Goal: Transaction & Acquisition: Purchase product/service

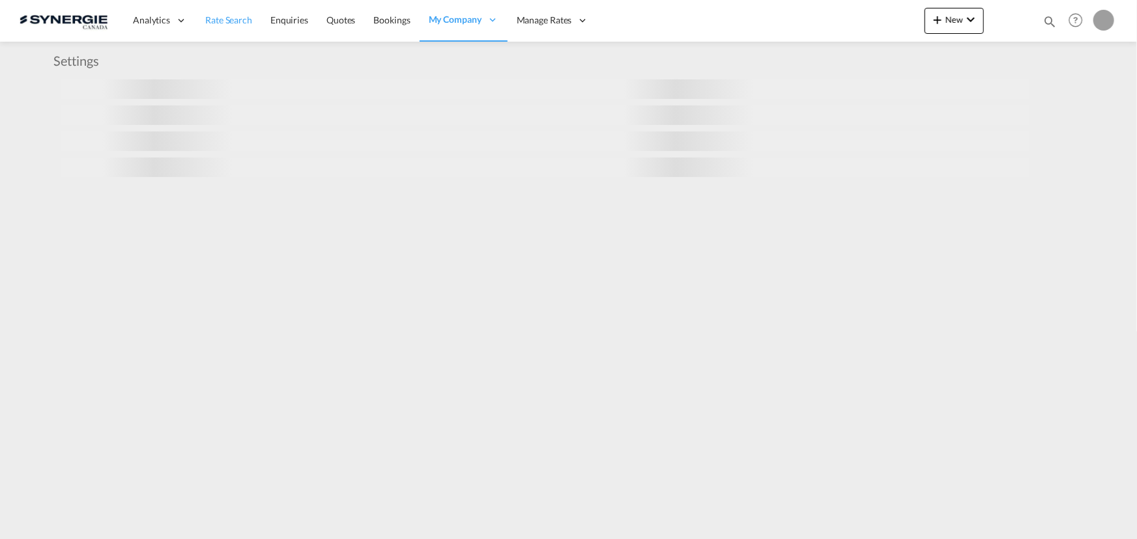
click at [255, 20] on link "Rate Search" at bounding box center [228, 20] width 65 height 42
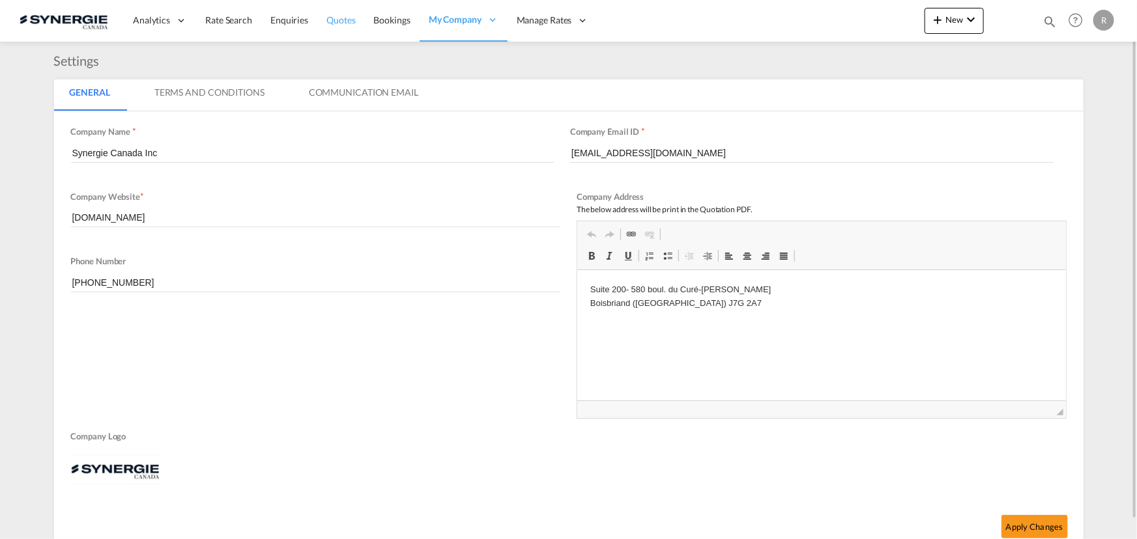
click at [323, 20] on link "Quotes" at bounding box center [340, 20] width 47 height 42
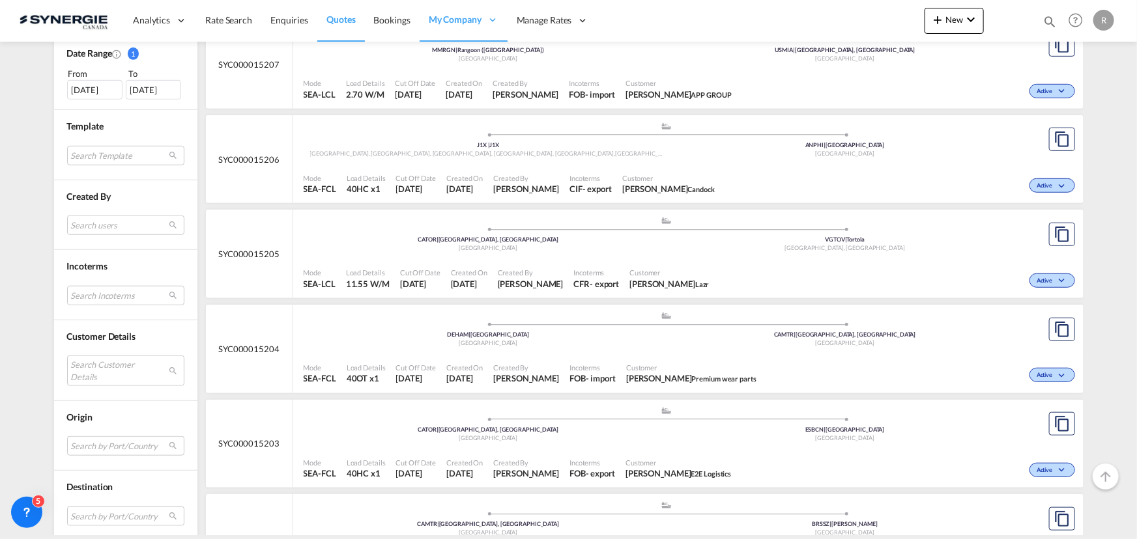
scroll to position [414, 0]
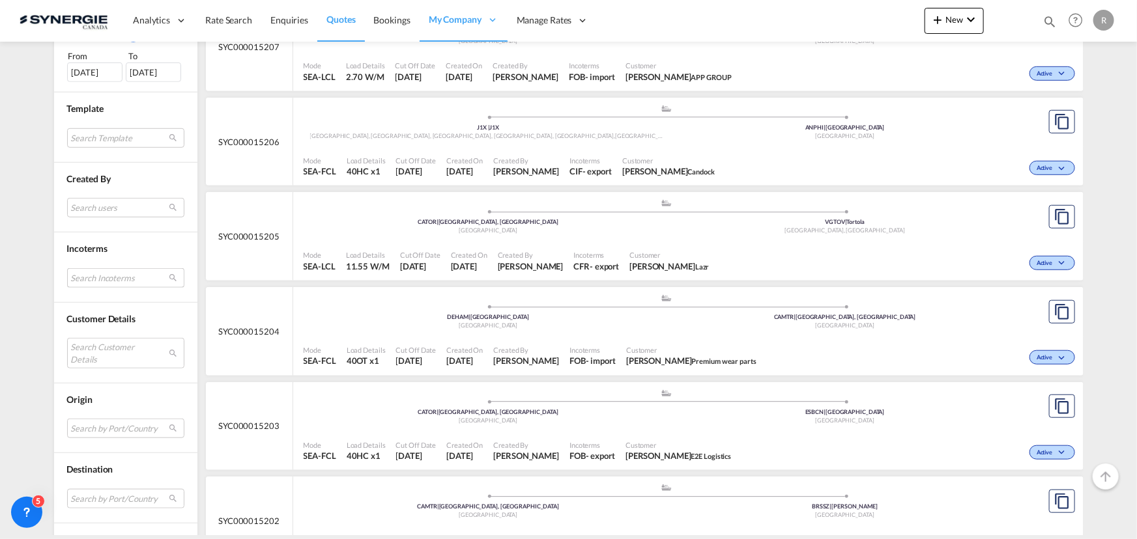
click at [104, 278] on md-select "Search Incoterms CFR-IMPORT cost and freight CFR-EXPORT cost and freight DAP-EX…" at bounding box center [125, 278] width 117 height 20
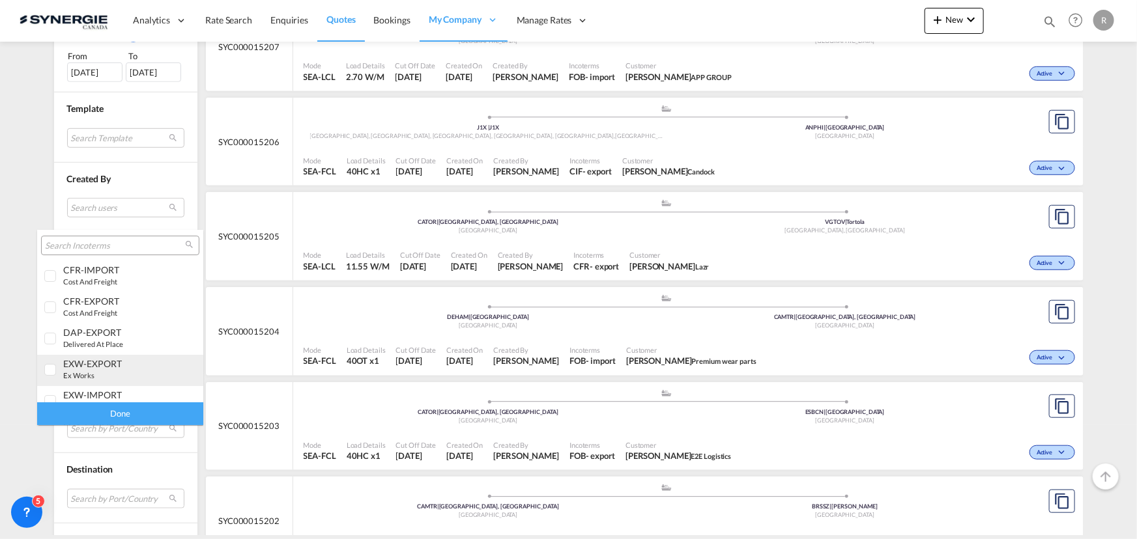
click at [102, 369] on div "EXW-EXPORT ex works" at bounding box center [114, 369] width 102 height 22
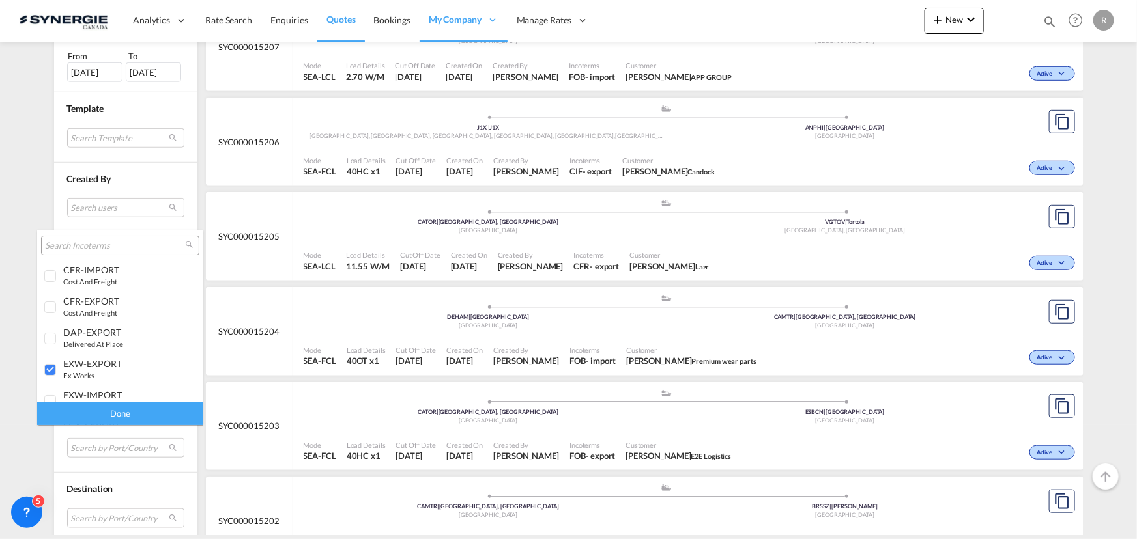
click at [135, 410] on div "Done" at bounding box center [120, 414] width 166 height 23
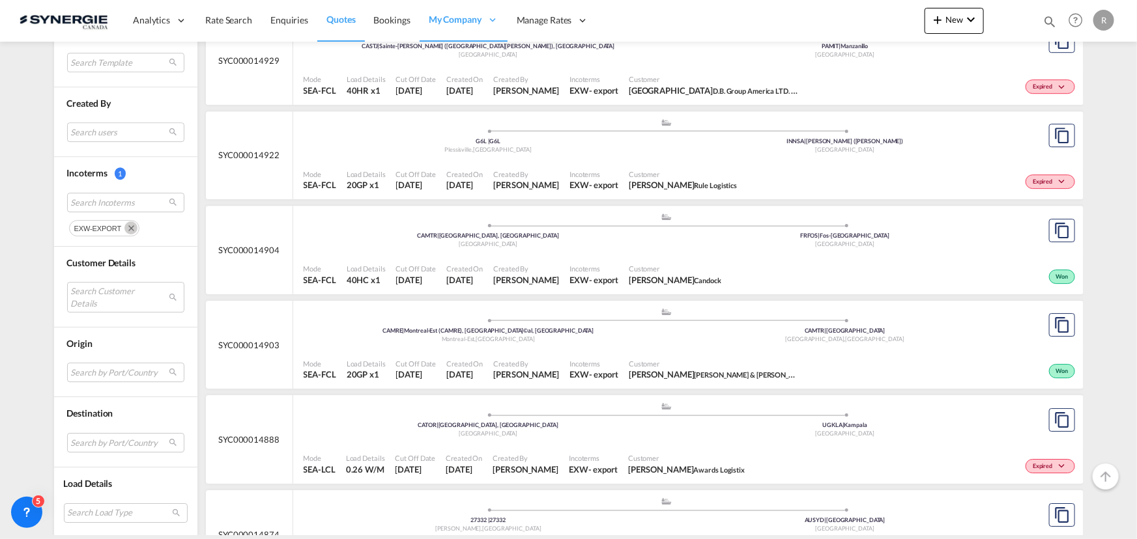
scroll to position [2190, 0]
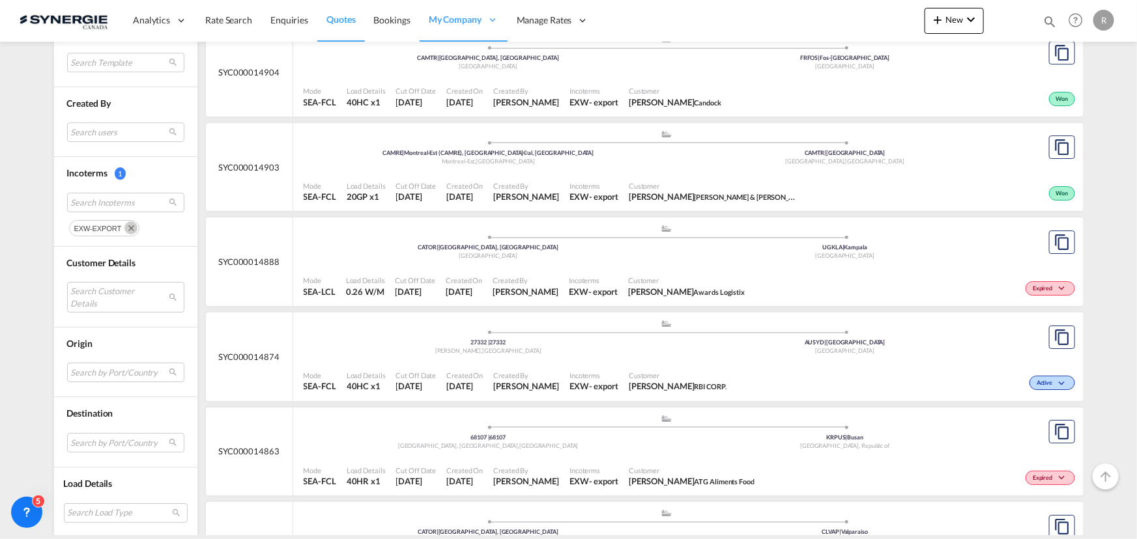
click at [704, 293] on span "Awards Logistix" at bounding box center [719, 292] width 51 height 8
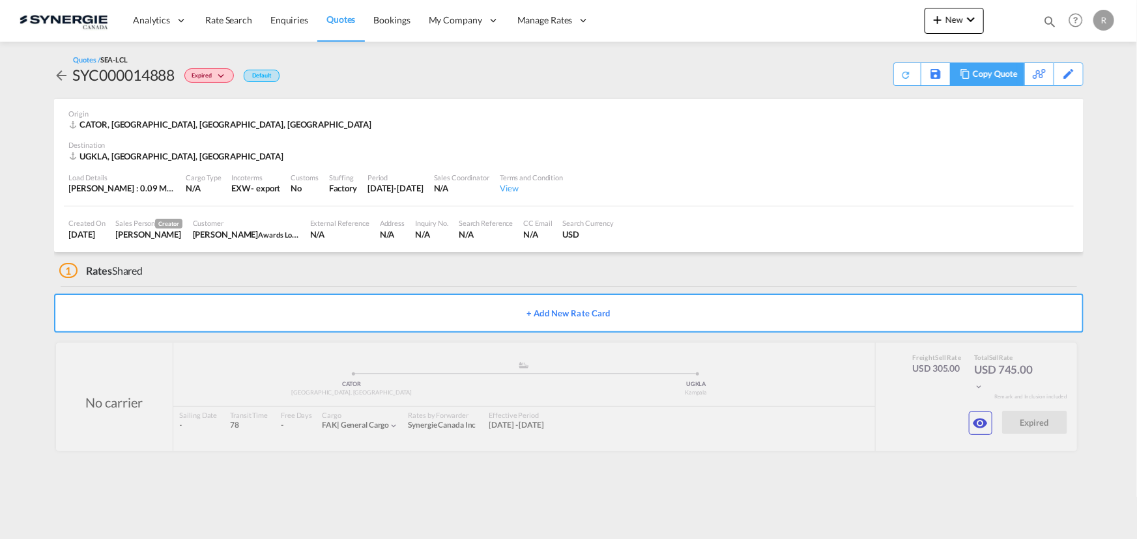
click at [1004, 73] on div "Copy Quote" at bounding box center [994, 74] width 44 height 22
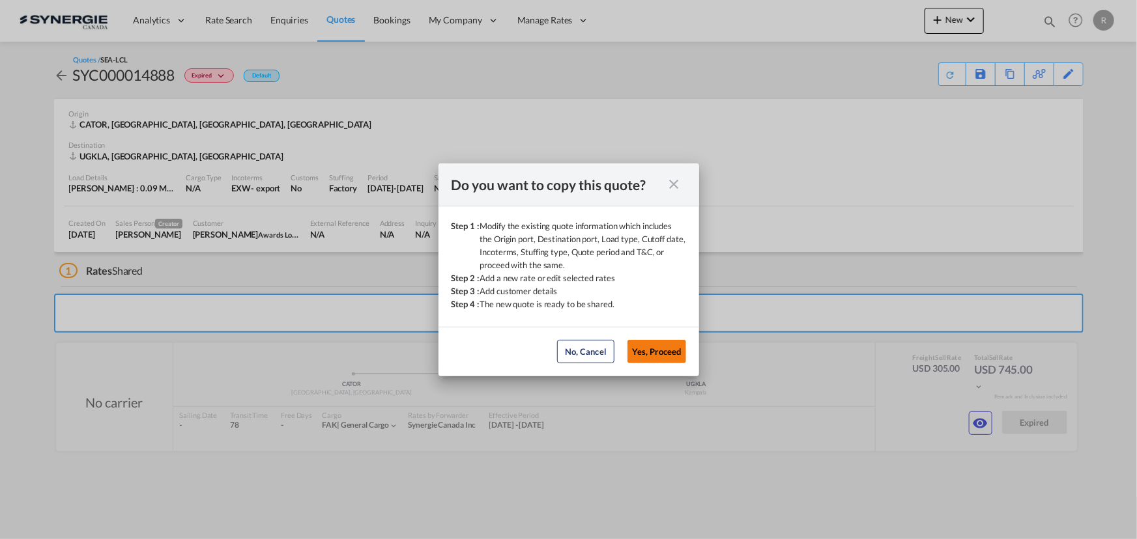
click at [644, 350] on button "Yes, Proceed" at bounding box center [656, 351] width 59 height 23
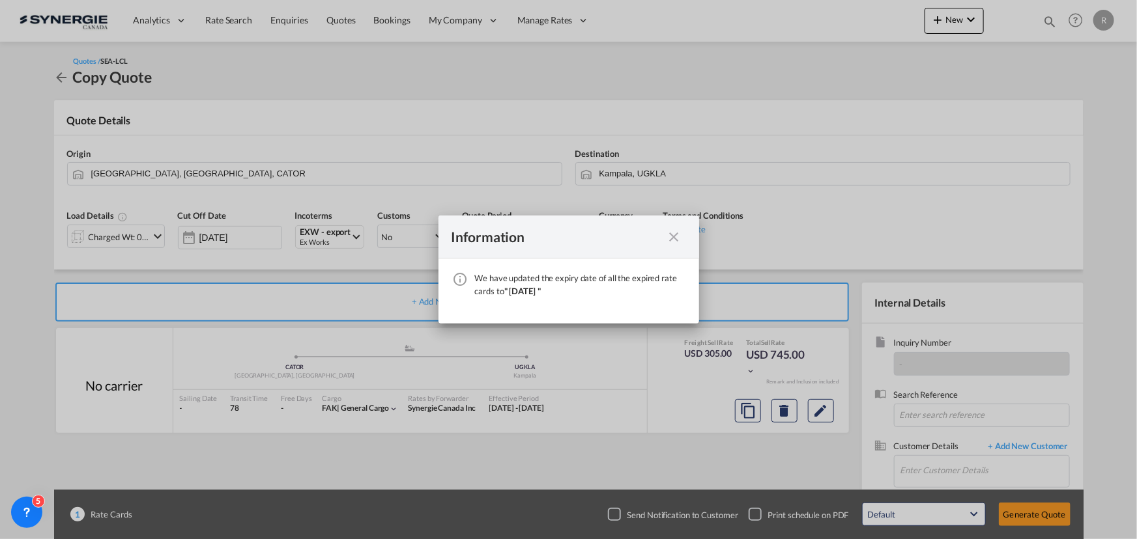
drag, startPoint x: 671, startPoint y: 242, endPoint x: 661, endPoint y: 241, distance: 10.4
click at [671, 242] on md-icon "icon-close fg-AAA8AD cursor" at bounding box center [674, 237] width 16 height 16
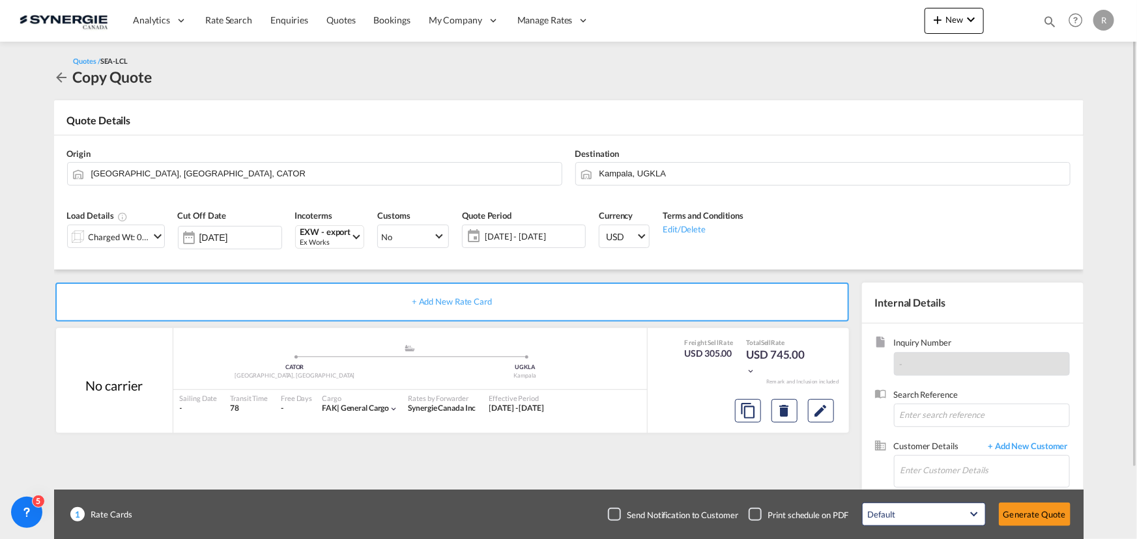
click at [142, 247] on div "Charged Wt: 0.26 W/M" at bounding box center [109, 236] width 82 height 22
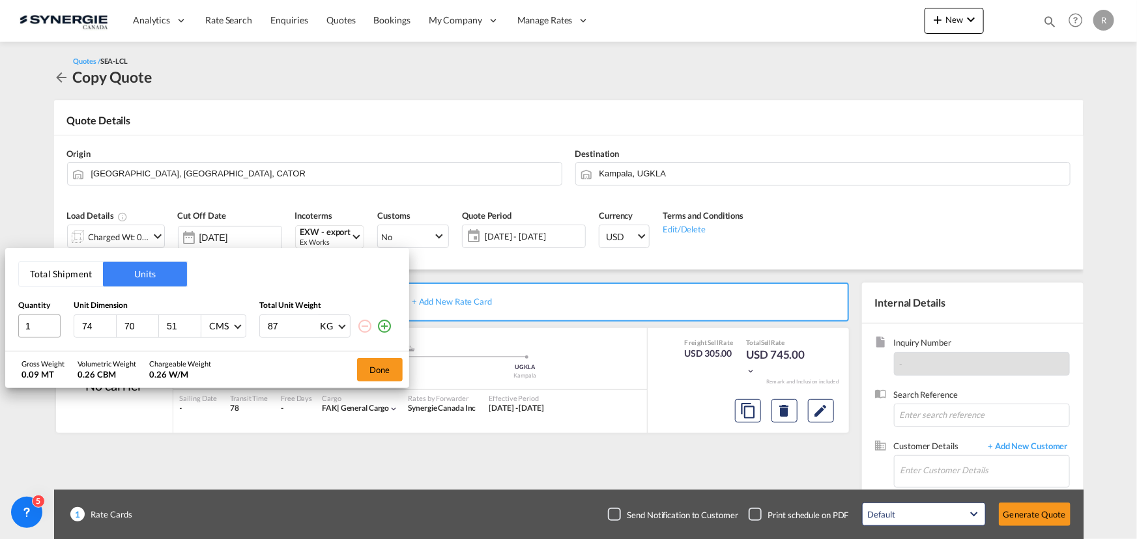
drag, startPoint x: 88, startPoint y: 324, endPoint x: 25, endPoint y: 317, distance: 63.7
click at [25, 317] on div "1 74 70 51 CMS CMS Inches 87 KG KG LB" at bounding box center [207, 326] width 378 height 23
type input "48"
type input "72"
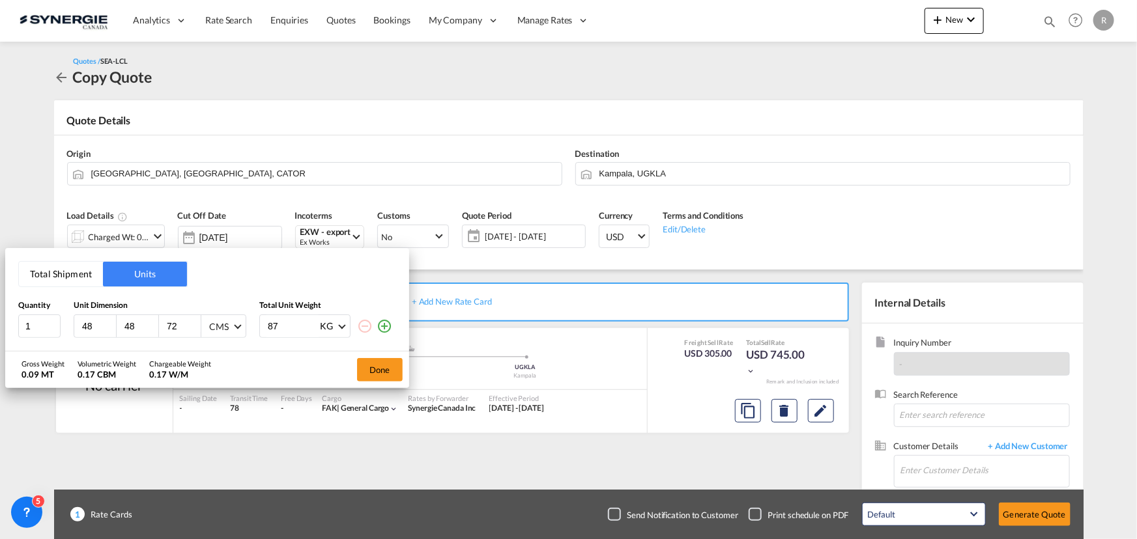
click at [231, 335] on md-select-value "CMS" at bounding box center [225, 326] width 35 height 22
click at [222, 360] on div "Inches" at bounding box center [220, 357] width 25 height 13
drag, startPoint x: 290, startPoint y: 325, endPoint x: 249, endPoint y: 315, distance: 43.0
click at [249, 315] on div "1 48 48 72 Inches 87 KG KG LB" at bounding box center [207, 326] width 378 height 23
click at [324, 327] on div "KG" at bounding box center [326, 326] width 13 height 11
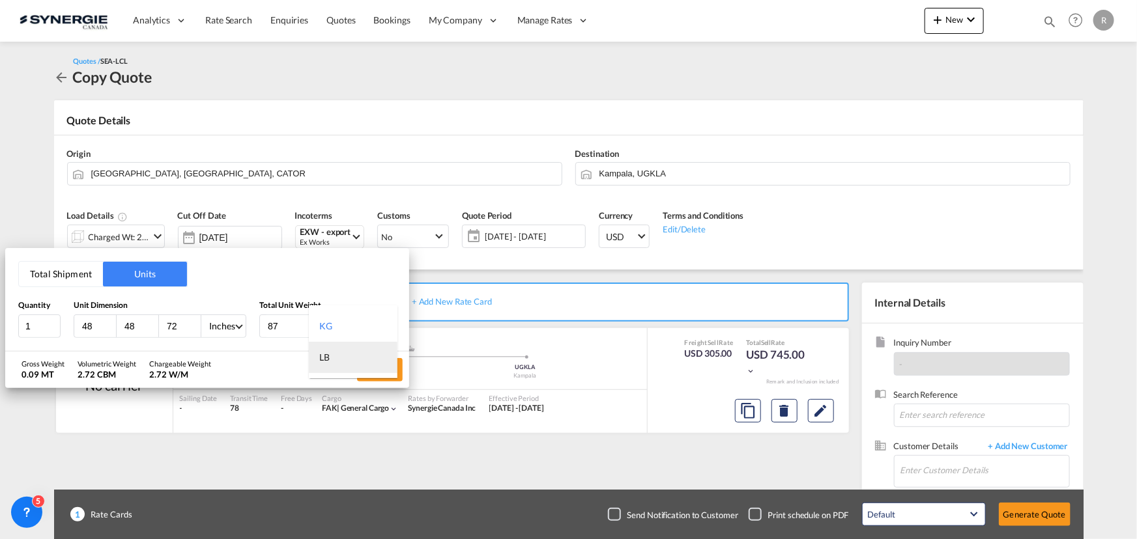
click at [336, 362] on md-option "LB" at bounding box center [353, 357] width 89 height 31
drag, startPoint x: 294, startPoint y: 325, endPoint x: 234, endPoint y: 318, distance: 60.3
click at [234, 318] on div "1 48 48 72 Inches 87 LB" at bounding box center [207, 326] width 378 height 23
type input "600"
drag, startPoint x: 42, startPoint y: 323, endPoint x: -30, endPoint y: 314, distance: 72.9
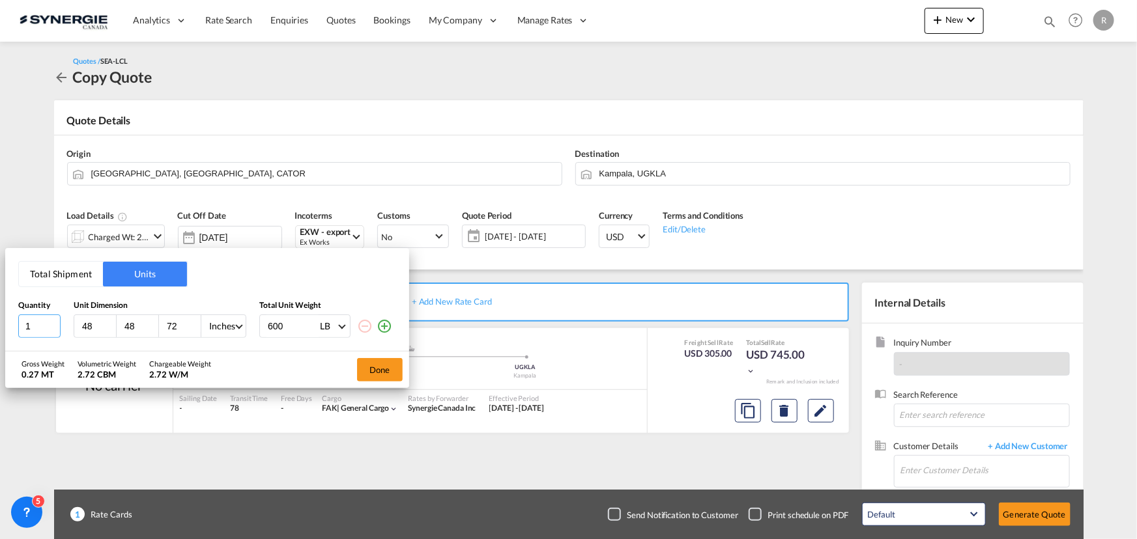
click at [0, 314] on html "Analytics Reports Dashboard Rate Search Enquiries Quotes" at bounding box center [568, 269] width 1137 height 539
type input "2"
click at [375, 376] on button "Done" at bounding box center [380, 369] width 46 height 23
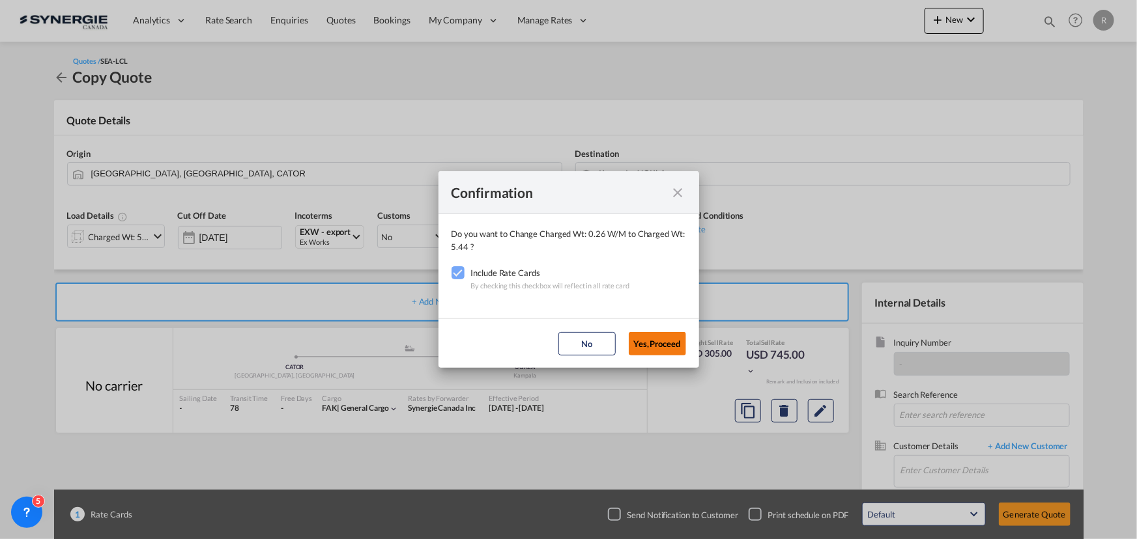
click at [658, 345] on button "Yes,Proceed" at bounding box center [657, 343] width 57 height 23
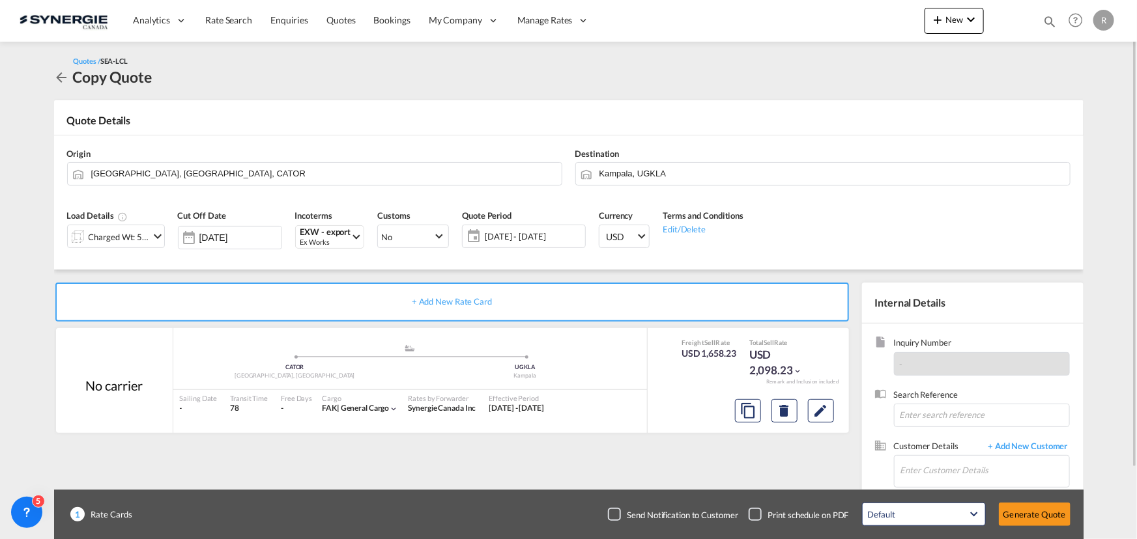
click at [528, 236] on span "02 Oct - 01 Nov 2025" at bounding box center [533, 237] width 97 height 12
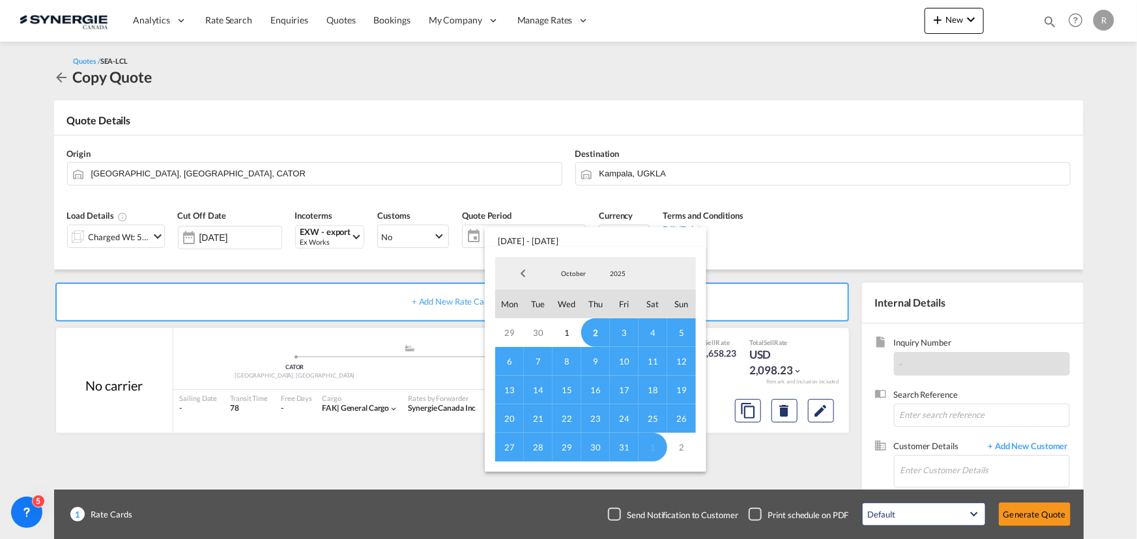
click at [541, 390] on span "14" at bounding box center [538, 390] width 29 height 29
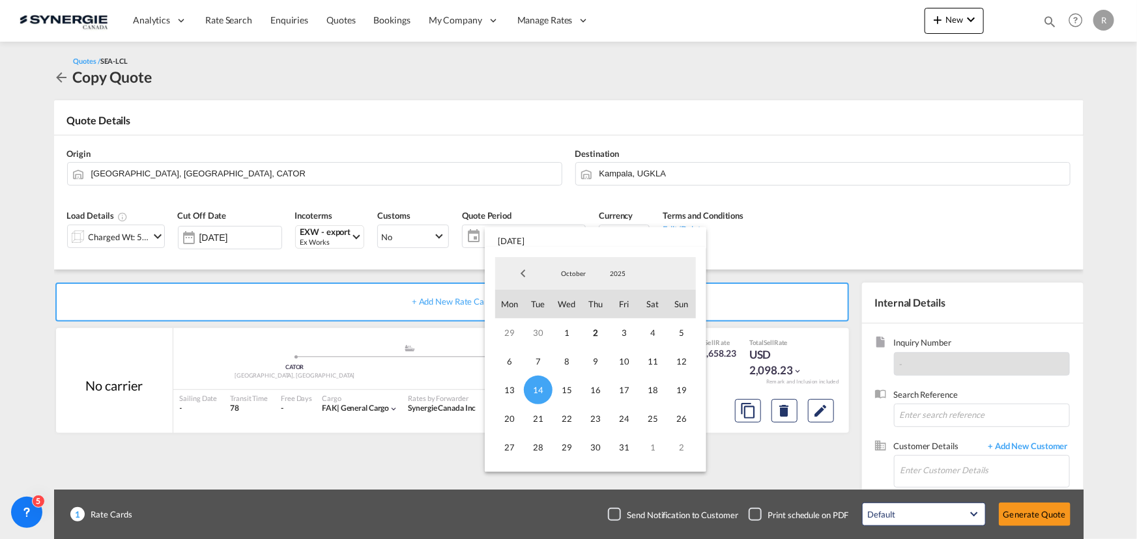
click at [823, 409] on md-backdrop at bounding box center [568, 269] width 1137 height 539
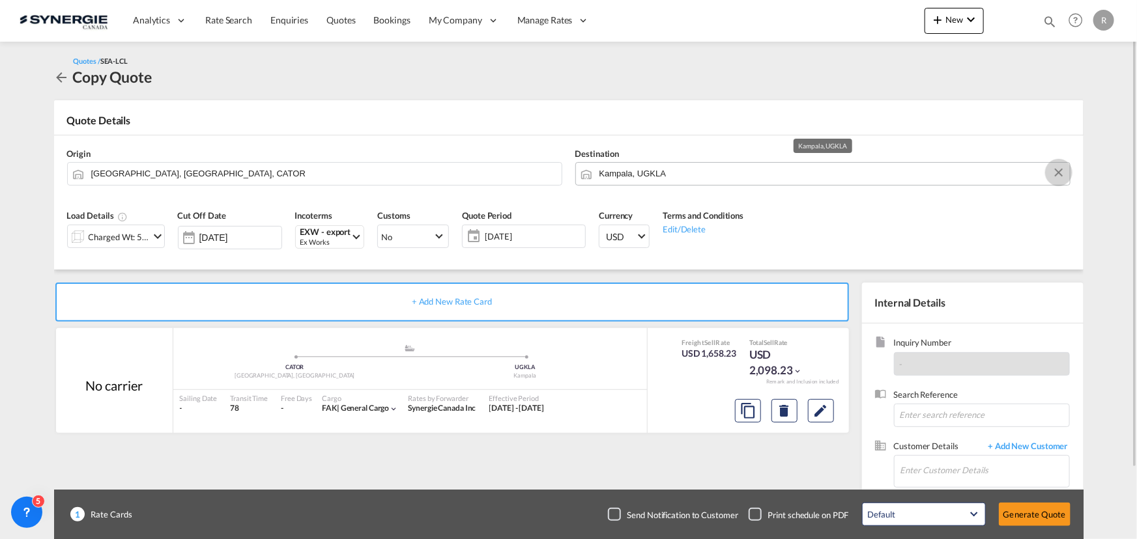
click at [1054, 175] on button "Clear Input" at bounding box center [1059, 173] width 20 height 20
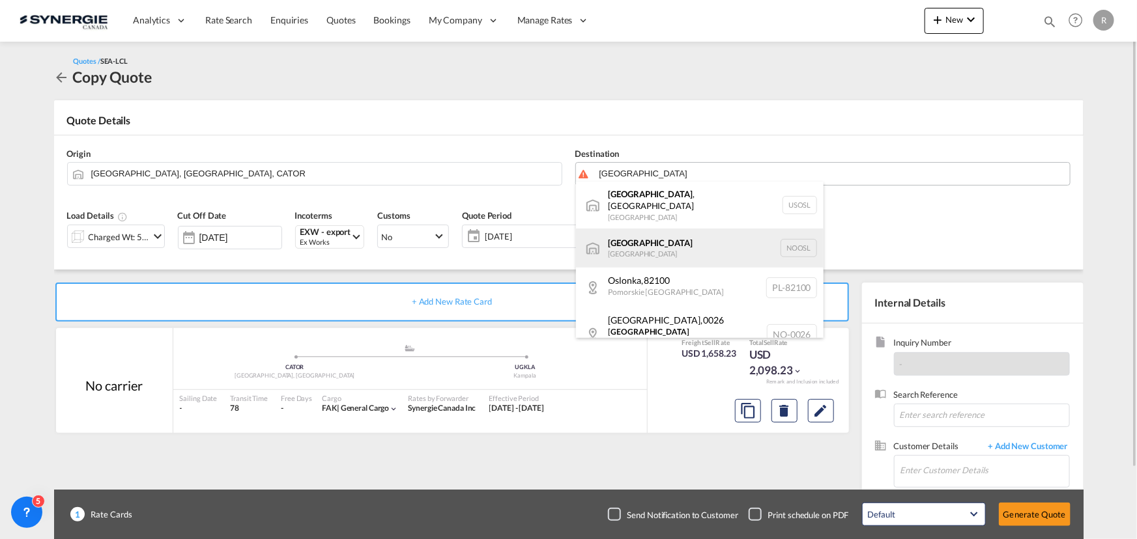
click at [678, 246] on div "Oslo Norway NOOSL" at bounding box center [699, 248] width 247 height 39
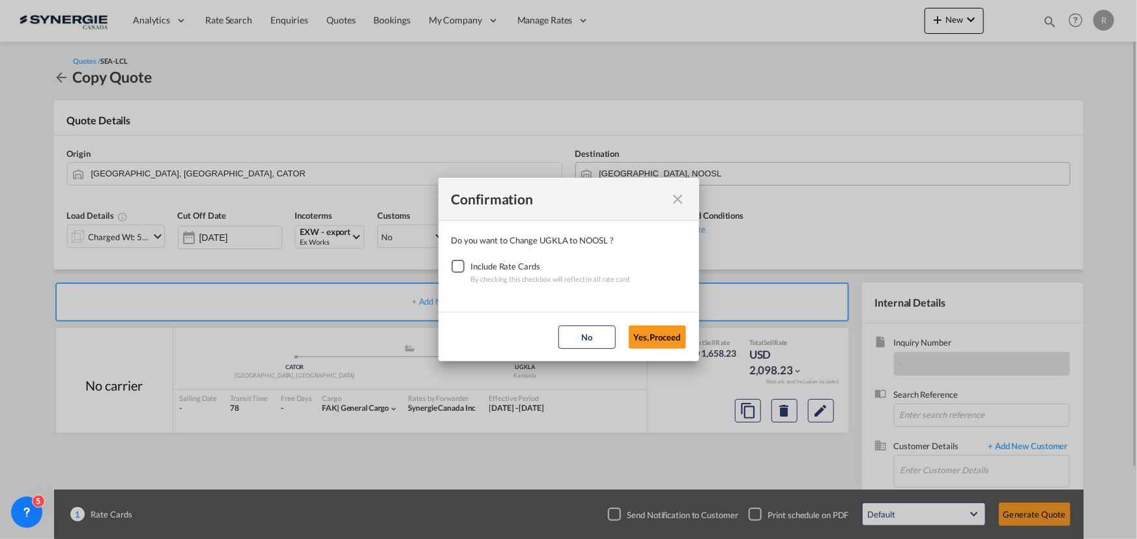
click at [677, 201] on md-icon "icon-close fg-AAA8AD cursor" at bounding box center [678, 199] width 16 height 16
type input "Kampala, UGKLA"
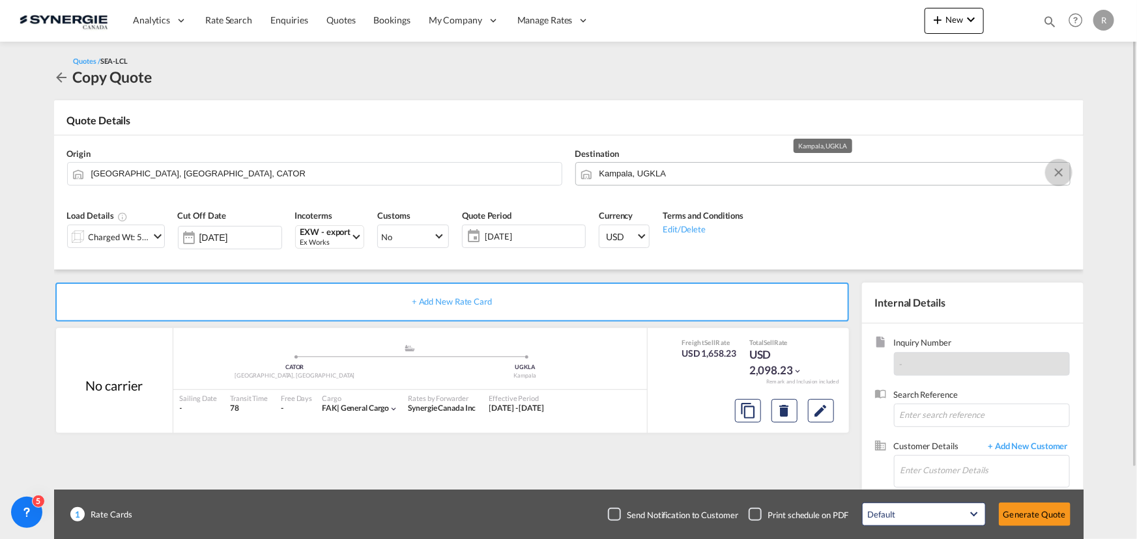
click at [1058, 171] on button "Clear Input" at bounding box center [1059, 173] width 20 height 20
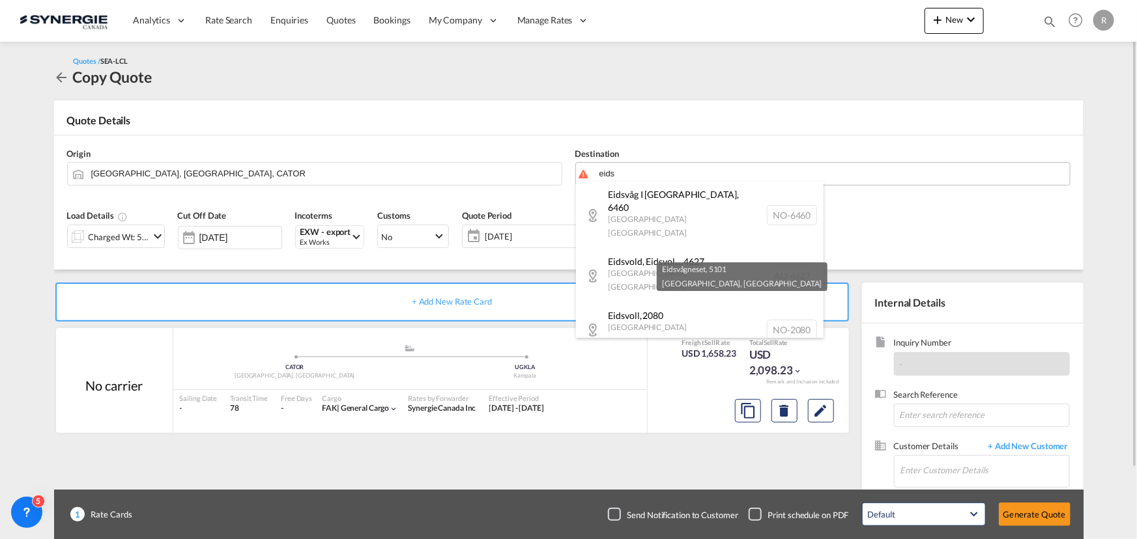
click at [650, 357] on div "Eidsvågneset , 5101 Hordaland Norway NO-5101" at bounding box center [699, 384] width 247 height 54
type input "NO-5101, Eidsvågneset, Hordaland"
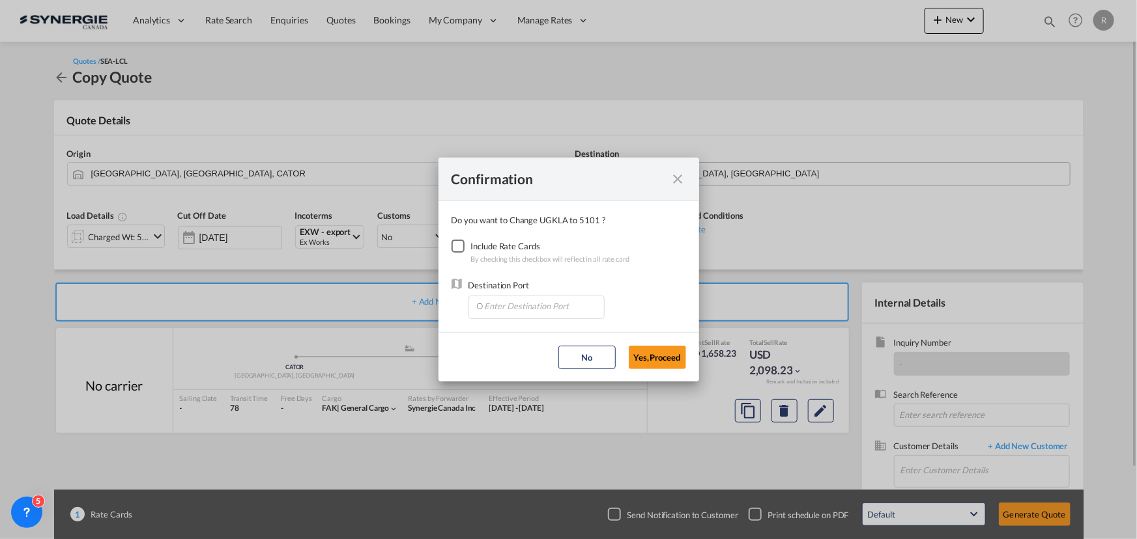
click at [454, 247] on div "Checkbox No Ink" at bounding box center [457, 246] width 13 height 13
click at [527, 306] on input "Enter Destination Port" at bounding box center [539, 306] width 129 height 20
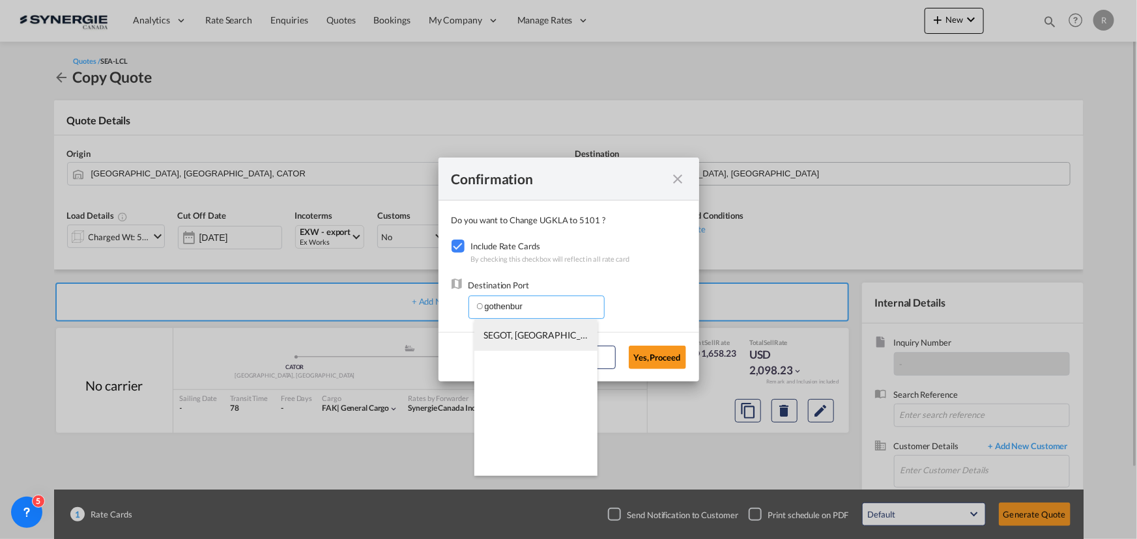
click at [527, 332] on span "SEGOT, Gothenburg (Goteborg), Sweden, Northern Europe, Europe" at bounding box center [738, 335] width 509 height 11
type input "SEGOT, Gothenburg (Goteborg), Sweden, Northern Europe, Europe"
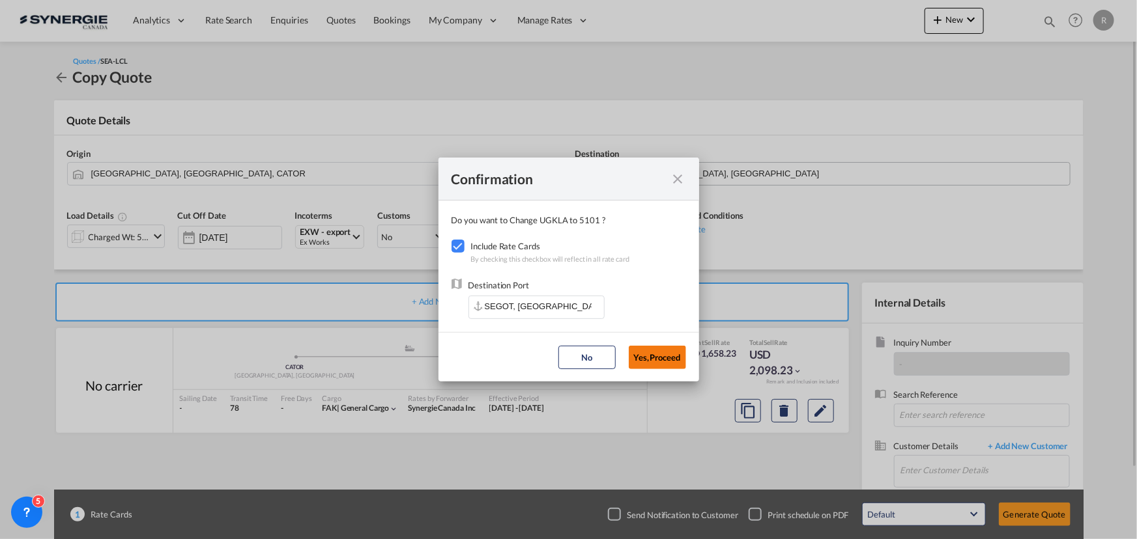
click at [653, 358] on button "Yes,Proceed" at bounding box center [657, 357] width 57 height 23
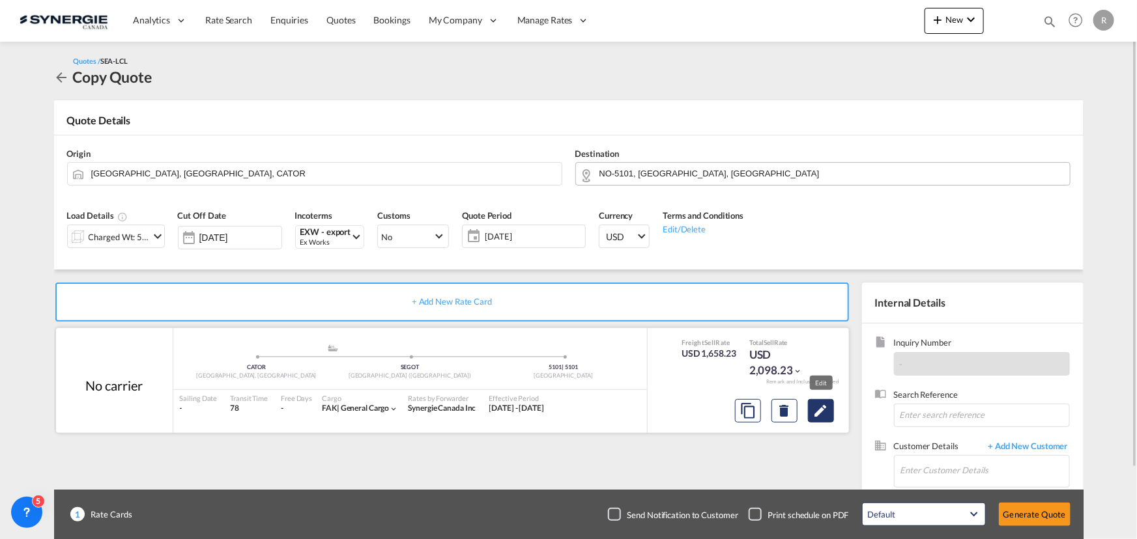
click at [823, 408] on md-icon "Edit" at bounding box center [821, 411] width 16 height 16
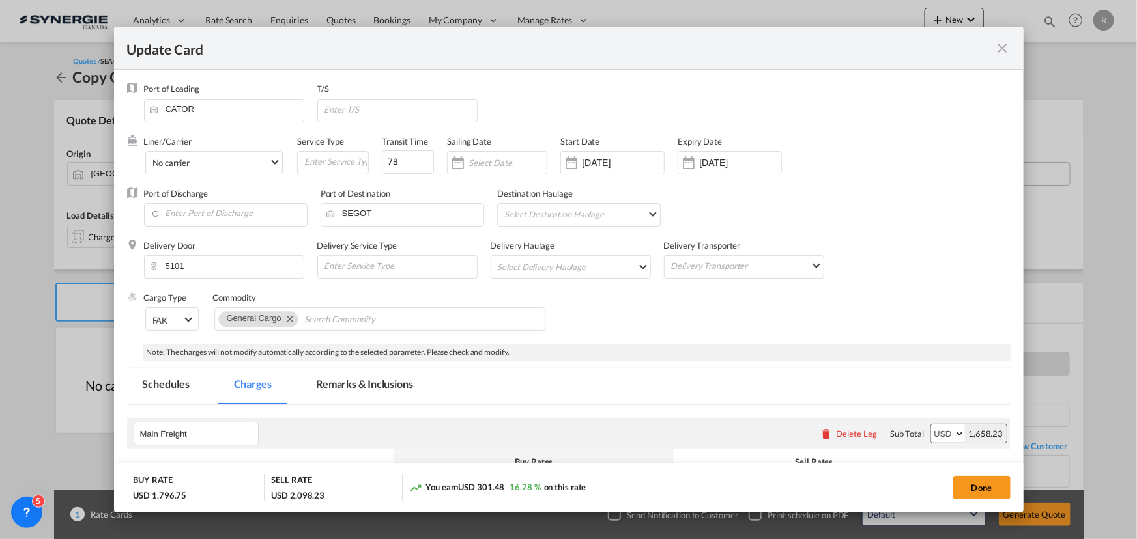
select select "per_w/m"
select select "flat"
select select "per_bl"
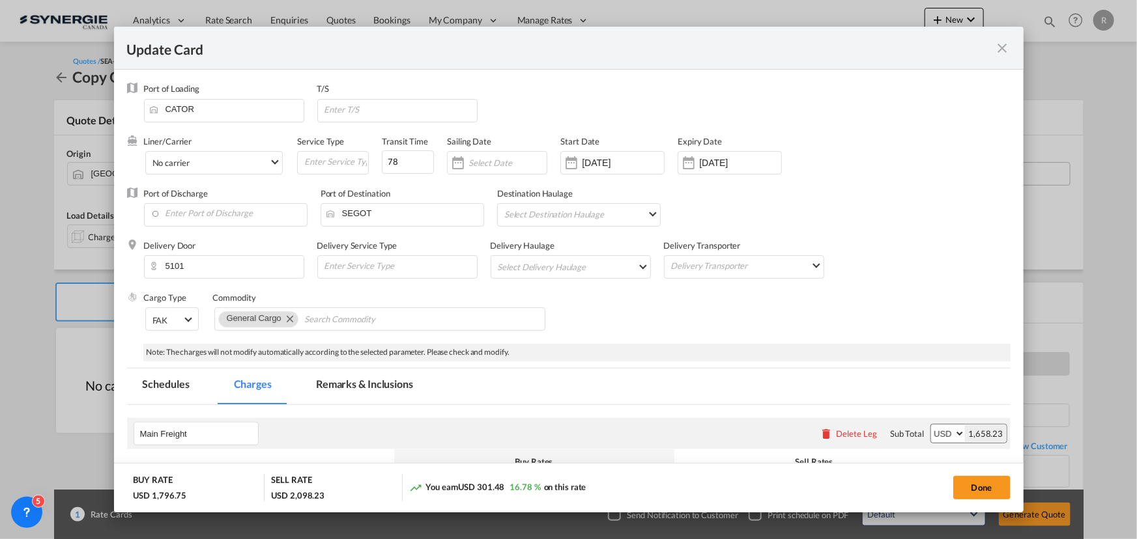
select select "per_bl"
click at [716, 163] on input "01 Nov 2025" at bounding box center [740, 163] width 82 height 10
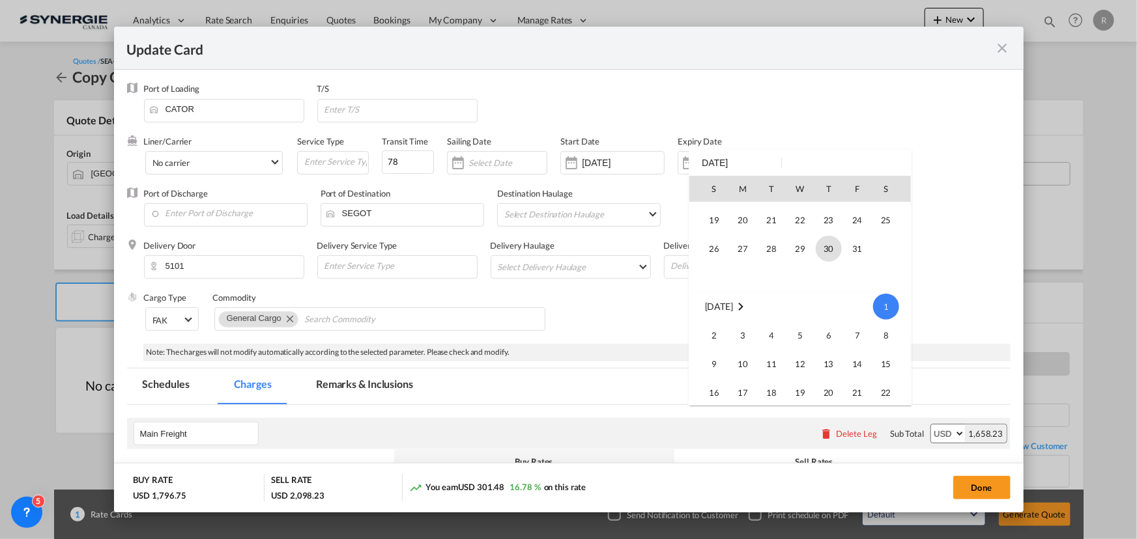
scroll to position [227, 0]
click at [821, 276] on span "30" at bounding box center [828, 277] width 26 height 26
type input "30 Oct 2025"
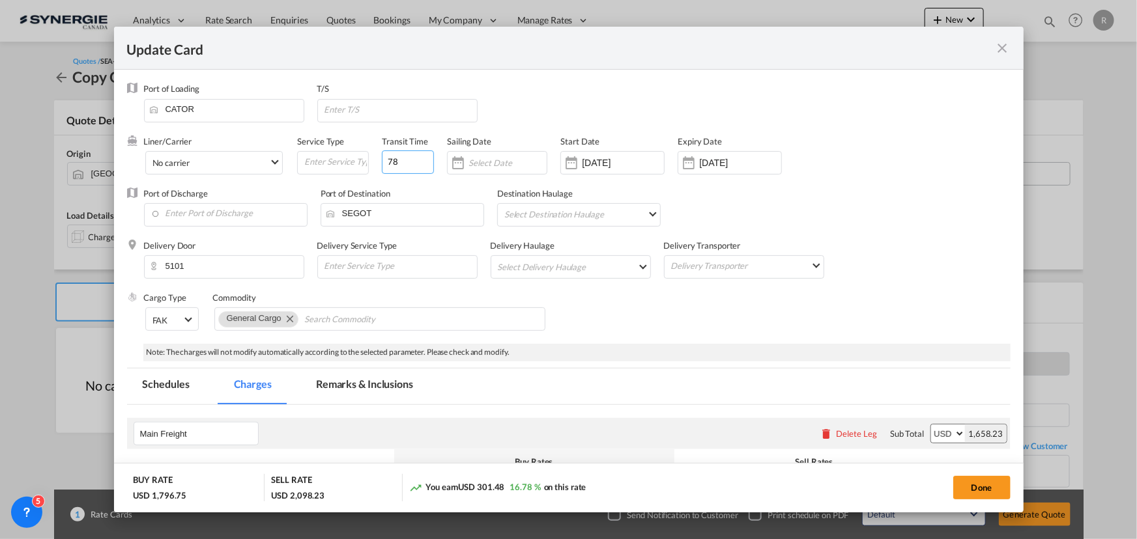
drag, startPoint x: 352, startPoint y: 148, endPoint x: 332, endPoint y: 143, distance: 21.7
click at [332, 143] on div "Liner/Carrier No carrier Atlantic Container Line (ACL) Baker Transport (GB) | D…" at bounding box center [528, 161] width 769 height 52
type input "50"
click at [640, 155] on div "18 Sep 2025" at bounding box center [612, 162] width 104 height 23
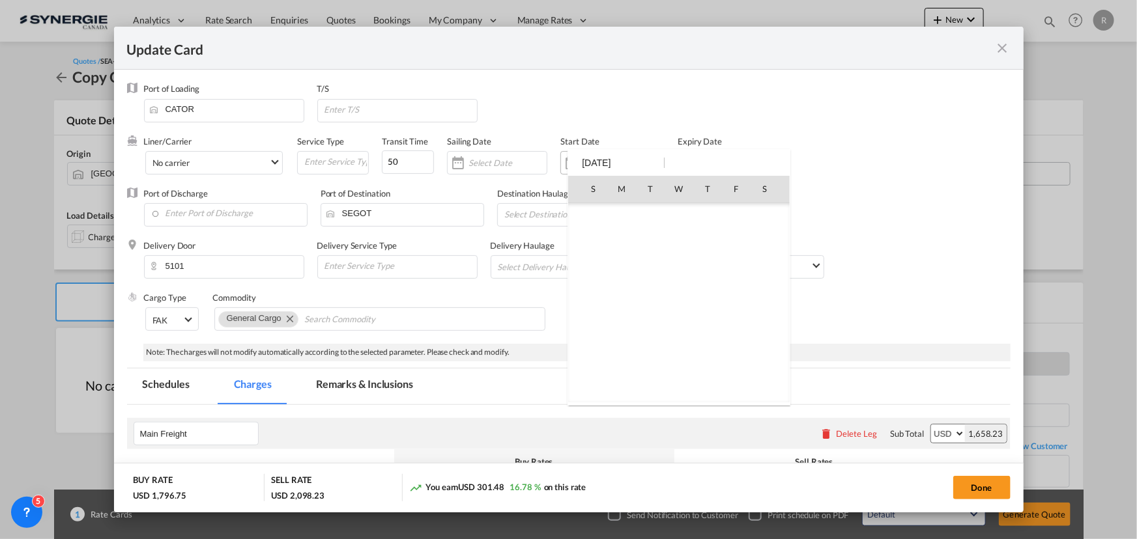
scroll to position [301698, 0]
click at [640, 163] on div "S M T W T F S Jun 2025 1 2 3 4 5 6 7 8 9 10 11 12 13 14 15 16 17 18 19 20 21 22…" at bounding box center [678, 277] width 223 height 257
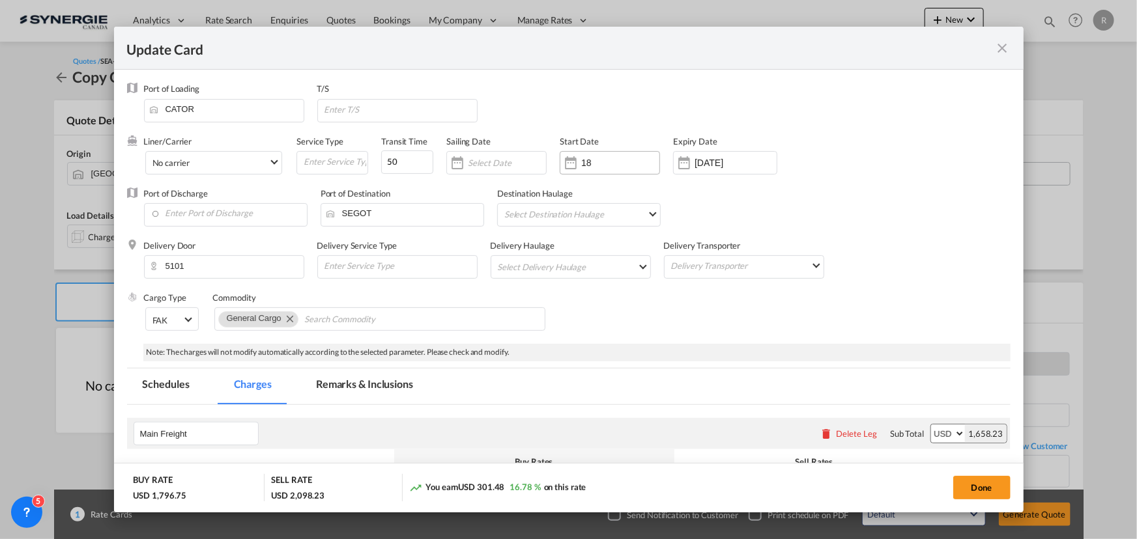
type input "1"
click at [244, 210] on input "Enter Port of Discharge" at bounding box center [228, 214] width 156 height 20
click at [212, 247] on div "Sweden" at bounding box center [268, 247] width 229 height 10
type input "Gothenburg (Goteborg), SEGOT"
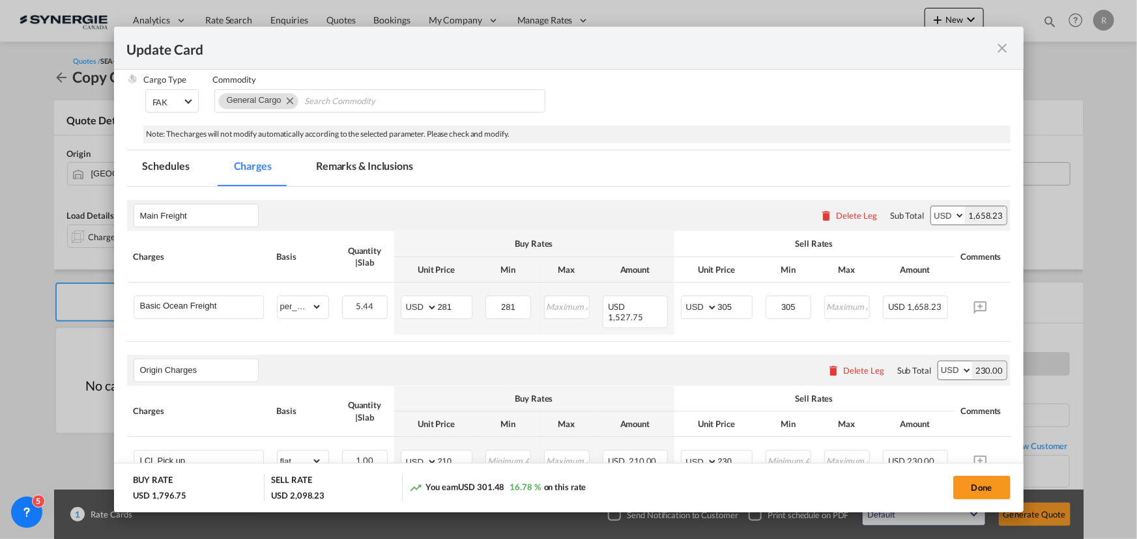
scroll to position [236, 0]
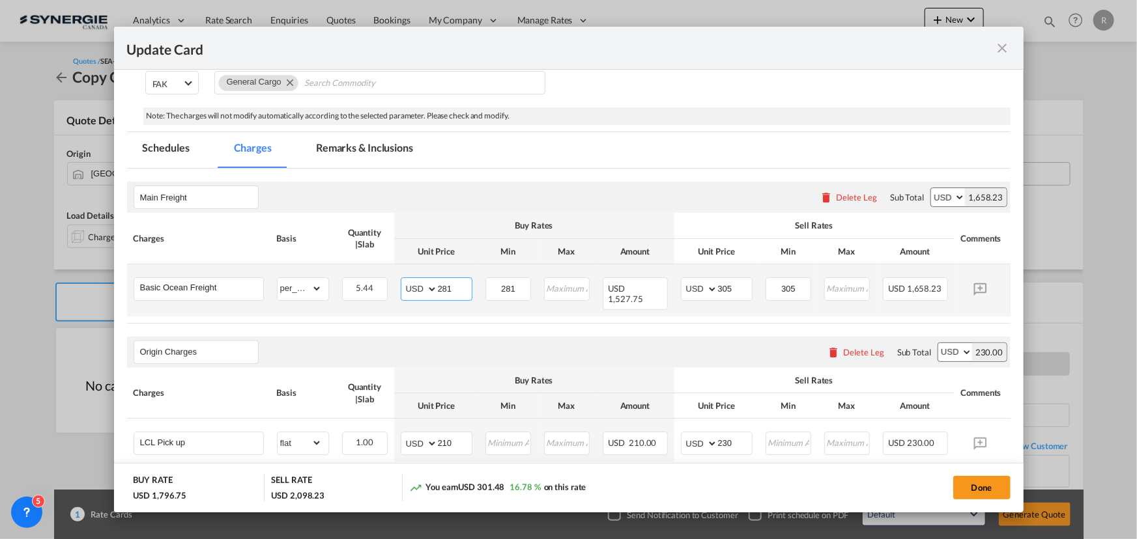
drag, startPoint x: 456, startPoint y: 289, endPoint x: 410, endPoint y: 288, distance: 46.3
click at [410, 288] on md-input-container "AED AFN ALL AMD ANG AOA ARS AUD AWG AZN BAM BBD BDT BGN BHD BIF BMD BND BOB BRL…" at bounding box center [437, 288] width 72 height 23
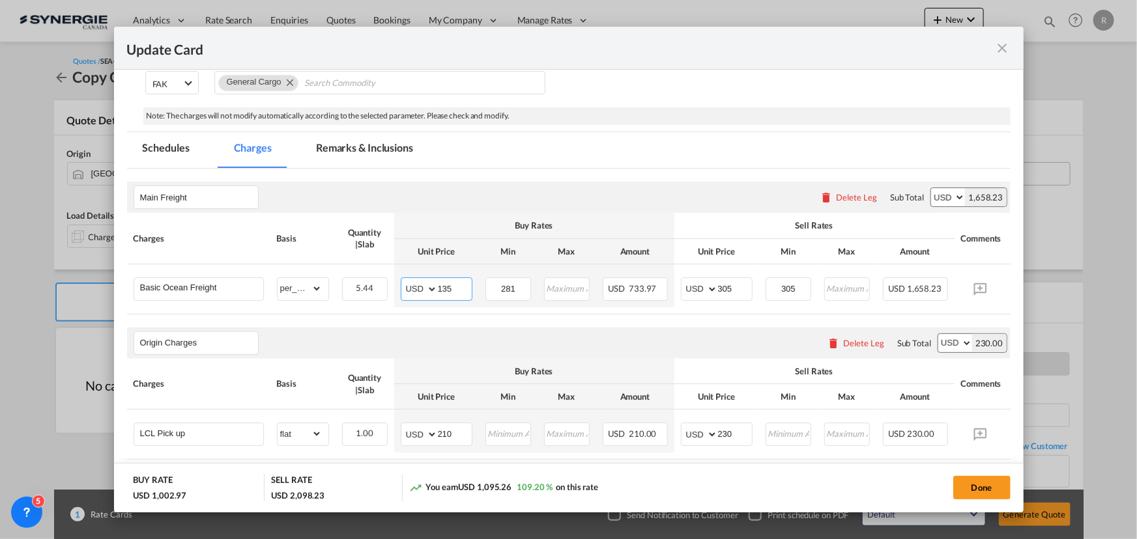
type input "135"
type input "184"
drag, startPoint x: 742, startPoint y: 285, endPoint x: 689, endPoint y: 283, distance: 53.4
click at [689, 283] on md-input-container "AED AFN ALL AMD ANG AOA ARS AUD AWG AZN BAM BBD BDT BGN BHD BIF BMD BND BOB BRL…" at bounding box center [717, 288] width 72 height 23
type input "155"
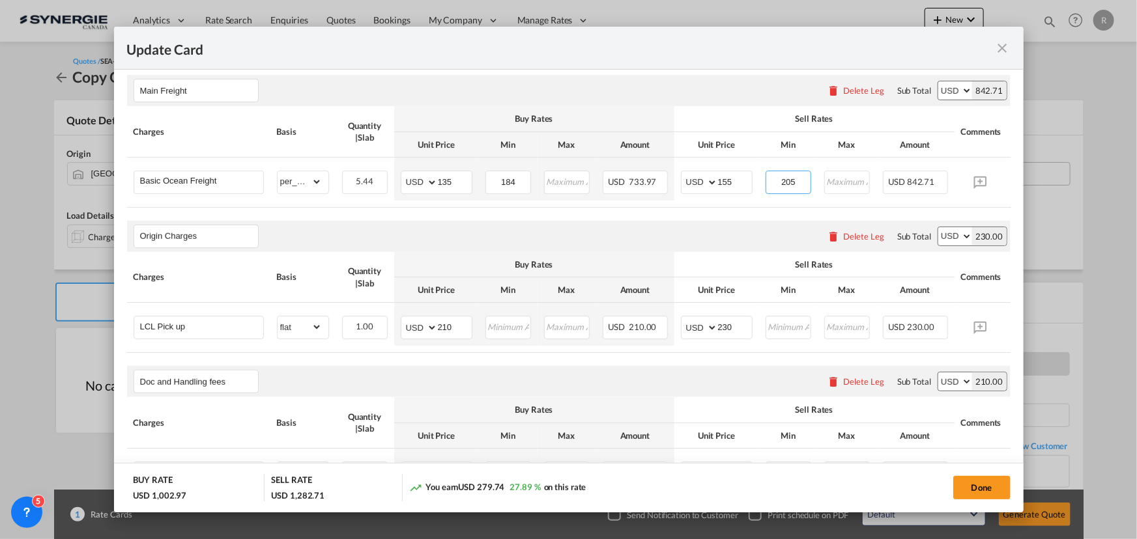
scroll to position [355, 0]
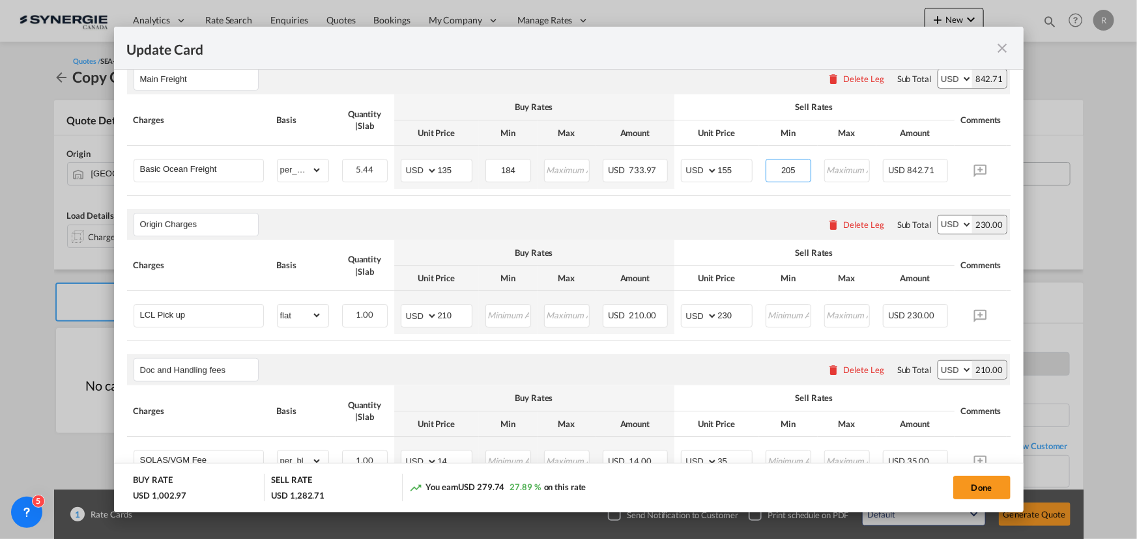
type input "205"
drag, startPoint x: 466, startPoint y: 316, endPoint x: 388, endPoint y: 310, distance: 78.4
click at [388, 310] on tr "LCL Pick up Please Enter Already Exists gross_weight volumetric_weight per_ship…" at bounding box center [588, 312] width 923 height 43
type input "52"
type input "95"
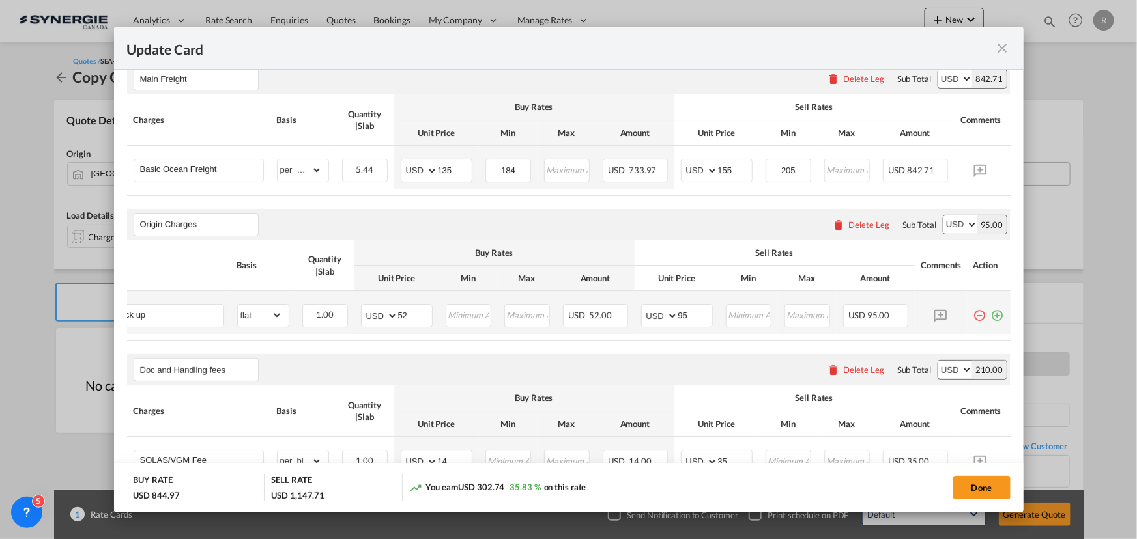
click at [991, 317] on md-icon "icon-plus-circle-outline green-400-fg" at bounding box center [997, 310] width 13 height 13
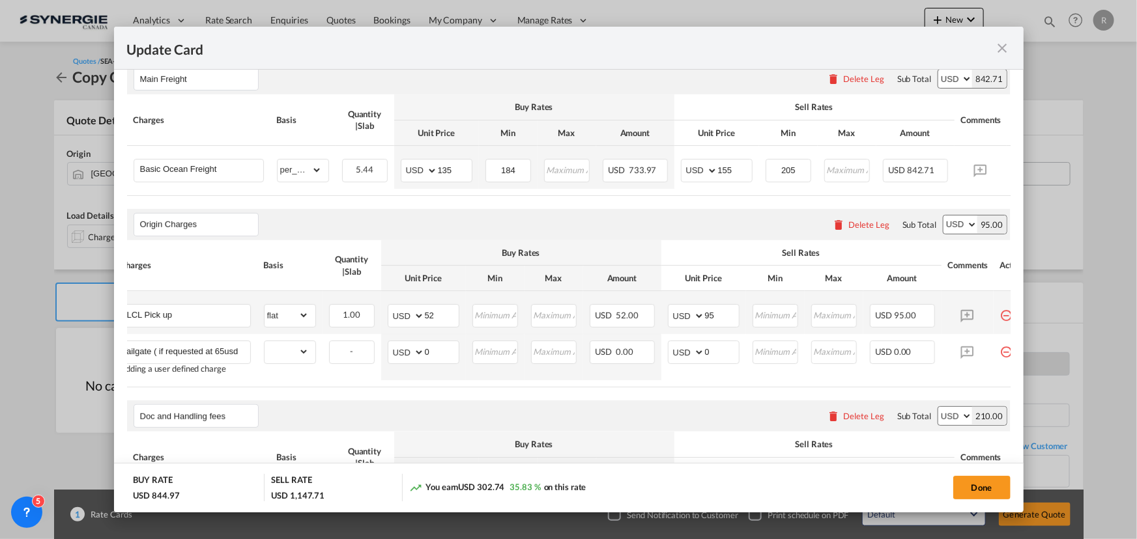
scroll to position [0, 7]
type input "Tailgate ( if requested at 65usd)"
click at [298, 356] on select "gross_weight volumetric_weight per_shipment per_bl per_km per_hawb per_kg flat …" at bounding box center [286, 351] width 44 height 21
select select "per_shipment"
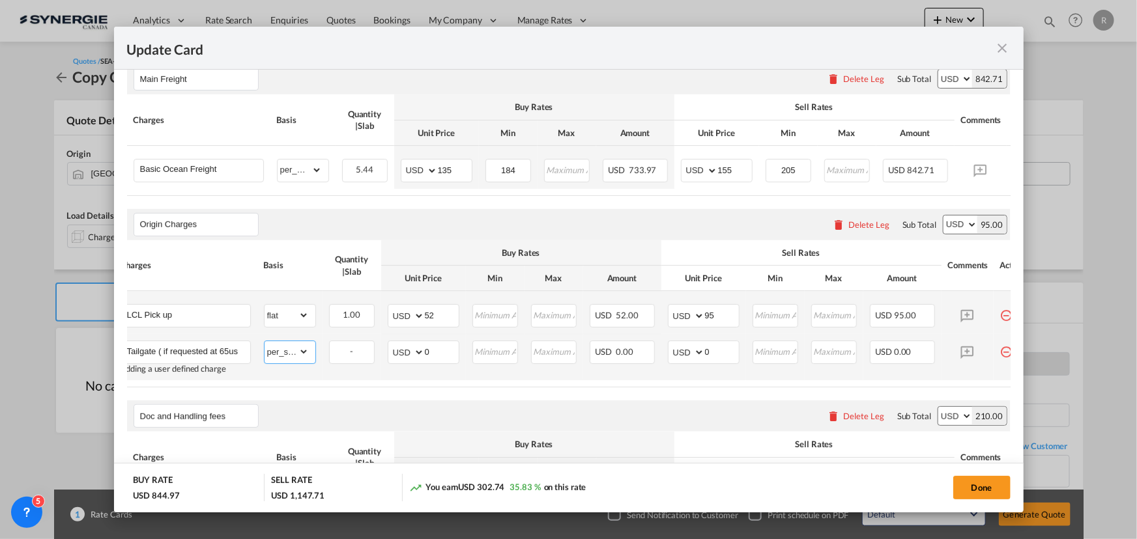
click at [264, 344] on select "gross_weight volumetric_weight per_shipment per_bl per_km per_hawb per_kg flat …" at bounding box center [286, 351] width 44 height 21
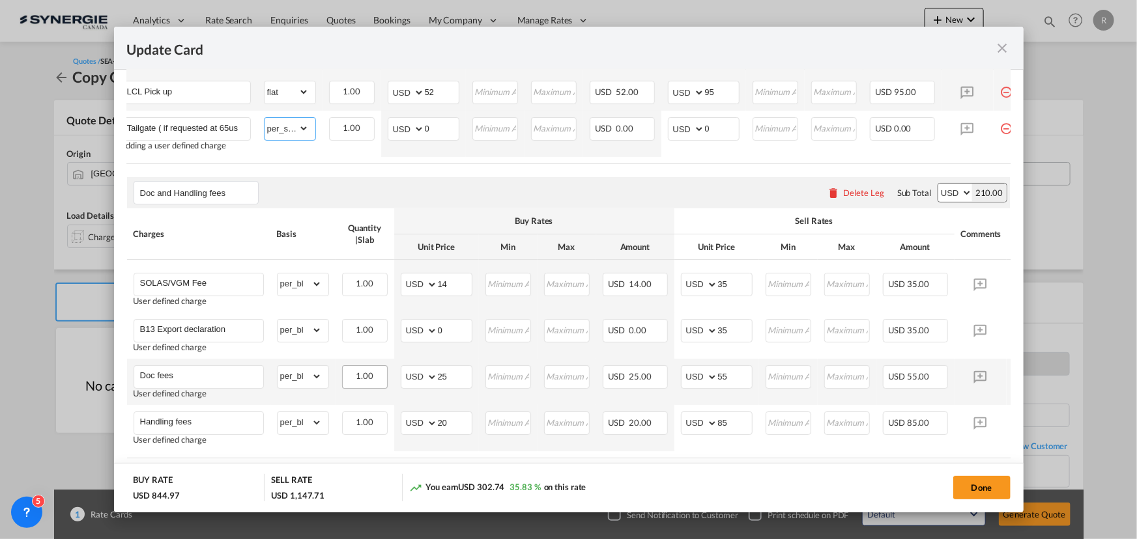
scroll to position [592, 0]
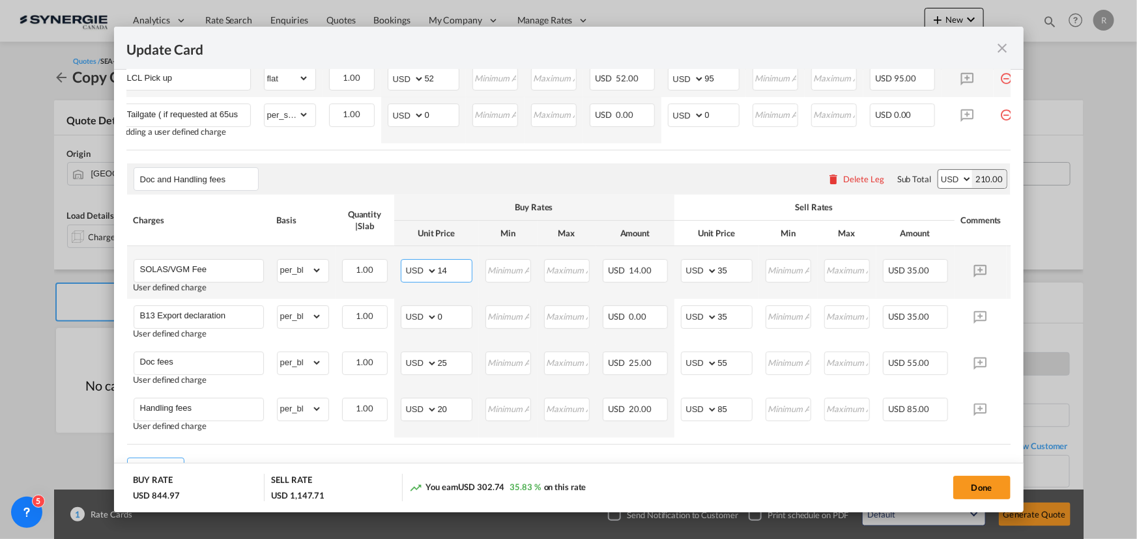
drag, startPoint x: 457, startPoint y: 276, endPoint x: 371, endPoint y: 264, distance: 87.5
click at [371, 264] on tr "SOLAS/VGM Fee User defined charge Please Enter Already Exists gross_weight volu…" at bounding box center [588, 272] width 923 height 53
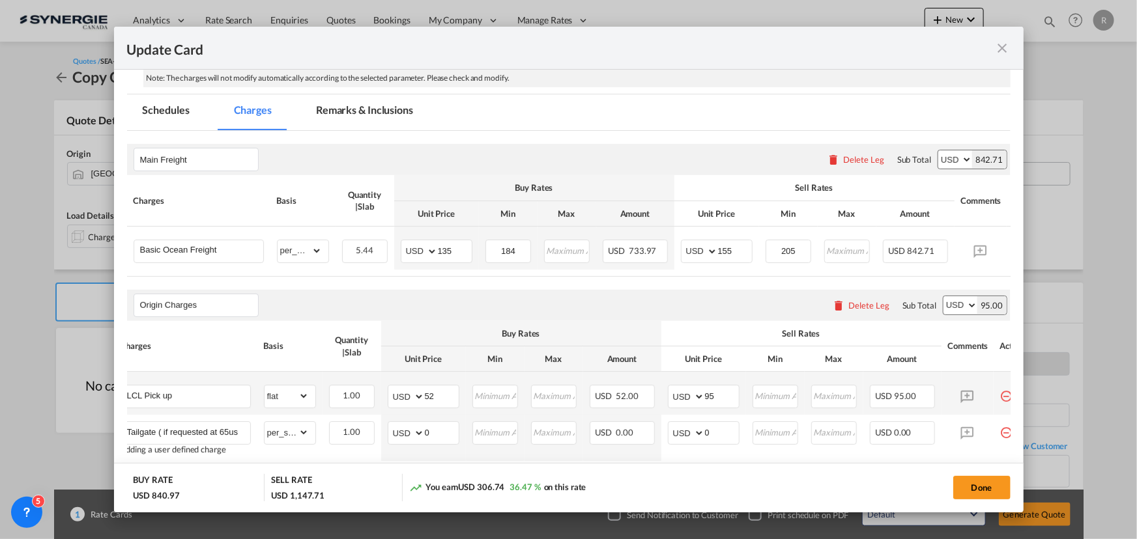
scroll to position [296, 0]
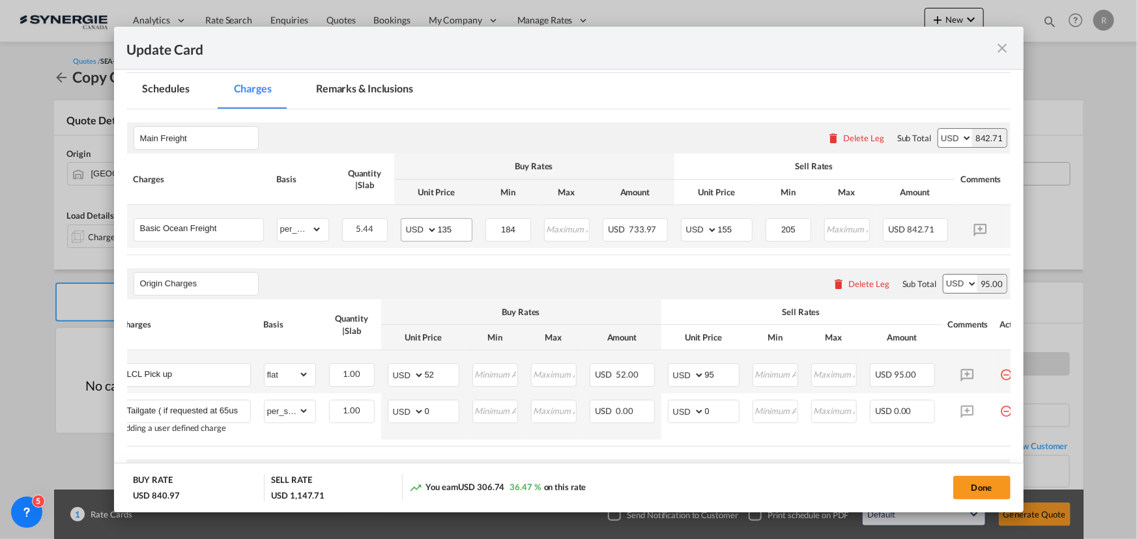
type input "10"
drag, startPoint x: 455, startPoint y: 221, endPoint x: 416, endPoint y: 218, distance: 38.6
click at [416, 218] on md-input-container "AED AFN ALL AMD ANG AOA ARS AUD AWG AZN BAM BBD BDT BGN BHD BIF BMD BND BOB BRL…" at bounding box center [437, 229] width 72 height 23
type input "138"
drag, startPoint x: 529, startPoint y: 230, endPoint x: 455, endPoint y: 223, distance: 73.9
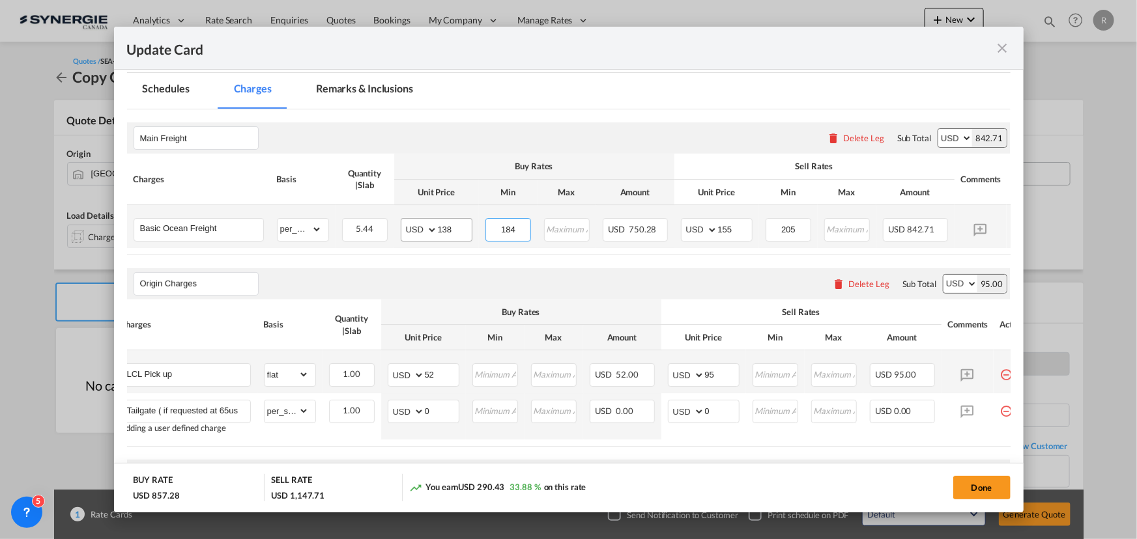
click at [455, 223] on tr "Basic Ocean Freight Please Enter Already Exists gross_weight volumetric_weight …" at bounding box center [588, 226] width 923 height 43
type input "187"
click at [742, 229] on input "155" at bounding box center [735, 229] width 34 height 20
type input "158"
click at [804, 229] on input "205" at bounding box center [789, 229] width 44 height 20
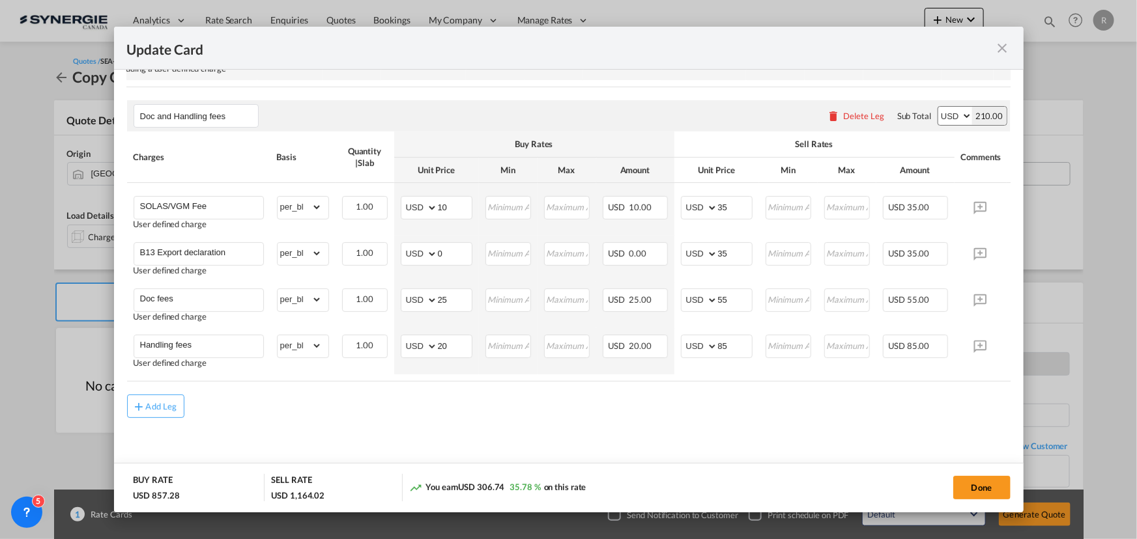
scroll to position [664, 0]
type input "210"
click at [168, 409] on div "Add Leg" at bounding box center [161, 407] width 31 height 8
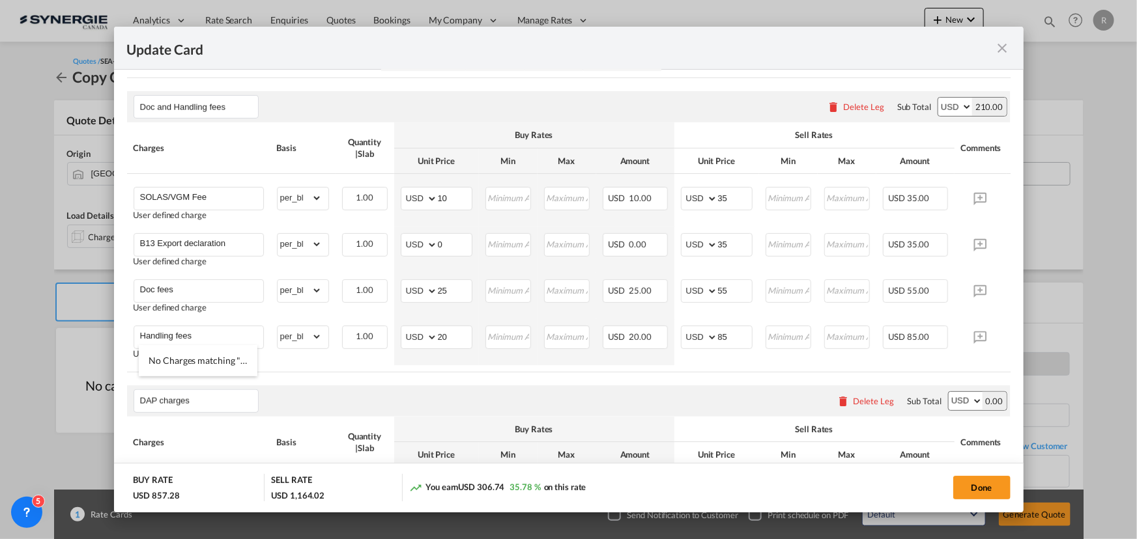
scroll to position [813, 0]
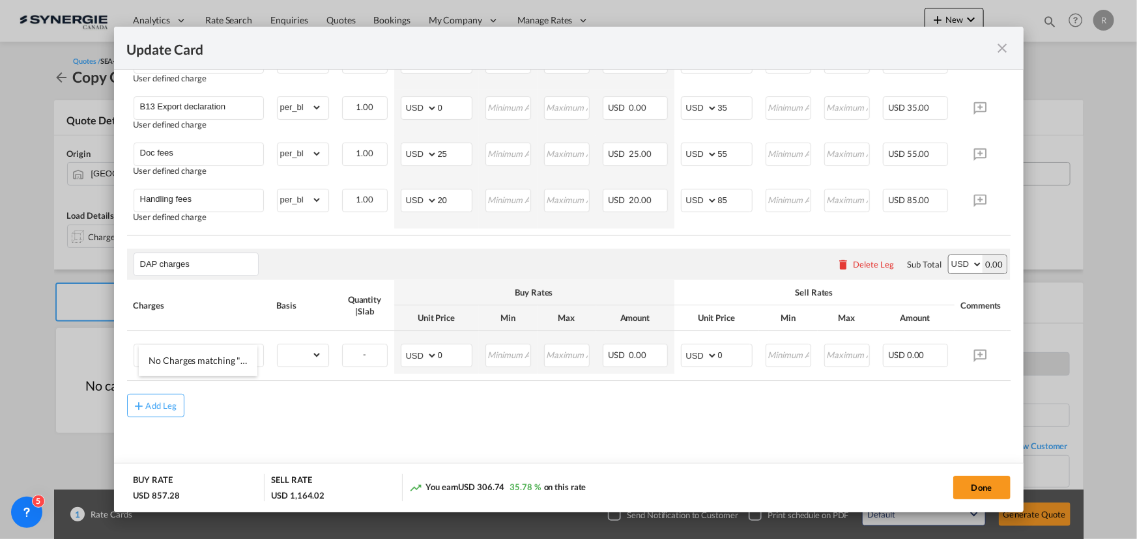
type input "DAP charges"
click at [227, 307] on div "Charges" at bounding box center [199, 306] width 130 height 12
click at [219, 360] on input "Charge Name" at bounding box center [201, 355] width 123 height 20
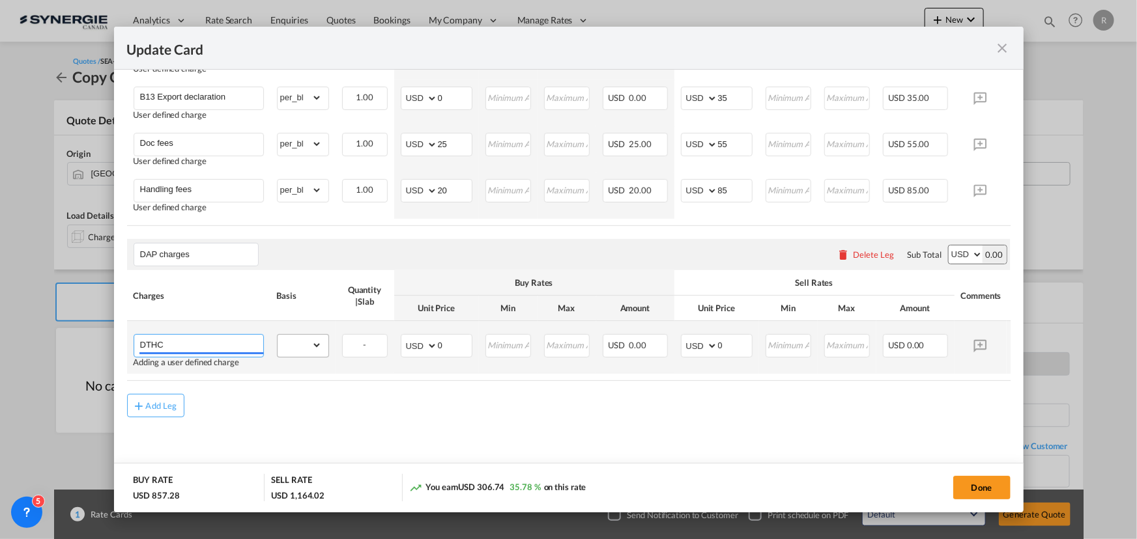
type input "DTHC"
click at [317, 356] on select "gross_weight volumetric_weight per_shipment per_bl per_km per_hawb per_kg flat …" at bounding box center [299, 345] width 44 height 21
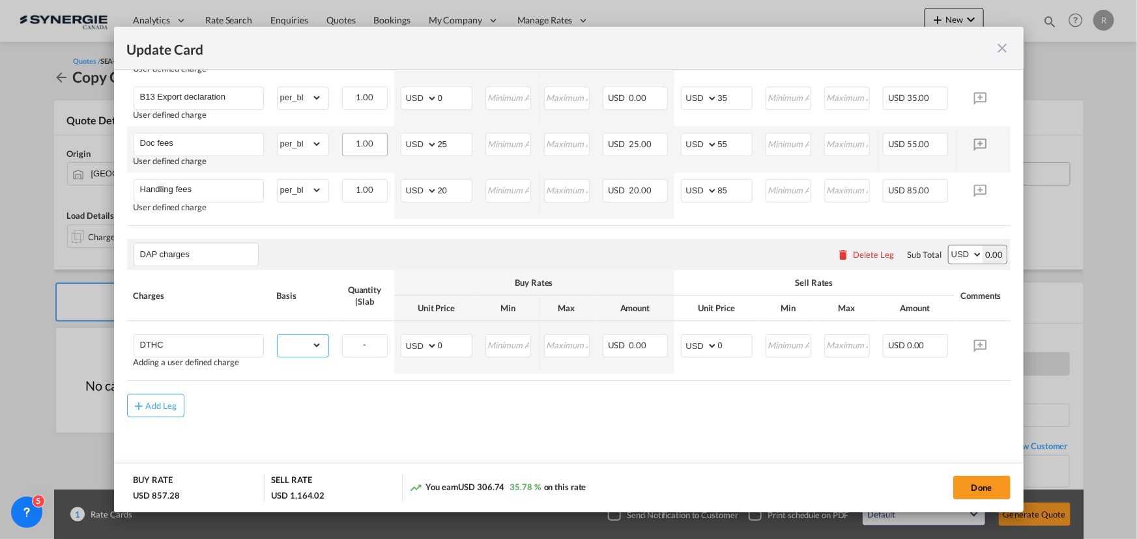
select select "per_shipment"
click at [277, 342] on select "gross_weight volumetric_weight per_shipment per_bl per_km per_hawb per_kg flat …" at bounding box center [299, 345] width 44 height 21
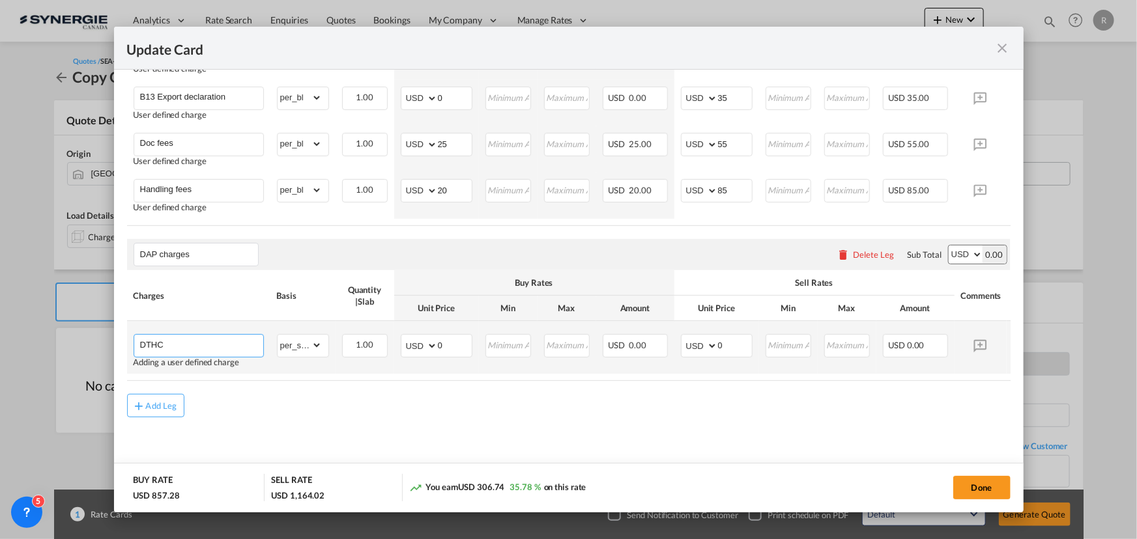
click at [227, 350] on input "DTHC" at bounding box center [201, 345] width 123 height 20
type input "DTHC ( based on current declared volume and if higher it will be adjusted)"
click at [401, 429] on md-content "Main Freight Please enter leg name Leg Name Already Exists Delete Leg Sub Total…" at bounding box center [568, 36] width 883 height 885
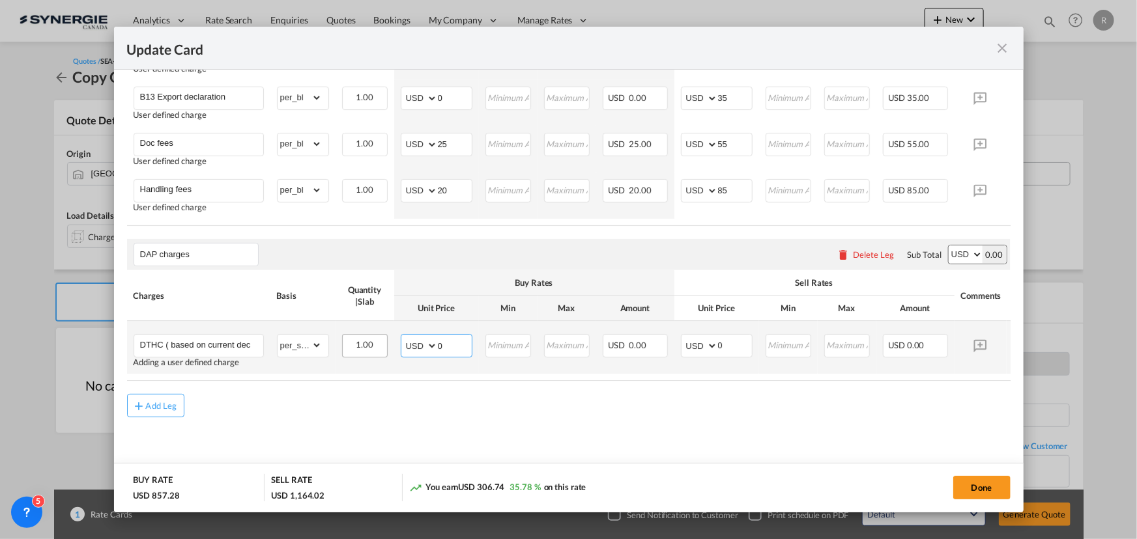
drag, startPoint x: 462, startPoint y: 344, endPoint x: 382, endPoint y: 337, distance: 79.7
click at [382, 337] on tr "DTHC ( based on current declared volume and if higher it will be adjusted) Addi…" at bounding box center [588, 347] width 923 height 53
type input "315"
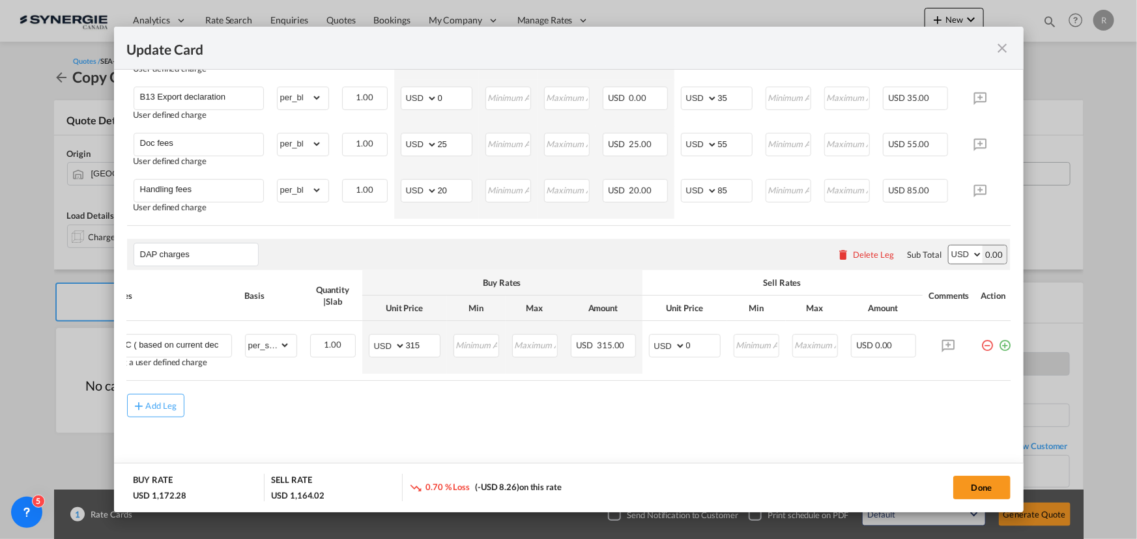
scroll to position [0, 48]
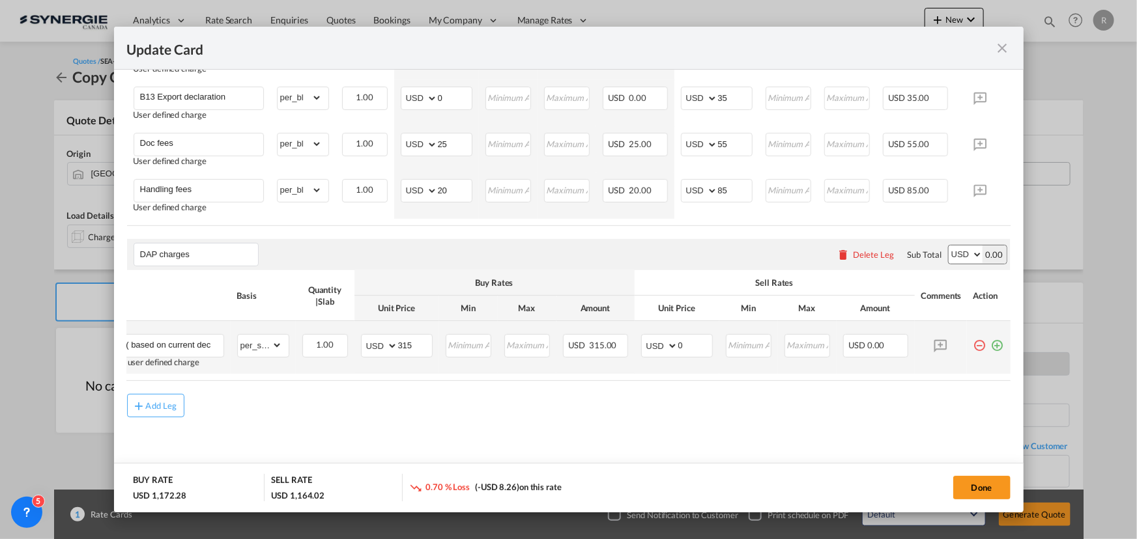
click at [991, 341] on md-icon "icon-plus-circle-outline green-400-fg" at bounding box center [997, 340] width 13 height 13
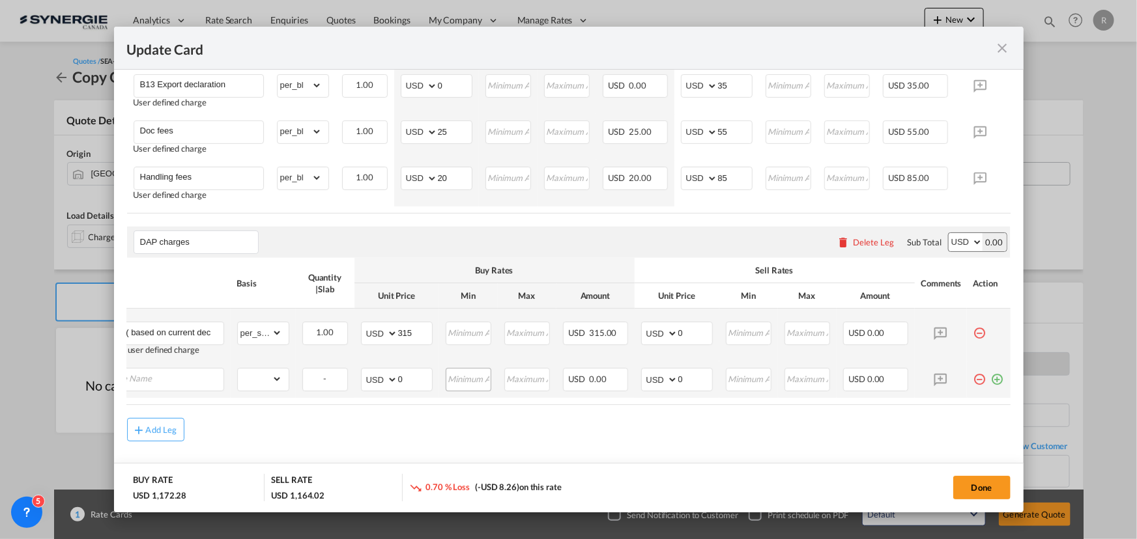
scroll to position [0, 13]
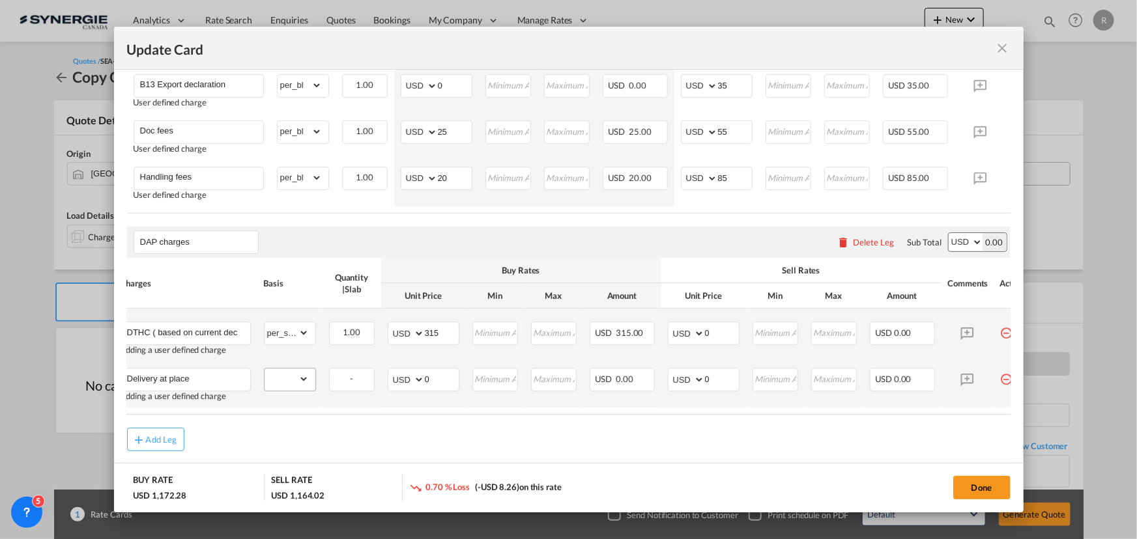
type input "Delivery at place"
click at [283, 389] on select "gross_weight volumetric_weight per_shipment per_bl per_km per_hawb per_kg flat …" at bounding box center [286, 379] width 44 height 21
select select "per_shipment"
click at [264, 378] on select "gross_weight volumetric_weight per_shipment per_bl per_km per_hawb per_kg flat …" at bounding box center [286, 379] width 44 height 21
drag, startPoint x: 440, startPoint y: 391, endPoint x: 365, endPoint y: 386, distance: 75.1
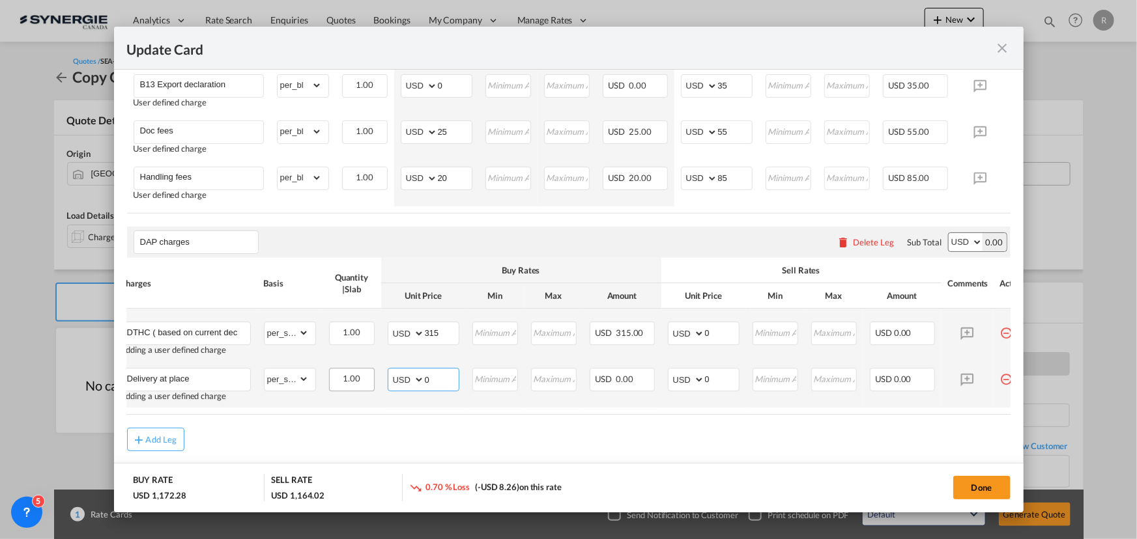
click at [365, 386] on tr "Delivery at place Adding a user defined charge Please Enter Already Exists gros…" at bounding box center [575, 384] width 923 height 46
type input "615"
click at [544, 449] on div "Add Leg" at bounding box center [568, 439] width 883 height 23
drag, startPoint x: 729, startPoint y: 333, endPoint x: 685, endPoint y: 331, distance: 43.7
click at [685, 331] on td "AED AFN ALL AMD ANG AOA ARS AUD AWG AZN BAM BBD BDT BGN BHD BIF BMD BND BOB BRL…" at bounding box center [703, 335] width 85 height 53
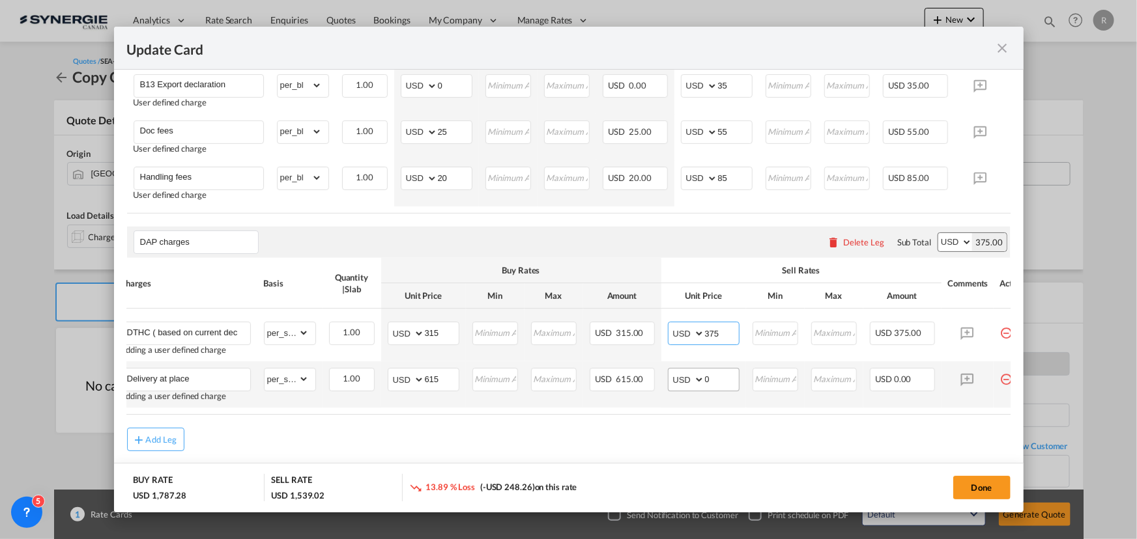
type input "375"
drag, startPoint x: 716, startPoint y: 389, endPoint x: 670, endPoint y: 377, distance: 47.9
click at [670, 377] on td "AED AFN ALL AMD ANG AOA ARS AUD AWG AZN BAM BBD BDT BGN BHD BIF BMD BND BOB BRL…" at bounding box center [703, 384] width 85 height 46
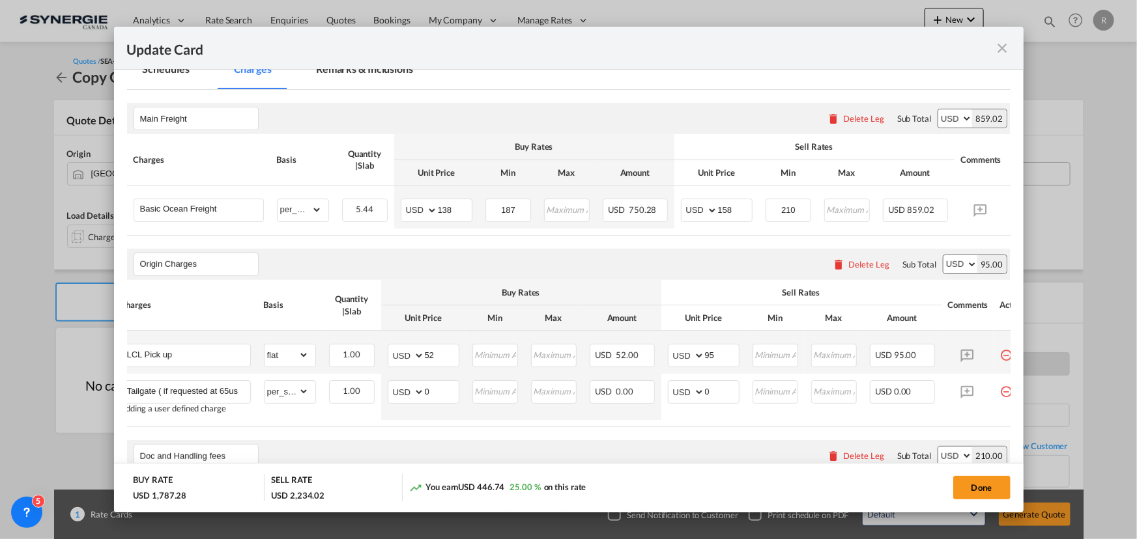
scroll to position [172, 0]
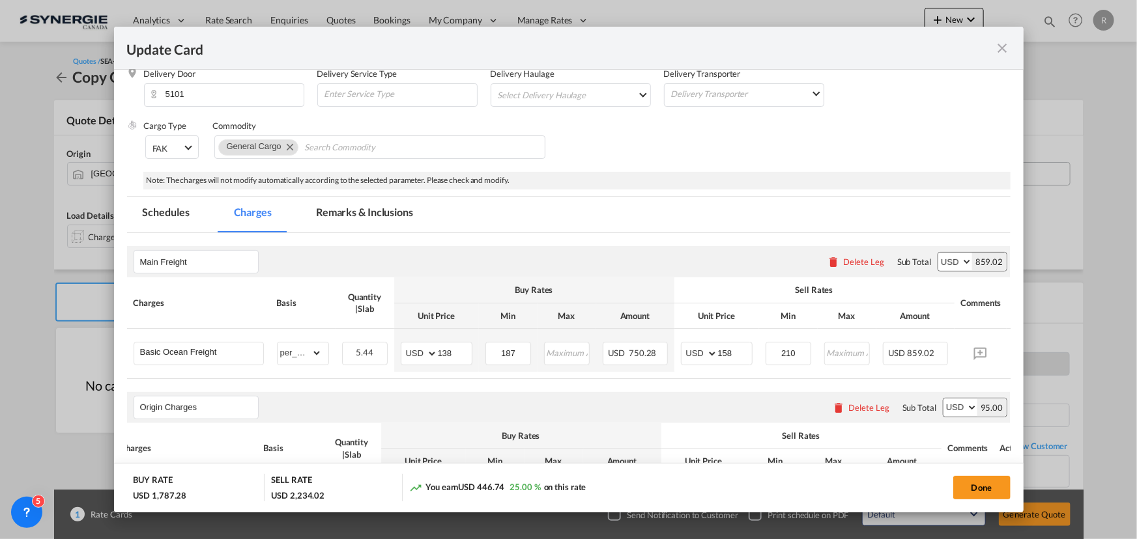
type input "695"
click at [336, 209] on md-tab-item "Remarks & Inclusions" at bounding box center [364, 215] width 128 height 36
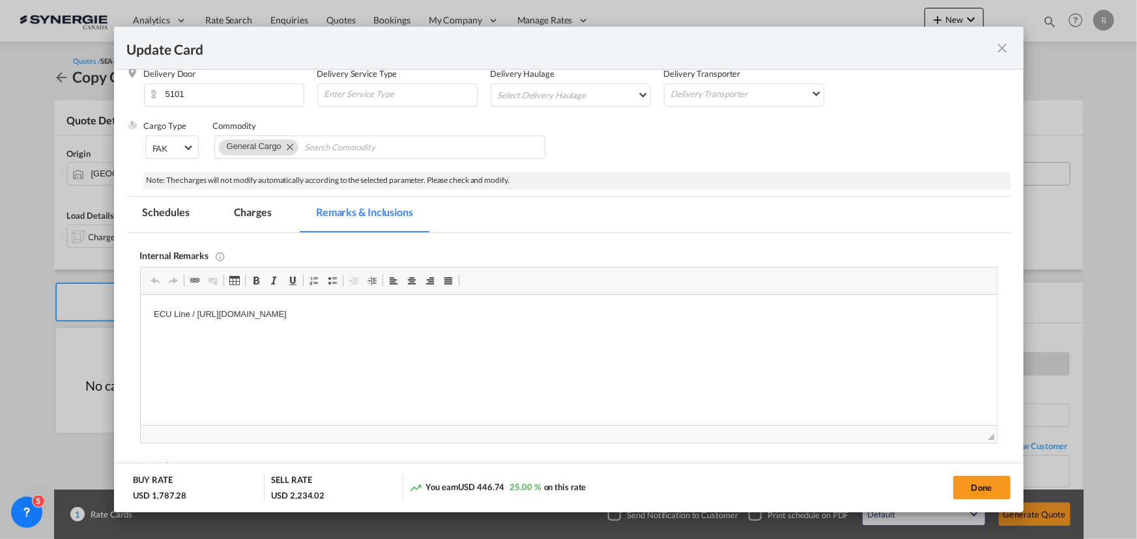
scroll to position [0, 0]
drag, startPoint x: 173, startPoint y: 311, endPoint x: 608, endPoint y: 322, distance: 435.2
click at [608, 322] on html "ECU Line / https://app.frontapp.com/open/msg_1hoyxci7?key=Shxad_xOaVQsb3w6TaVd3…" at bounding box center [568, 315] width 856 height 40
click at [657, 315] on p "ECU https://app.frontapp.com/open/msg_1hx0pojz?key=Bql8q3EobELicSC8e1HUZsEn_qOj…" at bounding box center [568, 315] width 830 height 14
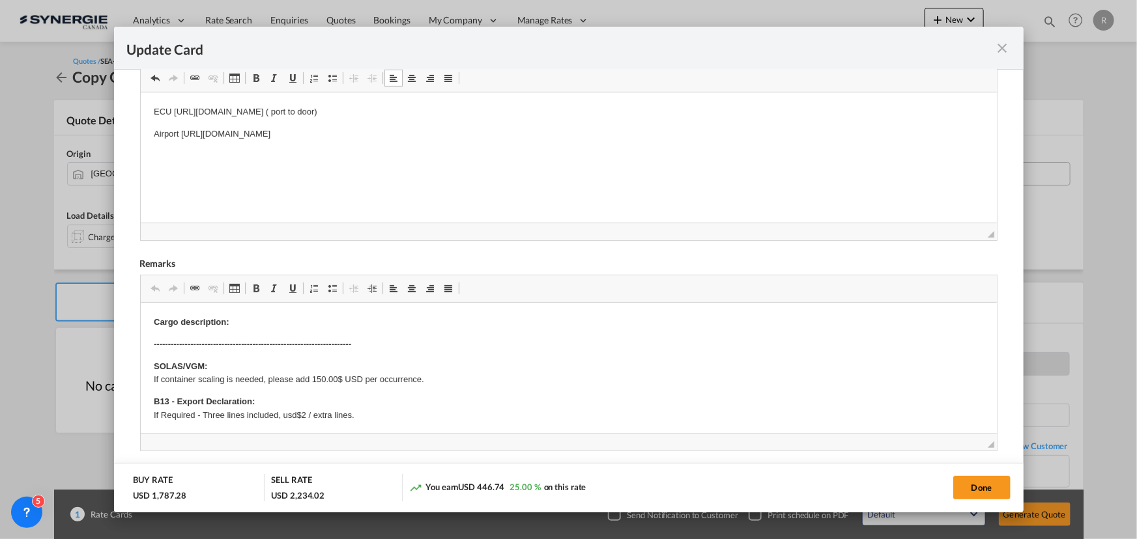
scroll to position [409, 0]
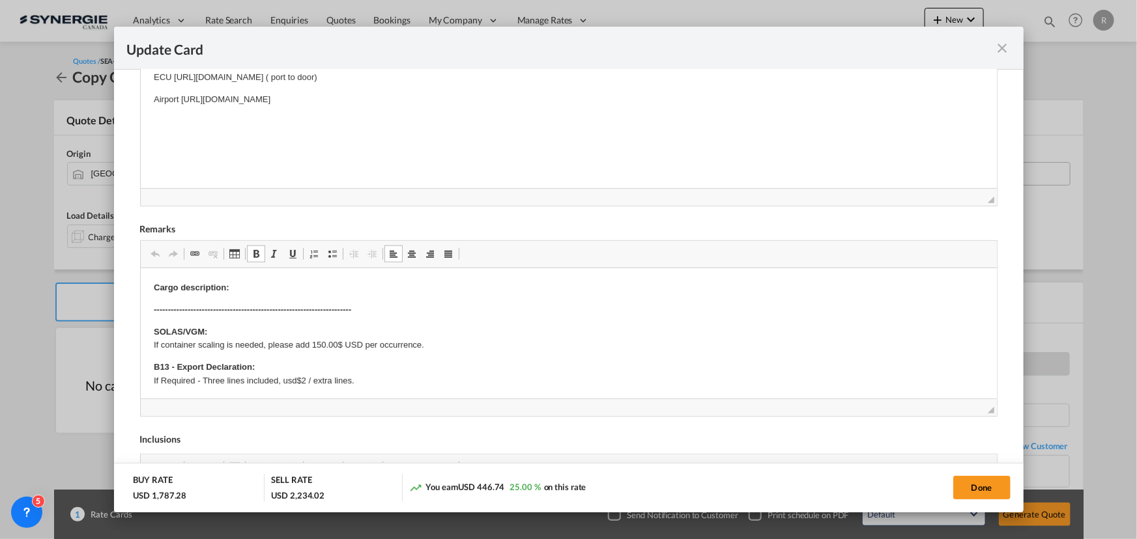
click at [297, 294] on p "Cargo description:" at bounding box center [568, 288] width 830 height 14
click at [316, 293] on p "Cargo description:" at bounding box center [568, 288] width 830 height 14
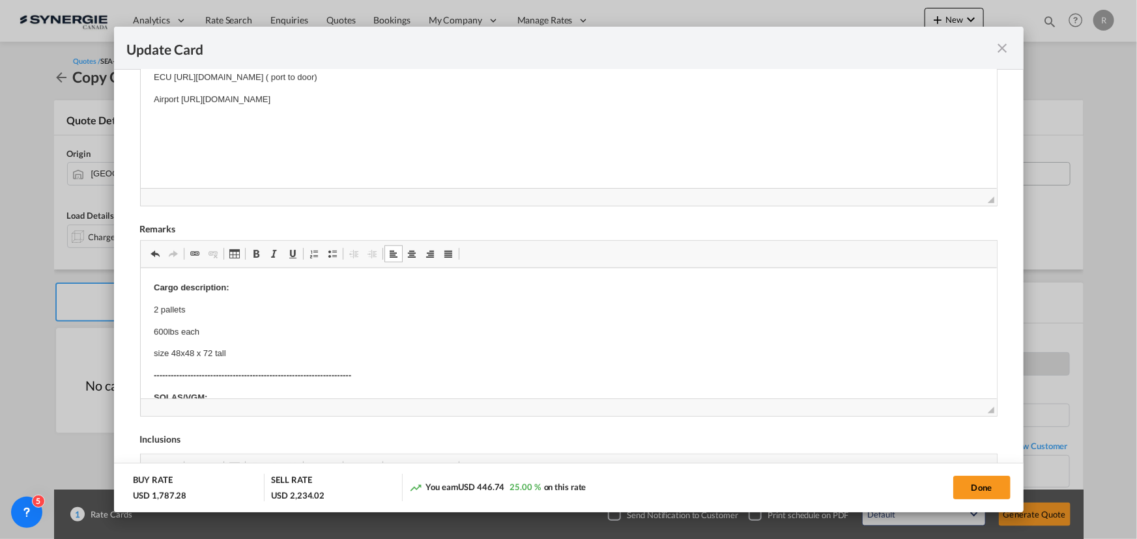
click at [212, 351] on p "size 48x48 x 72 tall" at bounding box center [568, 354] width 830 height 14
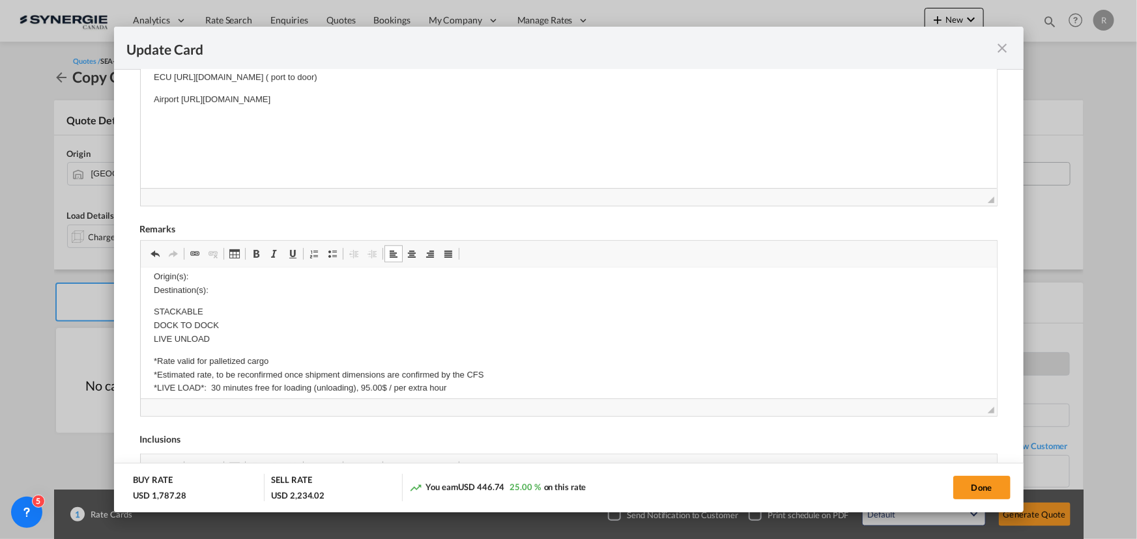
scroll to position [177, 0]
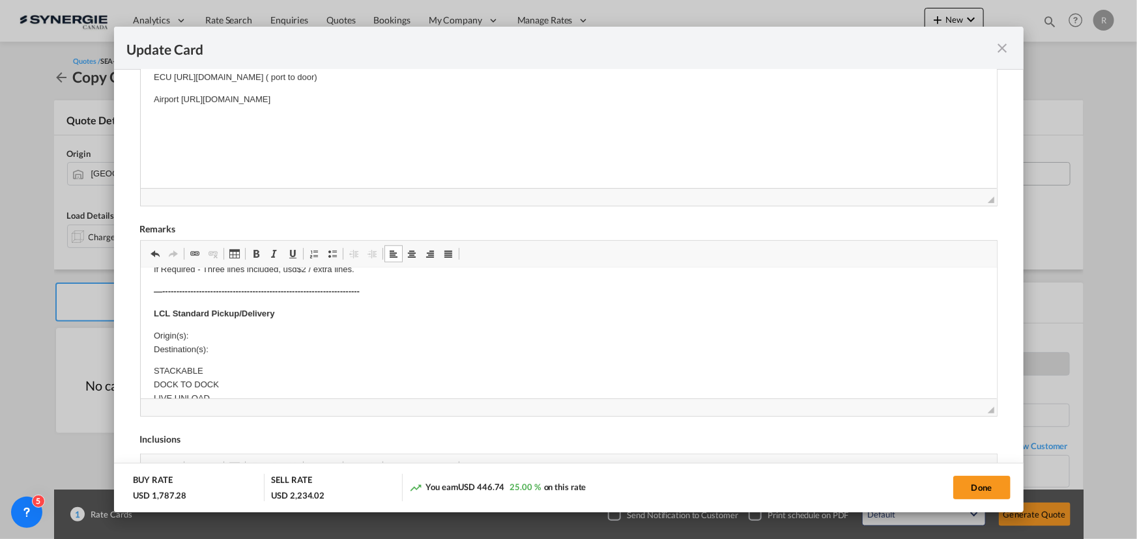
click at [171, 312] on strong "LCL Standard Pickup/Delivery" at bounding box center [213, 314] width 120 height 10
click at [211, 330] on p "Origin(s): Destination(s):" at bounding box center [568, 343] width 830 height 27
click at [229, 345] on p "Origin(s): North York ON Destination(s):" at bounding box center [568, 343] width 830 height 27
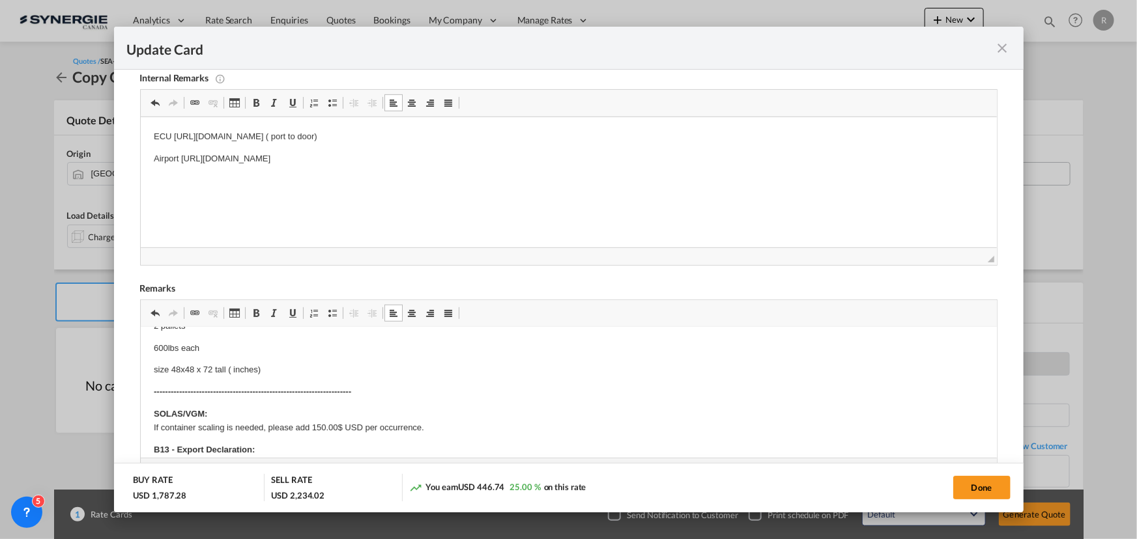
scroll to position [59, 0]
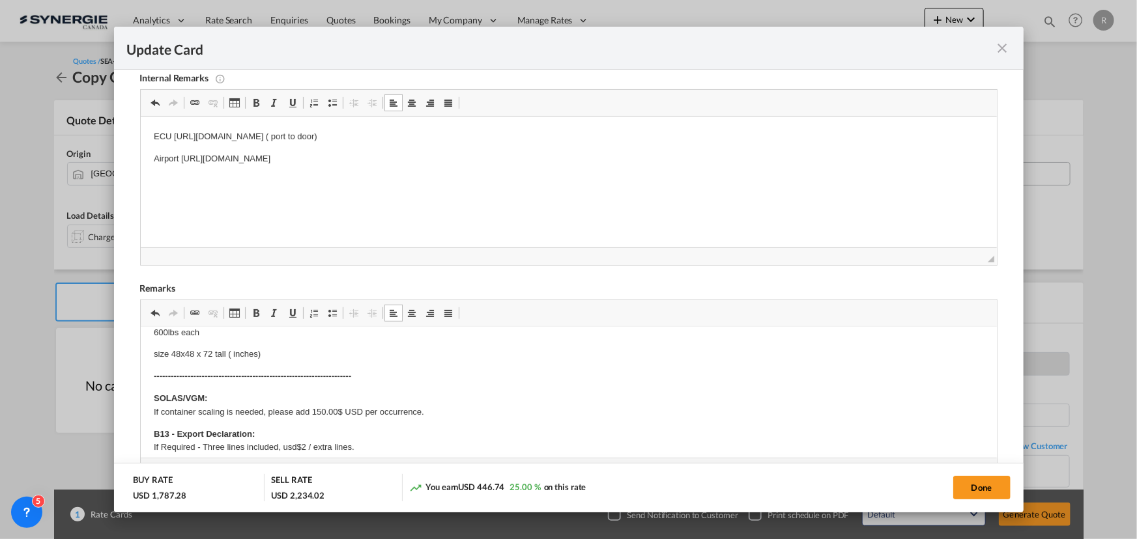
click at [270, 356] on p "size 48x48 x 72 tall ( inches)" at bounding box center [568, 355] width 830 height 14
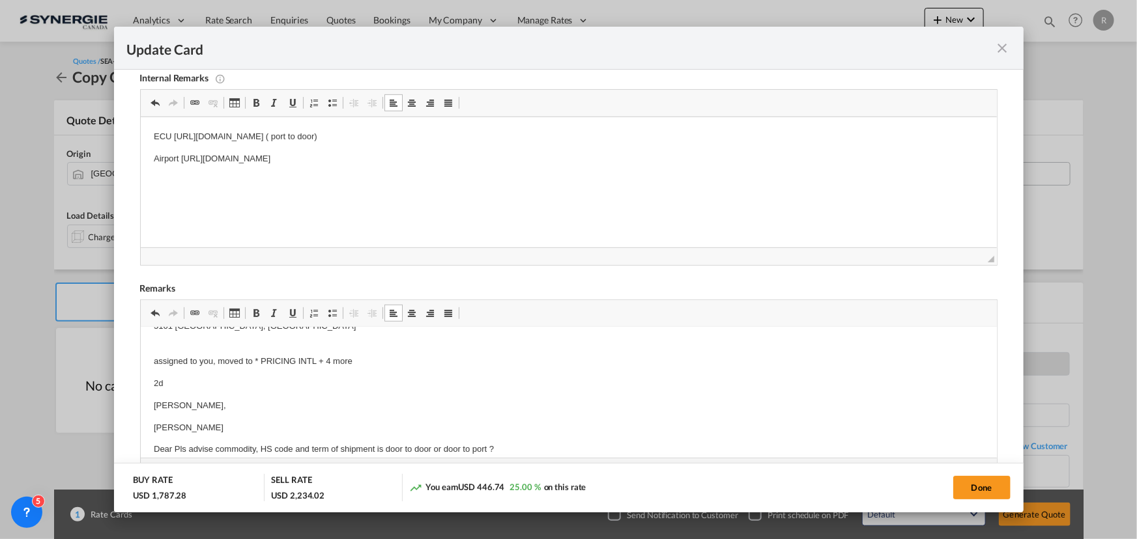
scroll to position [155, 0]
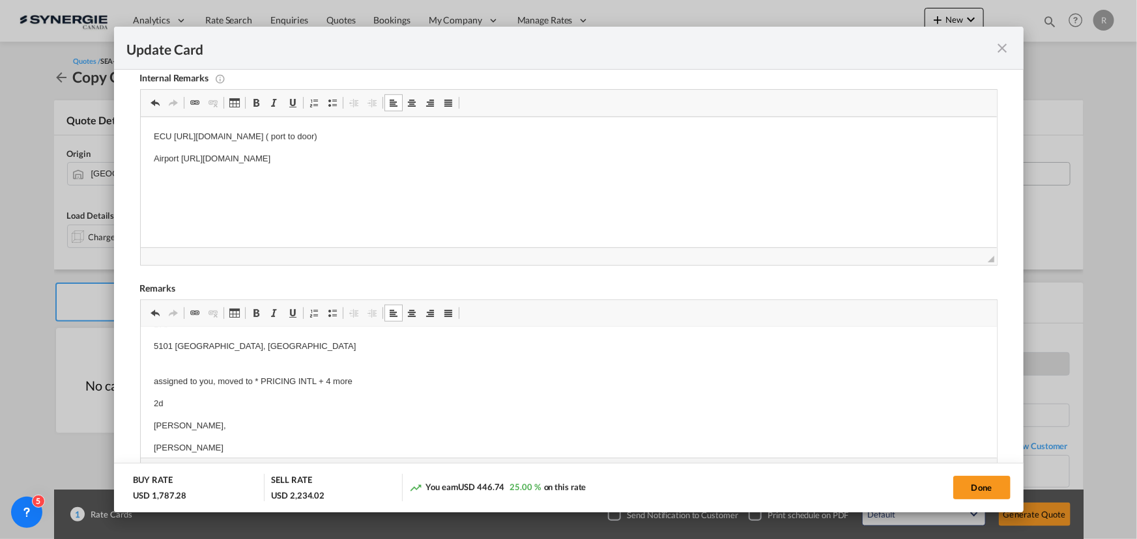
drag, startPoint x: 148, startPoint y: 378, endPoint x: 154, endPoint y: 382, distance: 7.3
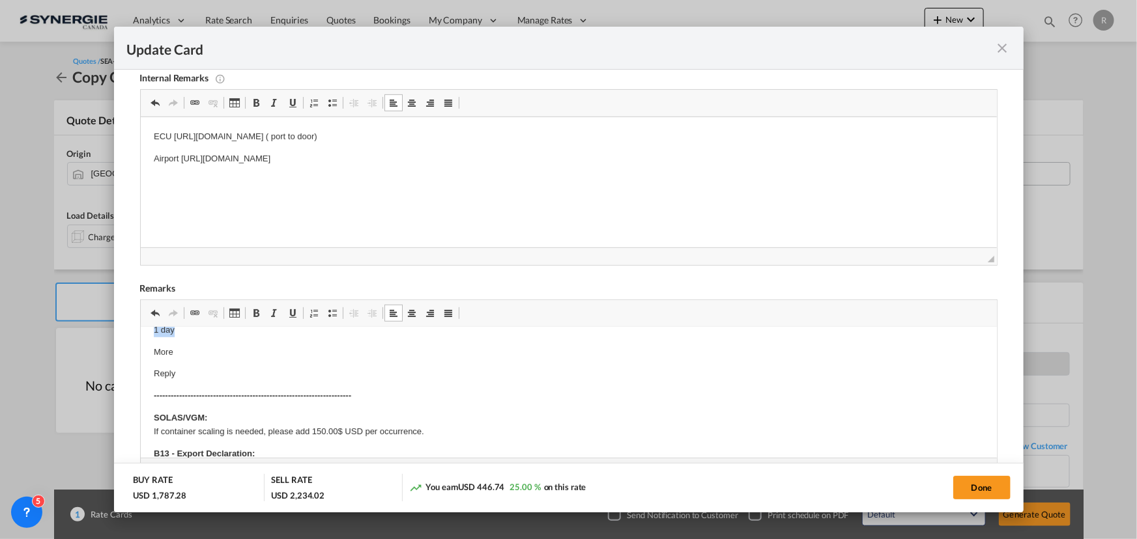
scroll to position [443, 0]
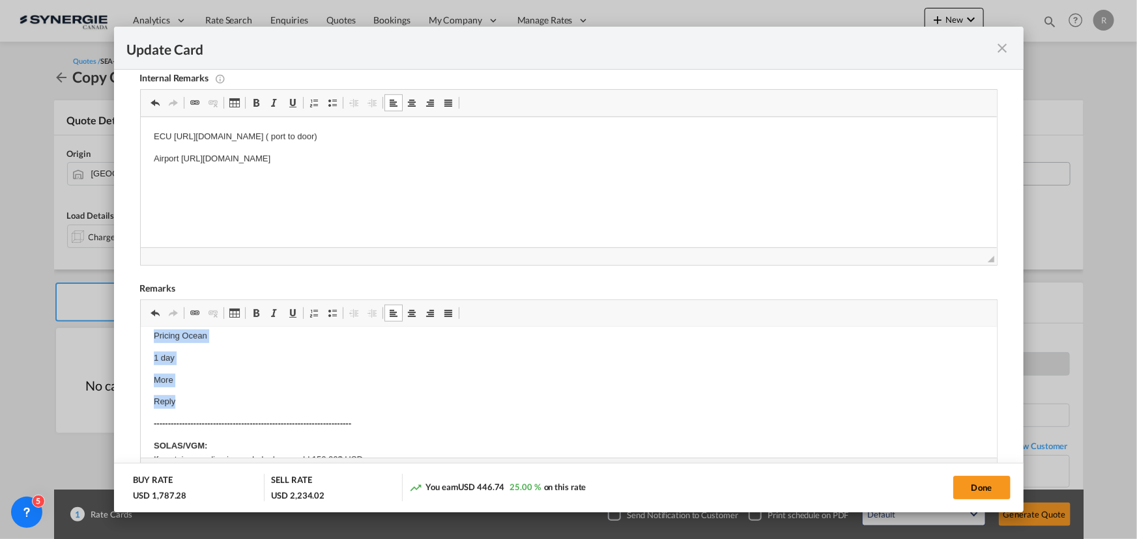
drag, startPoint x: 152, startPoint y: 382, endPoint x: 277, endPoint y: 397, distance: 125.3
click at [277, 397] on html "Cargo description: 2 pallets 600lbs each size 48x48 x 72 tall ( inches) DAP 510…" at bounding box center [568, 471] width 856 height 1172
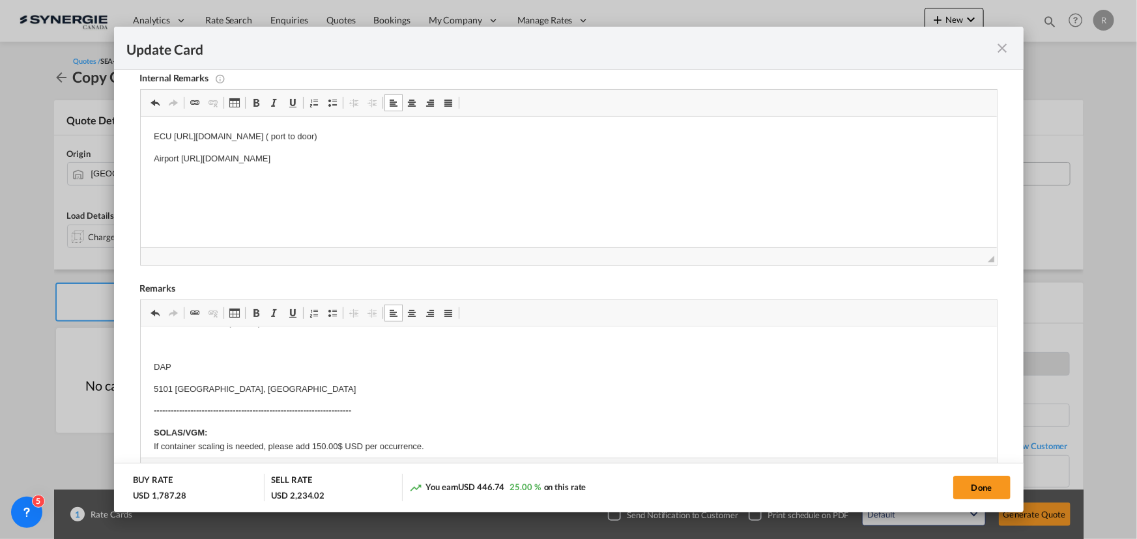
scroll to position [98, 0]
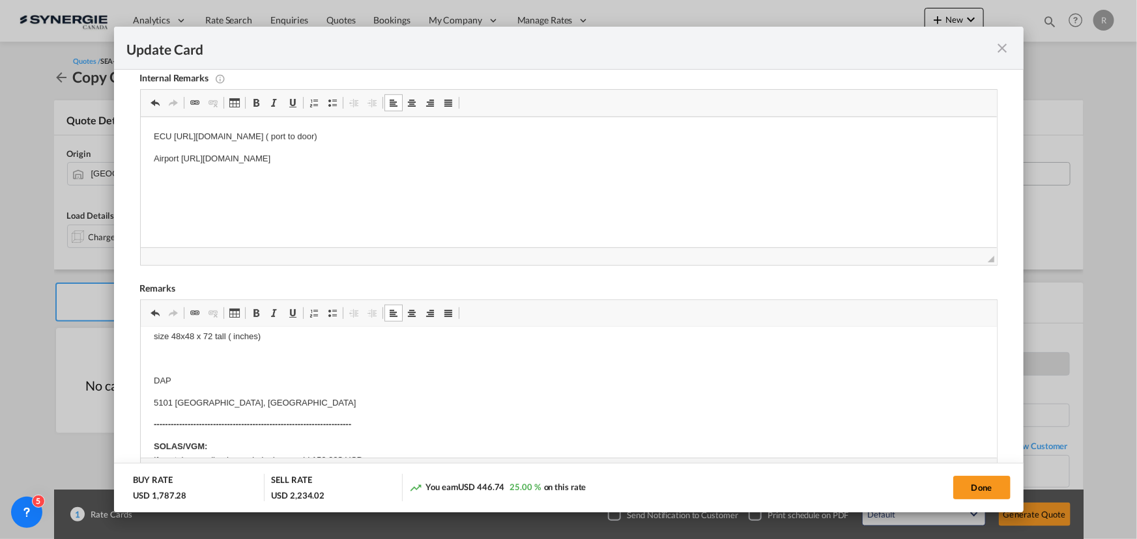
click at [171, 358] on p "Editor, editor5" at bounding box center [568, 359] width 830 height 14
click at [178, 379] on p "DAP" at bounding box center [568, 381] width 830 height 14
click at [199, 391] on p "2 pallets" at bounding box center [568, 392] width 830 height 14
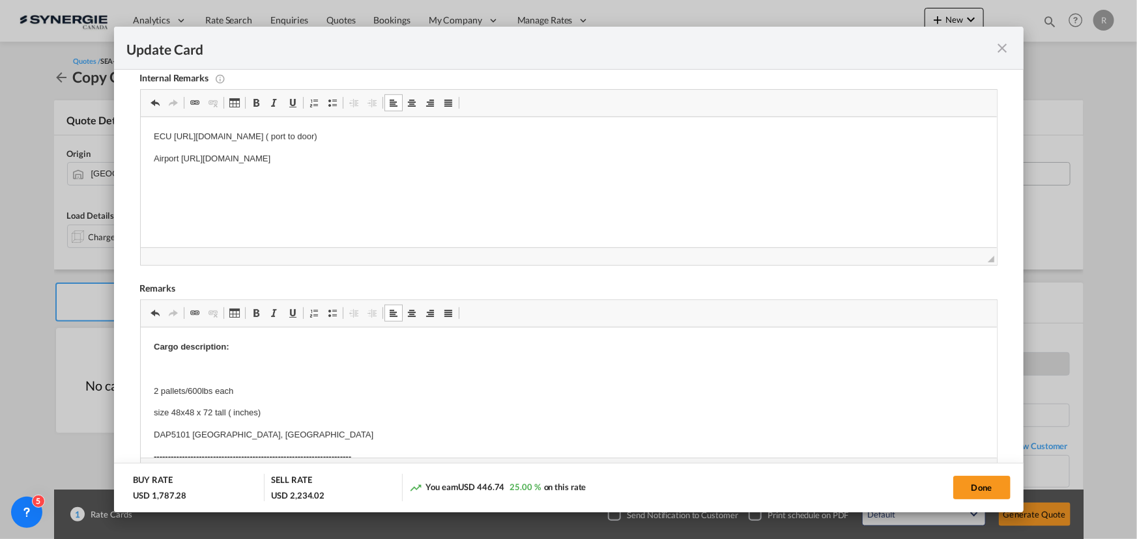
click at [182, 371] on p "Editor, editor5" at bounding box center [568, 370] width 830 height 14
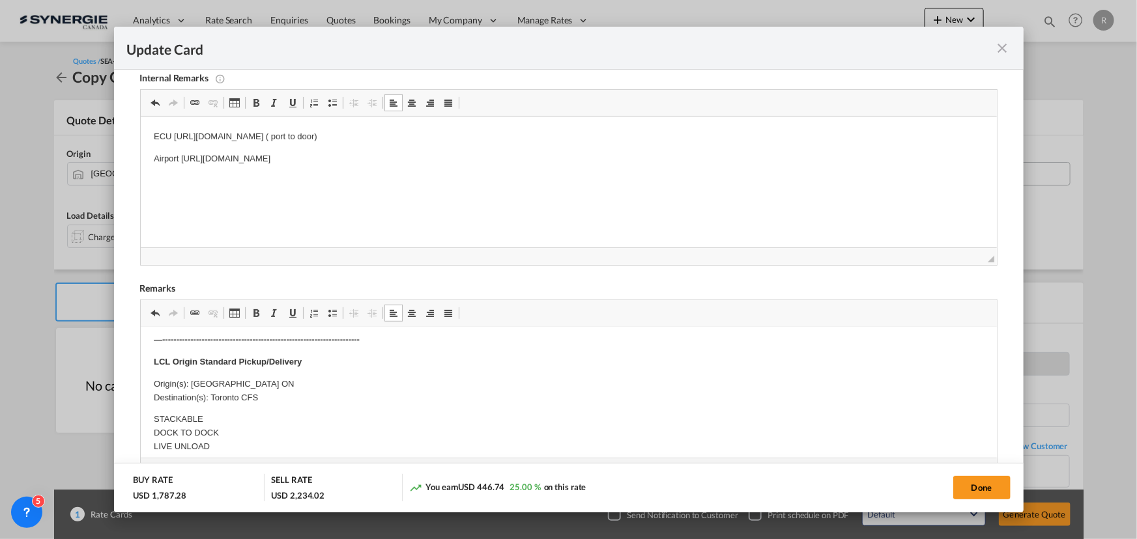
scroll to position [236, 0]
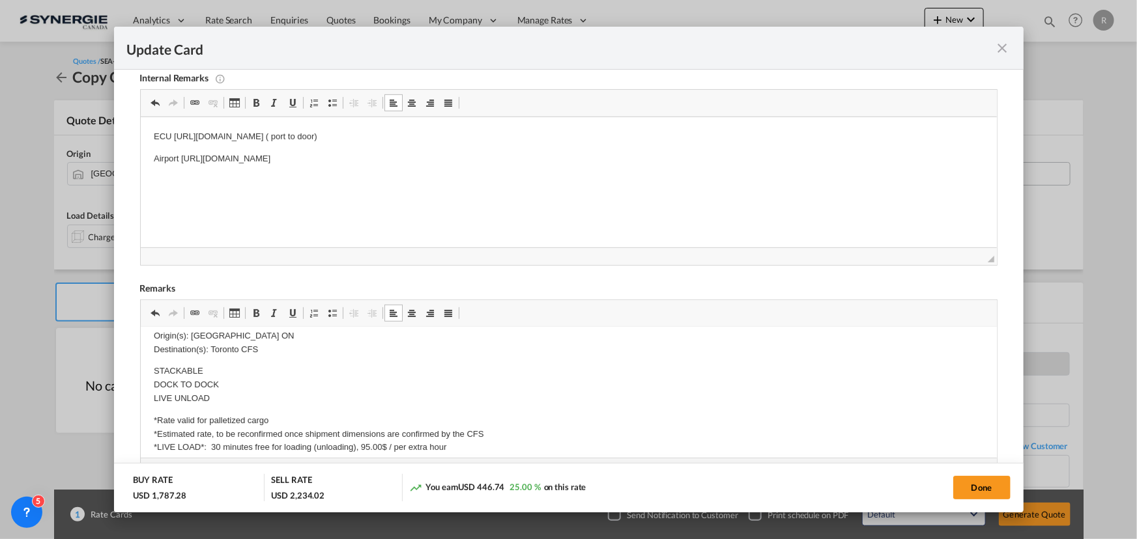
drag, startPoint x: 965, startPoint y: 482, endPoint x: 509, endPoint y: 423, distance: 460.4
click at [965, 482] on button "Done" at bounding box center [981, 487] width 57 height 23
type input "29 Oct 2025"
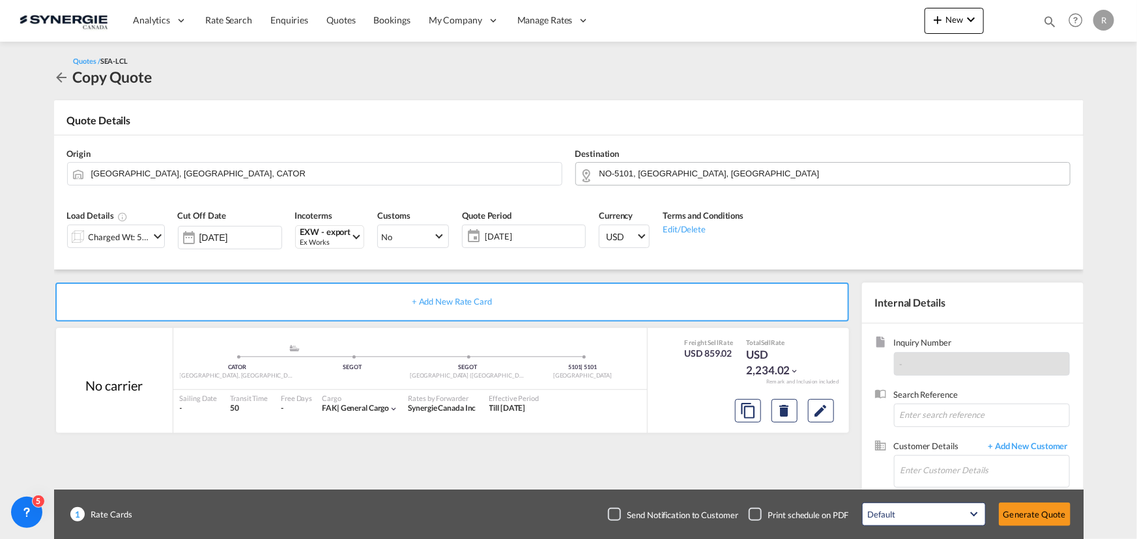
scroll to position [195, 0]
click at [925, 466] on input "Enter Customer Details" at bounding box center [984, 470] width 169 height 29
paste input "fragboxcorals@gmail.com"
type input "fragboxcorals@gmail.com"
click at [820, 415] on md-icon "Edit" at bounding box center [821, 411] width 16 height 16
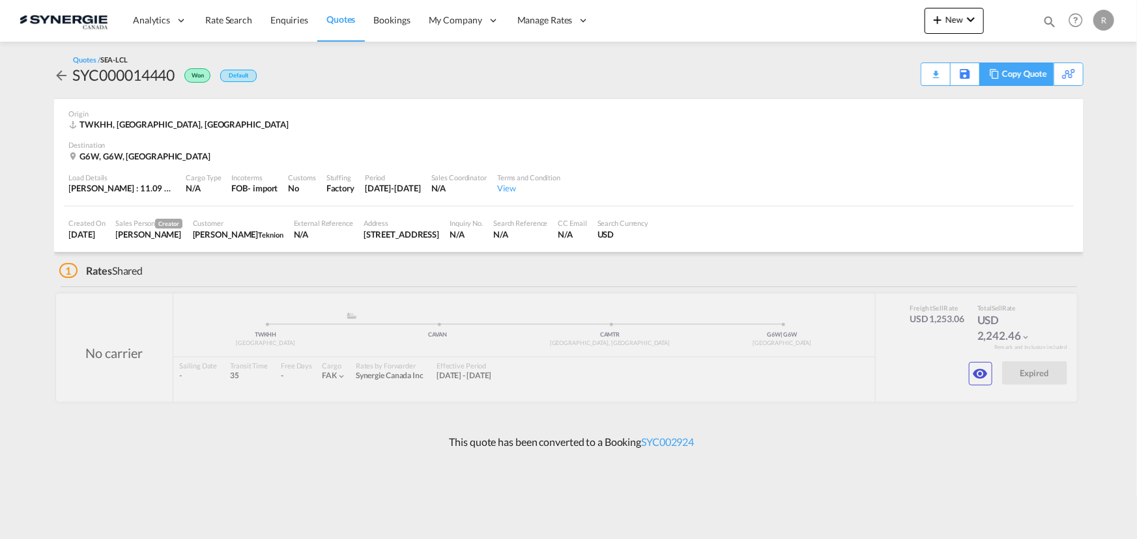
click at [1034, 79] on div "Copy Quote" at bounding box center [1024, 74] width 44 height 22
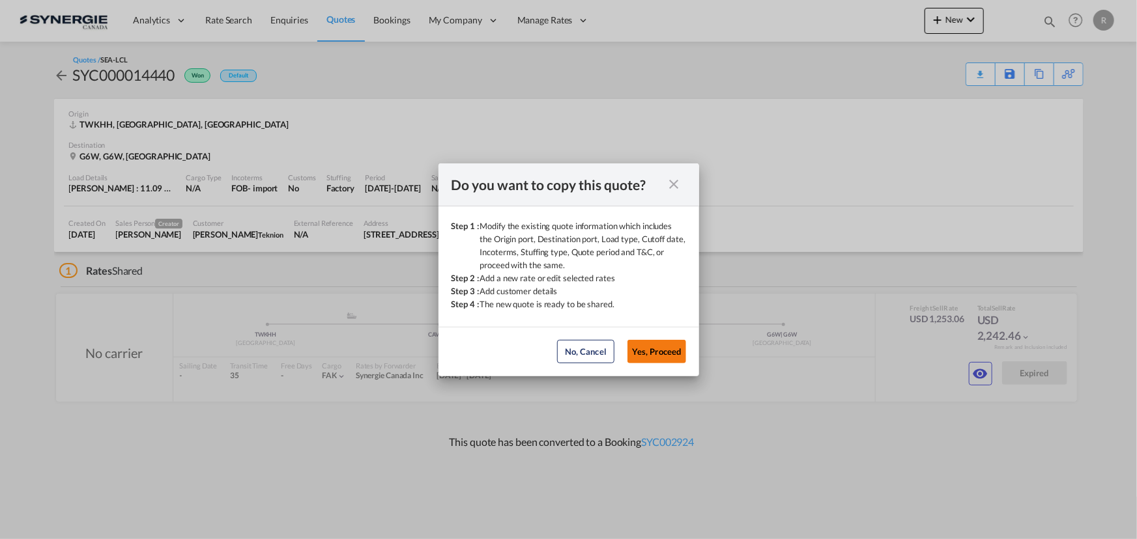
click at [650, 347] on button "Yes, Proceed" at bounding box center [656, 351] width 59 height 23
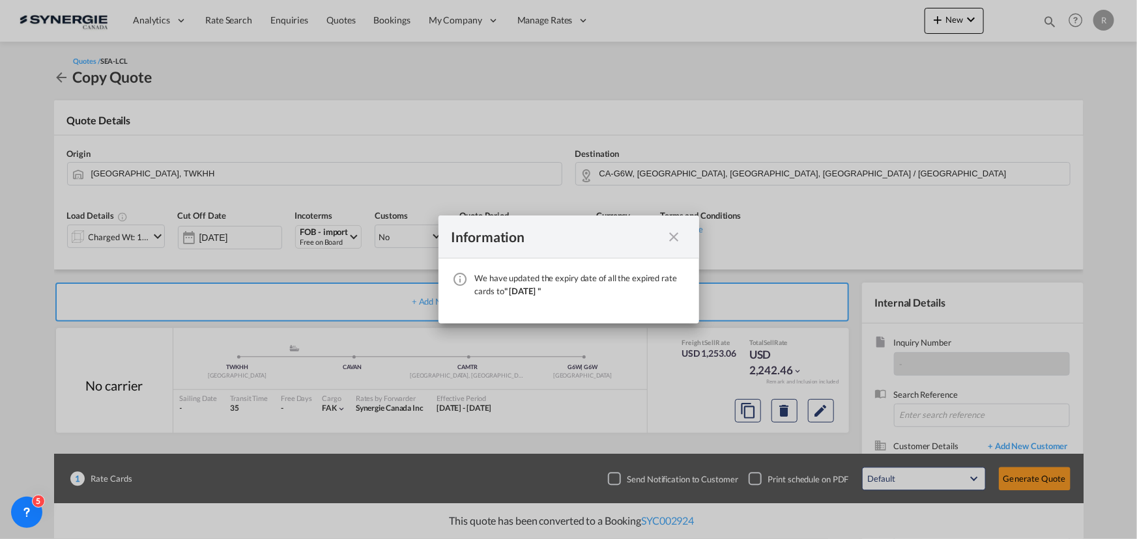
click at [681, 238] on md-icon "icon-close fg-AAA8AD cursor" at bounding box center [674, 237] width 16 height 16
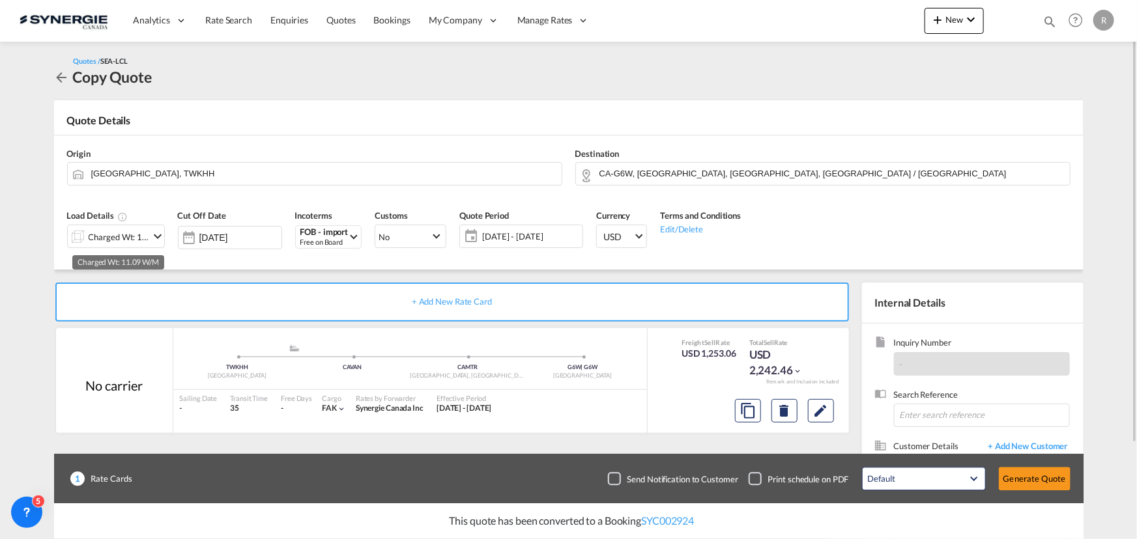
click at [137, 241] on div "Charged Wt: 11.09 W/M" at bounding box center [119, 237] width 61 height 18
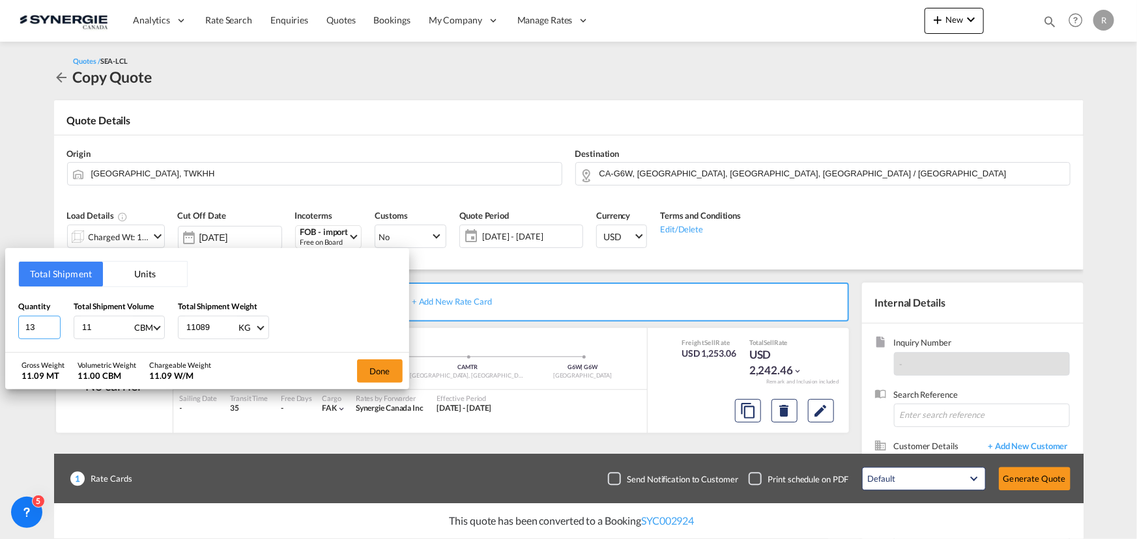
drag, startPoint x: 38, startPoint y: 325, endPoint x: -40, endPoint y: 304, distance: 81.1
click at [0, 304] on html "Analytics Reports Dashboard Rate Search Enquiries Quotes" at bounding box center [568, 269] width 1137 height 539
type input "16"
drag, startPoint x: 102, startPoint y: 325, endPoint x: 1, endPoint y: 317, distance: 101.3
click at [4, 317] on div "Total Shipment Units Quantity 16 Total Shipment Volume 11 CBM CBM CFT Total Shi…" at bounding box center [568, 269] width 1137 height 539
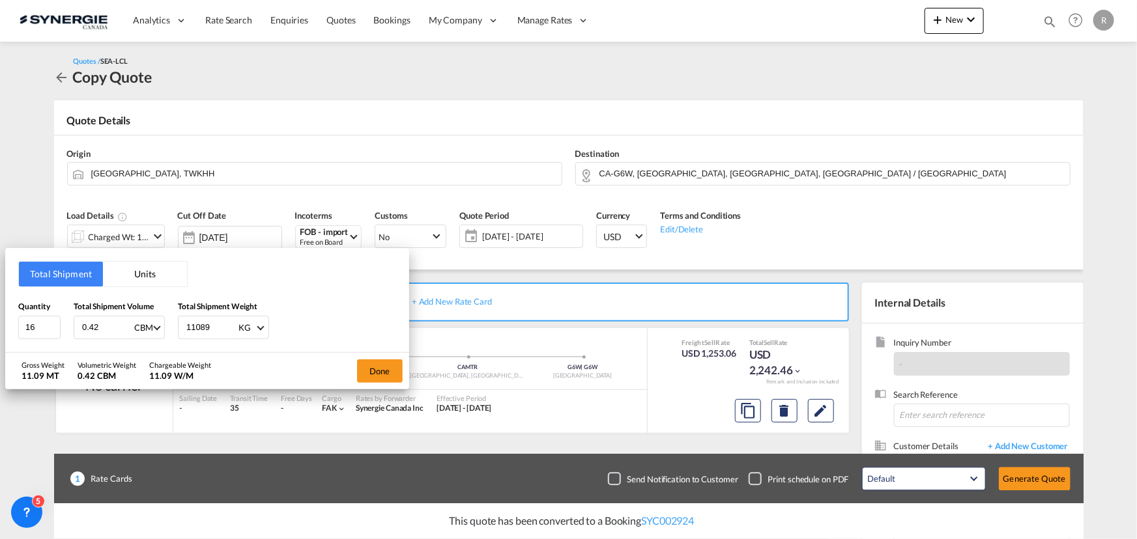
type input "0.42"
drag, startPoint x: 224, startPoint y: 328, endPoint x: 106, endPoint y: 317, distance: 119.0
click at [106, 317] on div "Quantity 16 Total Shipment Volume 0.42 CBM CBM CFT Total Shipment Weight 11089 …" at bounding box center [207, 319] width 378 height 39
type input "156.5"
click at [360, 366] on button "Done" at bounding box center [380, 371] width 46 height 23
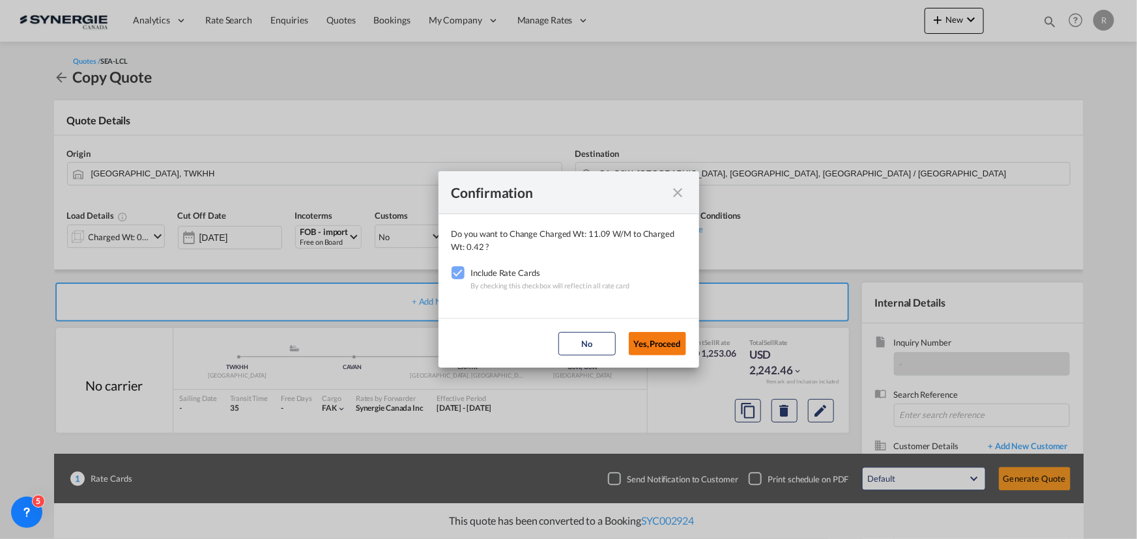
click at [657, 345] on button "Yes,Proceed" at bounding box center [657, 343] width 57 height 23
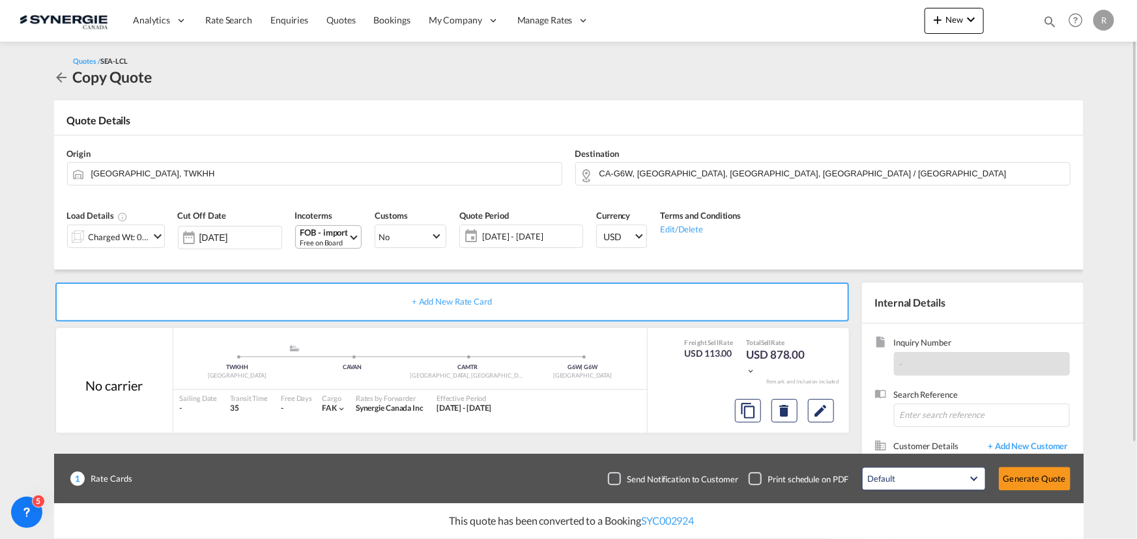
click at [332, 233] on div "FOB - import" at bounding box center [324, 233] width 48 height 10
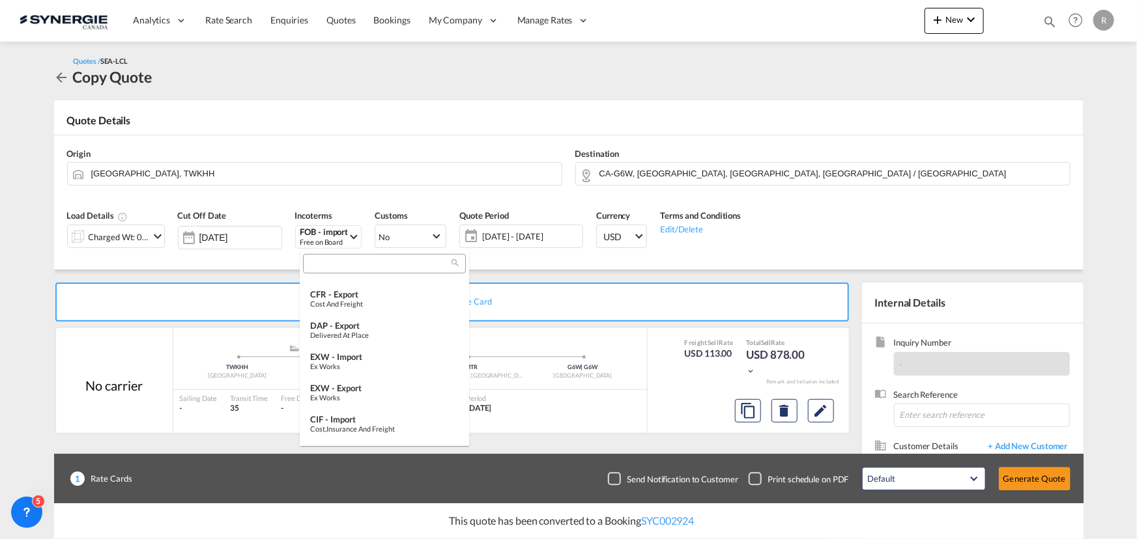
scroll to position [250, 0]
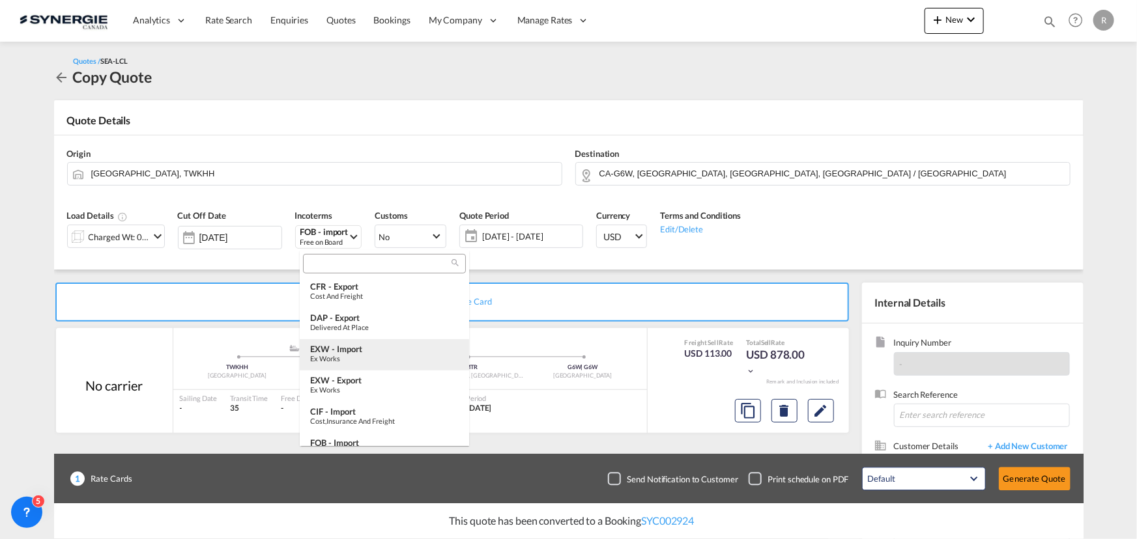
click at [325, 348] on div "EXW - import" at bounding box center [384, 349] width 148 height 10
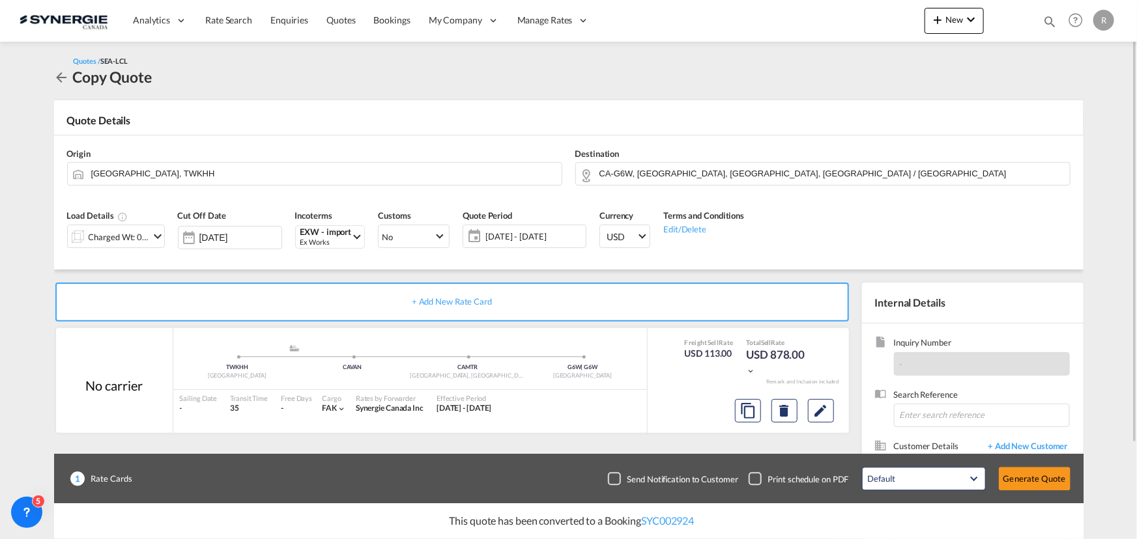
click at [509, 241] on span "02 Oct - 01 Nov 2025" at bounding box center [533, 237] width 97 height 12
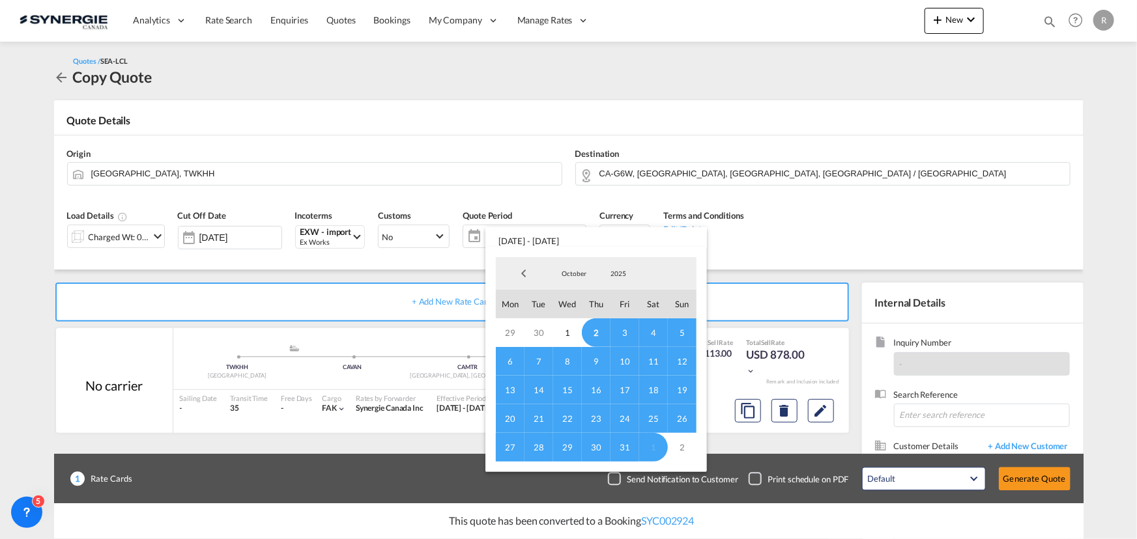
click at [617, 327] on span "3" at bounding box center [624, 332] width 29 height 29
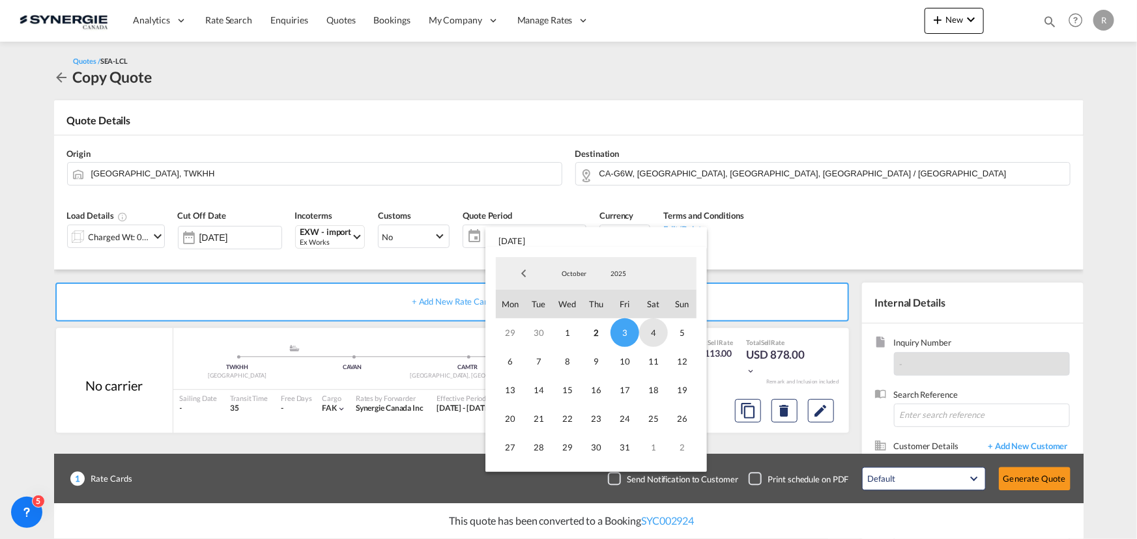
click at [651, 332] on span "4" at bounding box center [653, 332] width 29 height 29
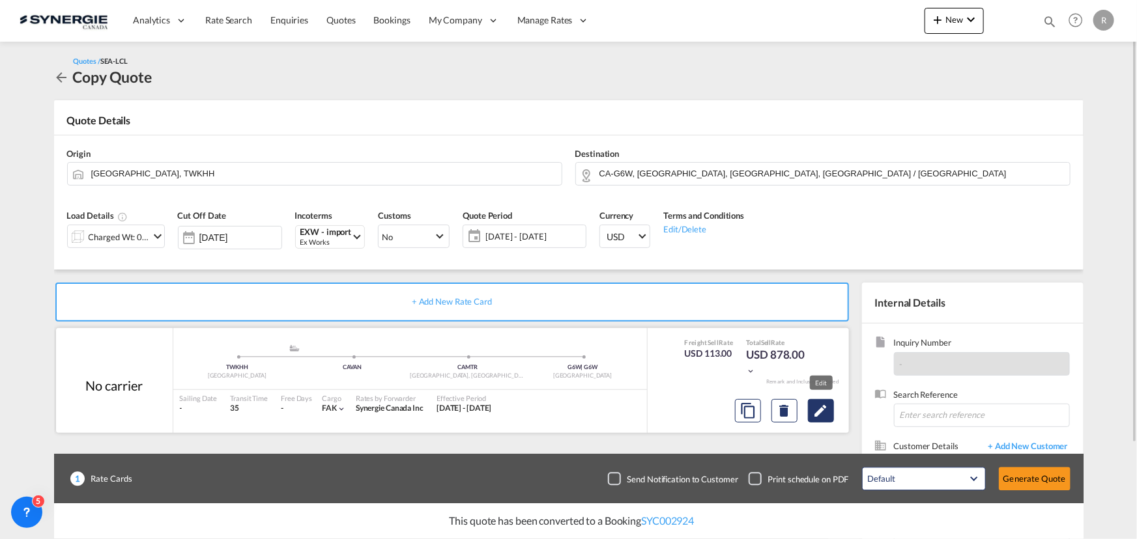
click at [812, 416] on button "Edit" at bounding box center [821, 410] width 26 height 23
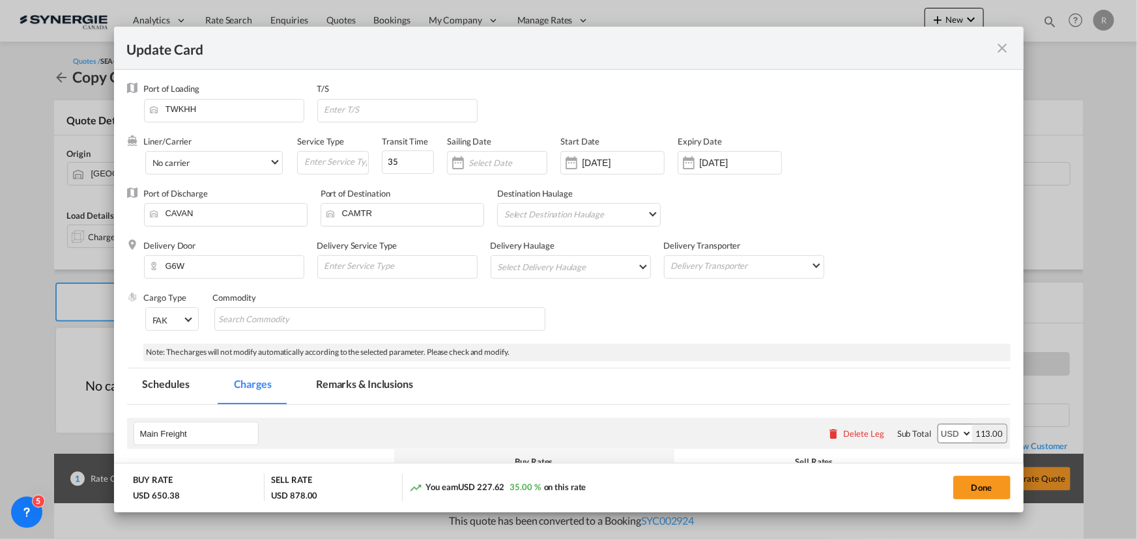
select select "per_w/m"
select select "per_kg"
select select "flat"
select select "per_bl"
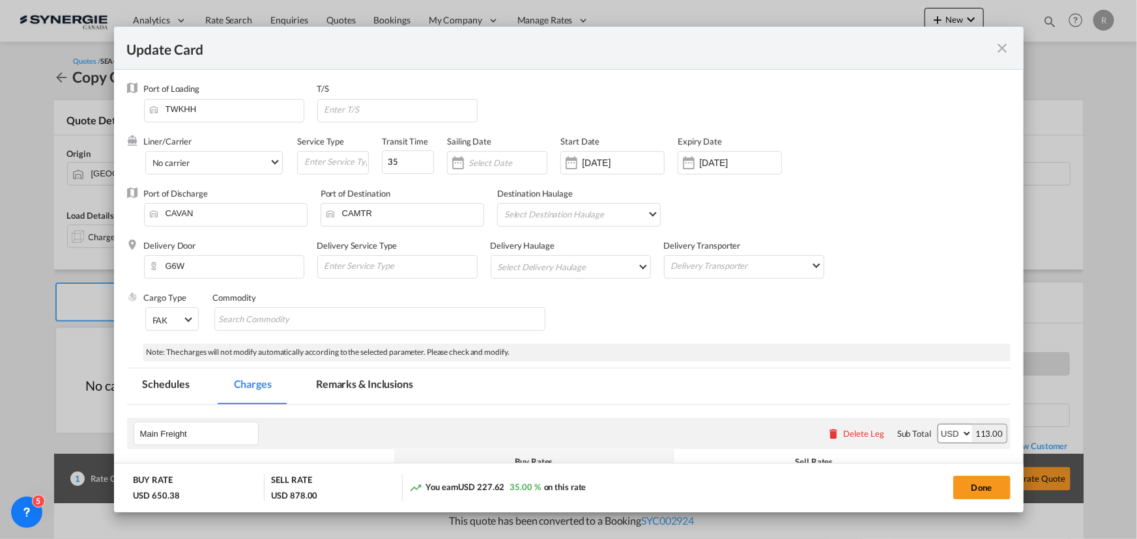
select select "per_bl"
select select "per_shipment"
click at [326, 325] on input "Search Commodity" at bounding box center [278, 319] width 119 height 21
click at [378, 321] on md-chips-wrap "Chips container with autocompletion. Enter the text area, type text to search, …" at bounding box center [379, 318] width 331 height 23
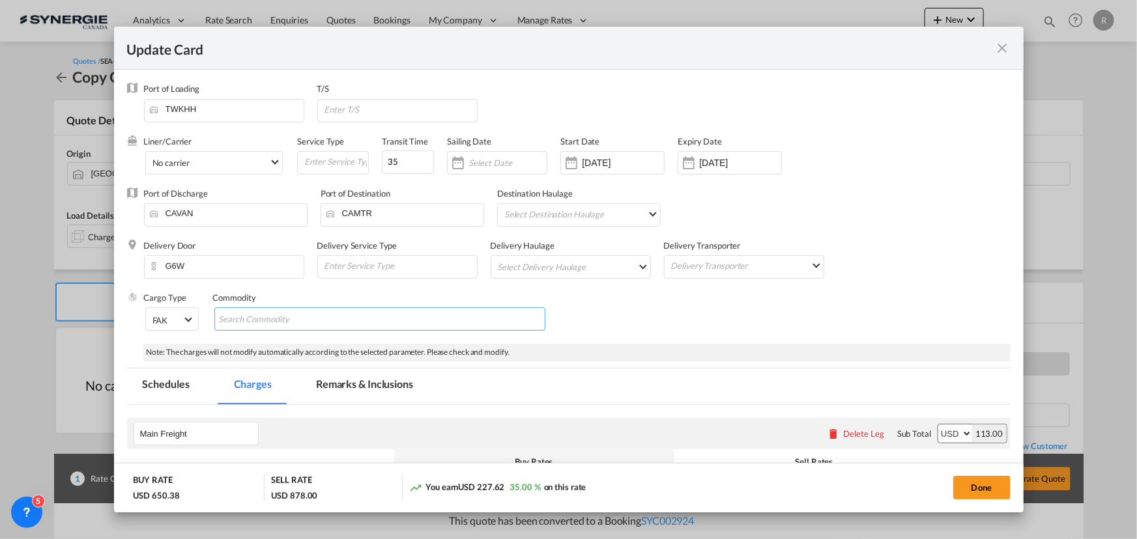
paste input "IO 246438"
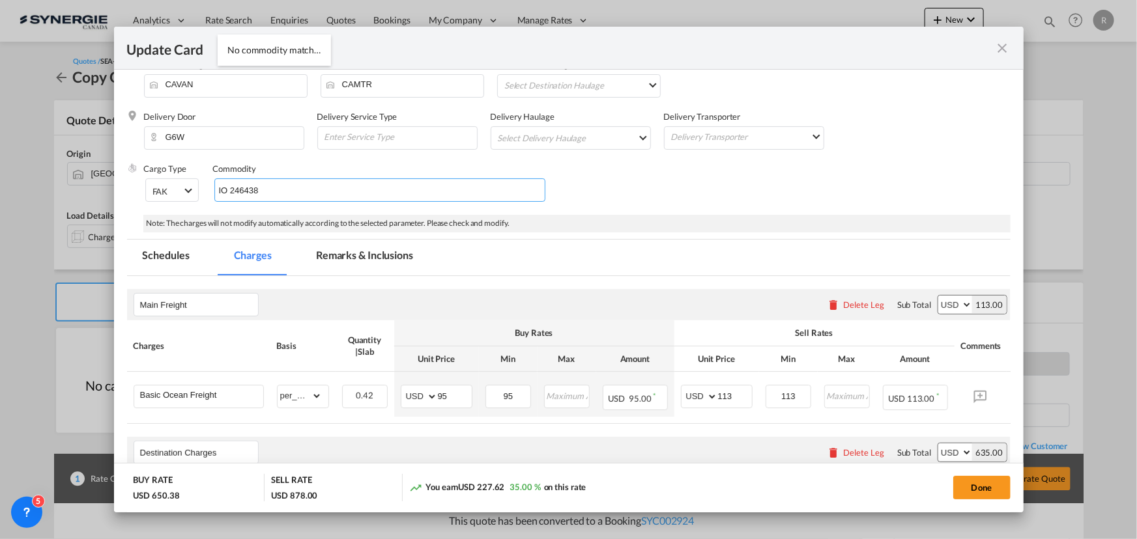
scroll to position [118, 0]
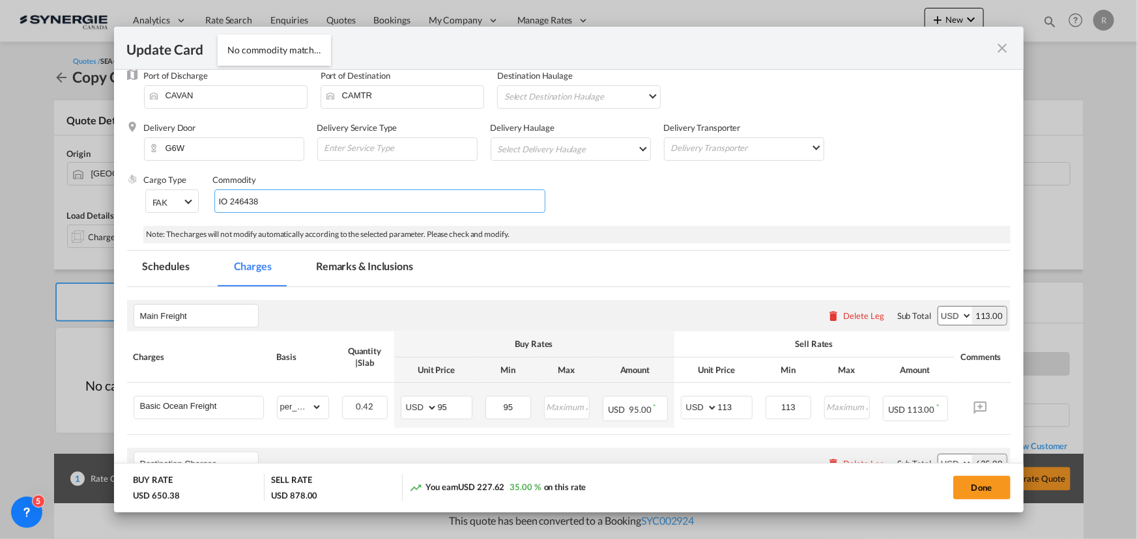
type input "IO 246438"
click at [369, 267] on md-tab-item "Remarks & Inclusions" at bounding box center [364, 269] width 128 height 36
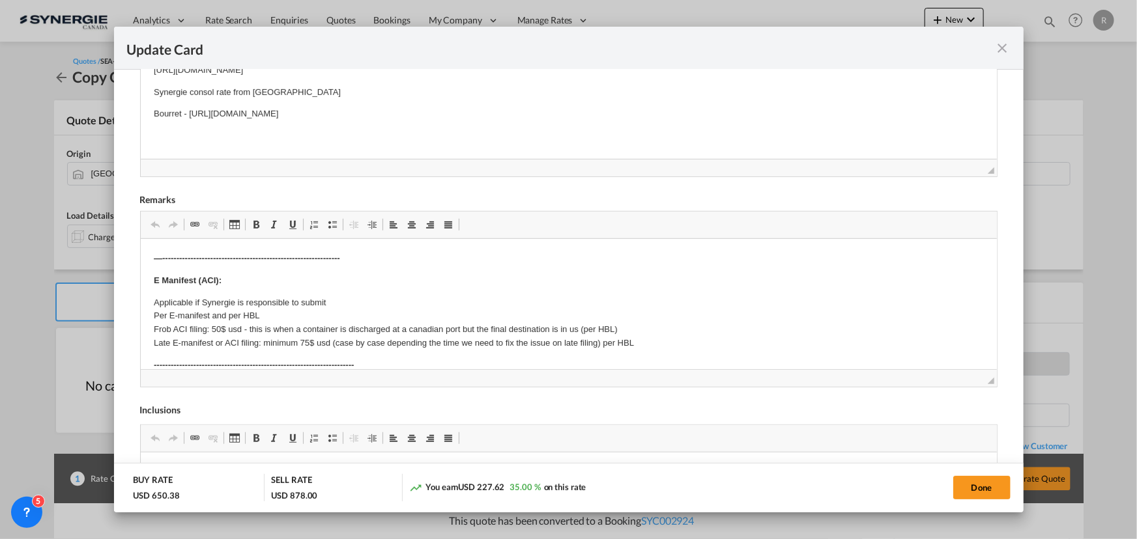
scroll to position [473, 0]
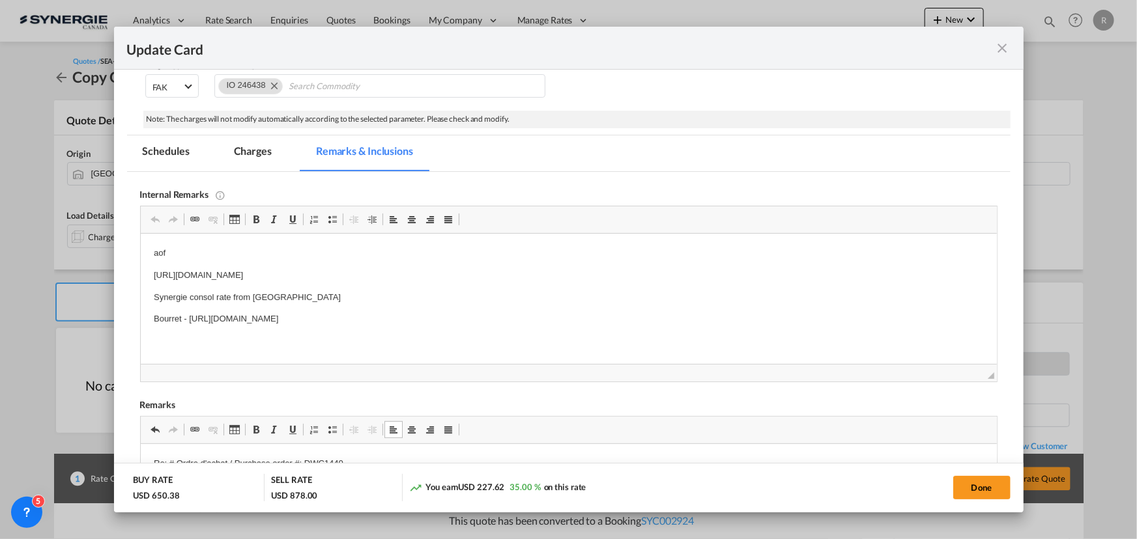
scroll to position [177, 0]
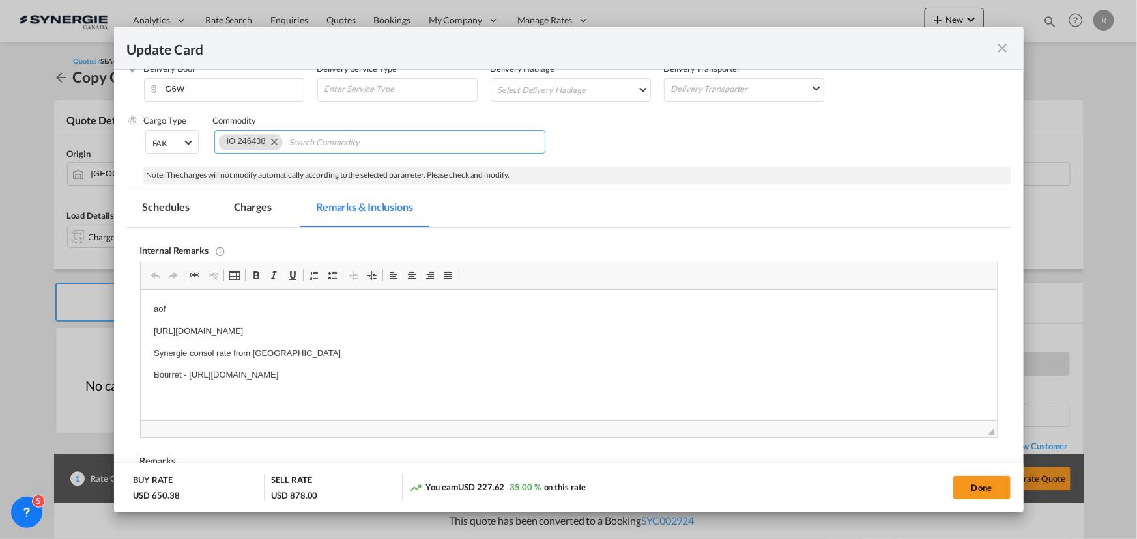
click at [298, 141] on input "Chips input." at bounding box center [348, 142] width 119 height 21
paste input "Re: # Ordre d'achat / Purchase order #: DWC1440"
type input "Re: # Ordre d'achat / Purchase order #: DWC1440"
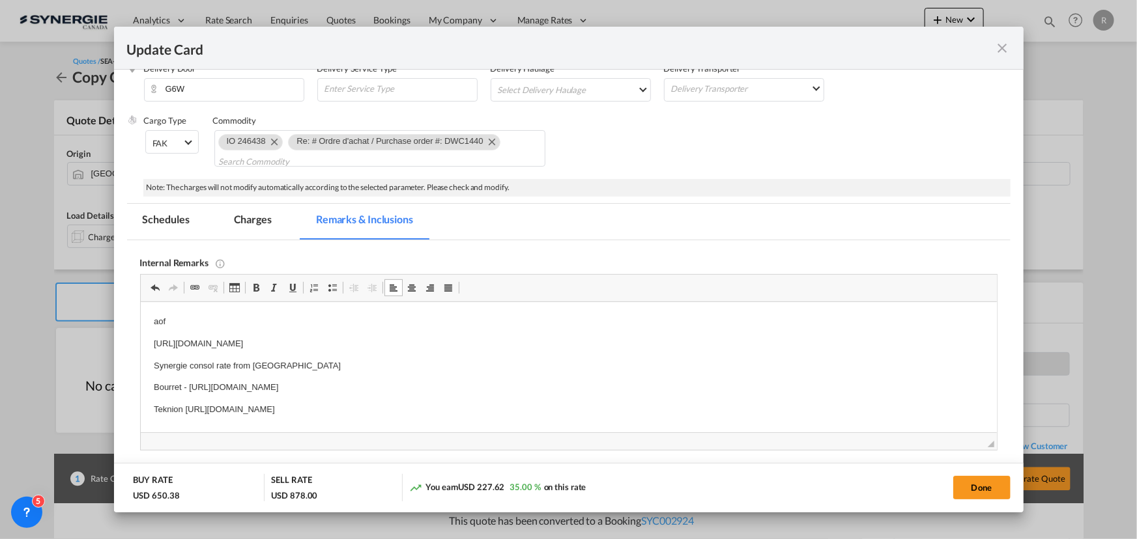
drag, startPoint x: 147, startPoint y: 340, endPoint x: 507, endPoint y: 342, distance: 360.8
click at [507, 342] on html "aof https://app.frontapp.com/open/cnv_qaj0byn?key=UXAdf9ctRgs-ZHir056e_I-0LtGzv…" at bounding box center [568, 377] width 856 height 150
click at [419, 369] on p "Synergie consol rate from Kaohsiung" at bounding box center [568, 367] width 830 height 14
drag, startPoint x: 188, startPoint y: 387, endPoint x: 560, endPoint y: 385, distance: 371.9
click at [560, 385] on p "Bourret - https://app.frontapp.com/open/cnv_qbovudr?key=xRxc5Nb5qaOVyQivBG9dxJ3…" at bounding box center [568, 388] width 830 height 14
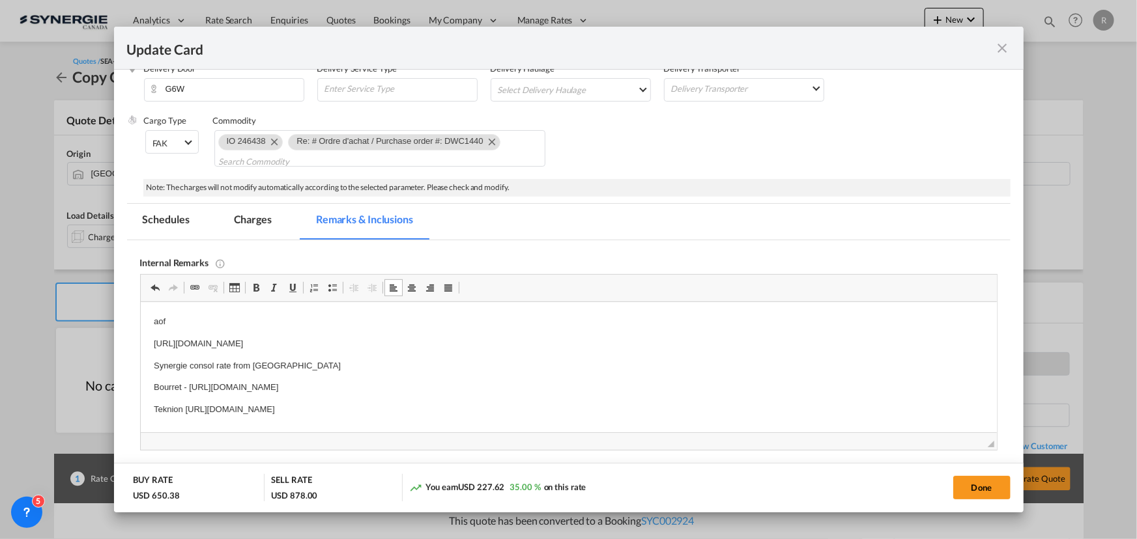
copy p "https://app.frontapp.com/open/cnv_qbovudr?key=xRxc5Nb5qaOVyQivBG9dxJ3r7KvYLP5u"
drag, startPoint x: 251, startPoint y: 215, endPoint x: 290, endPoint y: 214, distance: 39.1
click at [251, 215] on md-tab-item "Charges" at bounding box center [252, 222] width 69 height 36
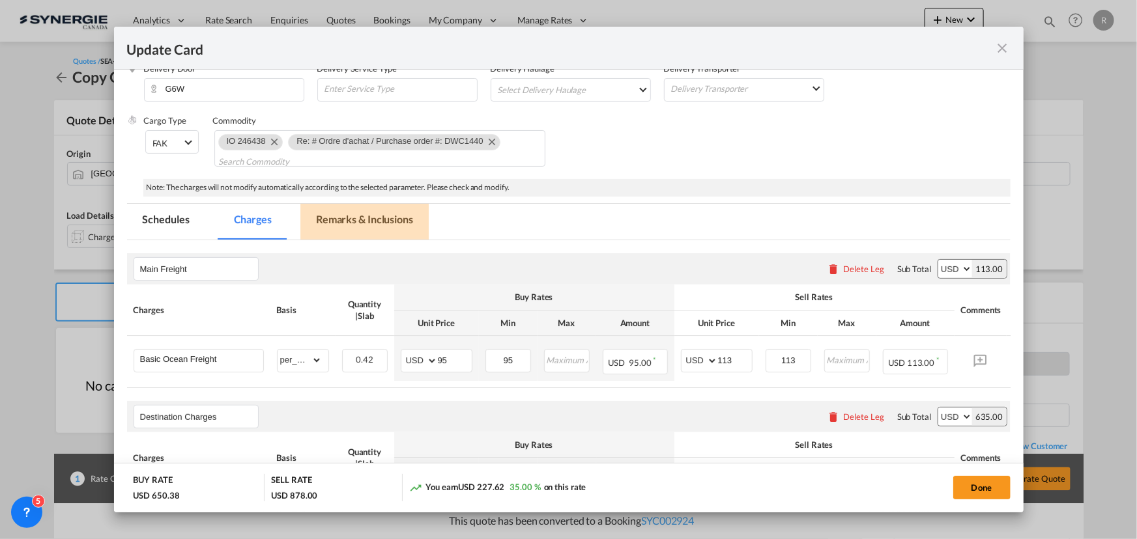
click at [376, 223] on md-tab-item "Remarks & Inclusions" at bounding box center [364, 222] width 128 height 36
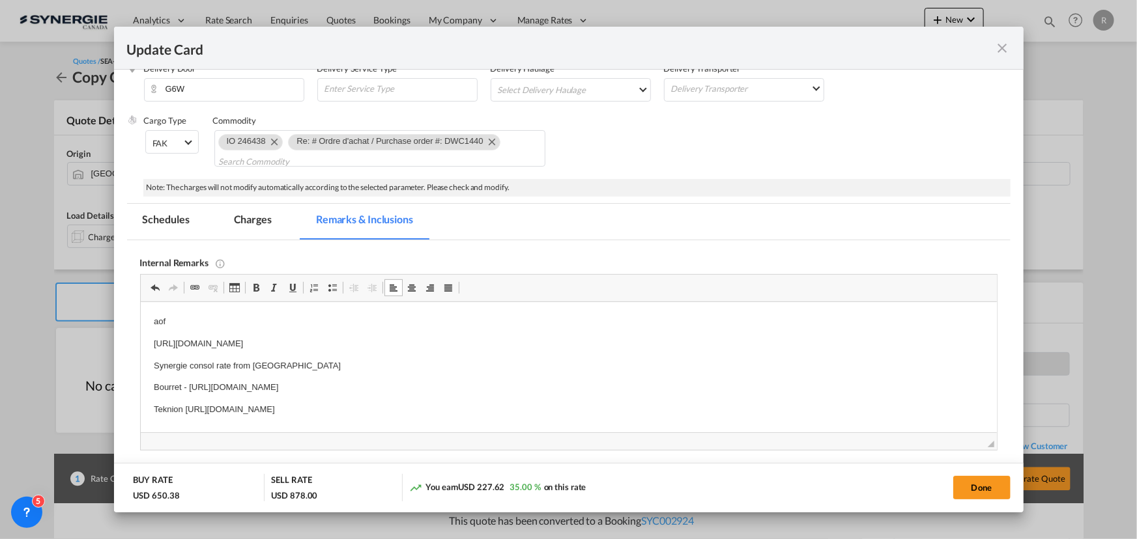
drag, startPoint x: 186, startPoint y: 386, endPoint x: 559, endPoint y: 374, distance: 372.7
click at [559, 374] on body "aof https://app.frontapp.com/open/msg_1h9o1vgv?key=1aapBijy15CLyT5rTKVwkRY6Gj_I…" at bounding box center [568, 377] width 830 height 124
click at [341, 381] on p "Bourret -8394224 :" at bounding box center [568, 388] width 830 height 14
click at [304, 388] on p "Bourret -8394224 : 68+18.36=" at bounding box center [568, 388] width 830 height 14
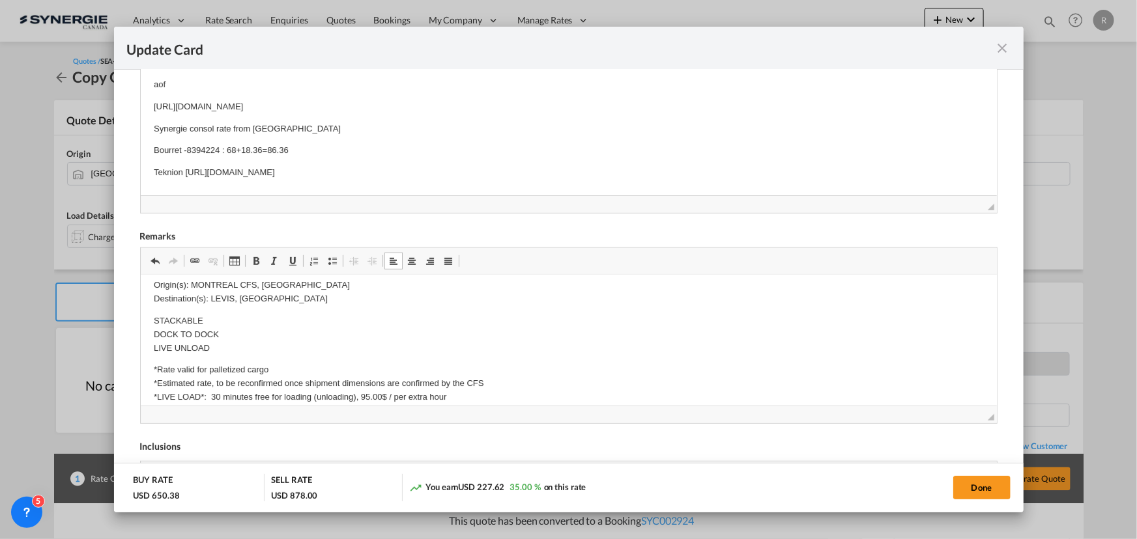
scroll to position [177, 0]
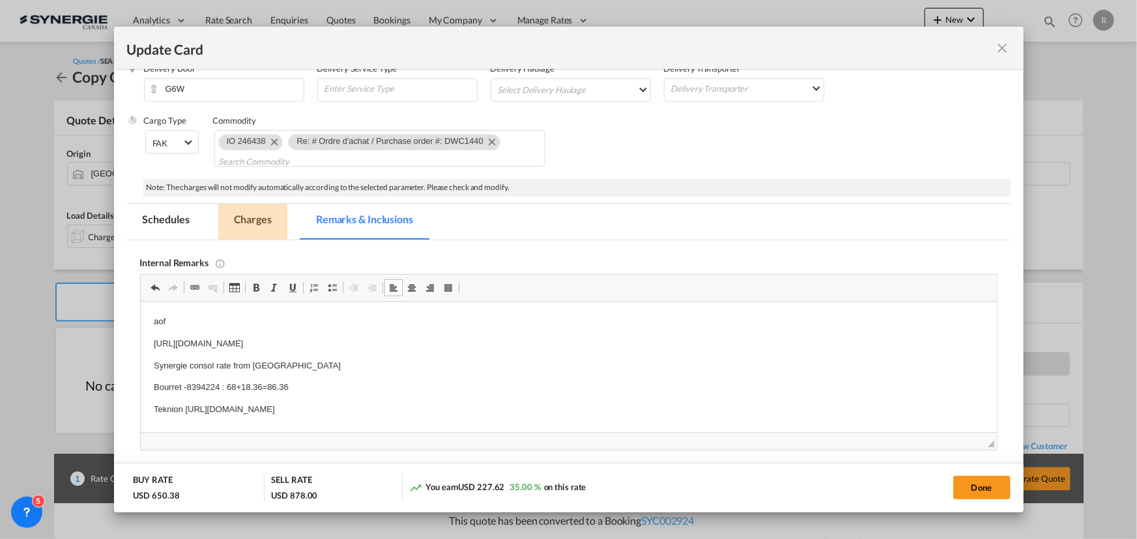
click at [254, 214] on md-tab-item "Charges" at bounding box center [252, 222] width 69 height 36
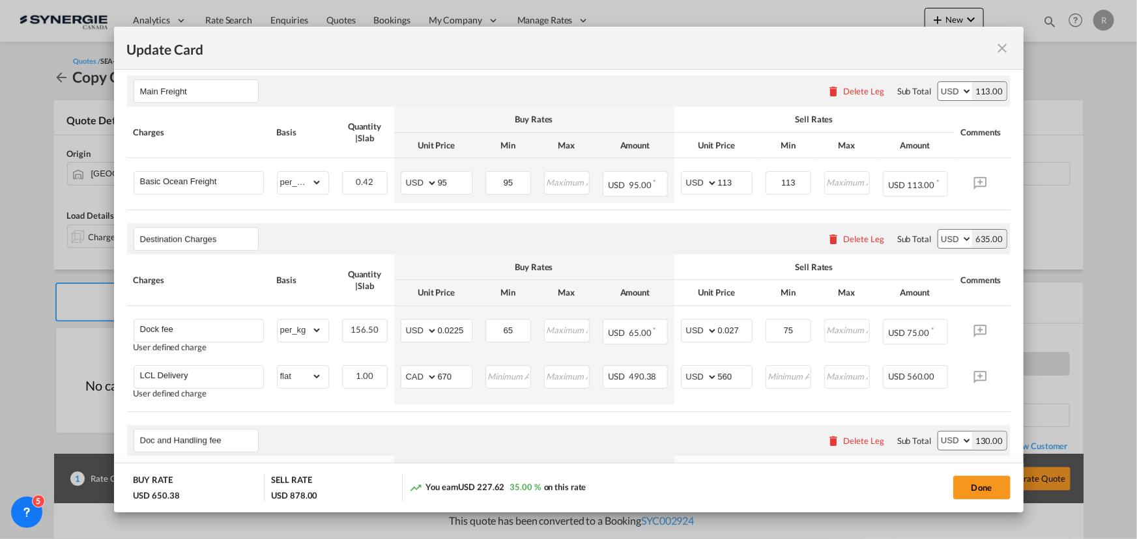
scroll to position [533, 0]
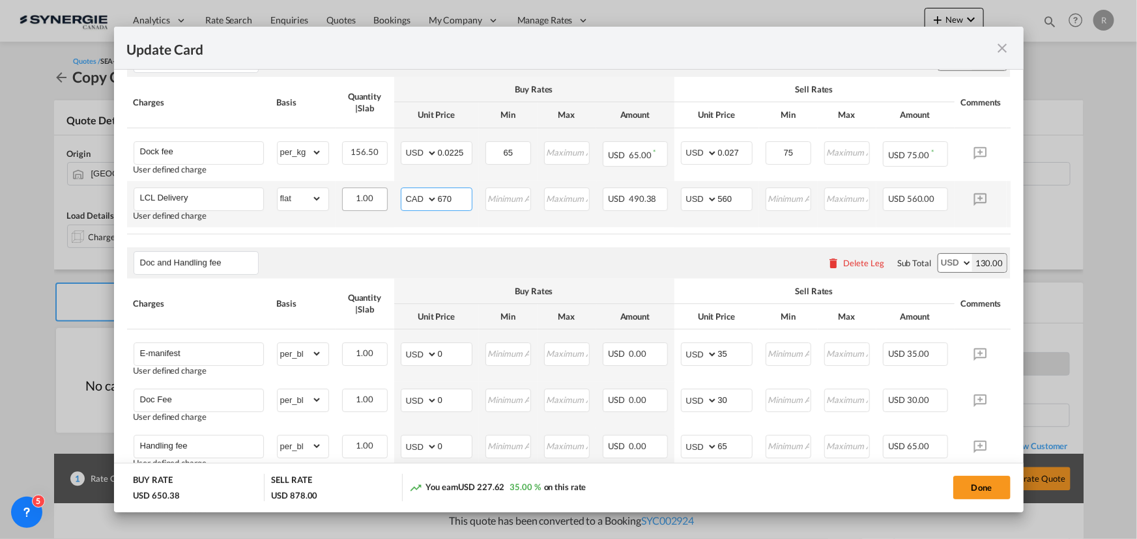
drag, startPoint x: 462, startPoint y: 200, endPoint x: 373, endPoint y: 195, distance: 89.3
click at [372, 195] on tr "LCL Delivery User defined charge Please Enter Already Exists gross_weight volum…" at bounding box center [588, 204] width 923 height 46
drag, startPoint x: 415, startPoint y: 202, endPoint x: 404, endPoint y: 201, distance: 11.1
click at [415, 202] on select "AED AFN ALL AMD ANG AOA ARS AUD AWG AZN BAM BBD BDT BGN BHD BIF BMD BND BOB BRL…" at bounding box center [420, 199] width 34 height 18
select select "string:USD"
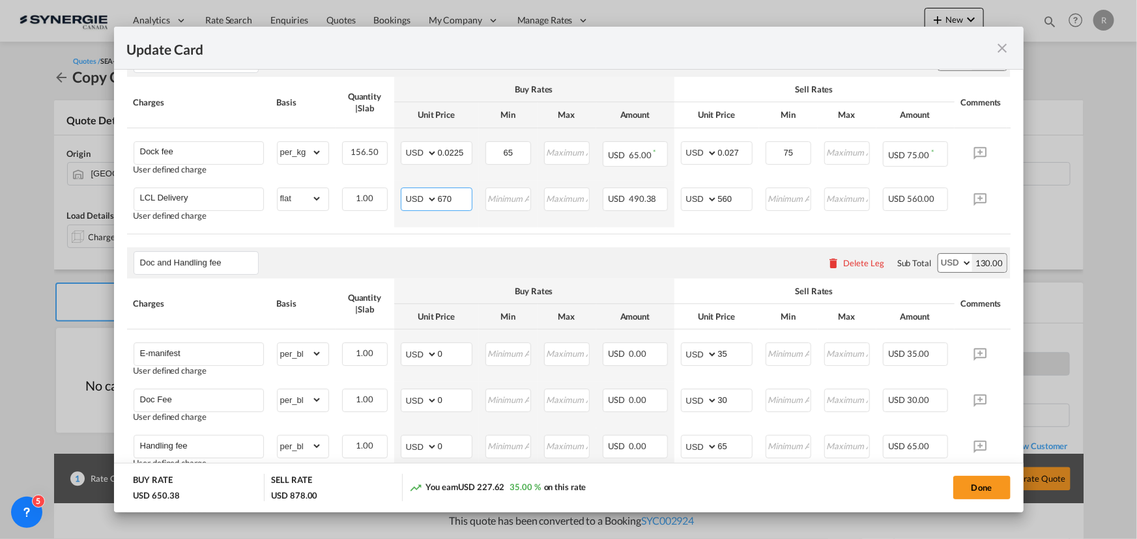
click at [403, 192] on select "AED AFN ALL AMD ANG AOA ARS AUD AWG AZN BAM BBD BDT BGN BHD BIF BMD BND BOB BRL…" at bounding box center [420, 199] width 34 height 18
type input "65"
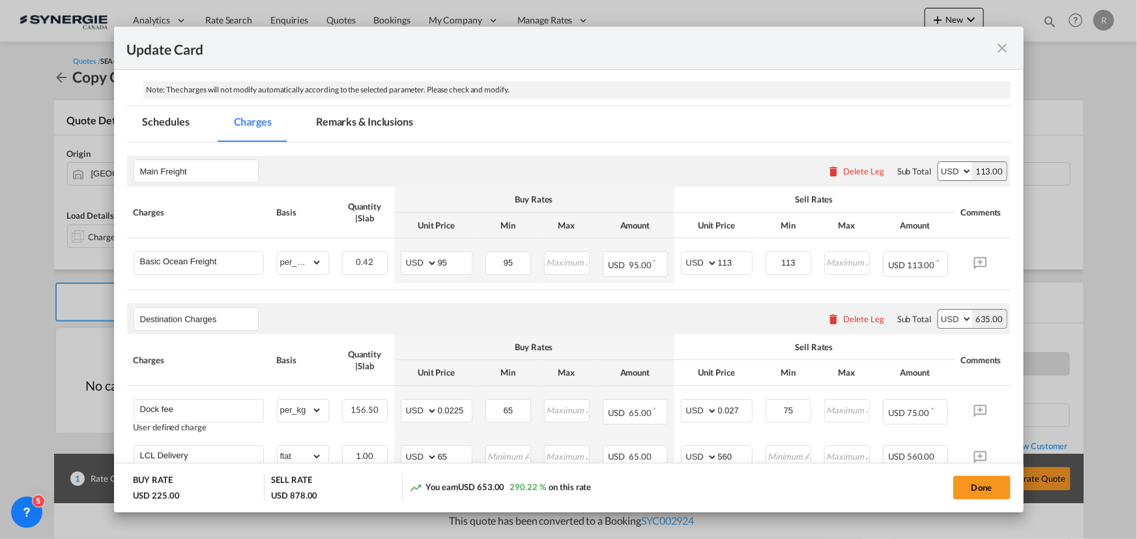
scroll to position [296, 0]
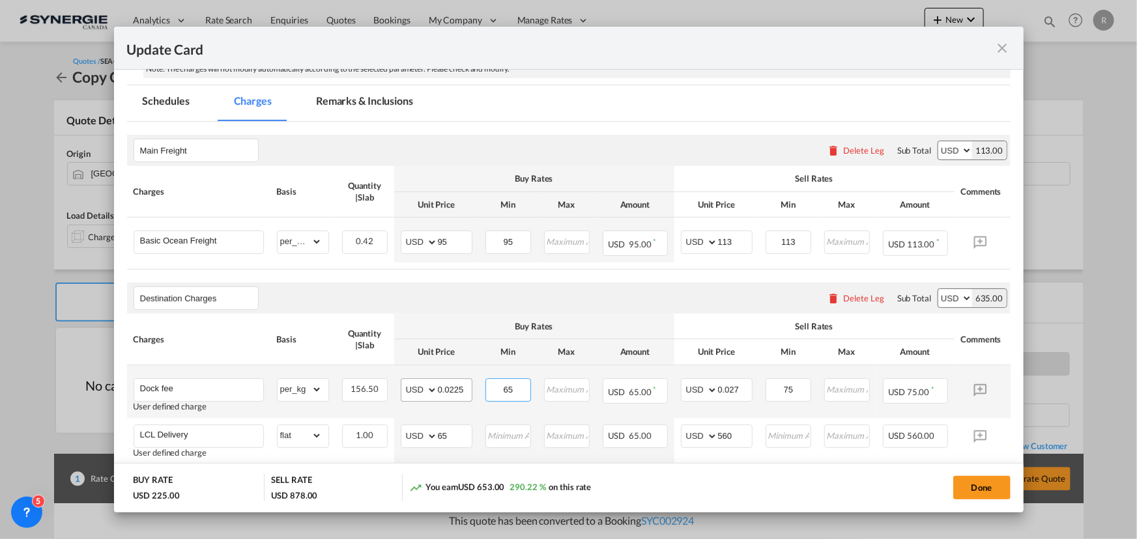
drag, startPoint x: 519, startPoint y: 394, endPoint x: 445, endPoint y: 388, distance: 74.5
click at [445, 388] on tr "Dock fee User defined charge Please Enter Already Exists gross_weight volumetri…" at bounding box center [588, 391] width 923 height 53
type input "50"
drag, startPoint x: 789, startPoint y: 389, endPoint x: 742, endPoint y: 384, distance: 46.5
click at [742, 384] on tr "Dock fee User defined charge Please Enter Already Exists gross_weight volumetri…" at bounding box center [588, 391] width 923 height 53
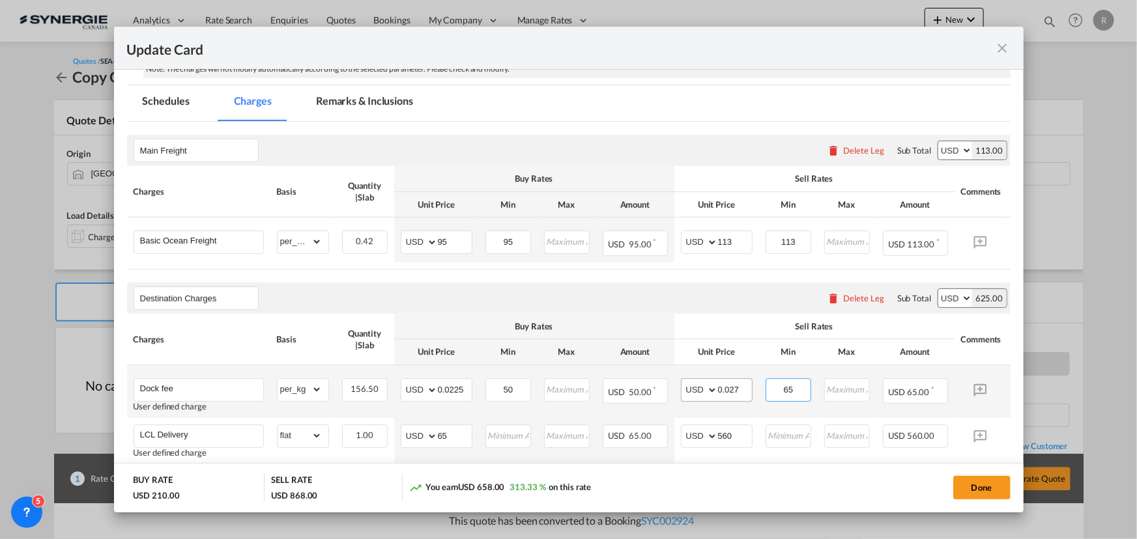
type input "65"
click at [736, 389] on input "0.027" at bounding box center [735, 389] width 34 height 20
type input "0.02"
click at [466, 388] on input "0.0225" at bounding box center [455, 389] width 34 height 20
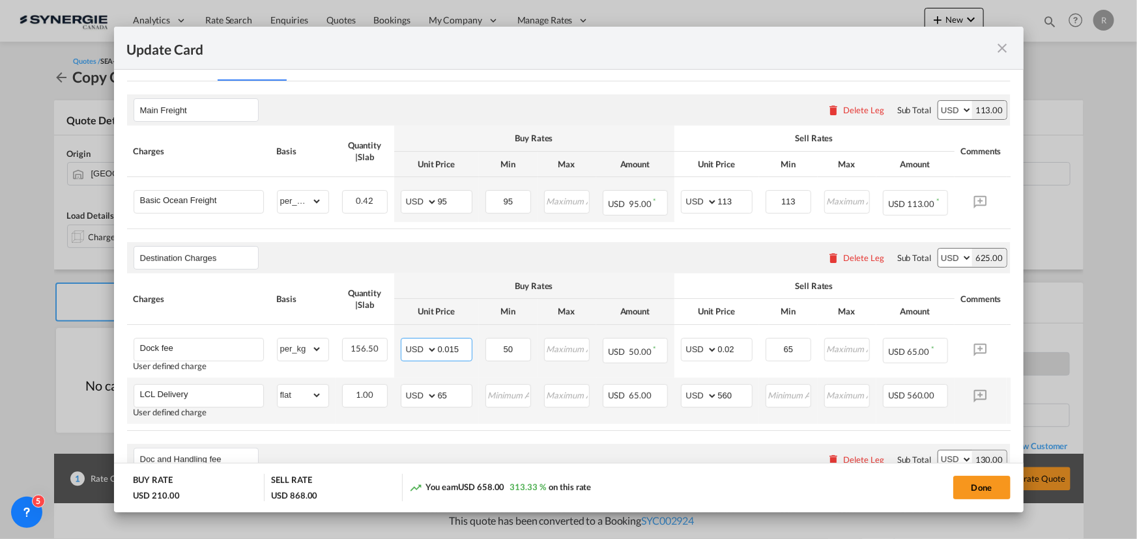
scroll to position [355, 0]
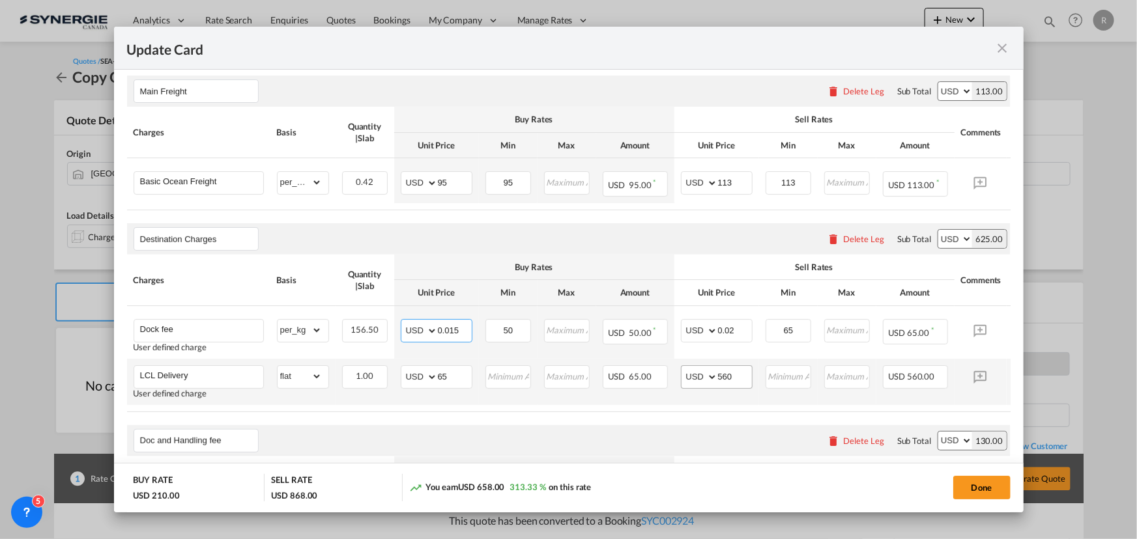
type input "0.015"
drag, startPoint x: 736, startPoint y: 380, endPoint x: 683, endPoint y: 378, distance: 53.4
click at [683, 378] on md-input-container "AED AFN ALL AMD ANG AOA ARS AUD AWG AZN BAM BBD BDT BGN BHD BIF BMD BND BOB BRL…" at bounding box center [717, 376] width 72 height 23
type input "9"
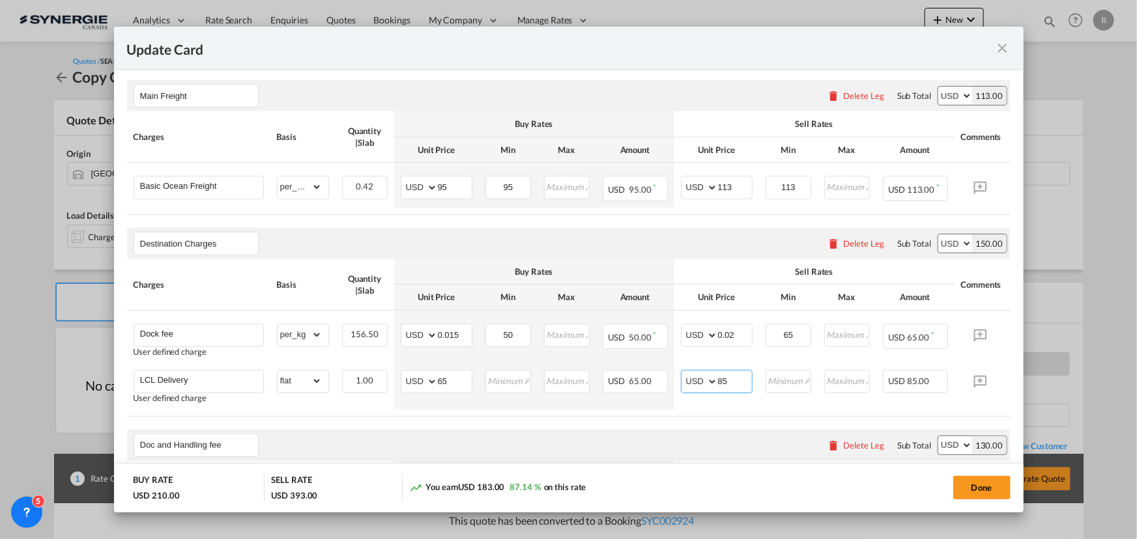
scroll to position [195, 0]
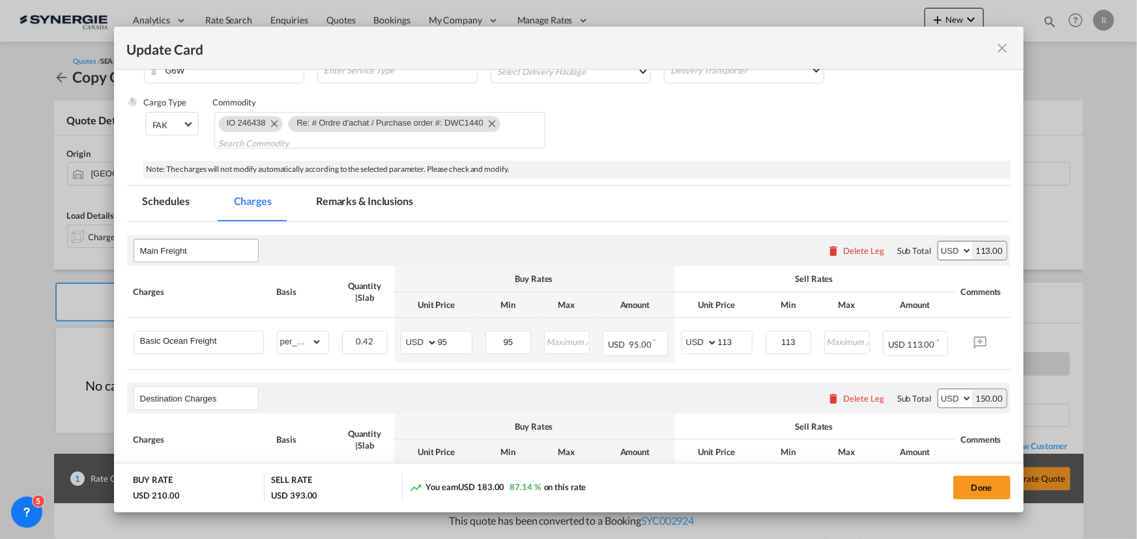
type input "85"
click at [221, 246] on input "Main Freight" at bounding box center [199, 251] width 118 height 20
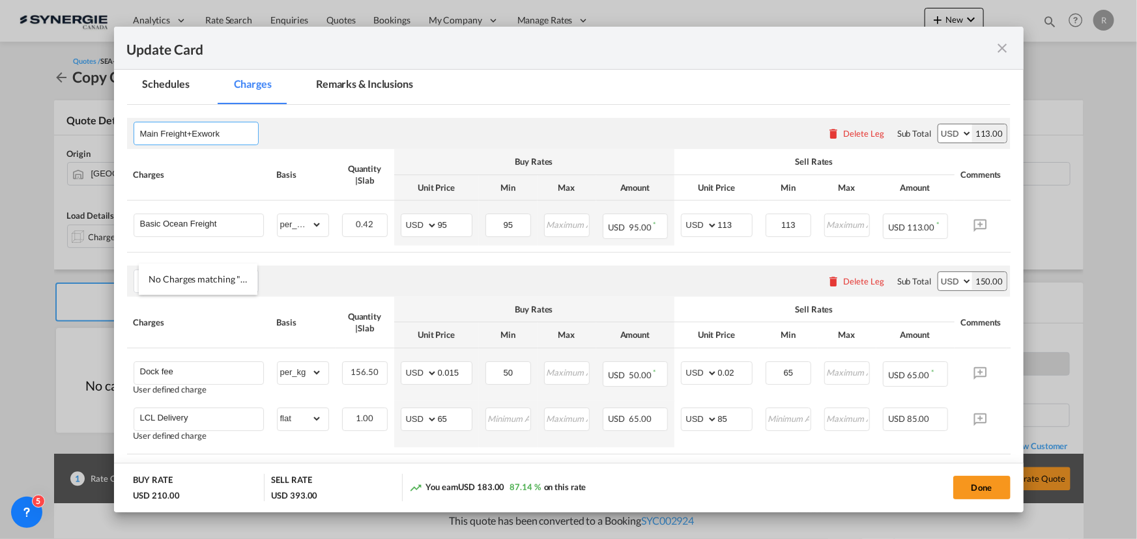
scroll to position [314, 0]
type input "Main Freight+Exwork"
drag, startPoint x: 943, startPoint y: 255, endPoint x: 1000, endPoint y: 255, distance: 56.7
click at [1000, 255] on air-lcl-rate-modification "Main Freight+Exwork Please enter leg name Leg Name Already Exists Delete Leg Su…" at bounding box center [568, 522] width 883 height 836
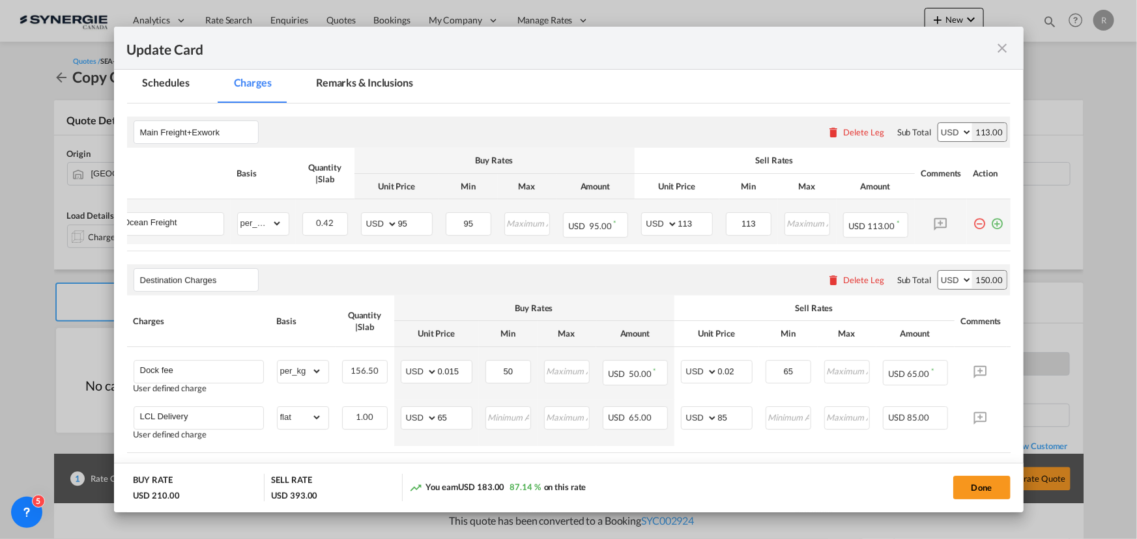
click at [991, 224] on md-icon "icon-plus-circle-outline green-400-fg" at bounding box center [997, 218] width 13 height 13
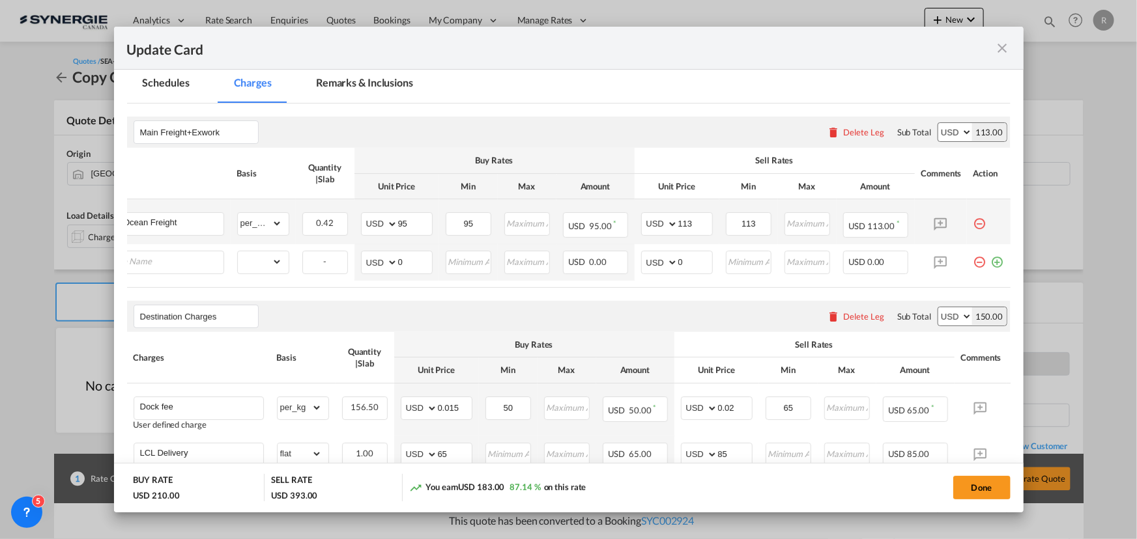
scroll to position [0, 13]
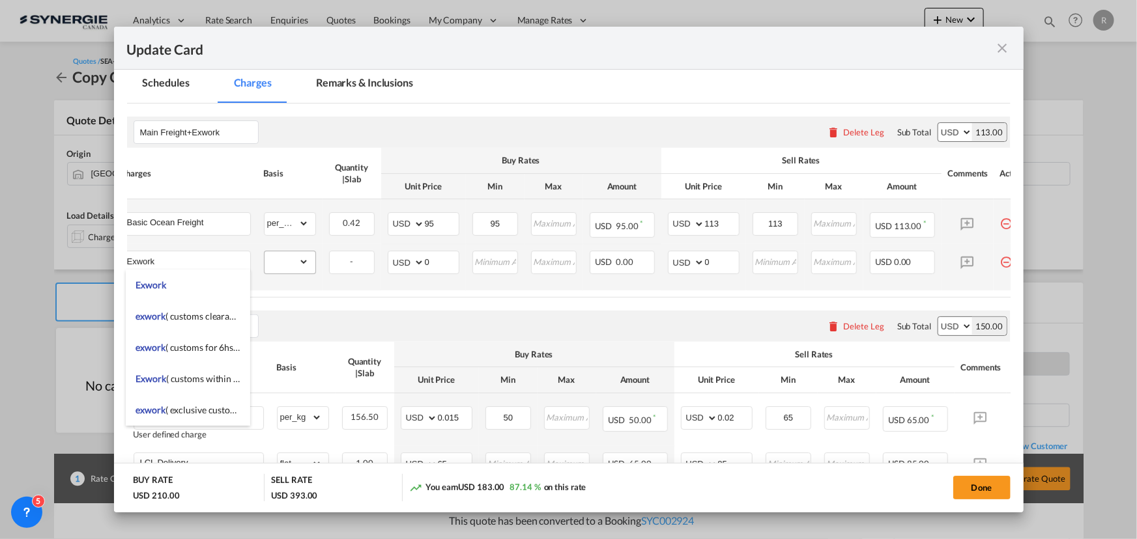
type input "Exwork"
click at [290, 268] on select "gross_weight volumetric_weight per_shipment per_bl per_km per_hawb per_kg flat …" at bounding box center [286, 261] width 44 height 21
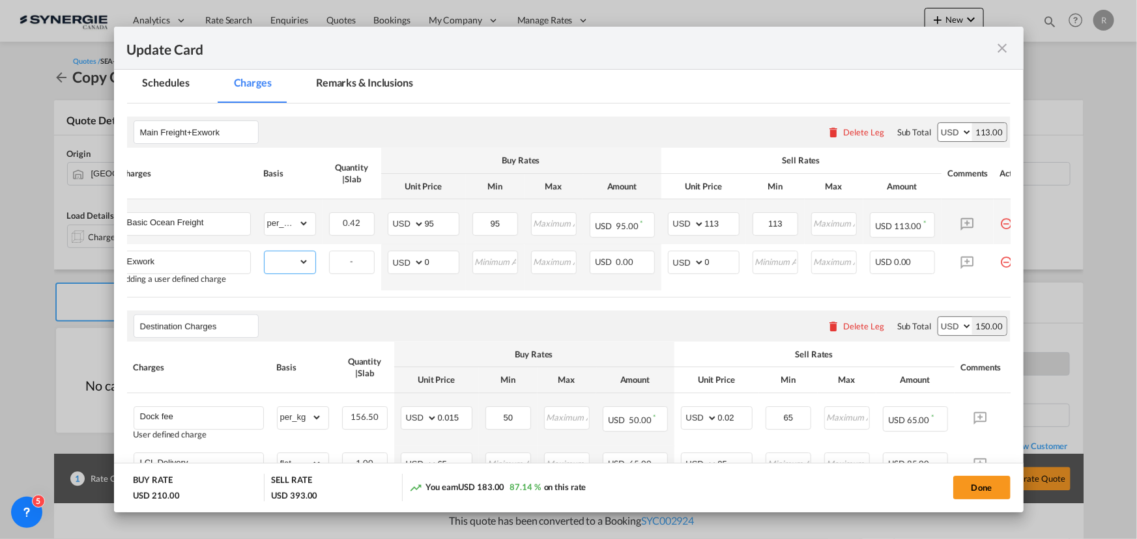
select select "per_shipment"
click at [264, 251] on select "gross_weight volumetric_weight per_shipment per_bl per_km per_hawb per_kg flat …" at bounding box center [286, 261] width 44 height 21
drag, startPoint x: 436, startPoint y: 260, endPoint x: 388, endPoint y: 256, distance: 48.4
click at [388, 256] on md-input-container "AED AFN ALL AMD ANG AOA ARS AUD AWG AZN BAM BBD BDT BGN BHD BIF BMD BND BOB BRL…" at bounding box center [424, 262] width 72 height 23
click at [438, 257] on input "0" at bounding box center [442, 261] width 34 height 20
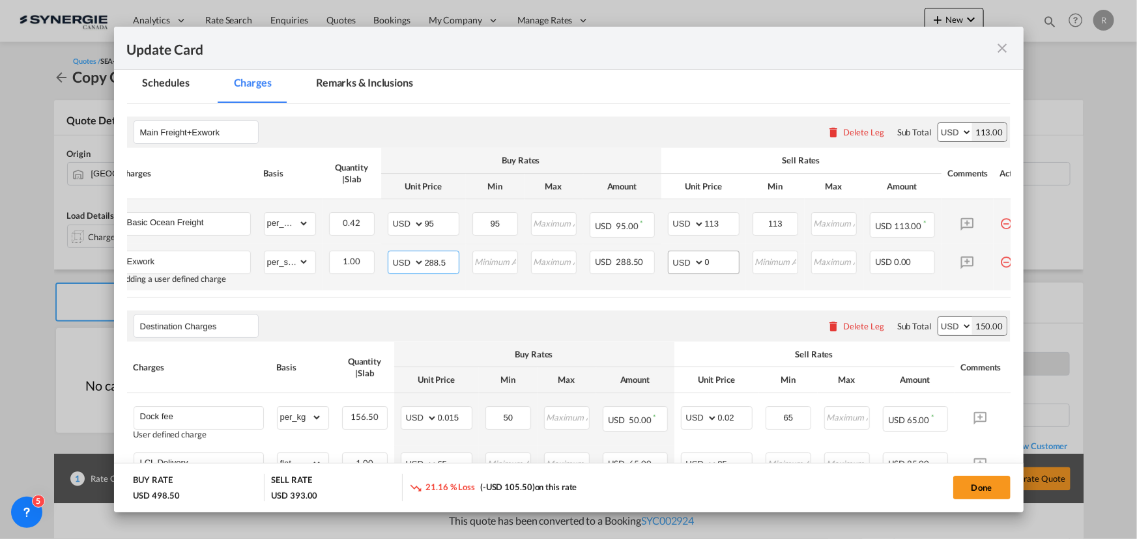
type input "288.5"
drag, startPoint x: 718, startPoint y: 262, endPoint x: 662, endPoint y: 261, distance: 56.7
click at [662, 261] on td "AED AFN ALL AMD ANG AOA ARS AUD AWG AZN BAM BBD BDT BGN BHD BIF BMD BND BOB BRL…" at bounding box center [703, 267] width 85 height 46
type input "317.35"
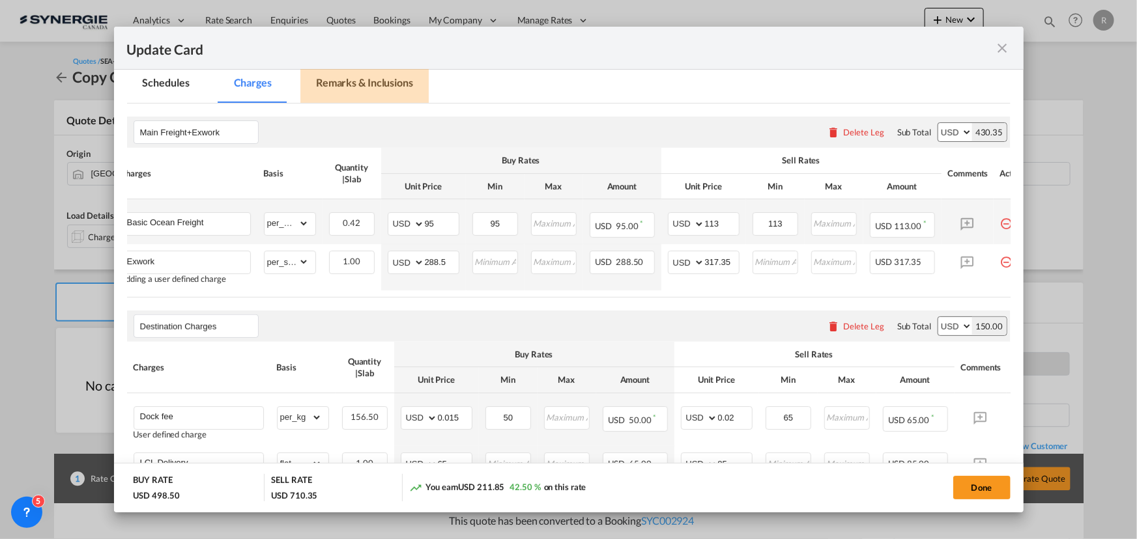
click at [352, 86] on md-tab-item "Remarks & Inclusions" at bounding box center [364, 85] width 128 height 36
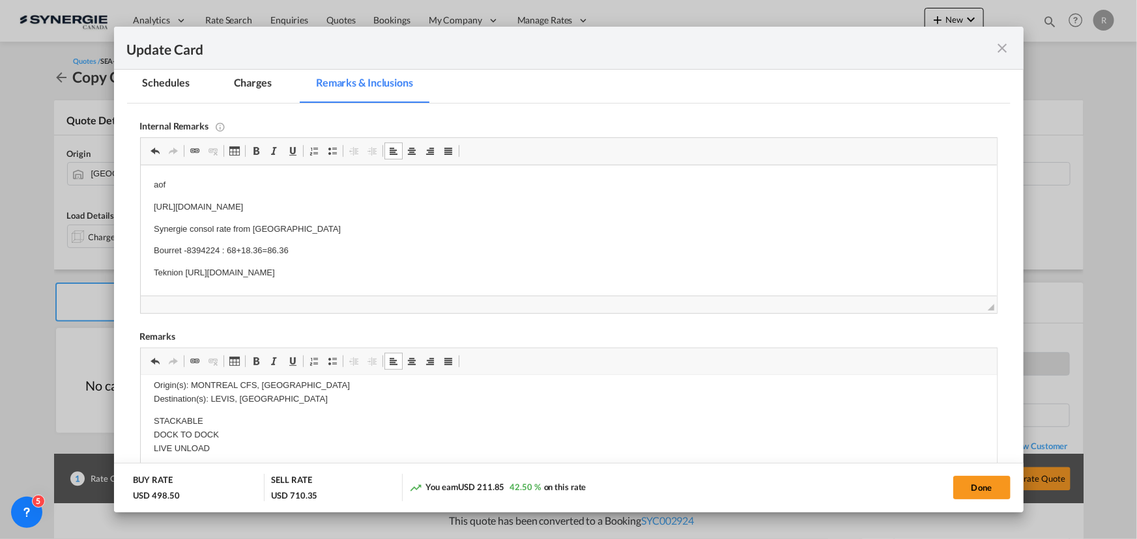
click at [321, 226] on p "Synergie consol rate from Kaohsiung" at bounding box center [568, 230] width 830 height 14
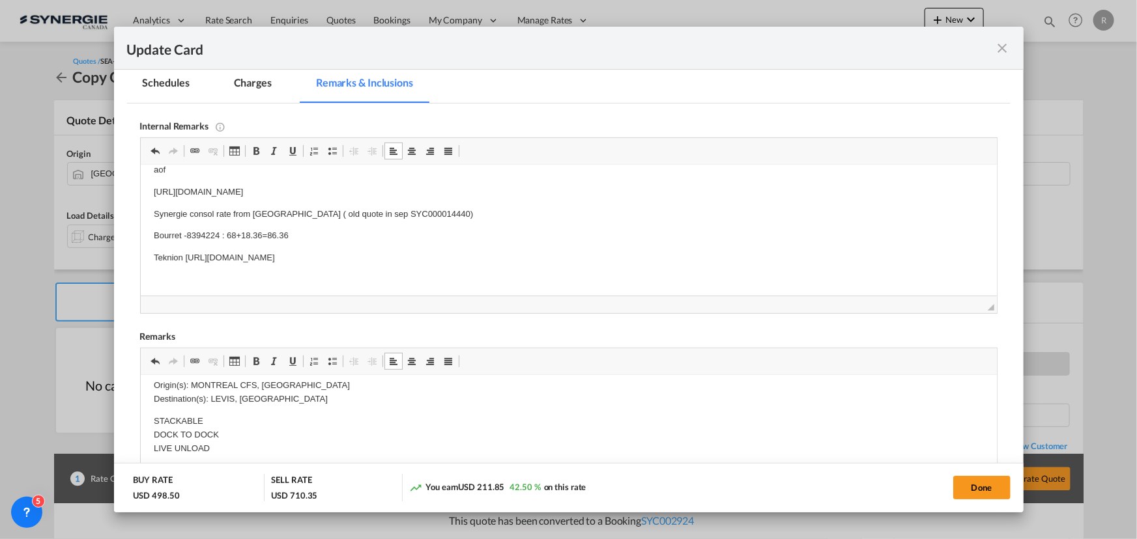
scroll to position [20, 0]
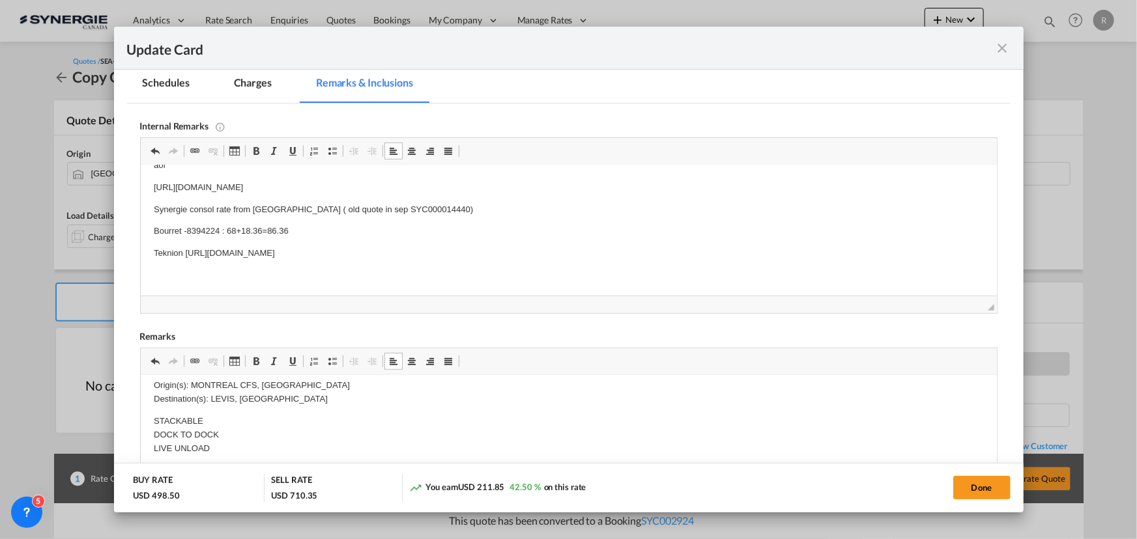
drag, startPoint x: 972, startPoint y: 487, endPoint x: 746, endPoint y: 440, distance: 230.8
click at [972, 487] on button "Done" at bounding box center [981, 487] width 57 height 23
type input "01 Sep 2025"
type input "31 Oct 2025"
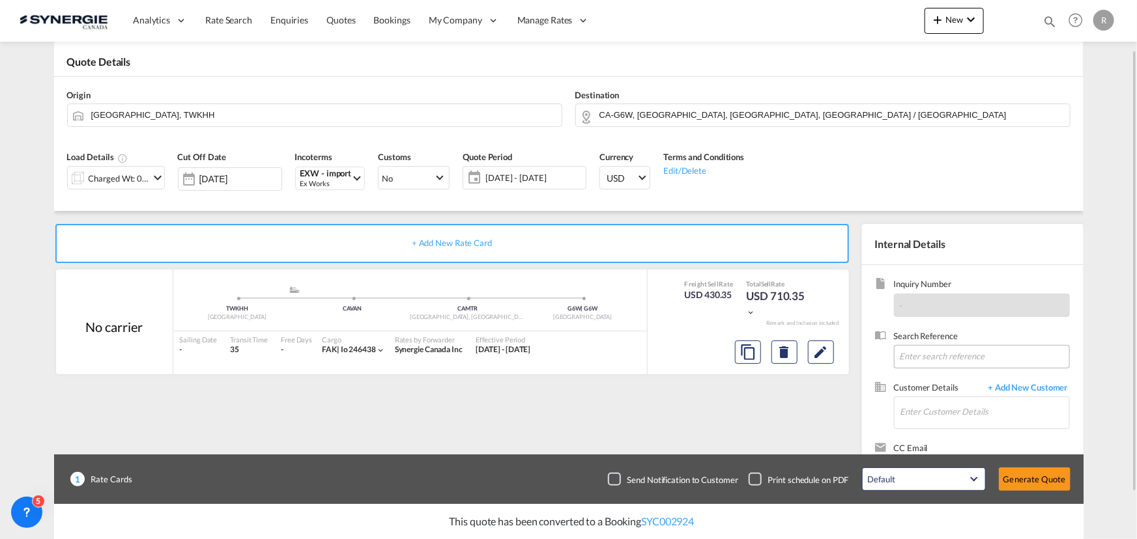
scroll to position [117, 0]
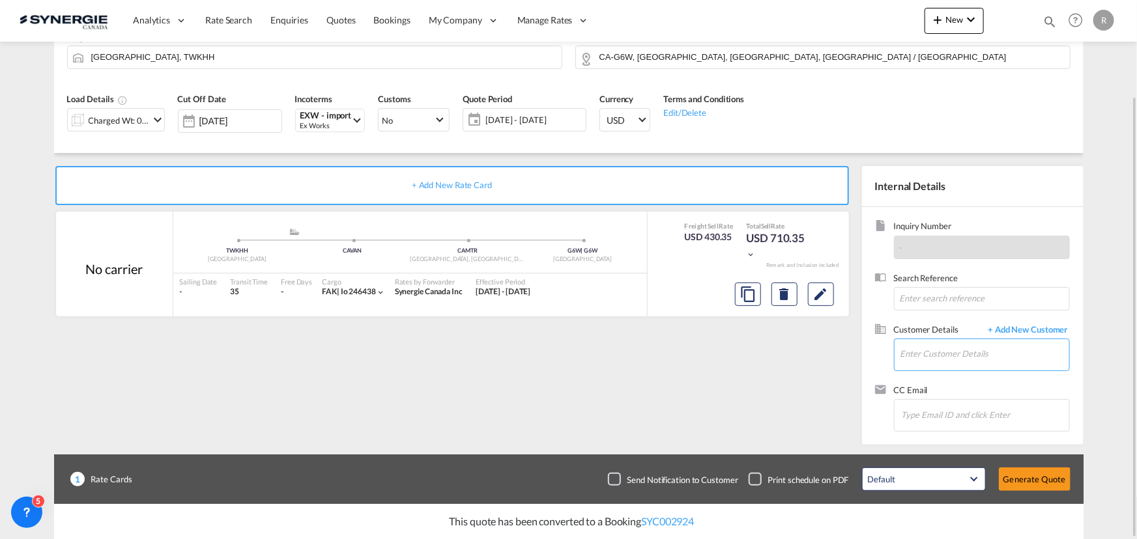
click at [925, 356] on input "Enter Customer Details" at bounding box center [984, 353] width 169 height 29
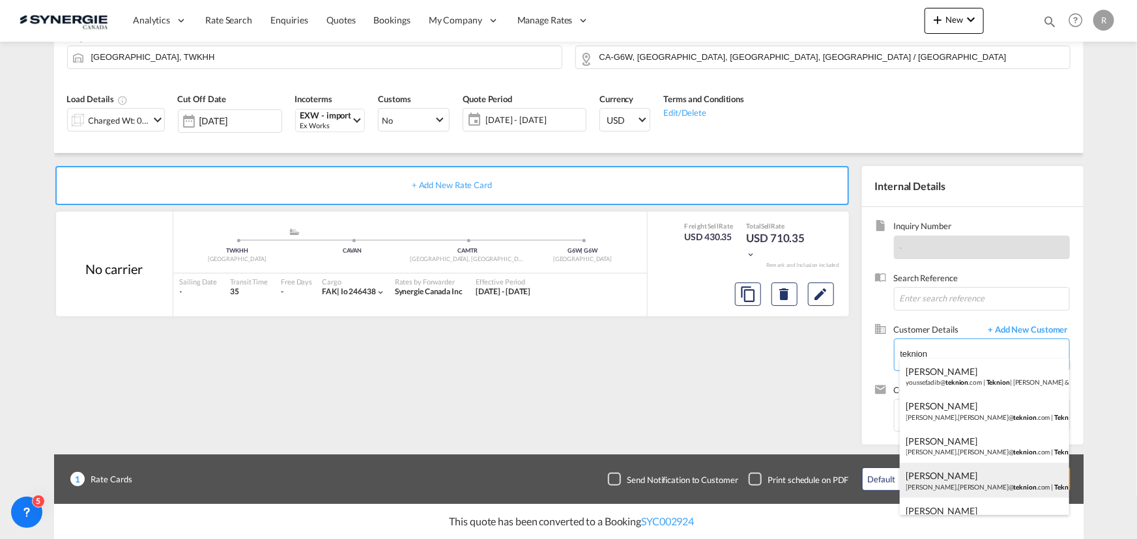
click at [955, 478] on div "Charles-Olivier Thibault charles-olivier.thibault@ teknion .com | Teknion" at bounding box center [983, 480] width 169 height 35
type input "Teknion, Charles-Olivier Thibault, charles-olivier.thibault@teknion.com"
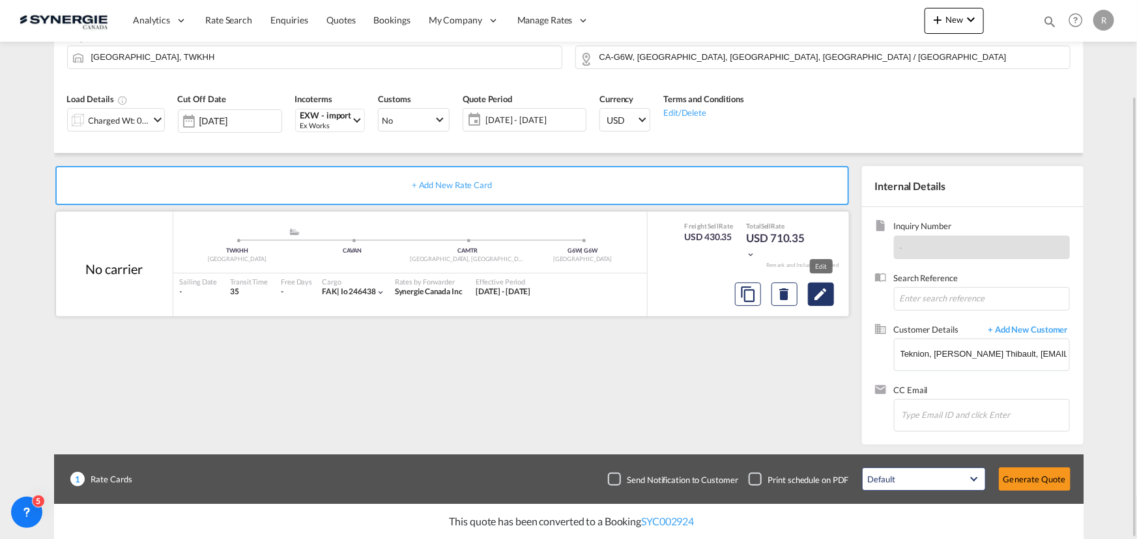
click at [823, 295] on md-icon "Edit" at bounding box center [821, 295] width 16 height 16
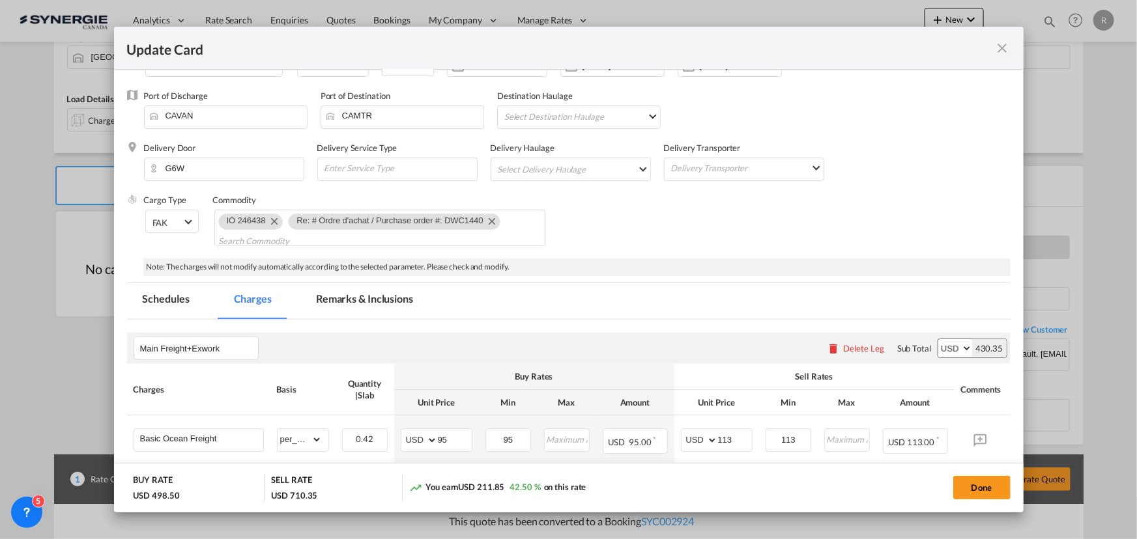
scroll to position [118, 0]
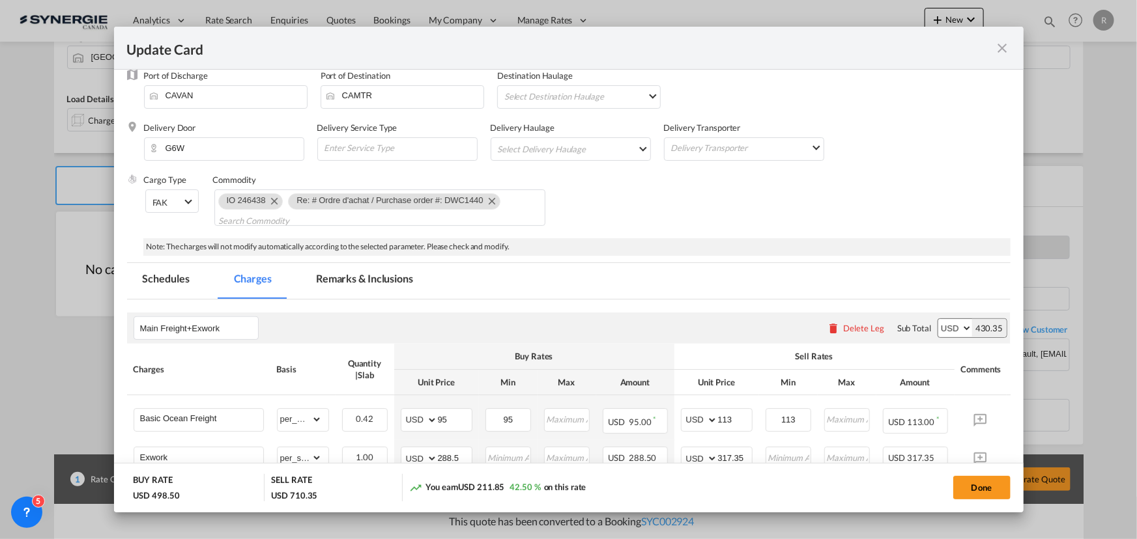
click at [364, 285] on md-tab-item "Remarks & Inclusions" at bounding box center [364, 281] width 128 height 36
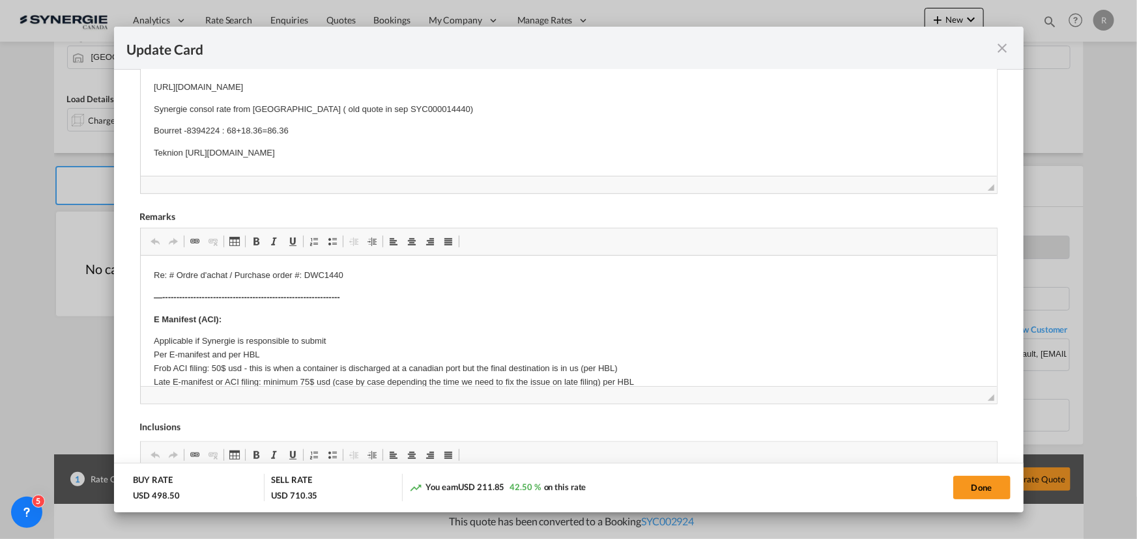
scroll to position [445, 0]
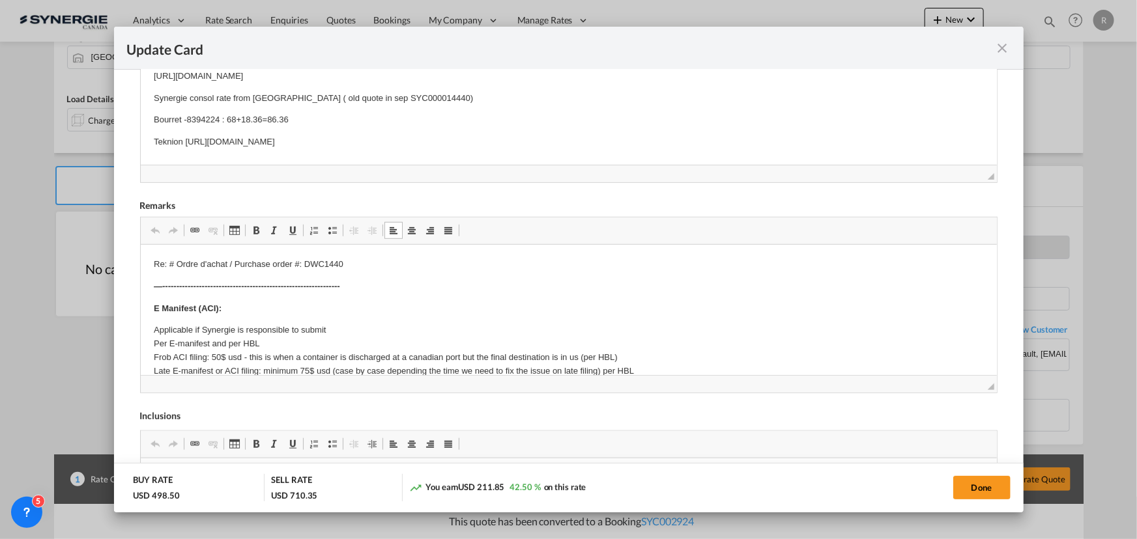
click at [371, 266] on p "Re: # Ordre d'achat / Purchase order #: DWC1440" at bounding box center [568, 265] width 830 height 14
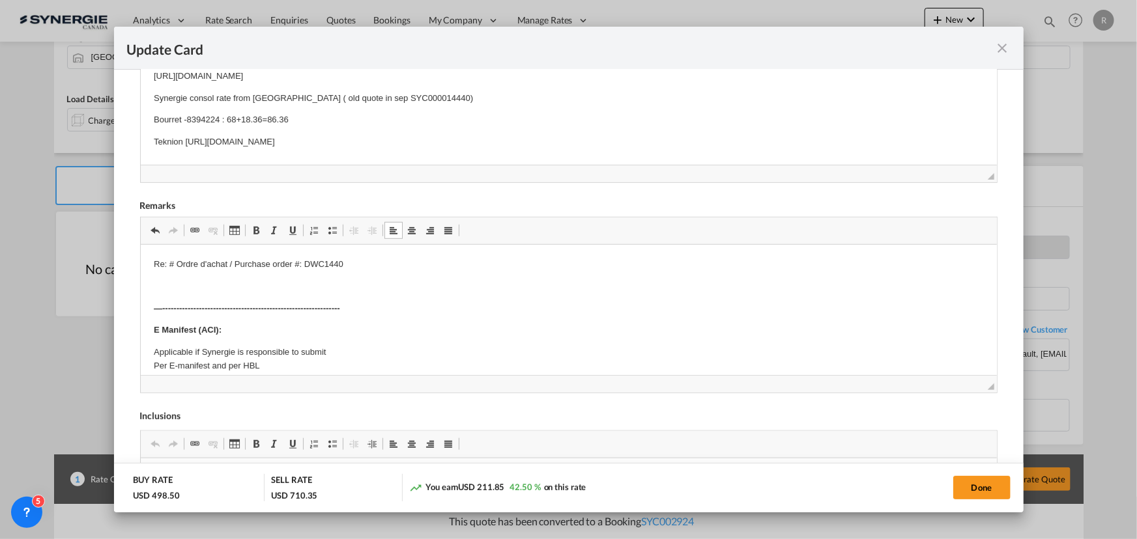
scroll to position [114, 0]
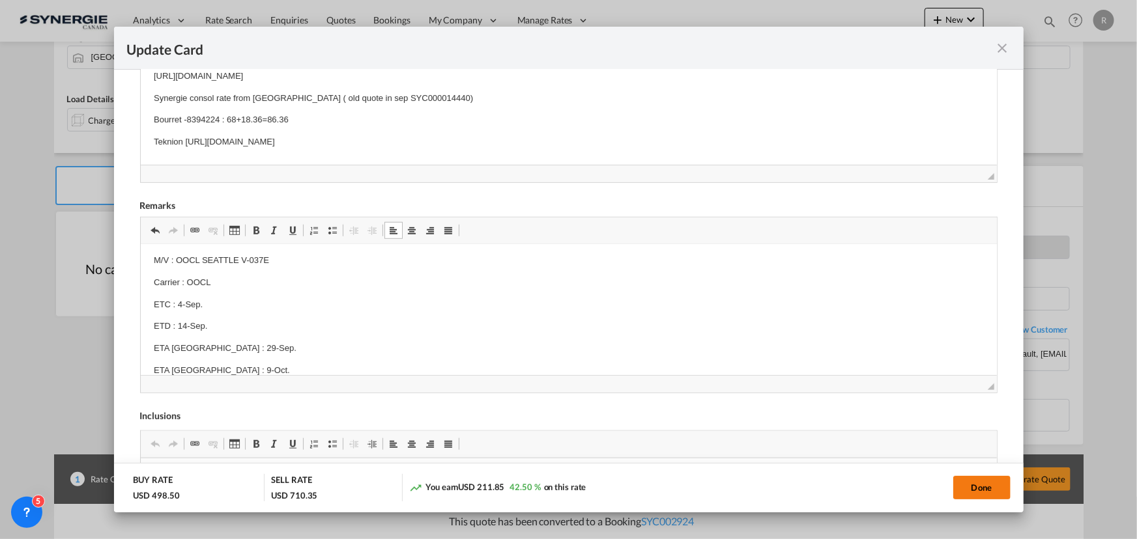
click at [972, 493] on button "Done" at bounding box center [981, 487] width 57 height 23
type input "01 Sep 2025"
type input "31 Oct 2025"
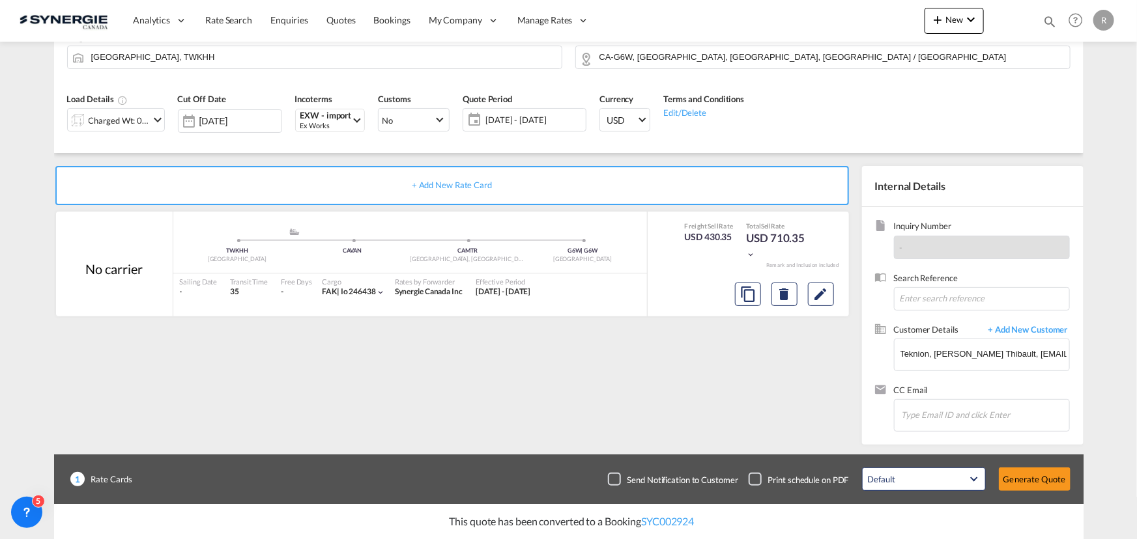
scroll to position [208, 0]
click at [1024, 484] on button "Generate Quote" at bounding box center [1034, 479] width 72 height 23
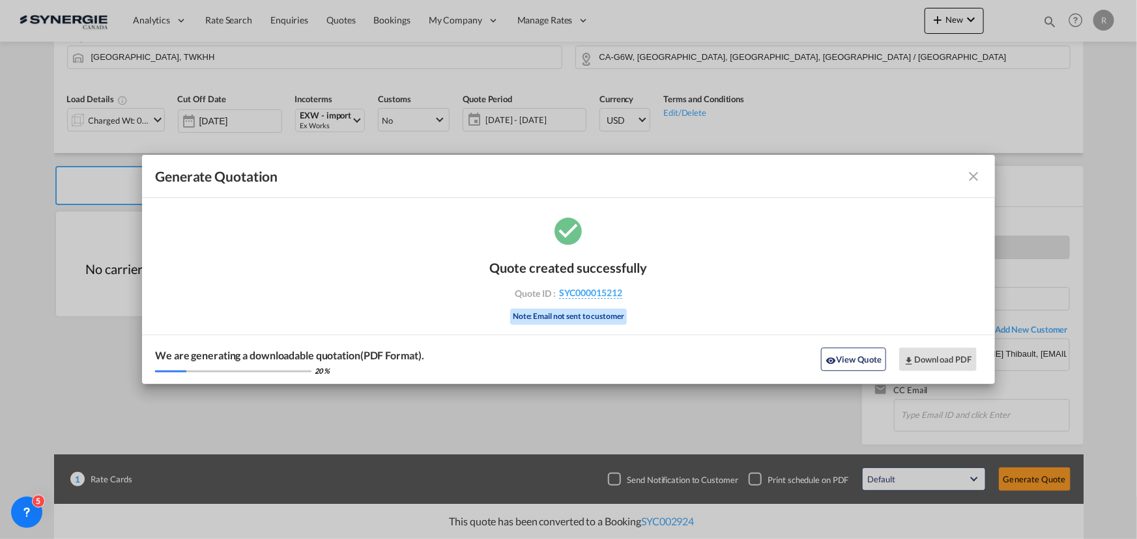
click at [819, 358] on div "View Quote Download PDF" at bounding box center [898, 359] width 166 height 23
click at [855, 361] on button "View Quote" at bounding box center [853, 359] width 65 height 23
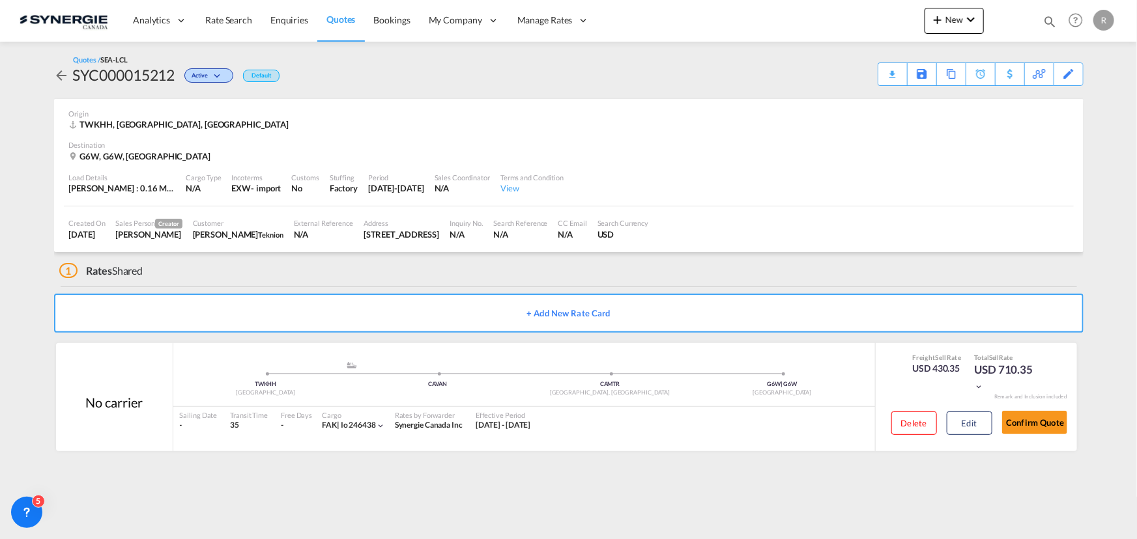
click at [0, 0] on div "Download Quote" at bounding box center [0, 0] width 0 height 0
click at [914, 72] on div "Copy Quote" at bounding box center [936, 74] width 44 height 22
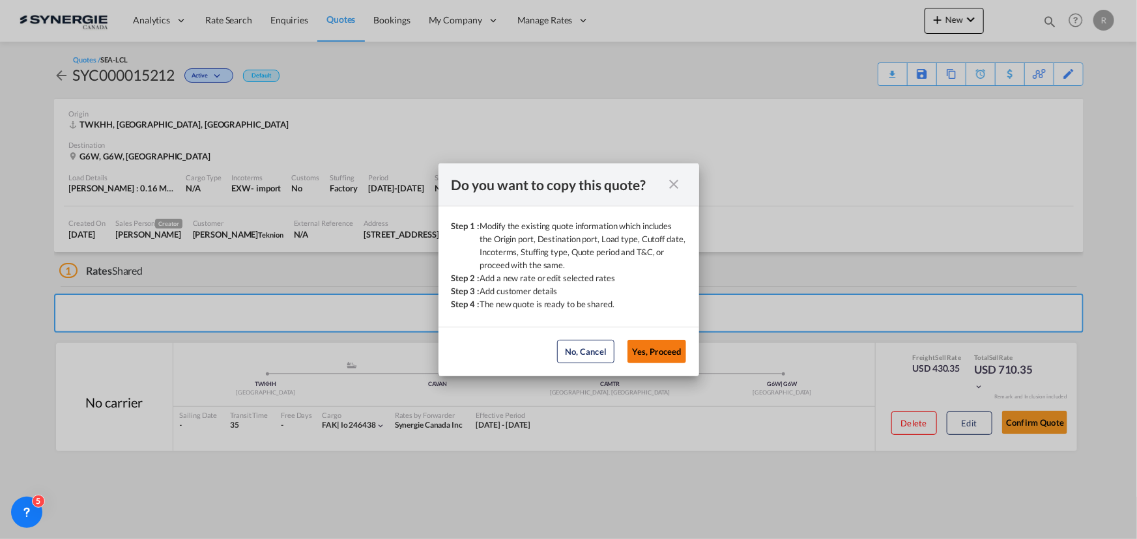
click at [653, 352] on button "Yes, Proceed" at bounding box center [656, 351] width 59 height 23
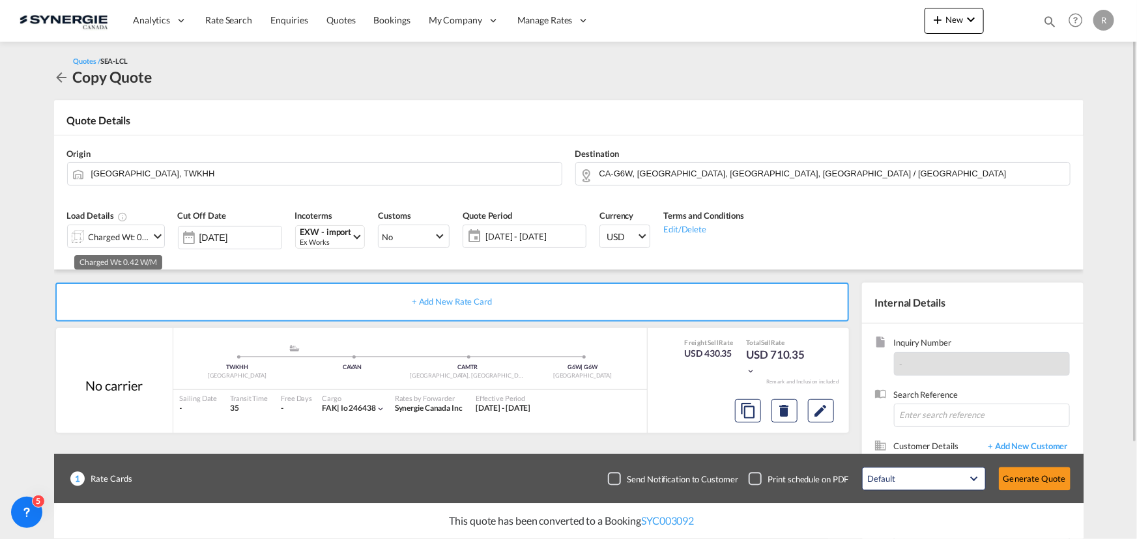
click at [111, 236] on div "Charged Wt: 0.42 W/M" at bounding box center [119, 237] width 61 height 18
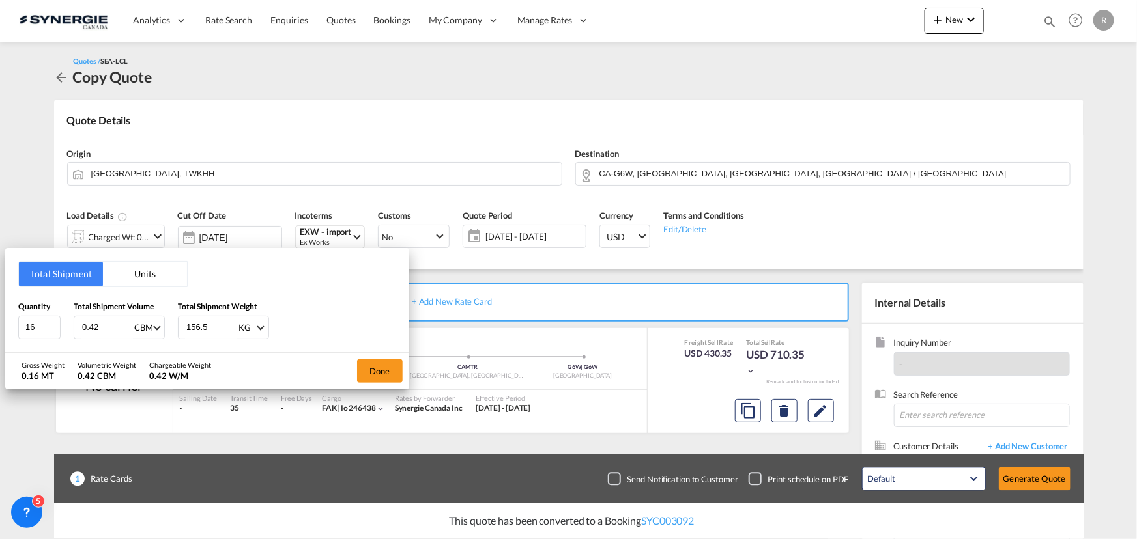
click at [130, 279] on button "Units" at bounding box center [145, 274] width 84 height 25
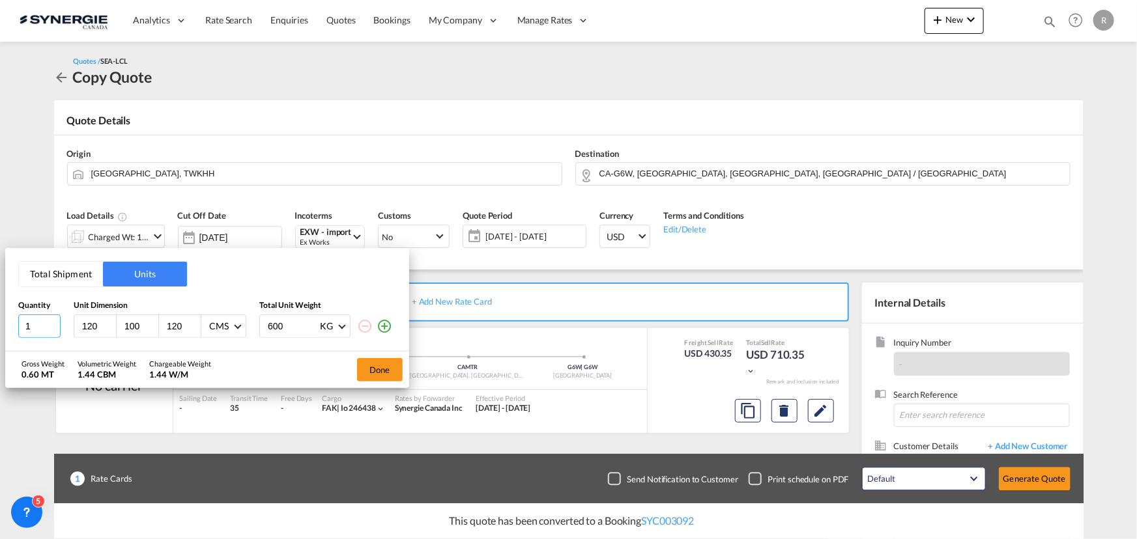
drag, startPoint x: 44, startPoint y: 332, endPoint x: -5, endPoint y: 326, distance: 49.3
click at [0, 326] on html "Analytics Reports Dashboard Rate Search Enquiries Quotes" at bounding box center [568, 269] width 1137 height 539
type input "2"
type input "102"
type input "82"
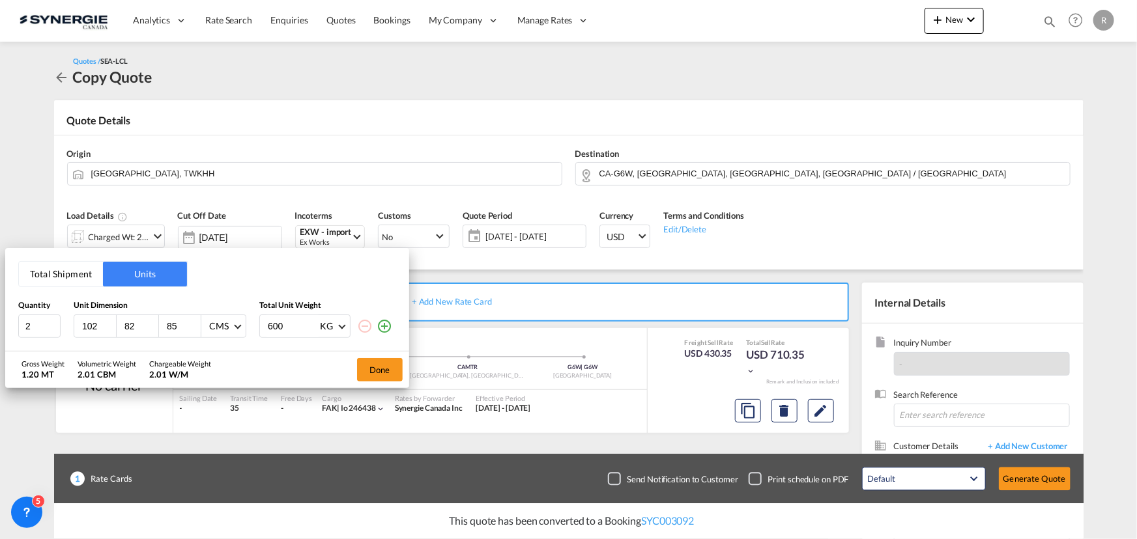
type input "85"
click at [383, 327] on md-icon "icon-plus-circle-outline" at bounding box center [384, 326] width 16 height 16
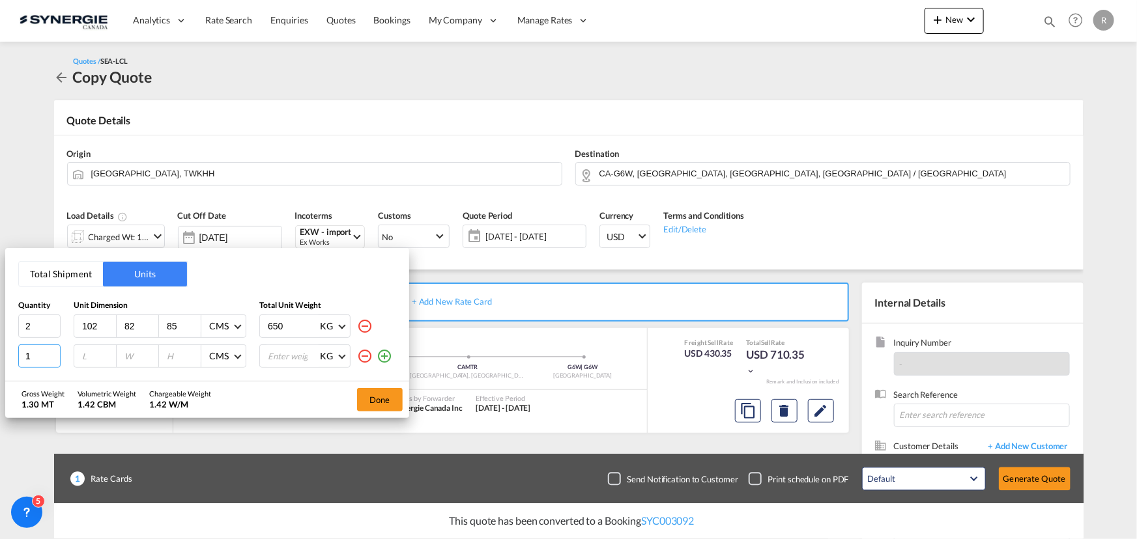
drag, startPoint x: 35, startPoint y: 356, endPoint x: -8, endPoint y: 348, distance: 43.8
click at [0, 348] on html "Analytics Reports Dashboard Rate Search Enquiries Quotes" at bounding box center [568, 269] width 1137 height 539
drag, startPoint x: 297, startPoint y: 327, endPoint x: 219, endPoint y: 317, distance: 78.8
click at [219, 317] on div "2 102 82 85 CMS CMS Inches 650 KG KG LB" at bounding box center [207, 326] width 378 height 23
type input "719.2"
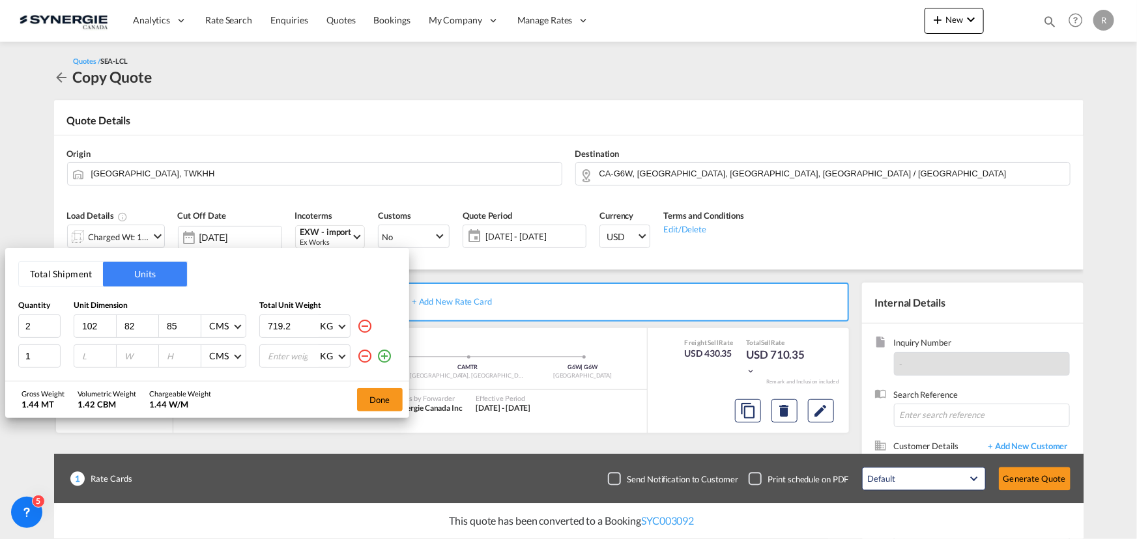
click at [81, 352] on input "number" at bounding box center [98, 356] width 35 height 12
drag, startPoint x: 28, startPoint y: 352, endPoint x: 12, endPoint y: 347, distance: 16.9
click at [12, 347] on div "Total Shipment Units Quantity Unit Dimension Total Unit Weight 2 102 82 85 CMS …" at bounding box center [207, 314] width 404 height 133
type input "102"
type input "81"
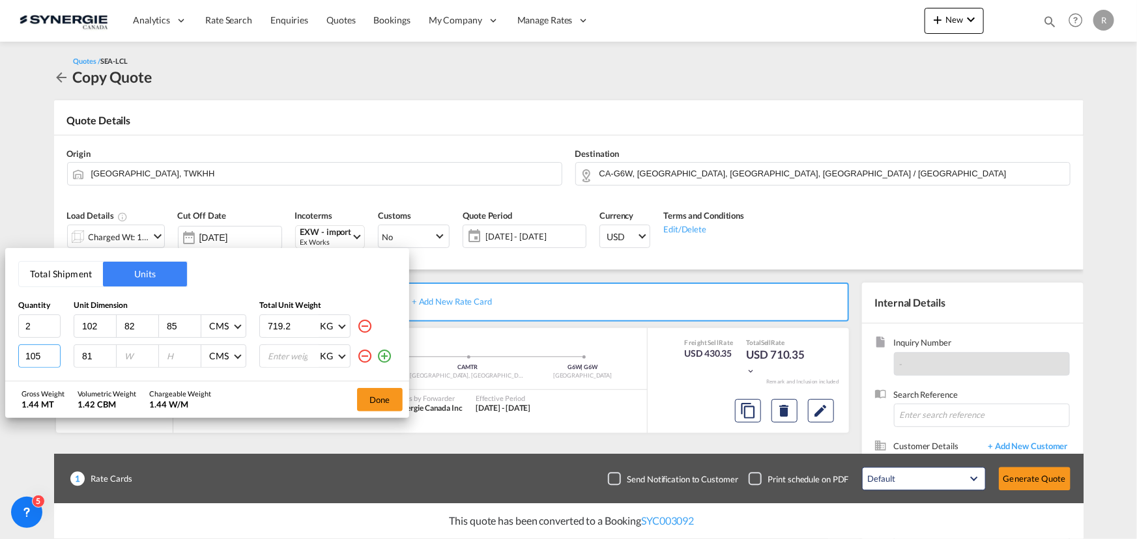
drag, startPoint x: 50, startPoint y: 354, endPoint x: 1, endPoint y: 351, distance: 48.9
click at [18, 351] on input "105" at bounding box center [39, 356] width 42 height 23
type input "1"
type input "4"
type input "102"
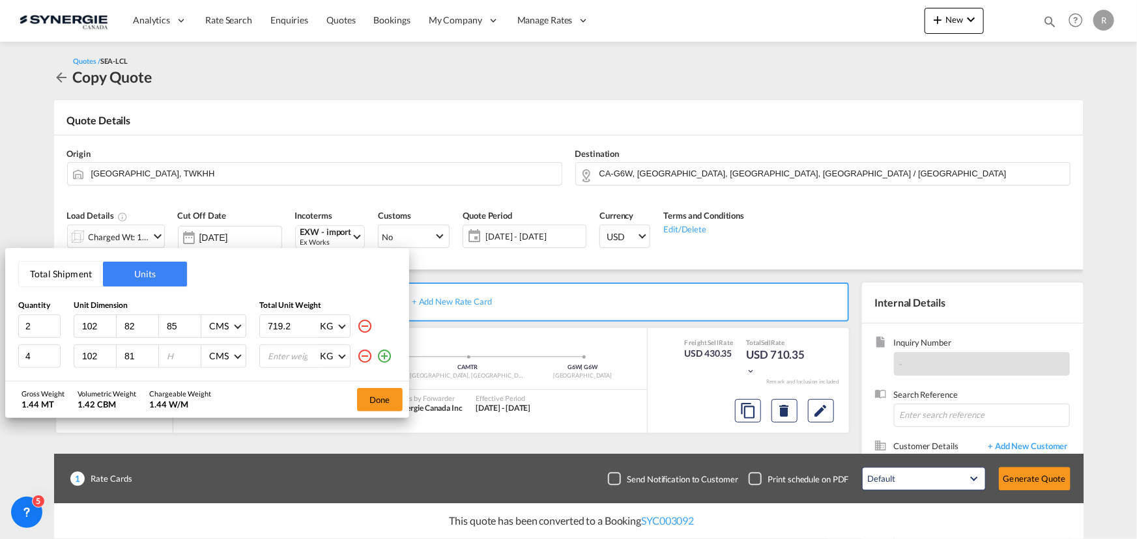
type input "81"
type input "70"
type input "719.2"
click at [390, 357] on md-icon "icon-plus-circle-outline" at bounding box center [384, 356] width 16 height 16
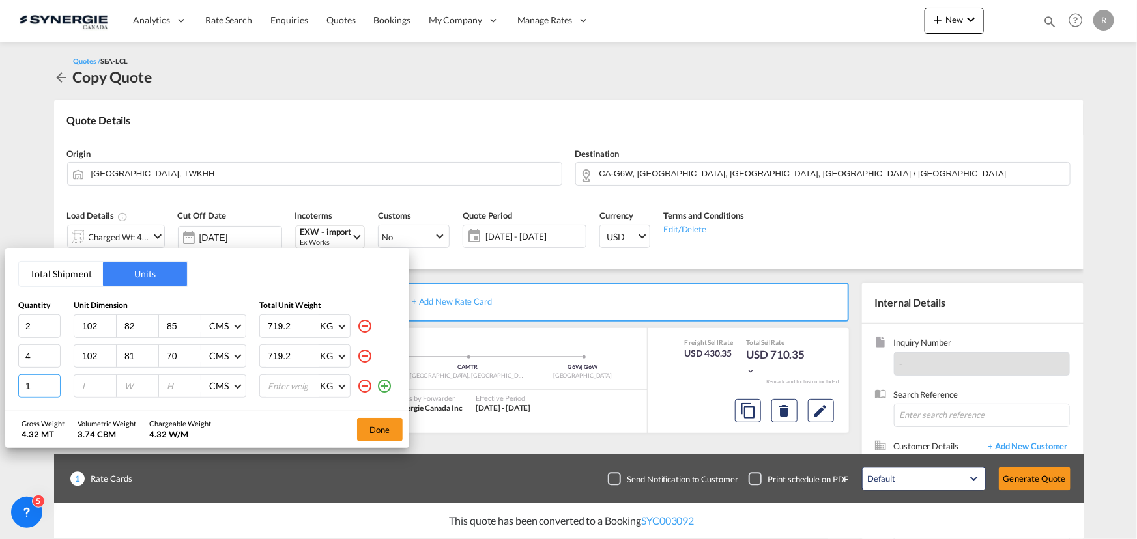
drag, startPoint x: 35, startPoint y: 385, endPoint x: -41, endPoint y: 343, distance: 86.3
click at [0, 343] on html "Analytics Reports Dashboard Rate Search Enquiries Quotes" at bounding box center [568, 269] width 1137 height 539
type input "2"
type input "102"
type input "81"
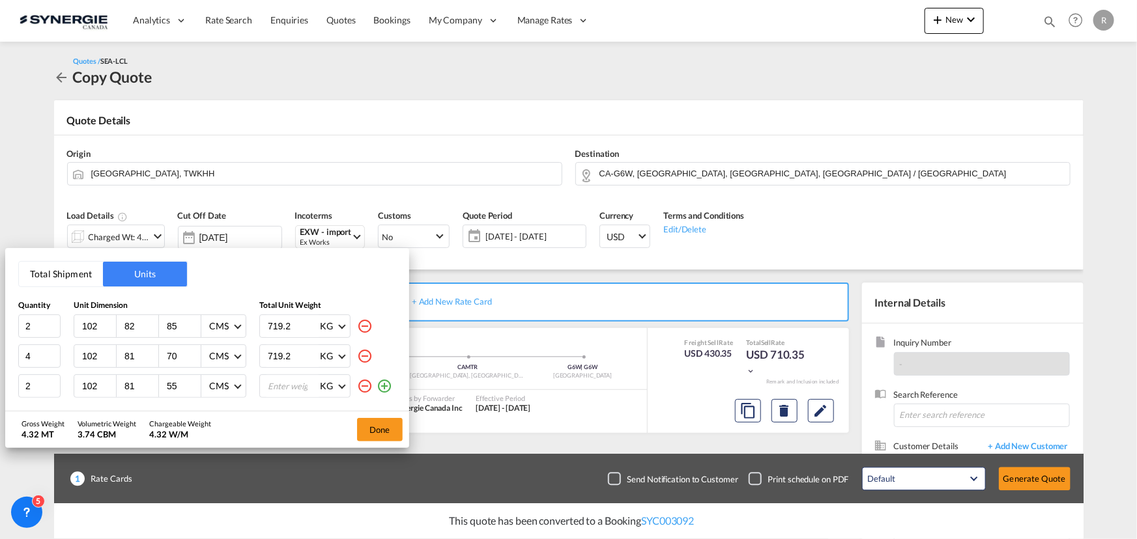
type input "55"
type input "719.2"
click at [381, 386] on md-icon "icon-plus-circle-outline" at bounding box center [384, 386] width 16 height 16
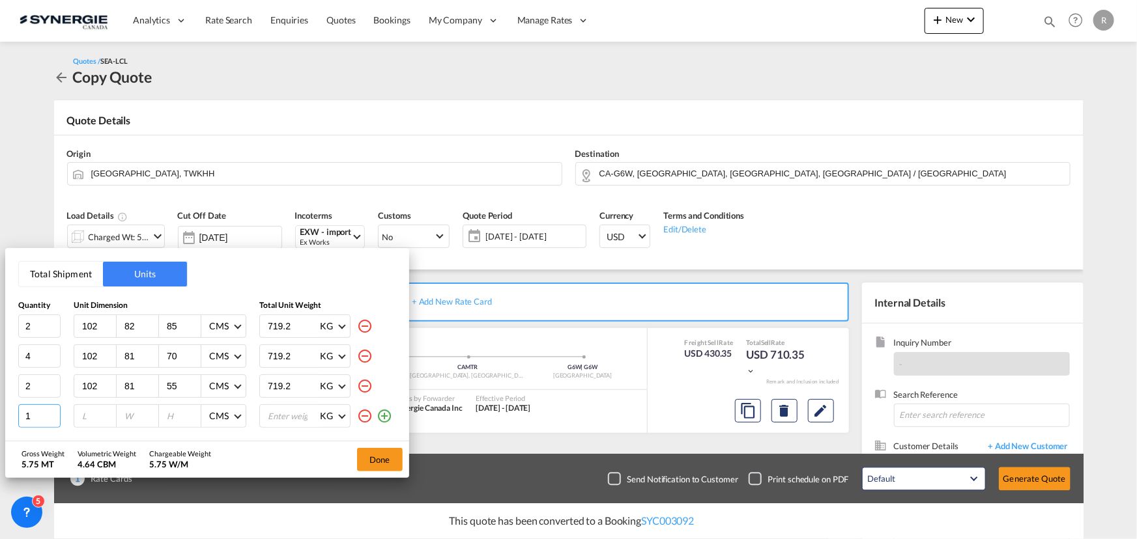
drag, startPoint x: 38, startPoint y: 414, endPoint x: -25, endPoint y: 412, distance: 62.6
click at [0, 412] on html "Analytics Reports Dashboard Rate Search Enquiries Quotes" at bounding box center [568, 269] width 1137 height 539
type input "2"
click at [92, 420] on input "number" at bounding box center [98, 416] width 35 height 12
type input "110"
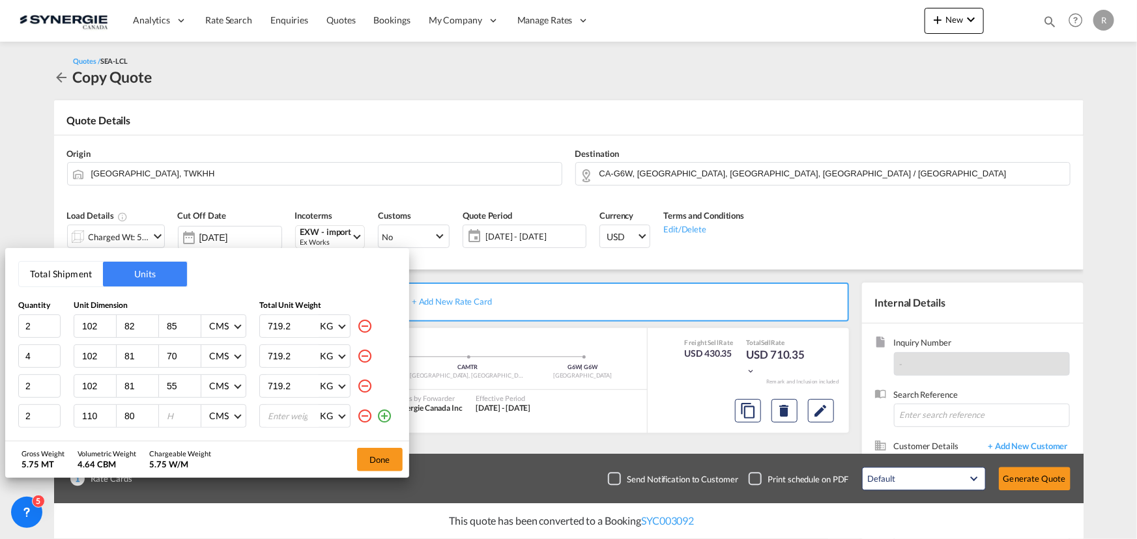
type input "80"
type input "62"
type input "719.2"
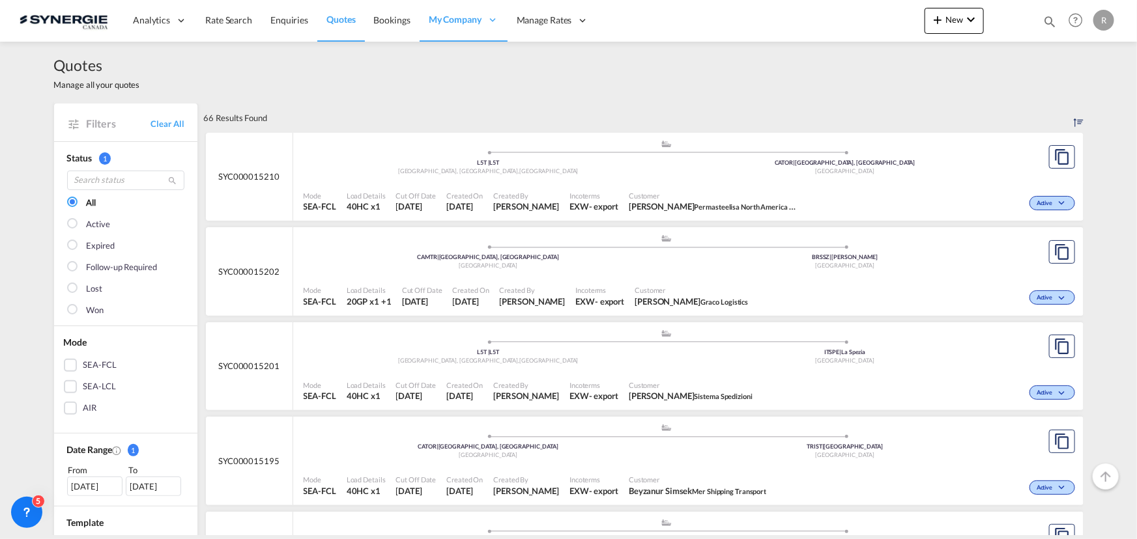
scroll to position [1895, 0]
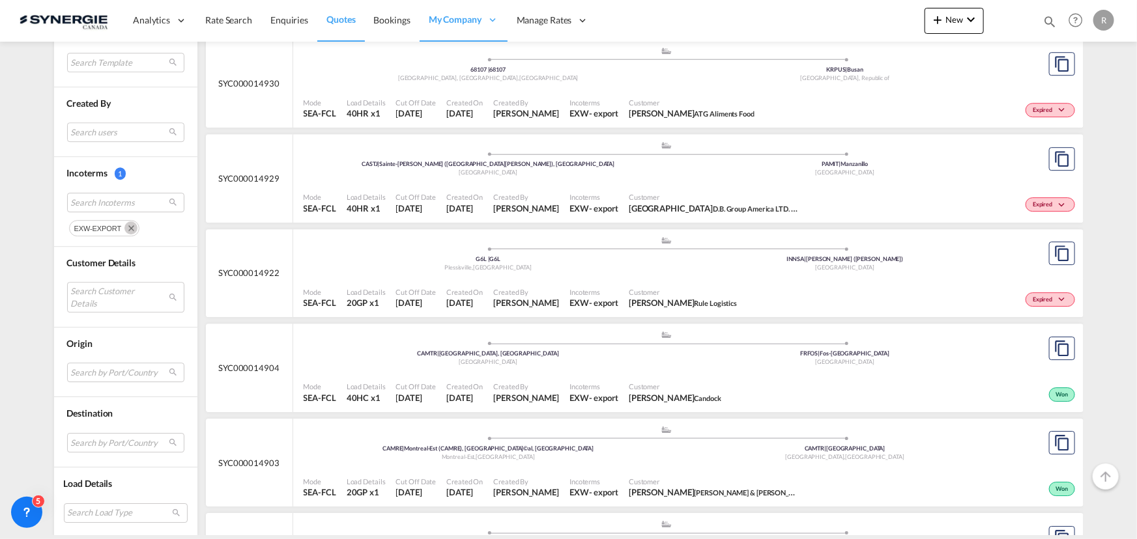
click at [1046, 19] on md-icon "icon-magnify" at bounding box center [1049, 21] width 14 height 14
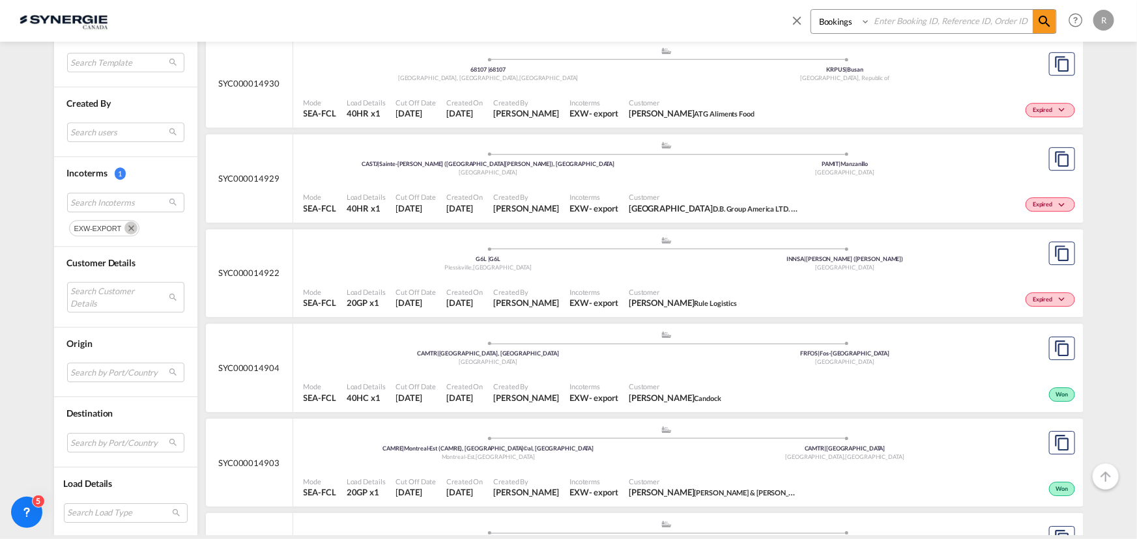
click at [828, 24] on select "Bookings Quotes Enquiries" at bounding box center [842, 21] width 62 height 23
select select "Quotes"
click at [811, 10] on select "Bookings Quotes Enquiries" at bounding box center [842, 21] width 62 height 23
click at [889, 21] on input at bounding box center [951, 21] width 162 height 23
type input "14440"
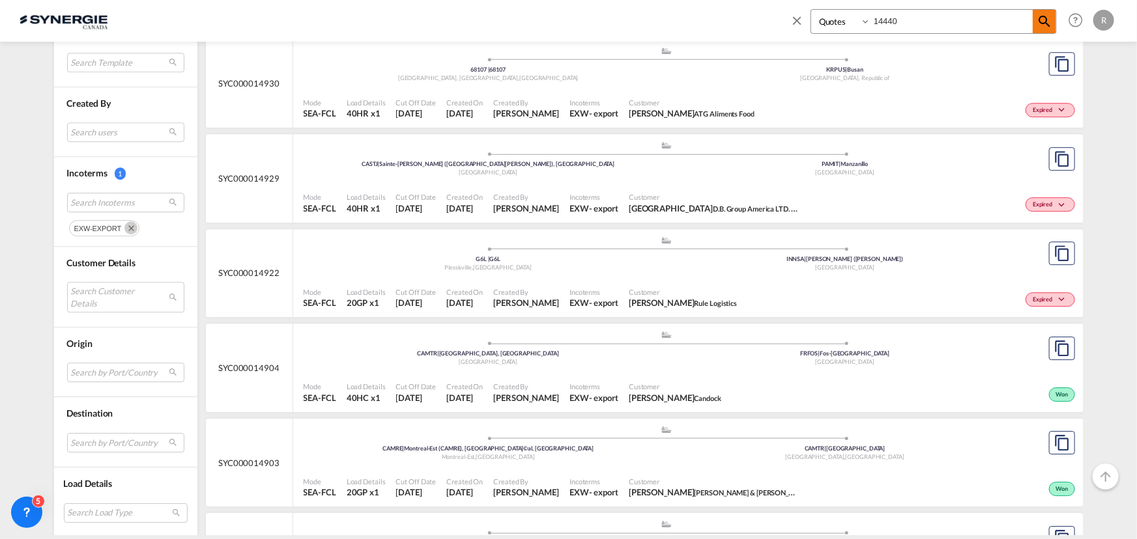
click at [1043, 24] on md-icon "icon-magnify" at bounding box center [1044, 22] width 16 height 16
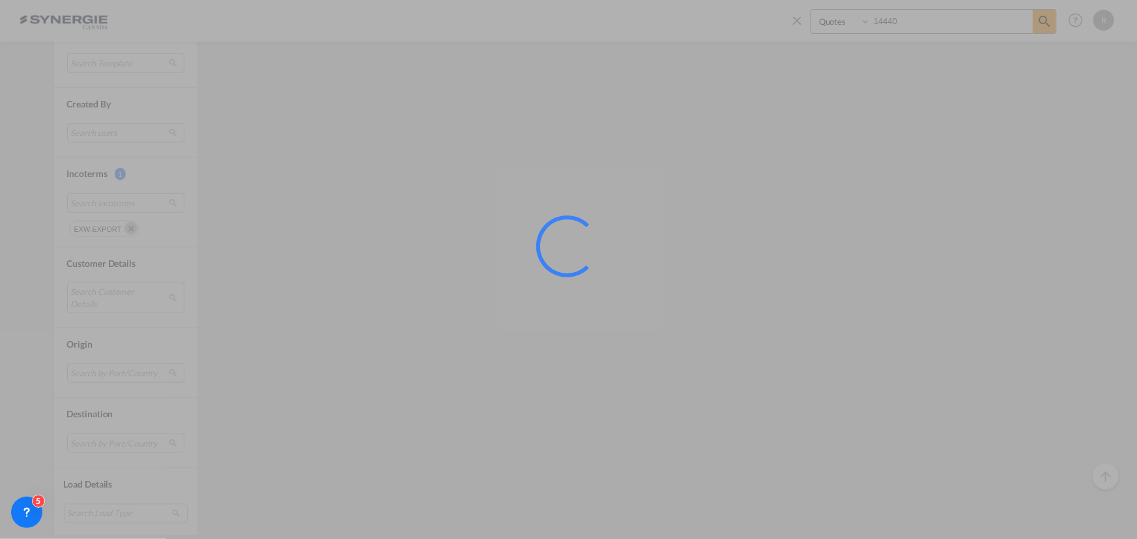
scroll to position [0, 0]
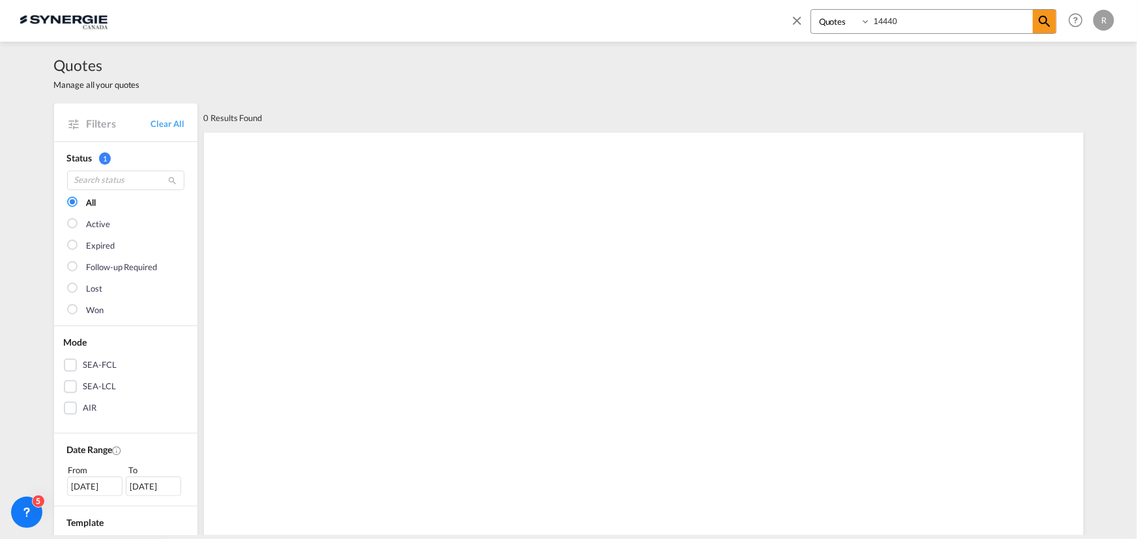
click at [799, 18] on md-icon "icon-close" at bounding box center [796, 20] width 14 height 14
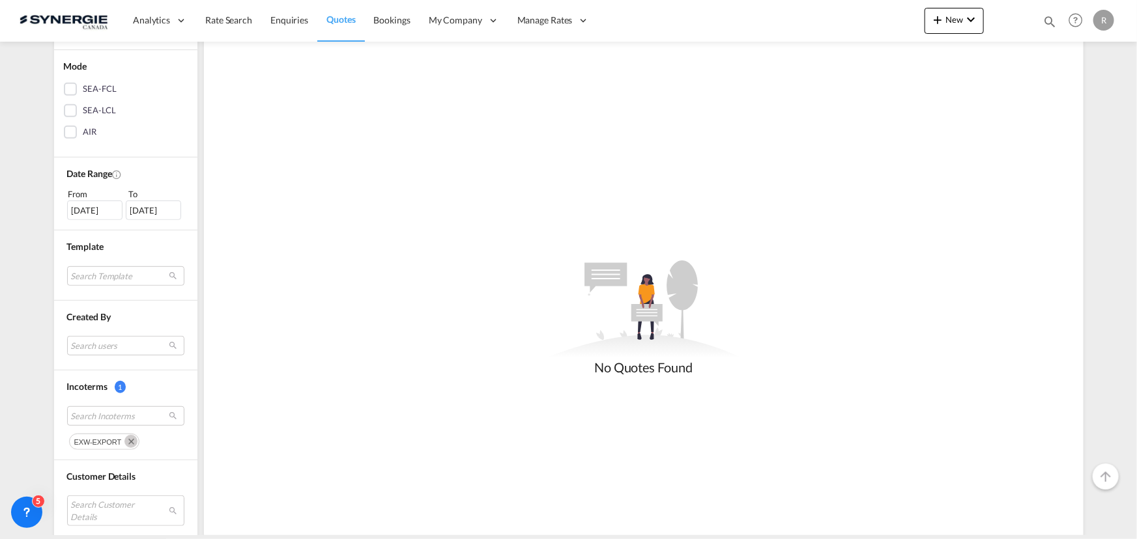
scroll to position [296, 0]
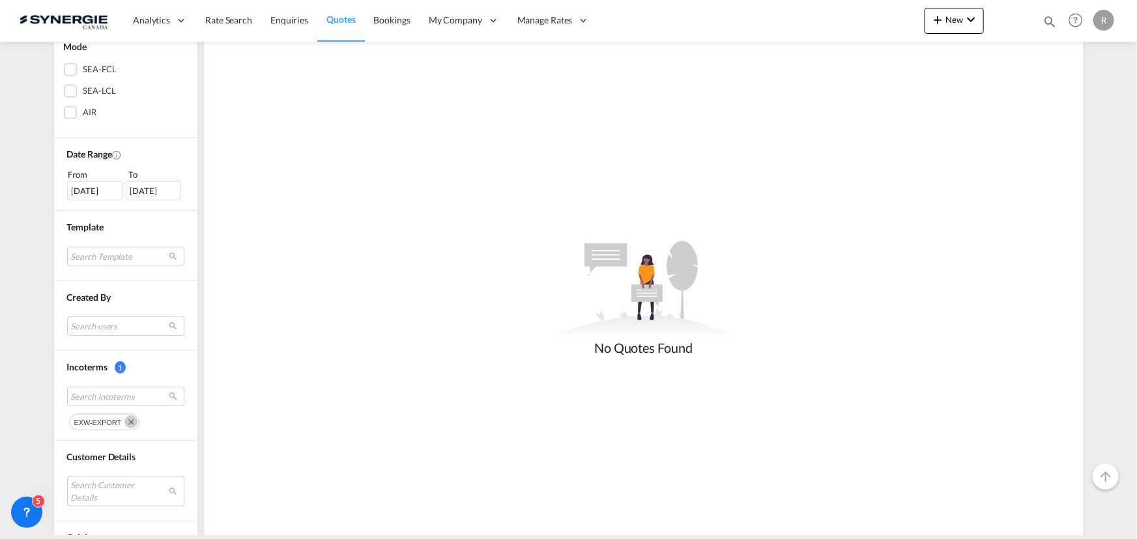
click at [128, 424] on md-icon "Remove" at bounding box center [130, 422] width 13 height 13
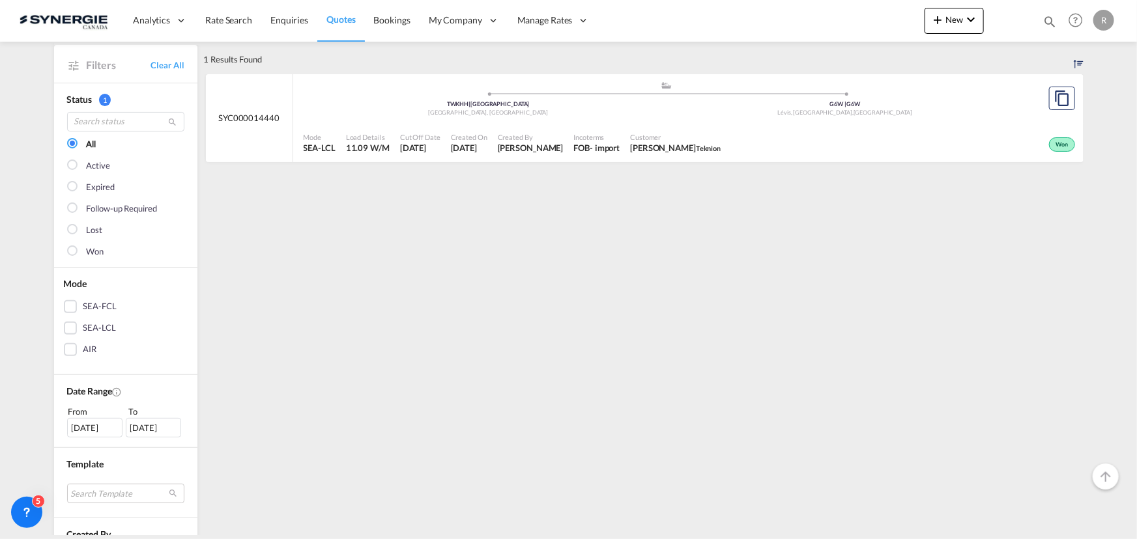
scroll to position [0, 0]
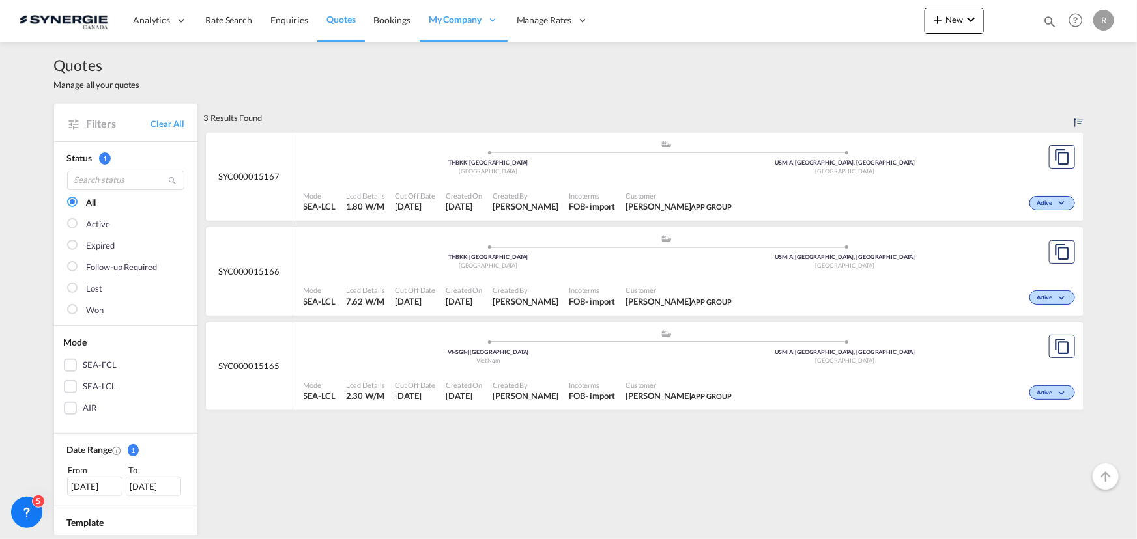
scroll to position [59, 0]
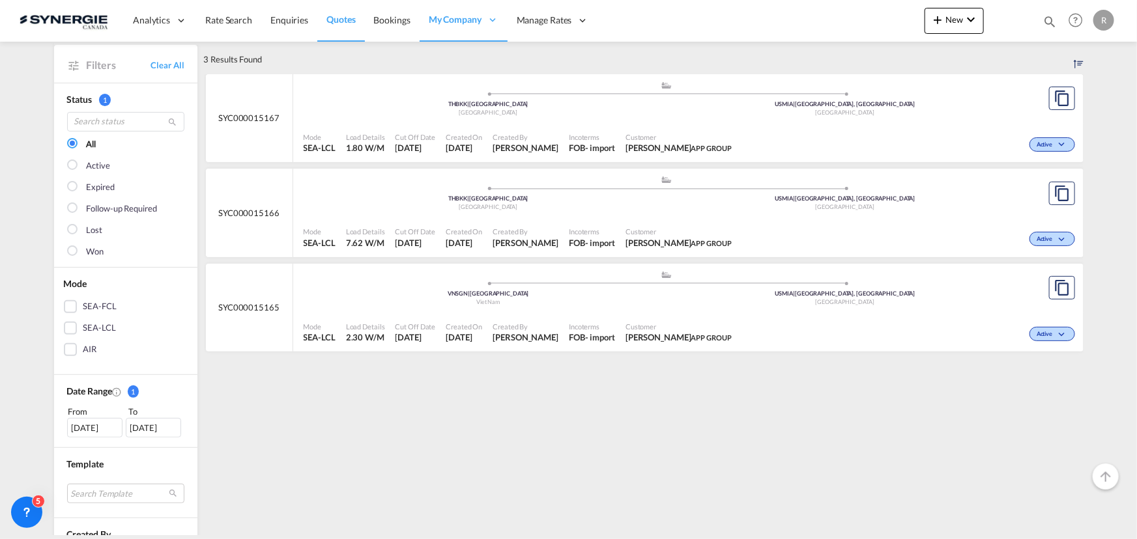
click at [1048, 19] on md-icon "icon-magnify" at bounding box center [1049, 21] width 14 height 14
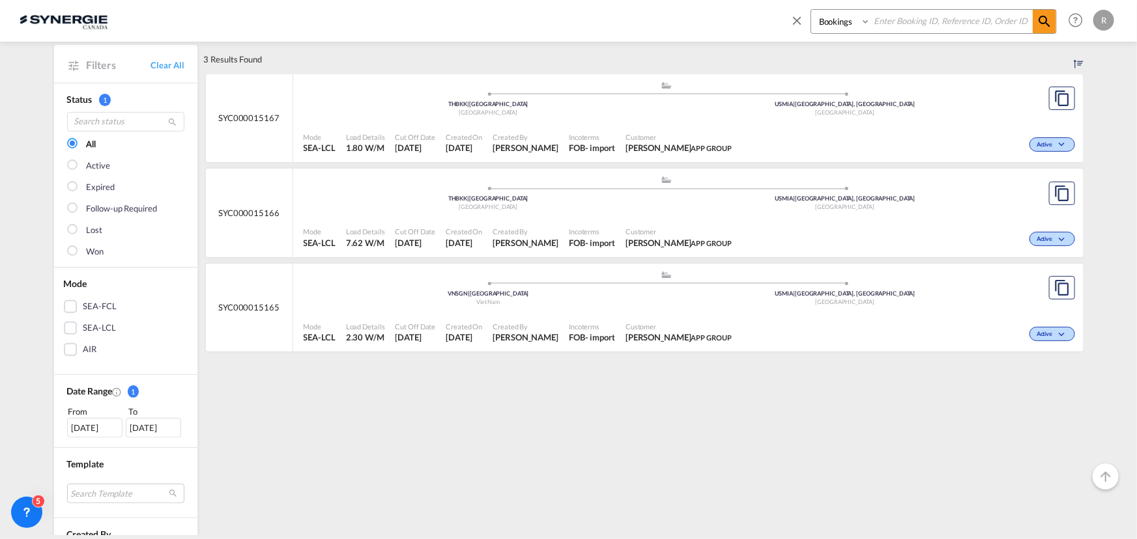
click at [853, 21] on select "Bookings Quotes Enquiries" at bounding box center [842, 21] width 62 height 23
select select "Quotes"
click at [811, 10] on select "Bookings Quotes Enquiries" at bounding box center [842, 21] width 62 height 23
click at [902, 25] on input at bounding box center [951, 21] width 162 height 23
type input "14440"
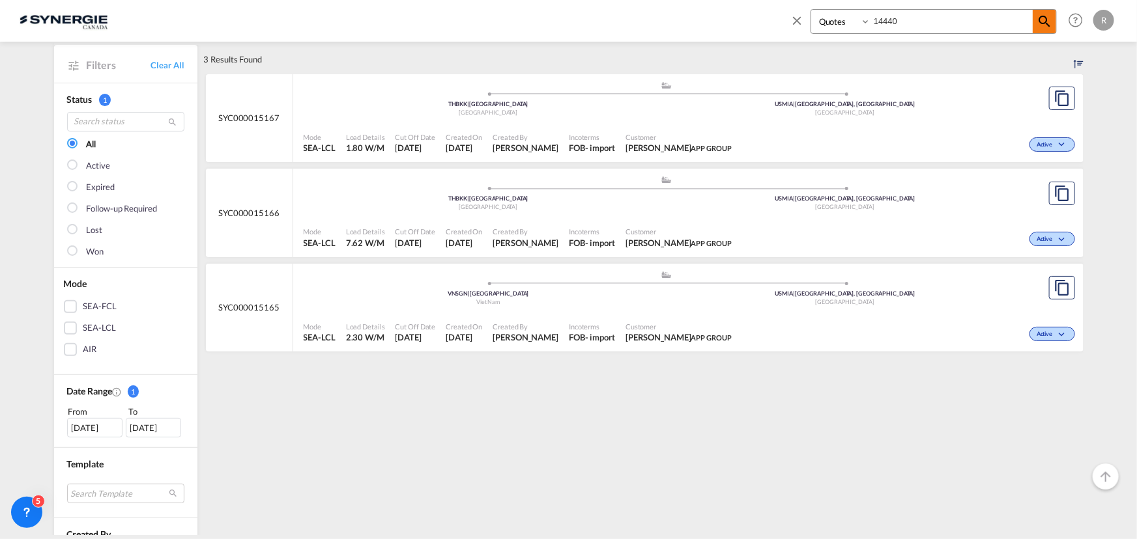
click at [1042, 20] on md-icon "icon-magnify" at bounding box center [1044, 22] width 16 height 16
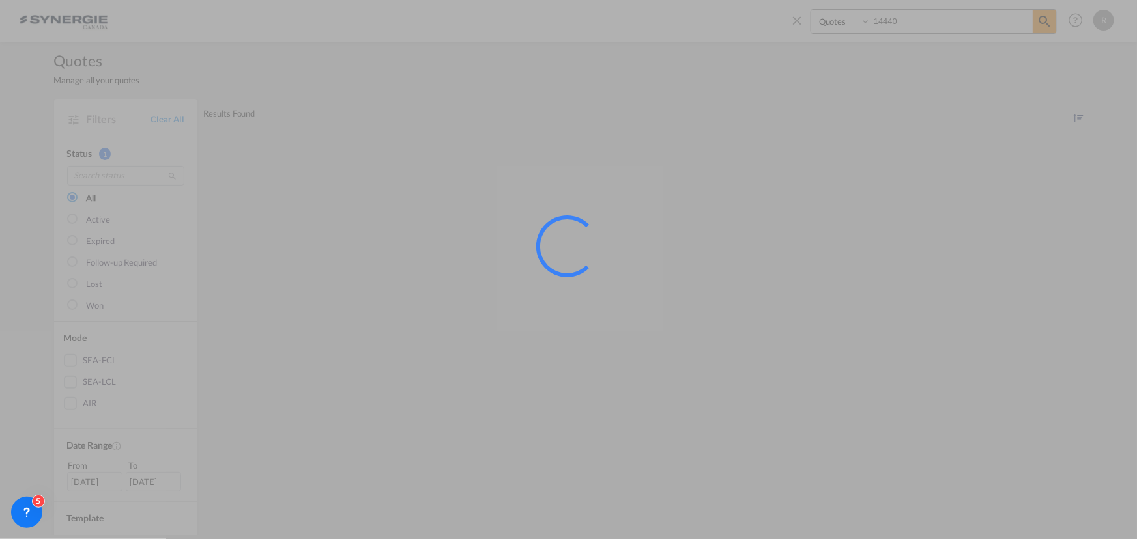
scroll to position [0, 0]
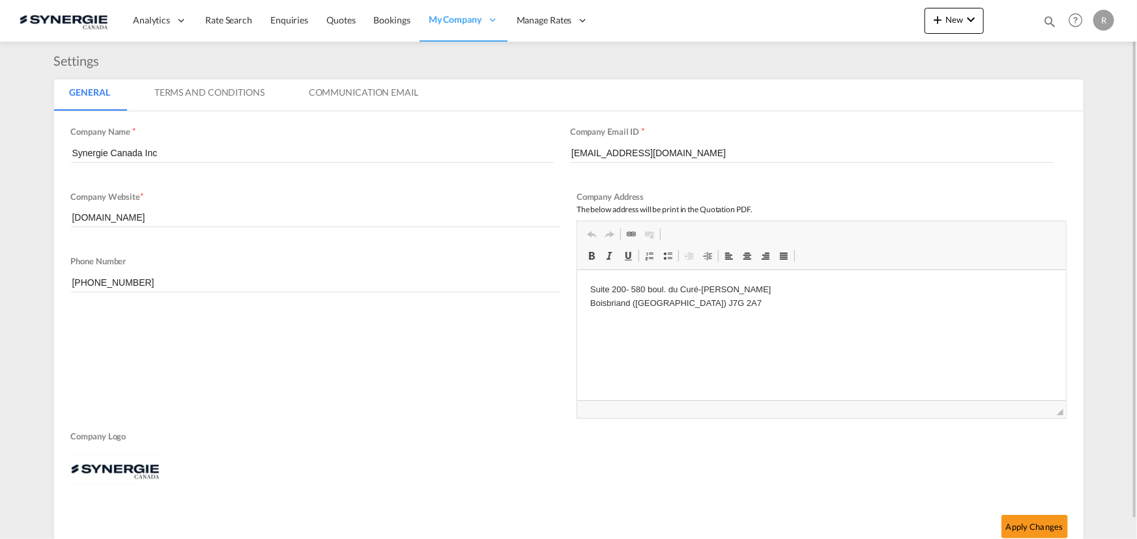
click at [1045, 23] on md-icon "icon-magnify" at bounding box center [1049, 21] width 14 height 14
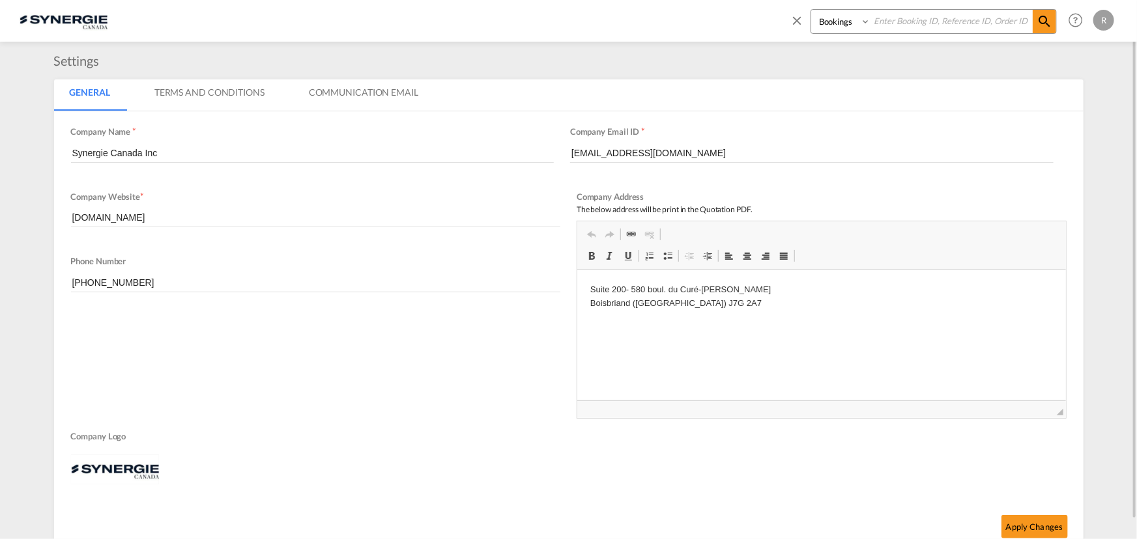
click at [836, 25] on select "Bookings Quotes Enquiries" at bounding box center [842, 21] width 62 height 23
select select "Quotes"
click at [811, 10] on select "Bookings Quotes Enquiries" at bounding box center [842, 21] width 62 height 23
click at [918, 22] on input at bounding box center [951, 21] width 162 height 23
type input "14440"
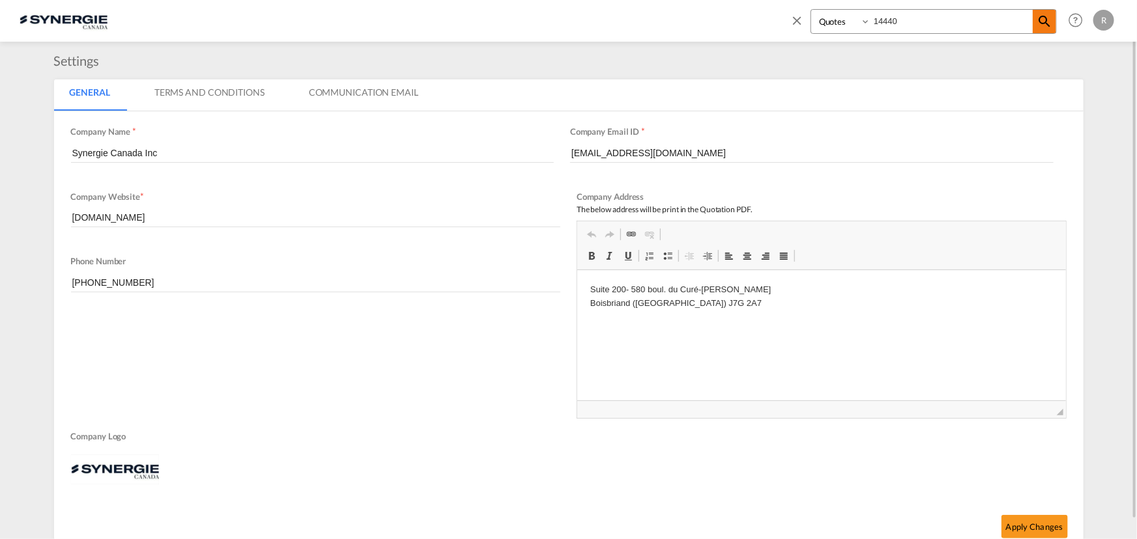
click at [1044, 27] on md-icon "icon-magnify" at bounding box center [1044, 22] width 16 height 16
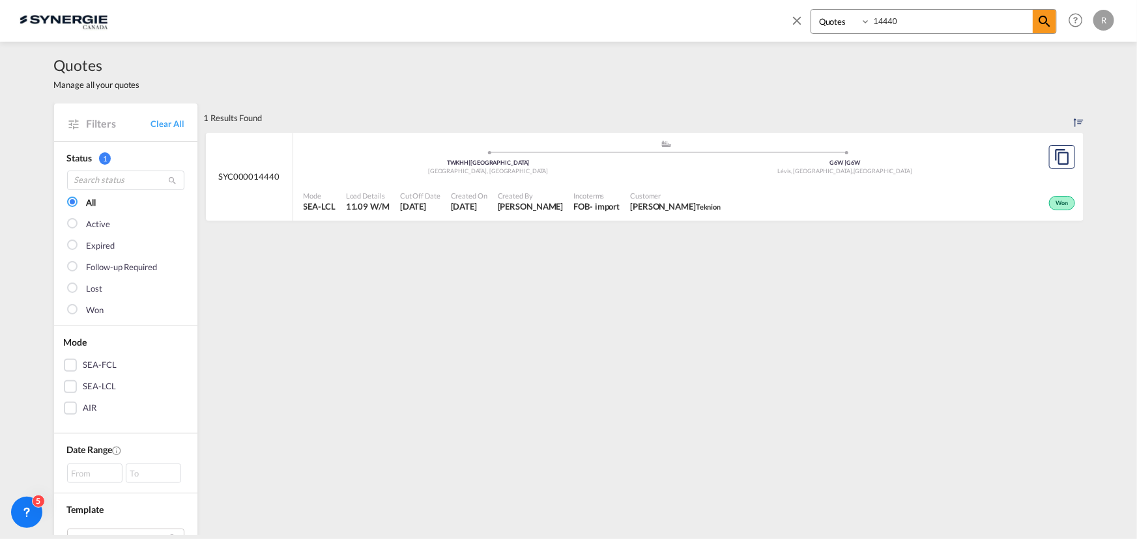
click at [608, 191] on span "Incoterms" at bounding box center [596, 196] width 46 height 10
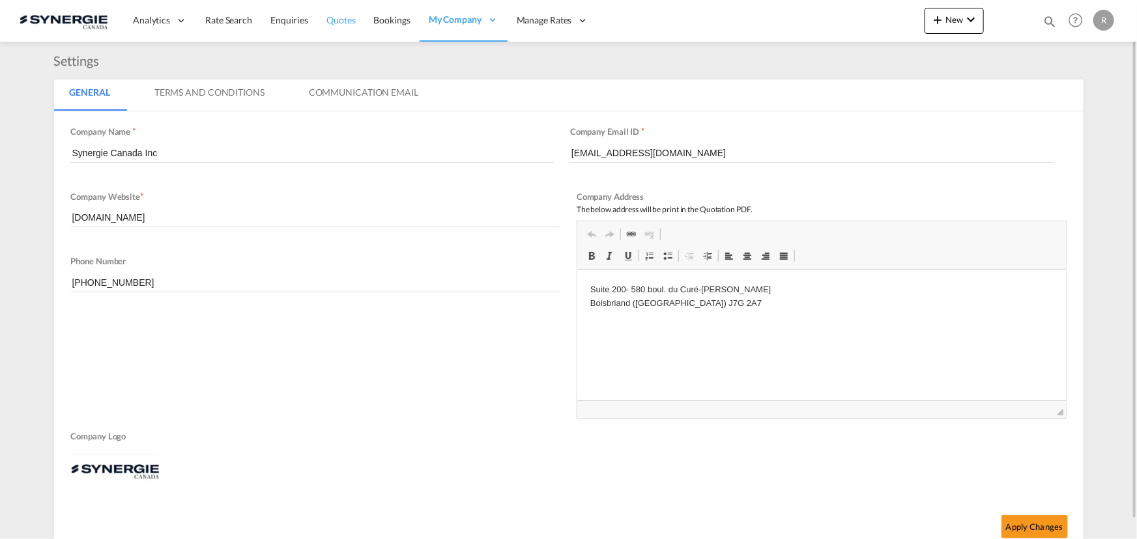
click at [335, 24] on span "Quotes" at bounding box center [340, 19] width 29 height 11
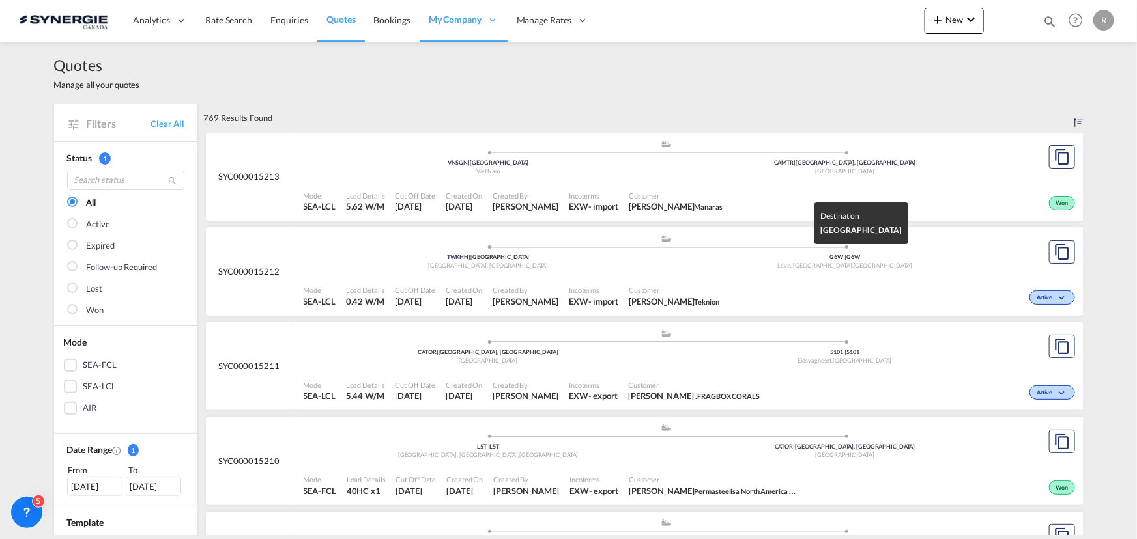
click at [704, 266] on div "Lévis, [GEOGRAPHIC_DATA] , [GEOGRAPHIC_DATA]" at bounding box center [844, 266] width 357 height 8
click at [1047, 22] on md-icon "icon-magnify" at bounding box center [1049, 21] width 14 height 14
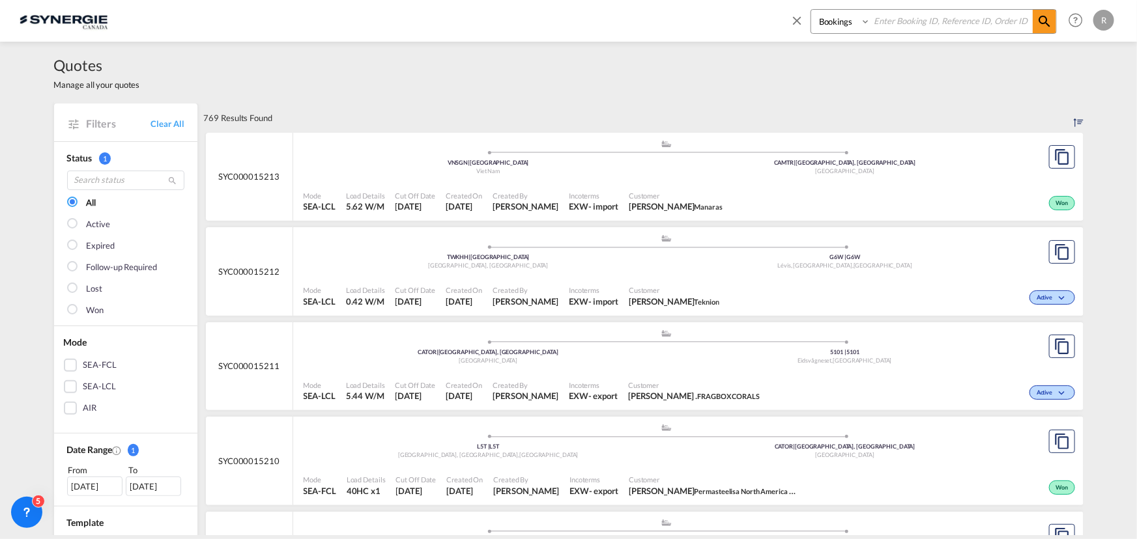
click at [822, 22] on select "Bookings Quotes Enquiries" at bounding box center [842, 21] width 62 height 23
select select "Quotes"
click at [811, 10] on select "Bookings Quotes Enquiries" at bounding box center [842, 21] width 62 height 23
click at [898, 17] on input at bounding box center [951, 21] width 162 height 23
type input "15182"
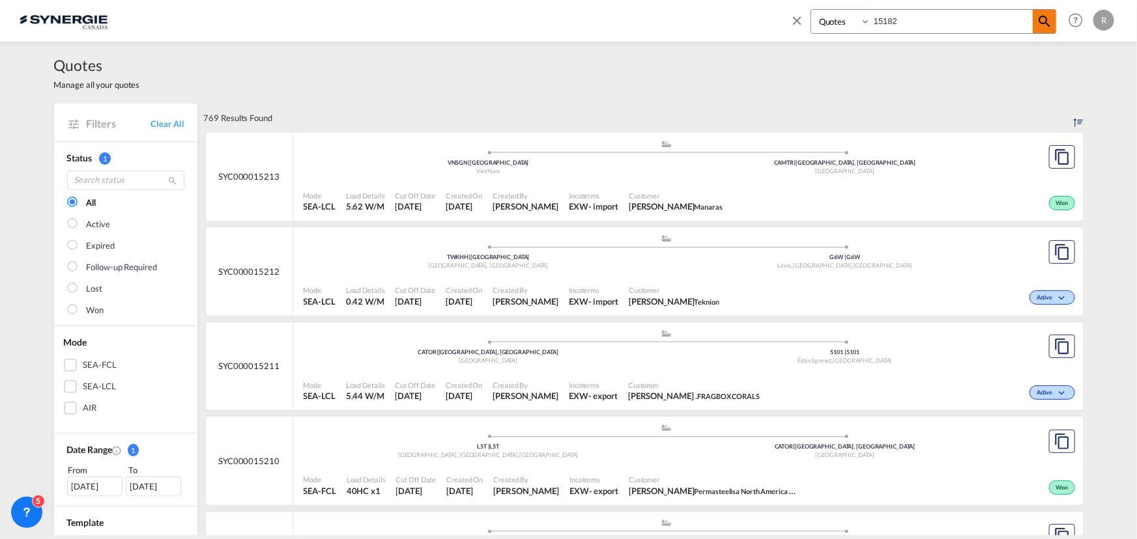
click at [1034, 23] on span at bounding box center [1043, 21] width 23 height 23
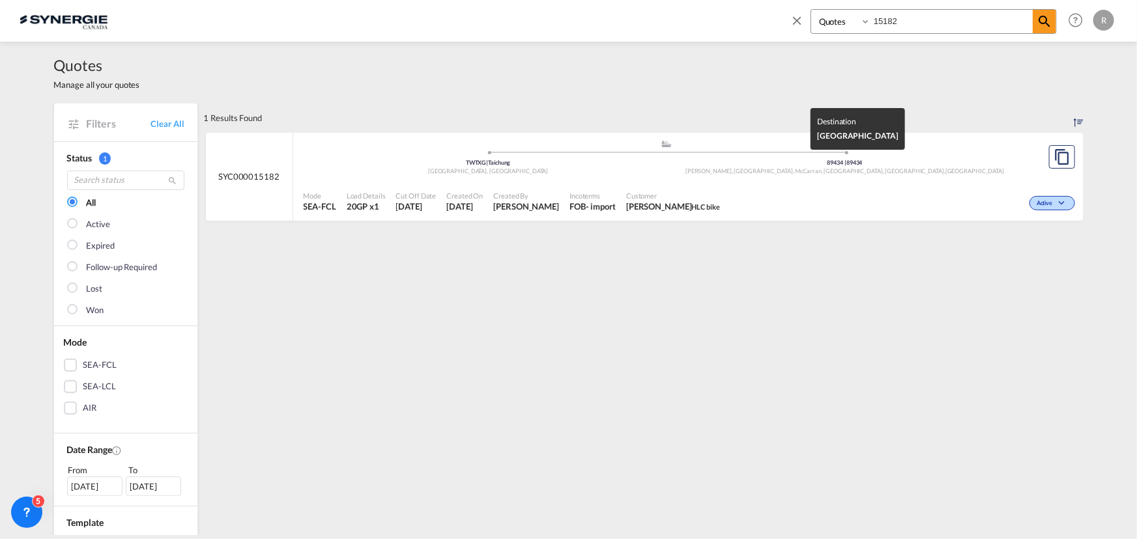
click at [754, 174] on div "Lockwood, NV, McCarran, Sparks, NV , United States" at bounding box center [844, 171] width 357 height 8
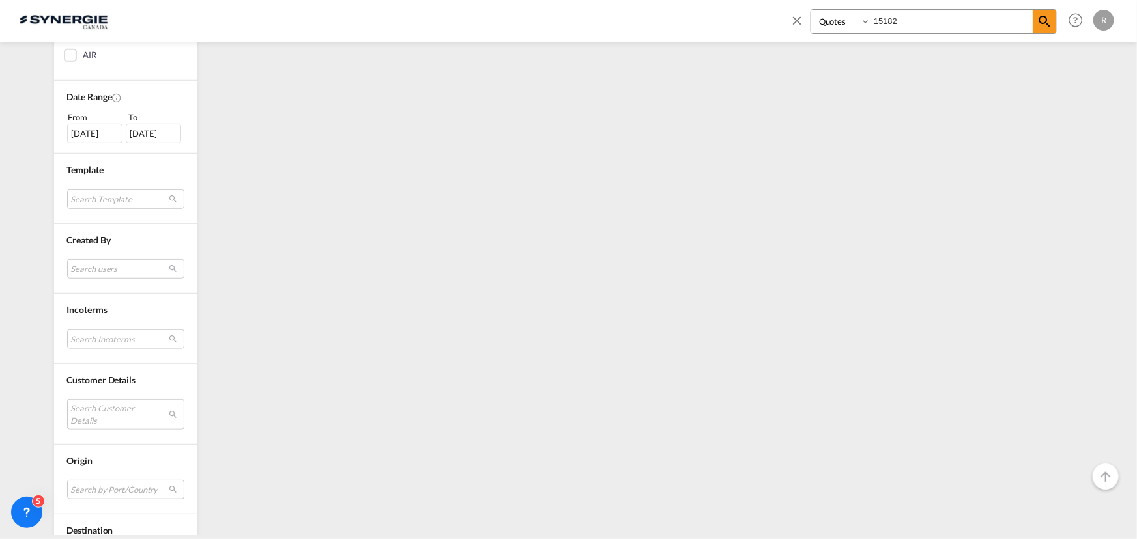
scroll to position [355, 0]
click at [98, 411] on md-select "Search Customer Details user name user nicolas Dorval info@premiumwearparts.com…" at bounding box center [125, 412] width 117 height 30
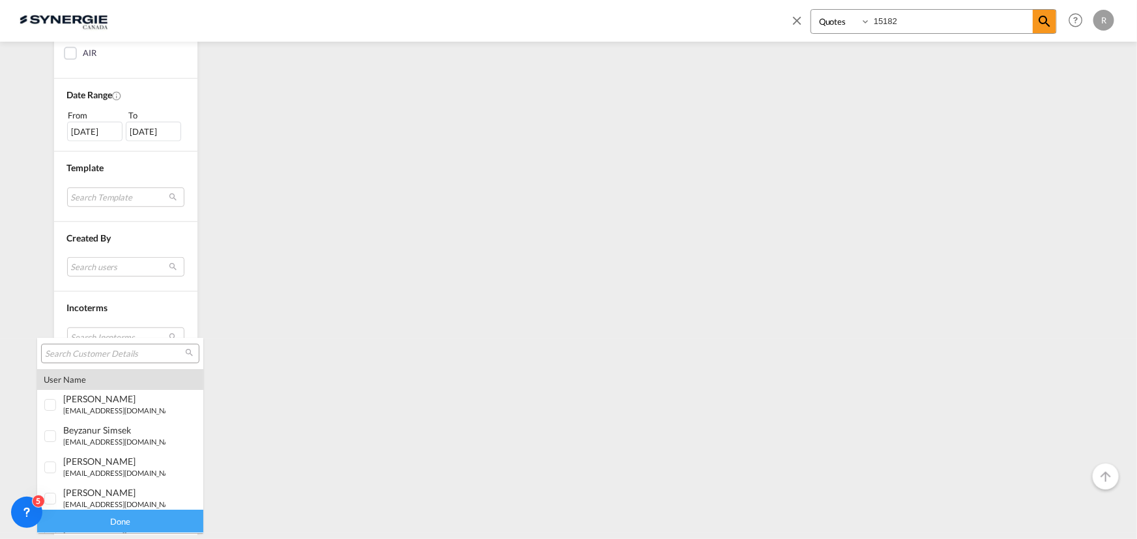
click at [134, 348] on input "search" at bounding box center [115, 354] width 140 height 12
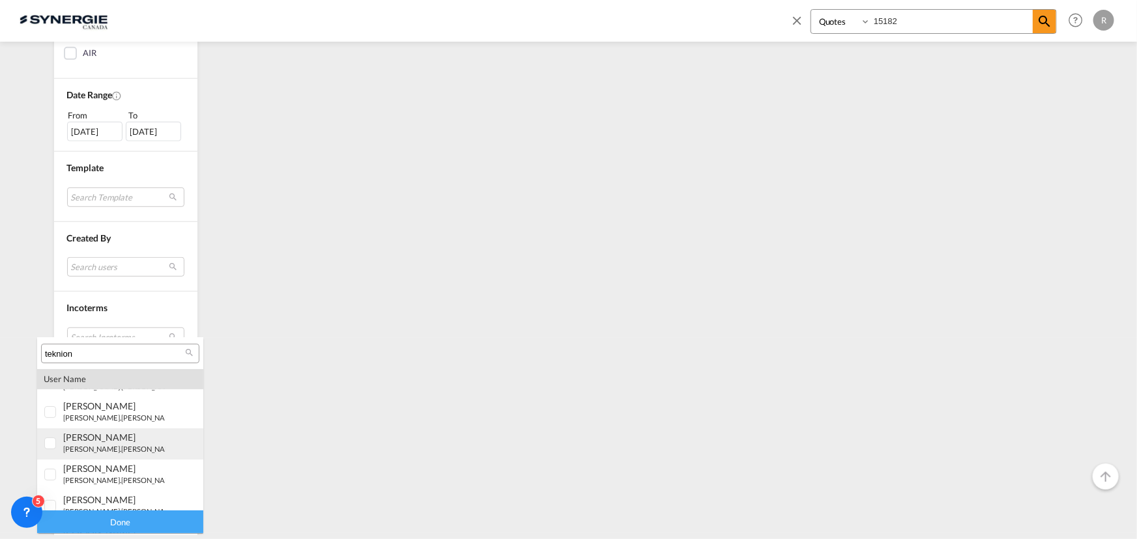
scroll to position [59, 0]
type input "teknion"
click at [107, 442] on small "charles-olivier.thibault@ teknion .com" at bounding box center [144, 446] width 162 height 8
click at [150, 522] on div "Done" at bounding box center [120, 522] width 166 height 23
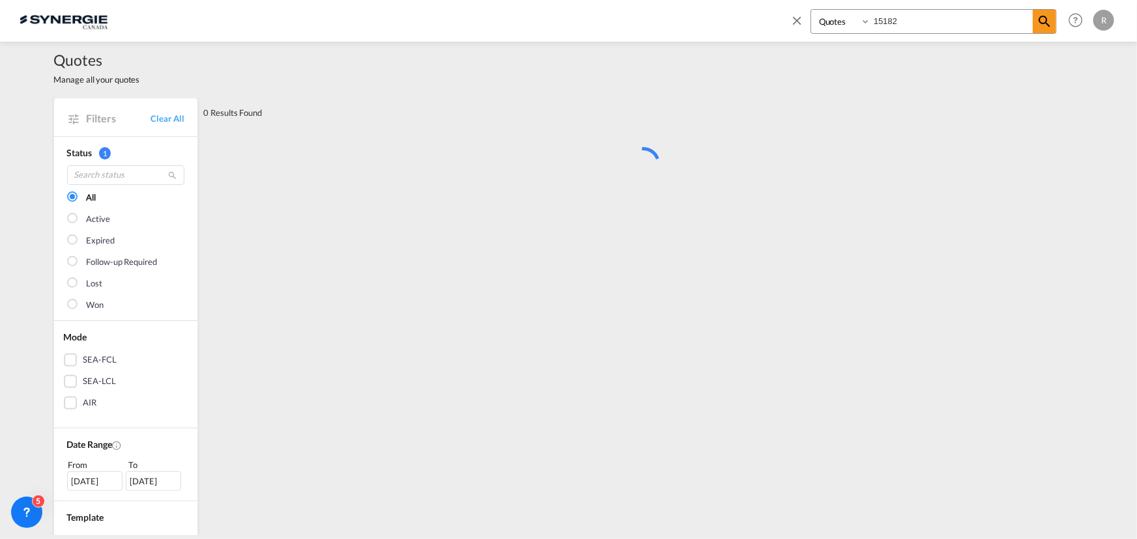
scroll to position [0, 0]
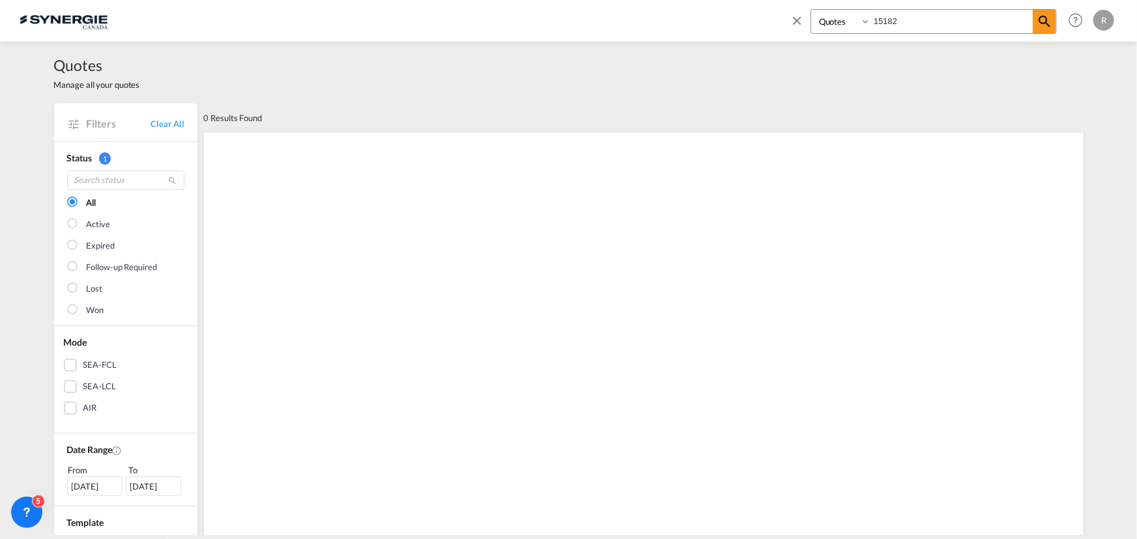
click at [799, 16] on md-icon "icon-close" at bounding box center [796, 20] width 14 height 14
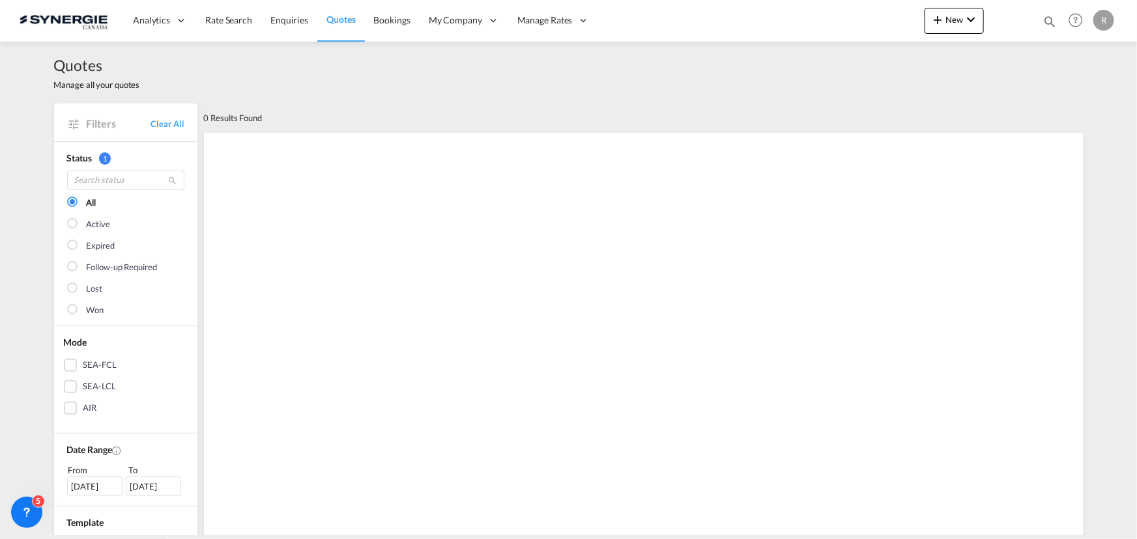
click at [345, 18] on span "Quotes" at bounding box center [340, 19] width 29 height 11
click at [346, 19] on span "Quotes" at bounding box center [340, 19] width 29 height 11
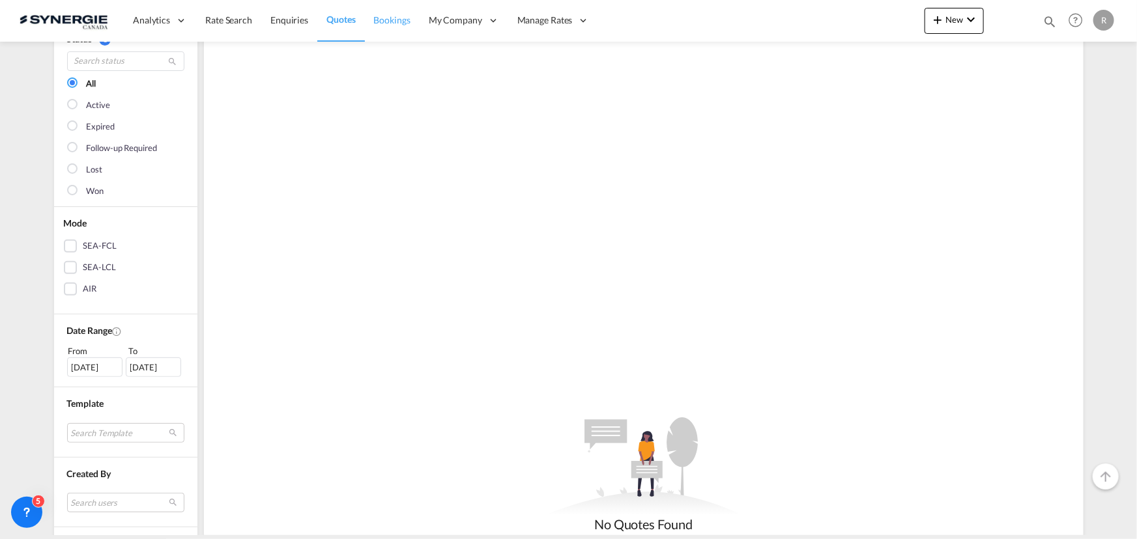
scroll to position [118, 0]
click at [305, 21] on span "Enquiries" at bounding box center [289, 19] width 38 height 11
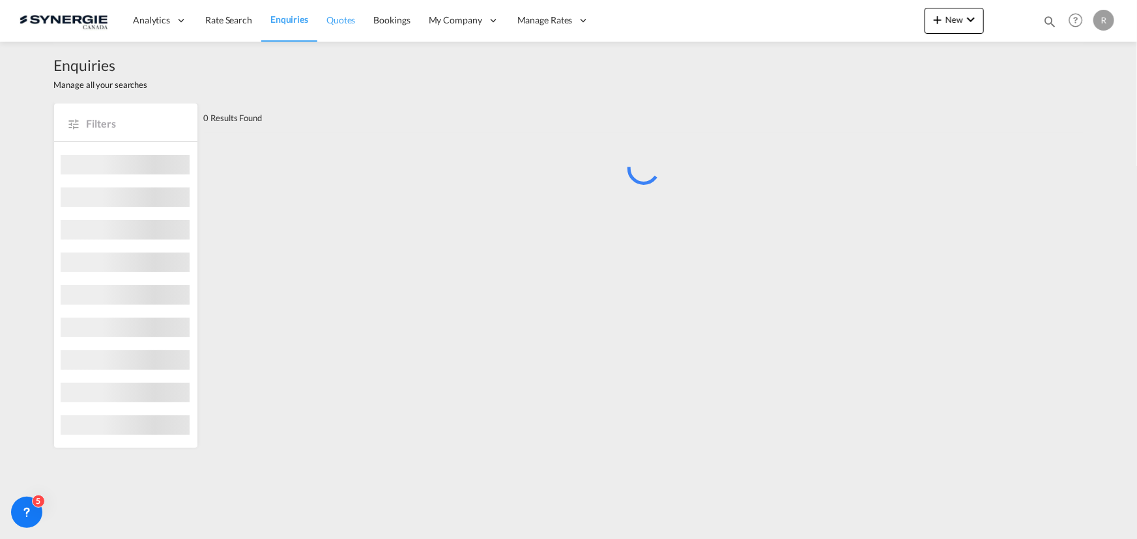
click at [346, 16] on span "Quotes" at bounding box center [340, 19] width 29 height 11
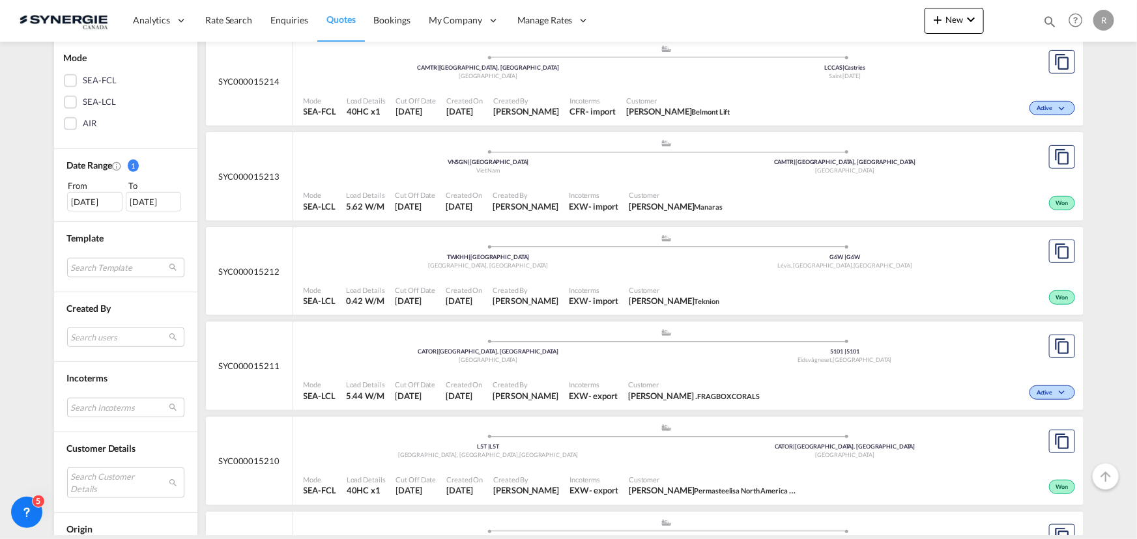
scroll to position [296, 0]
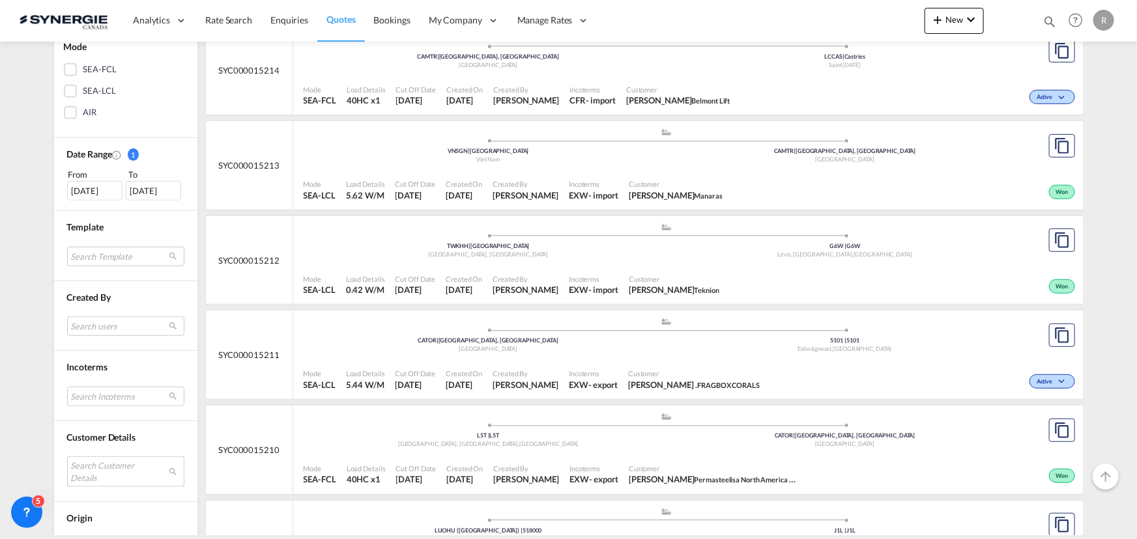
click at [82, 468] on md-select "Search Customer Details user name user nicolas Dorval info@premiumwearparts.com…" at bounding box center [125, 472] width 117 height 30
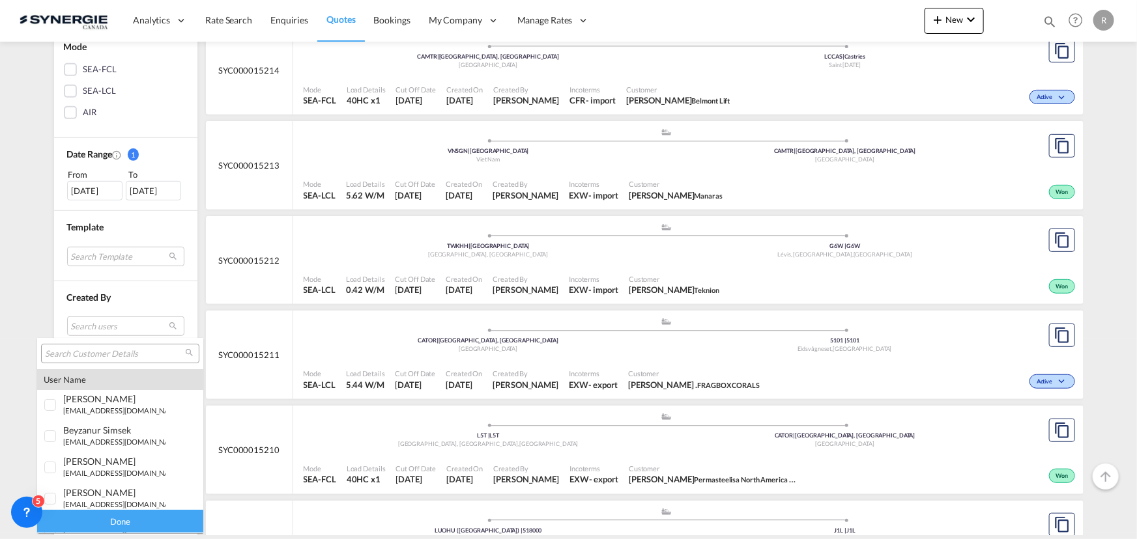
click at [98, 352] on input "search" at bounding box center [115, 354] width 140 height 12
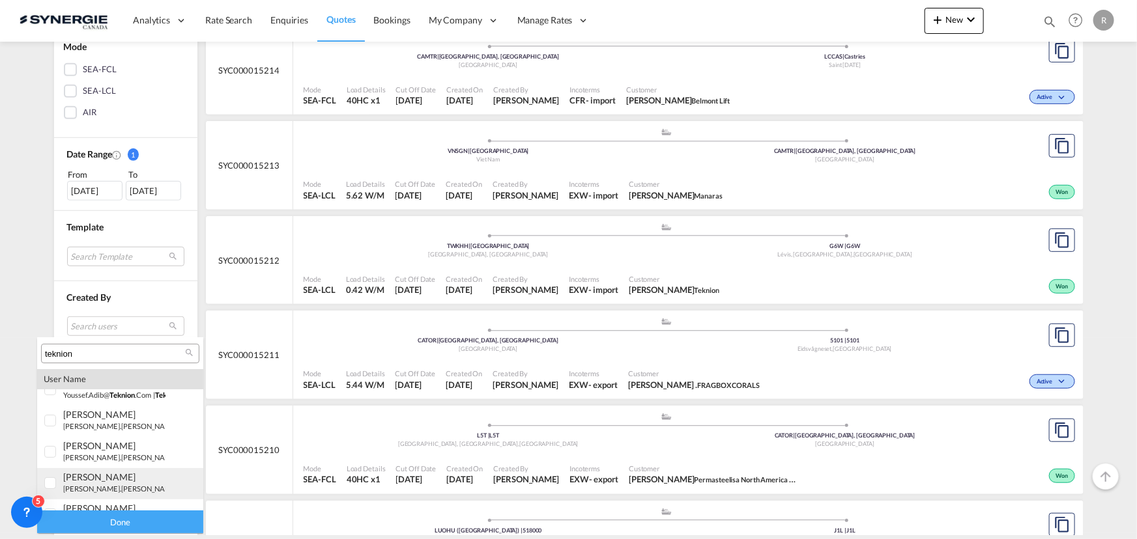
scroll to position [59, 0]
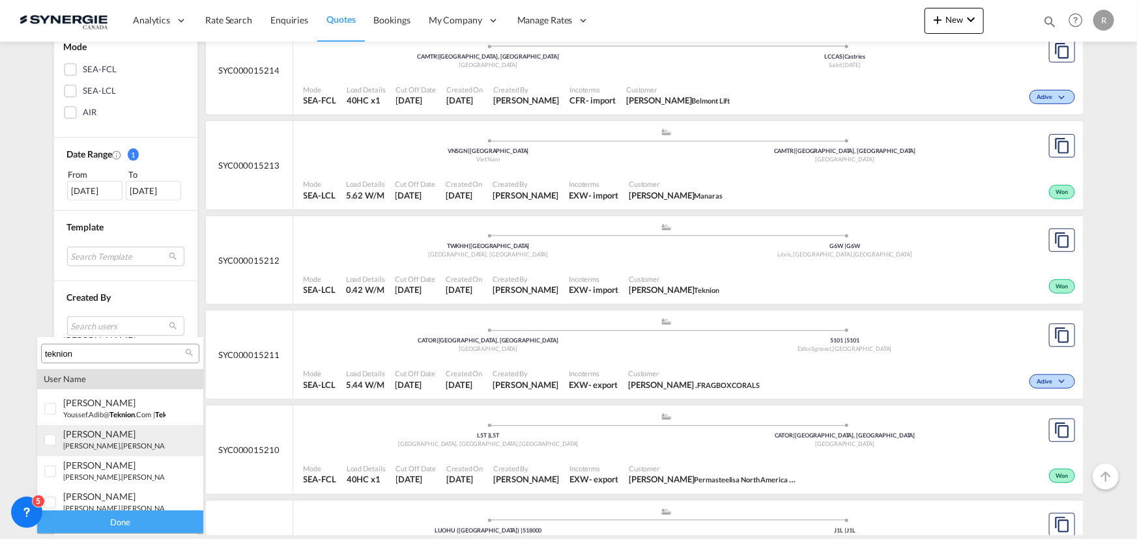
type input "teknion"
click at [122, 446] on small "charles-olivier.thibault@ teknion .com" at bounding box center [144, 446] width 162 height 8
click at [149, 528] on div "Done" at bounding box center [120, 522] width 166 height 23
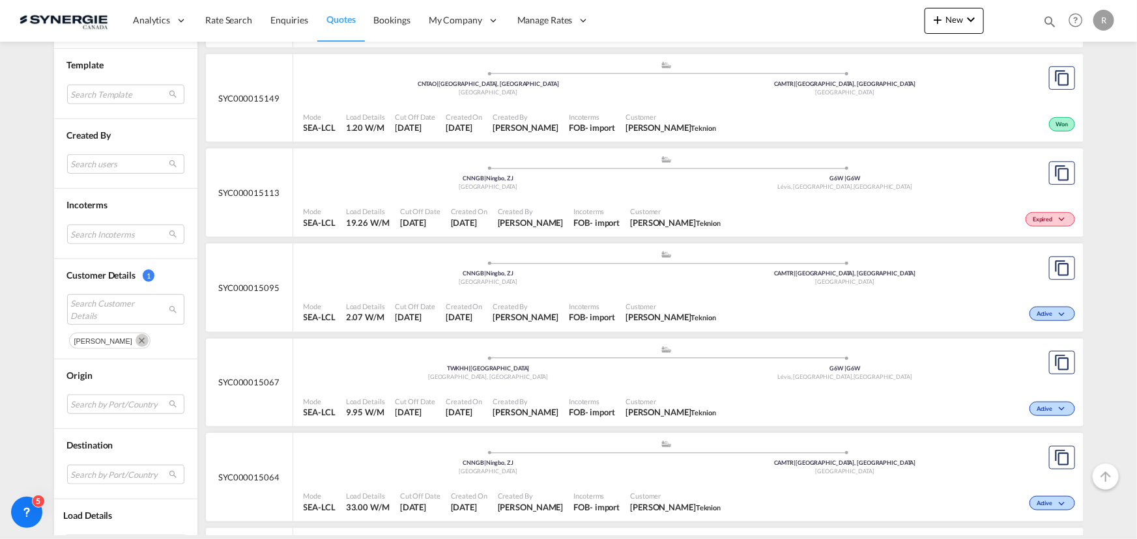
scroll to position [473, 0]
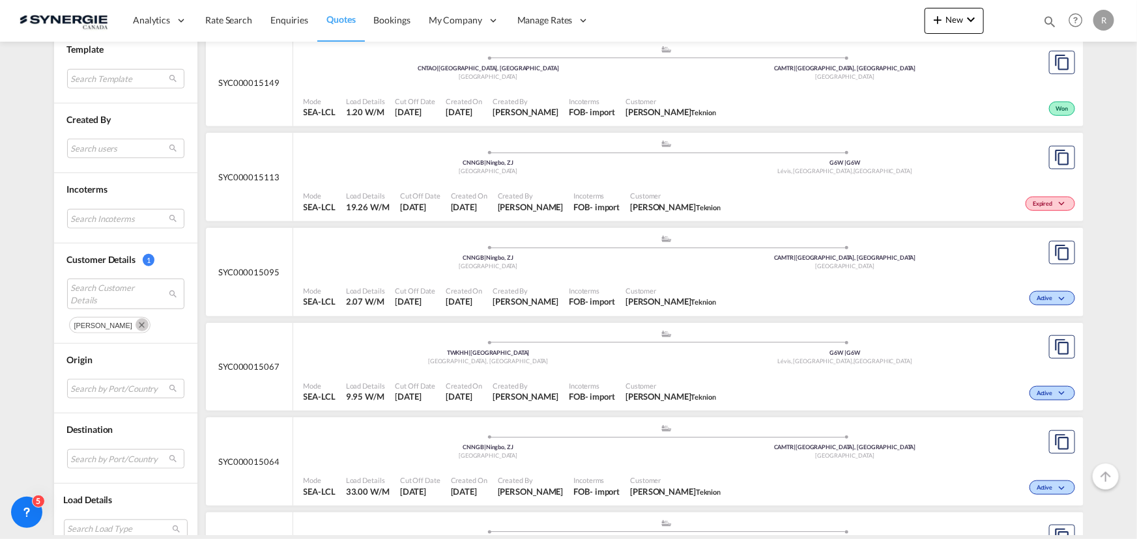
click at [695, 365] on div ".a{fill:#aaa8ad;} .a{fill:#aaa8ad;} TWKHH | Kaohsiung Taiwan, Province of China…" at bounding box center [667, 349] width 726 height 39
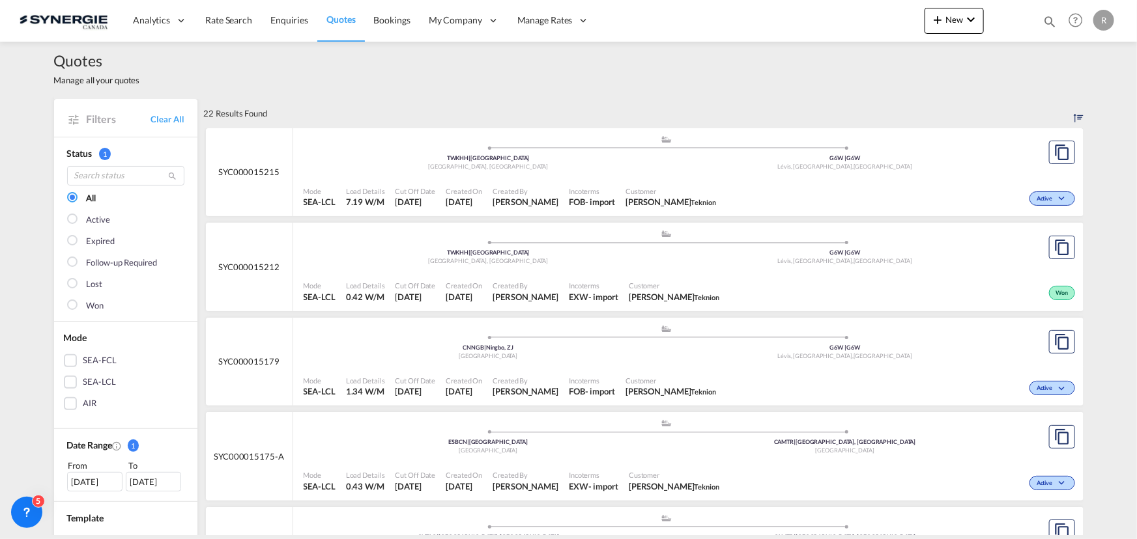
scroll to position [0, 0]
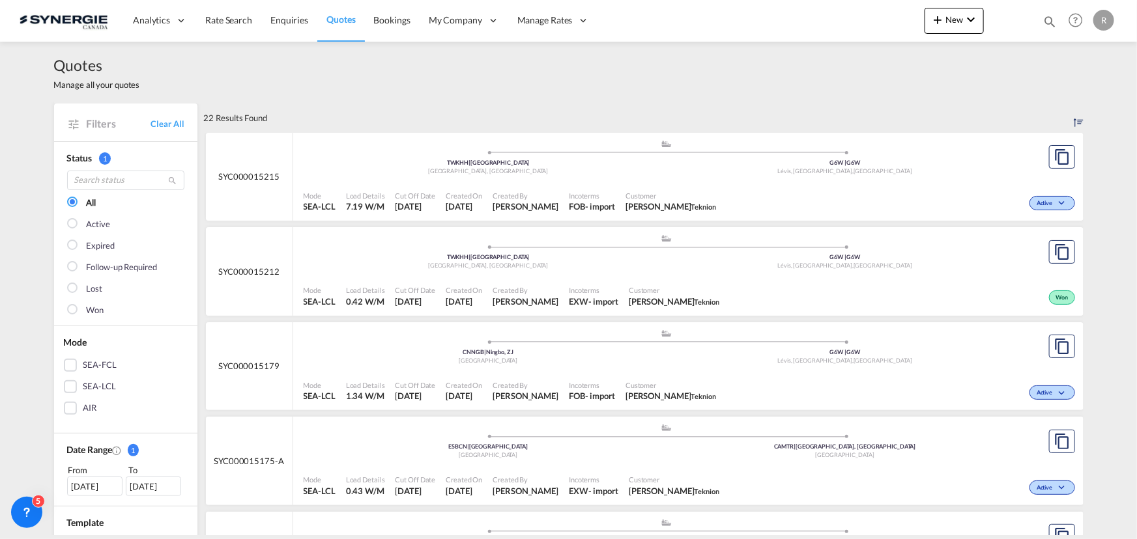
click at [791, 178] on div ".a{fill:#aaa8ad;} .a{fill:#aaa8ad;} TWKHH | Kaohsiung Taiwan, Province of China…" at bounding box center [667, 160] width 726 height 42
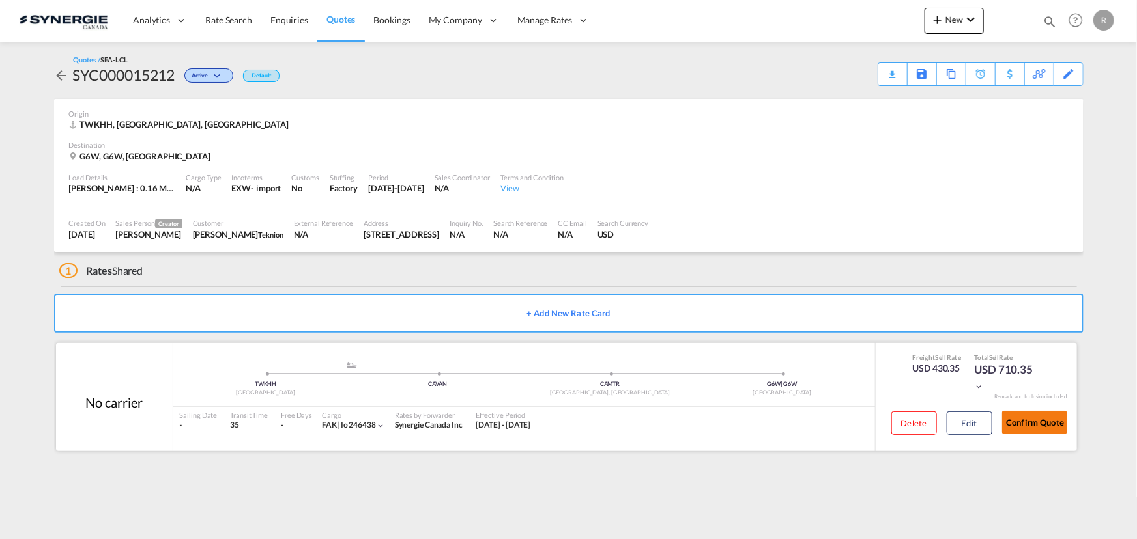
click at [1027, 420] on button "Confirm Quote" at bounding box center [1034, 422] width 65 height 23
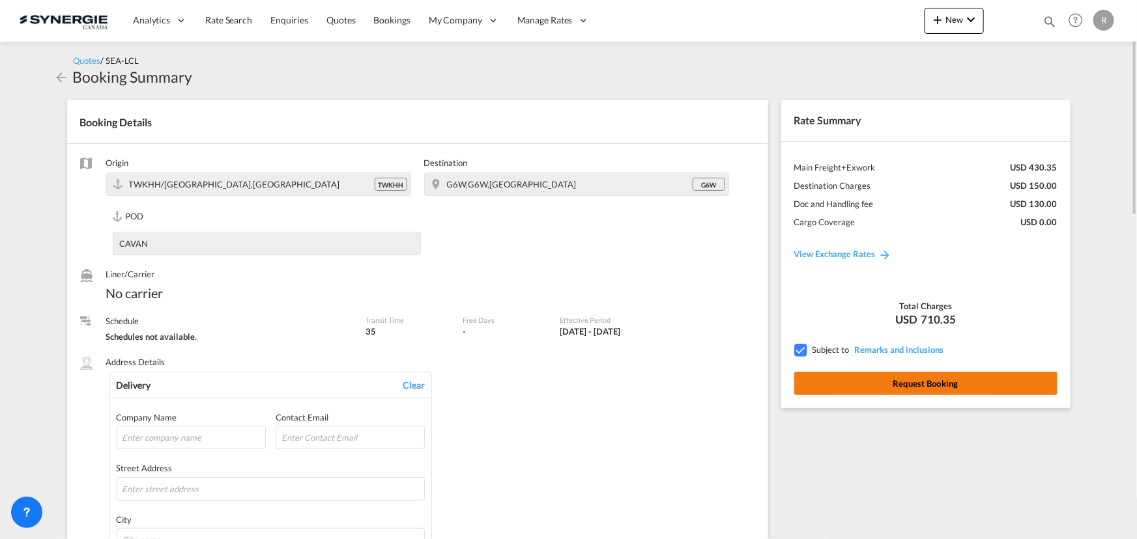
click at [869, 380] on button "Request Booking" at bounding box center [925, 383] width 263 height 23
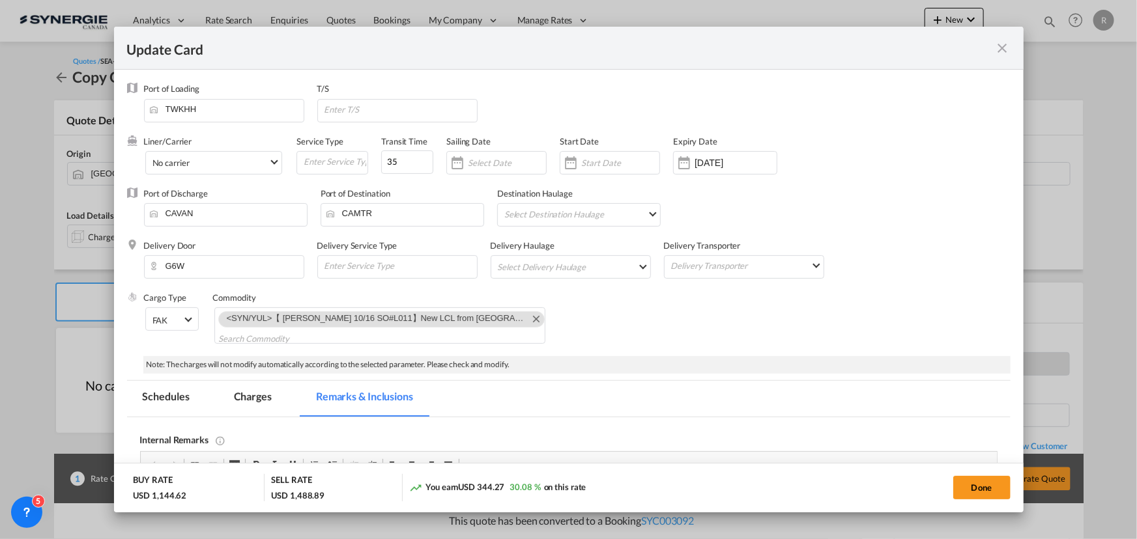
scroll to position [355, 0]
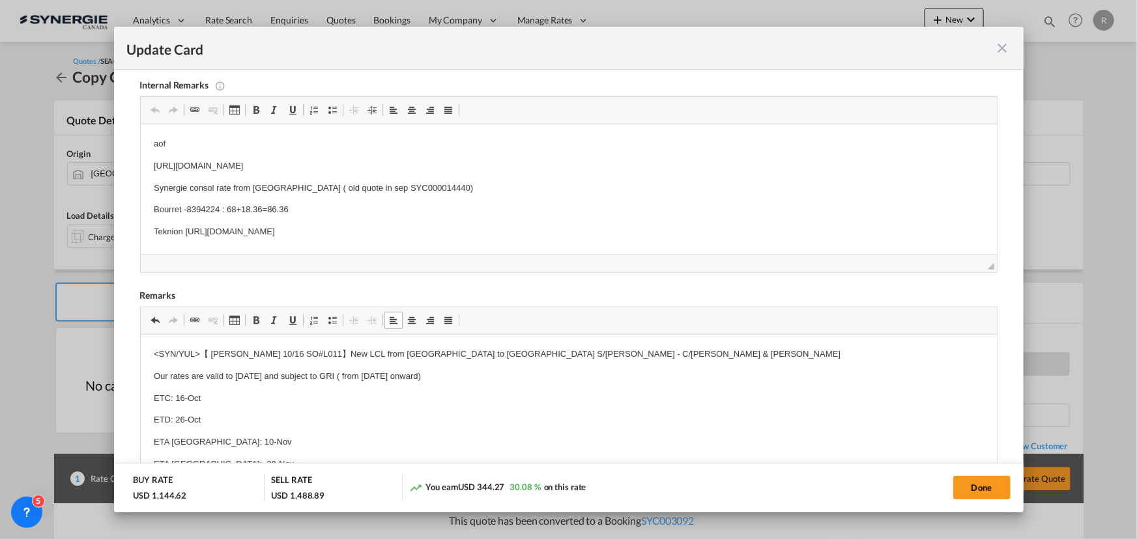
click at [664, 355] on p "<SYN/YUL>【 [PERSON_NAME] 10/16 SO#L011】New LCL from [GEOGRAPHIC_DATA] to [GEOGR…" at bounding box center [568, 355] width 830 height 14
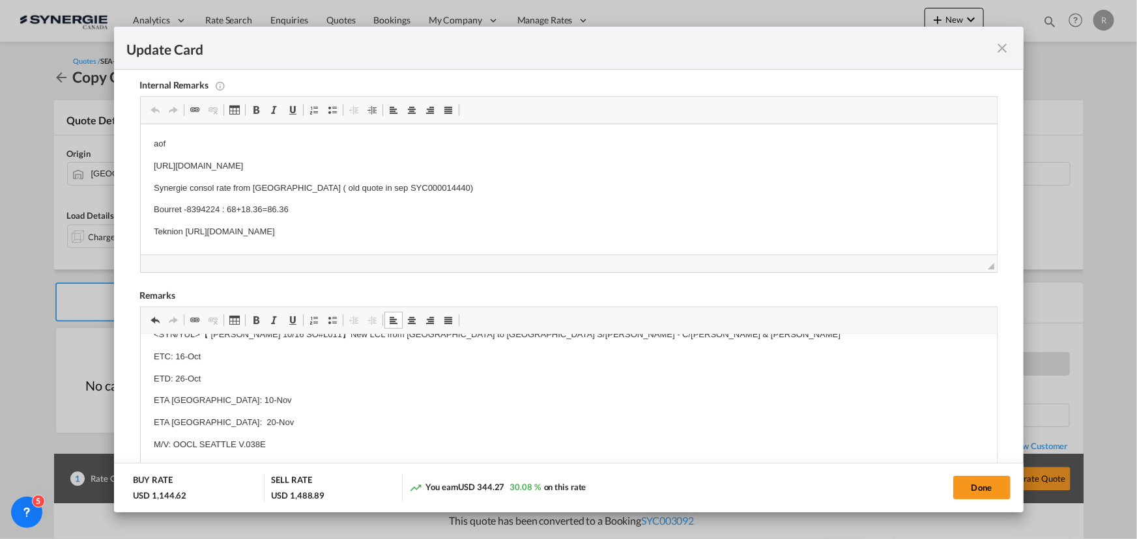
scroll to position [0, 0]
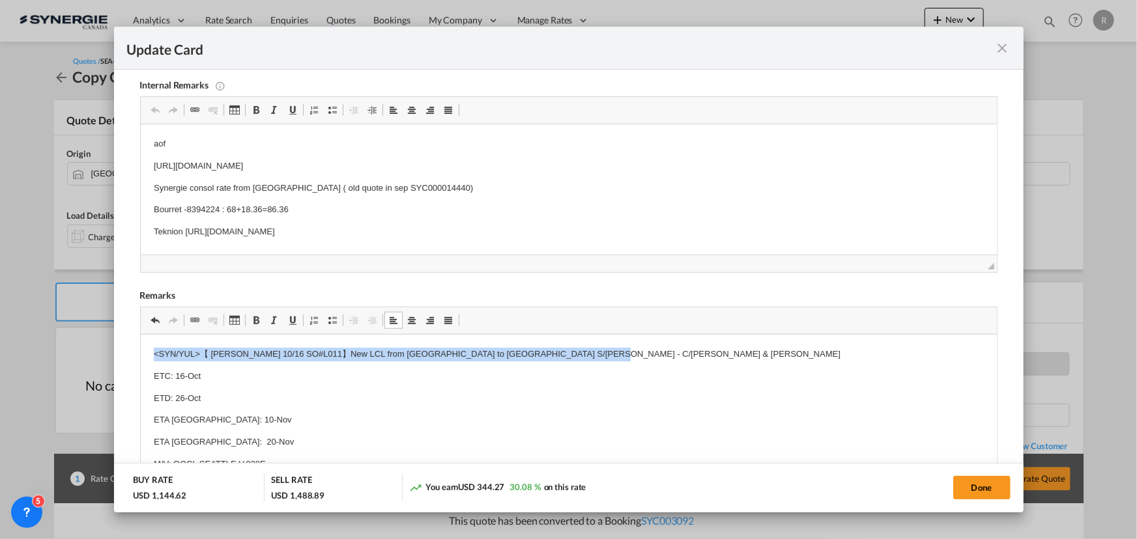
drag, startPoint x: 144, startPoint y: 352, endPoint x: 617, endPoint y: 353, distance: 473.5
click at [256, 321] on span "Update Card Port ..." at bounding box center [256, 320] width 10 height 10
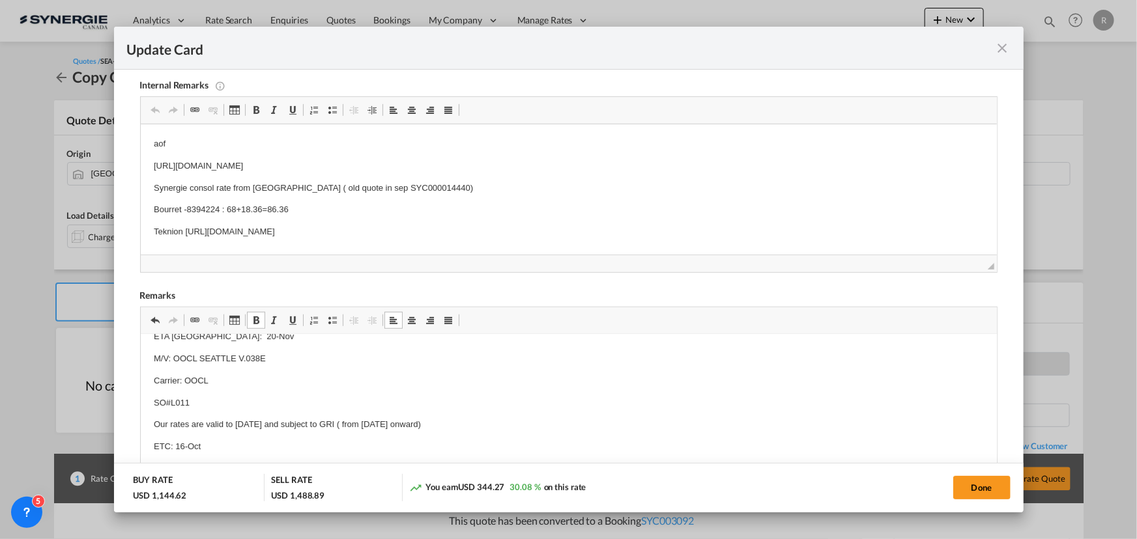
scroll to position [177, 0]
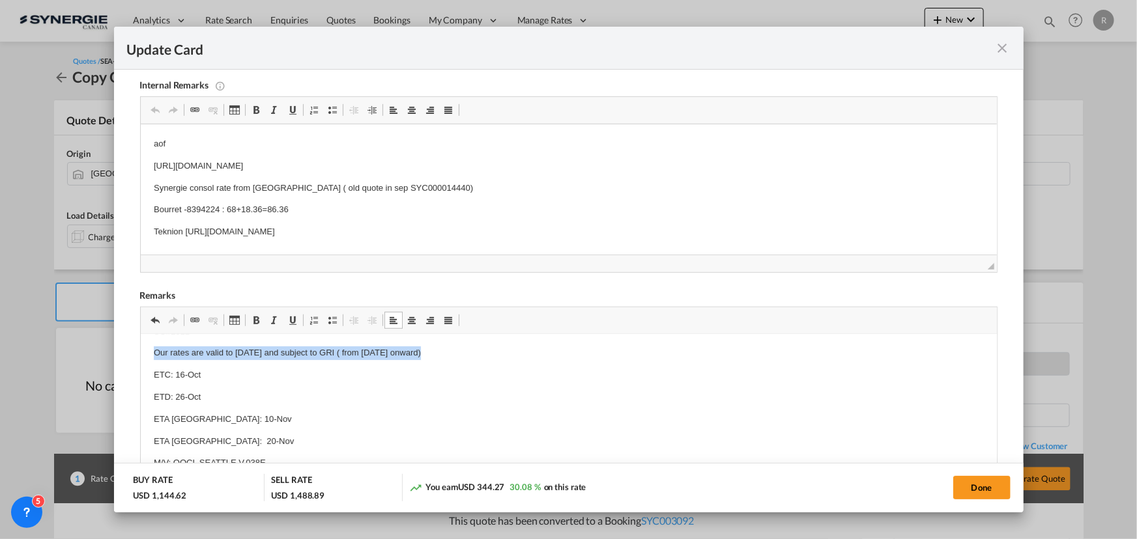
drag, startPoint x: 152, startPoint y: 351, endPoint x: 439, endPoint y: 354, distance: 287.2
click at [254, 321] on span "Update Card Port ..." at bounding box center [256, 320] width 10 height 10
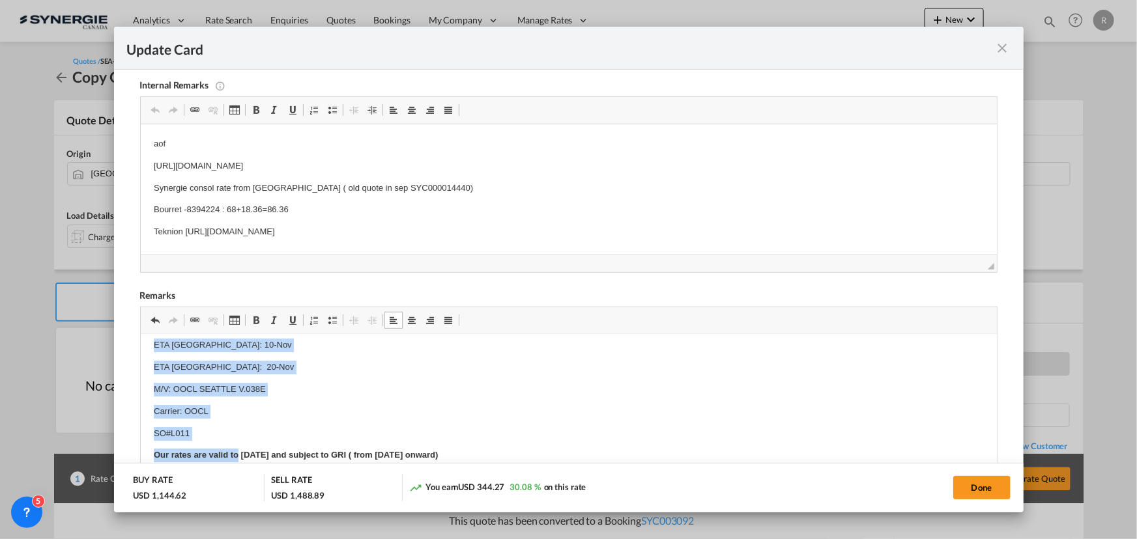
scroll to position [77, 0]
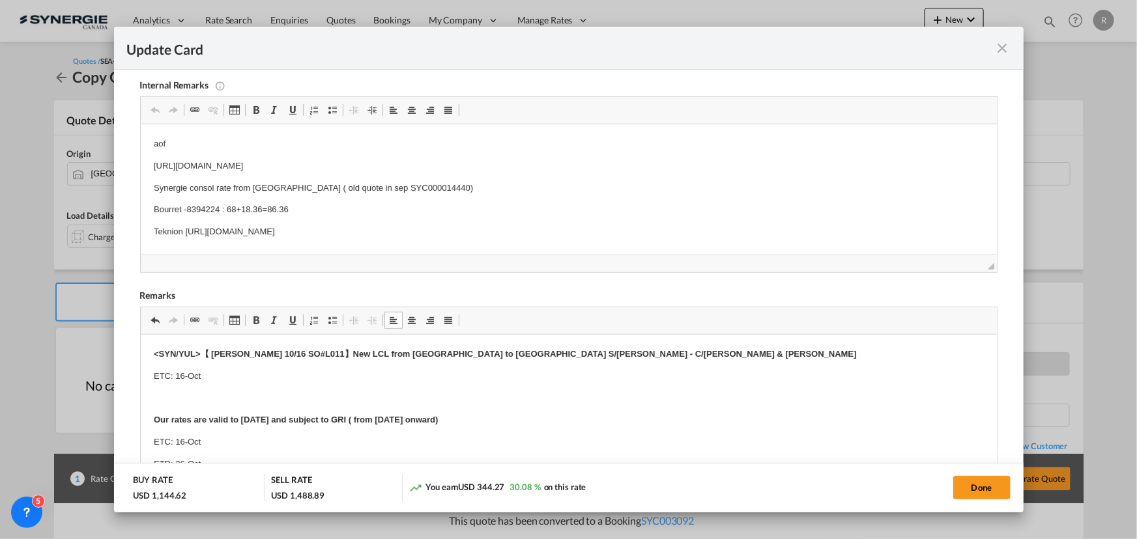
scroll to position [9, 0]
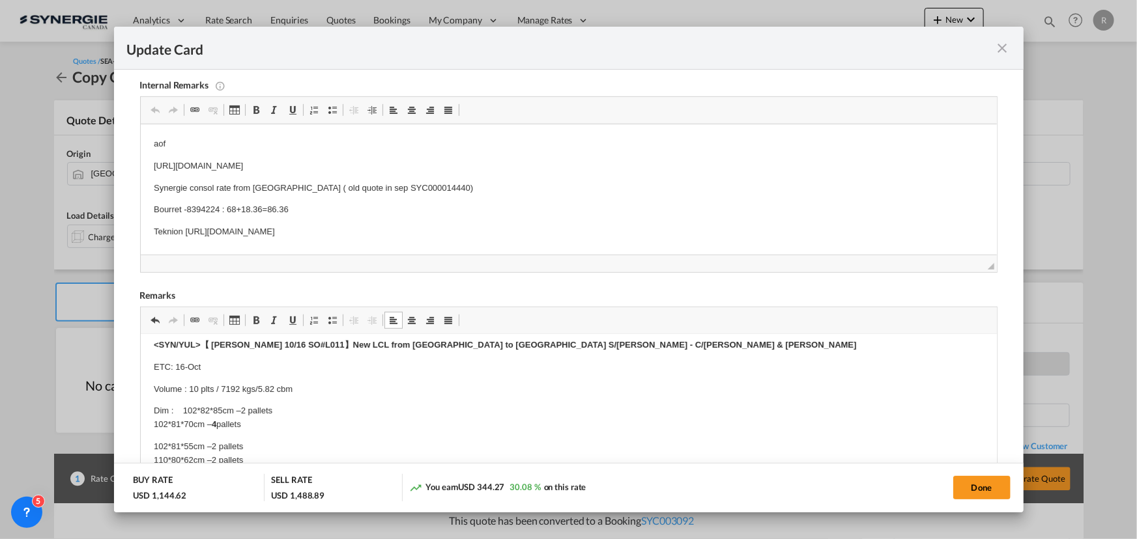
drag, startPoint x: 147, startPoint y: 367, endPoint x: 215, endPoint y: 366, distance: 67.7
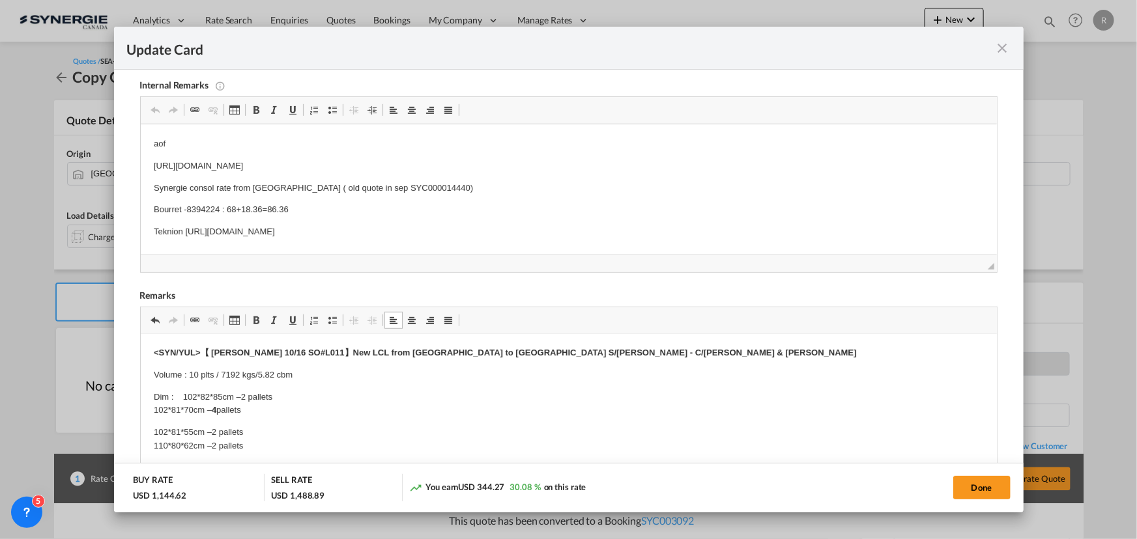
scroll to position [0, 0]
drag, startPoint x: 326, startPoint y: 240, endPoint x: 324, endPoint y: 219, distance: 20.9
click at [324, 219] on body "aof https://app.frontapp.com/open/msg_1h9o1vgv?key=1aapBijy15CLyT5rTKVwkRY6Gj_I…" at bounding box center [568, 199] width 830 height 124
drag, startPoint x: 185, startPoint y: 231, endPoint x: 456, endPoint y: 236, distance: 271.0
click at [423, 231] on p "Teknion https://app.frontapp.com/open/msg_1hamvvin?key=HftngBYAnnR3NMtn_dzdPm9m…" at bounding box center [568, 232] width 830 height 14
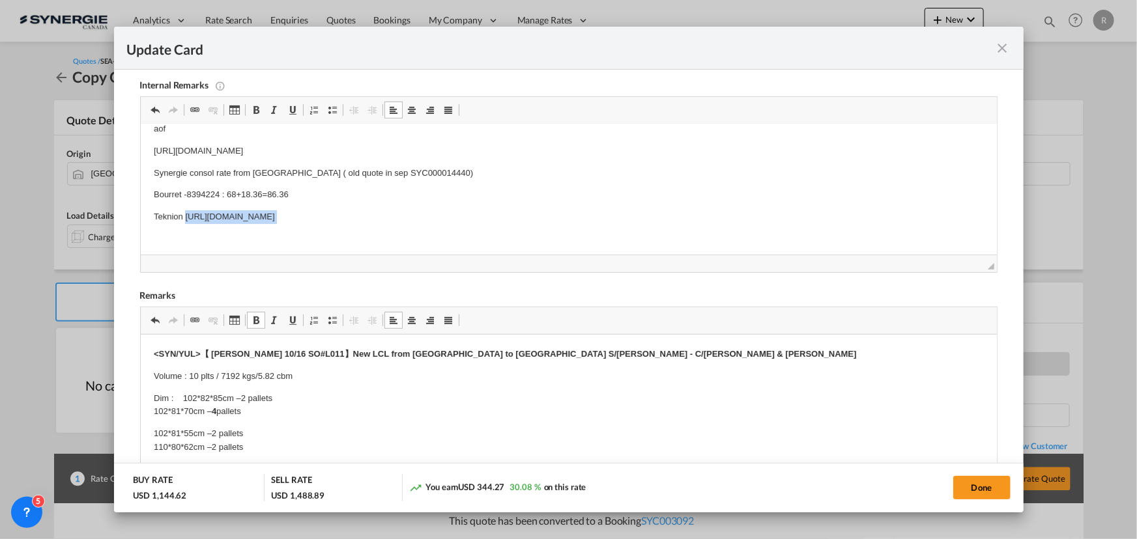
scroll to position [20, 0]
drag, startPoint x: 186, startPoint y: 231, endPoint x: 592, endPoint y: 233, distance: 406.4
click at [592, 233] on body "aof https://app.frontapp.com/open/msg_1h9o1vgv?key=1aapBijy15CLyT5rTKVwkRY6Gj_I…" at bounding box center [568, 180] width 830 height 124
click at [318, 170] on p "Synergie consol rate from Kaohsiung ( old quote in sep SYC000014440)" at bounding box center [568, 169] width 830 height 14
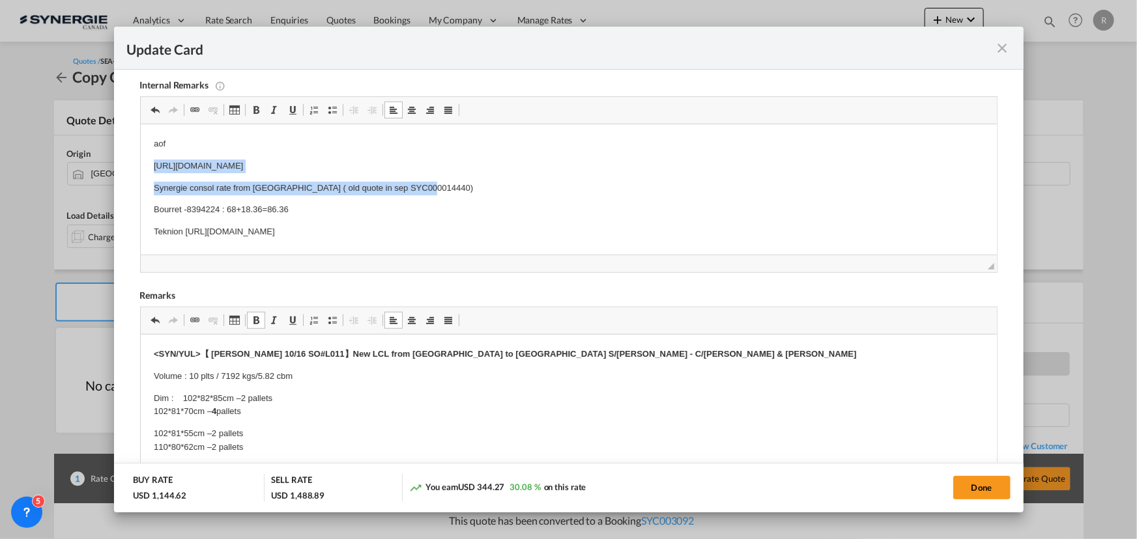
drag, startPoint x: 147, startPoint y: 163, endPoint x: 543, endPoint y: 175, distance: 396.8
click at [543, 175] on html "aof https://app.frontapp.com/open/msg_1h9o1vgv?key=1aapBijy15CLyT5rTKVwkRY6Gj_I…" at bounding box center [568, 199] width 856 height 150
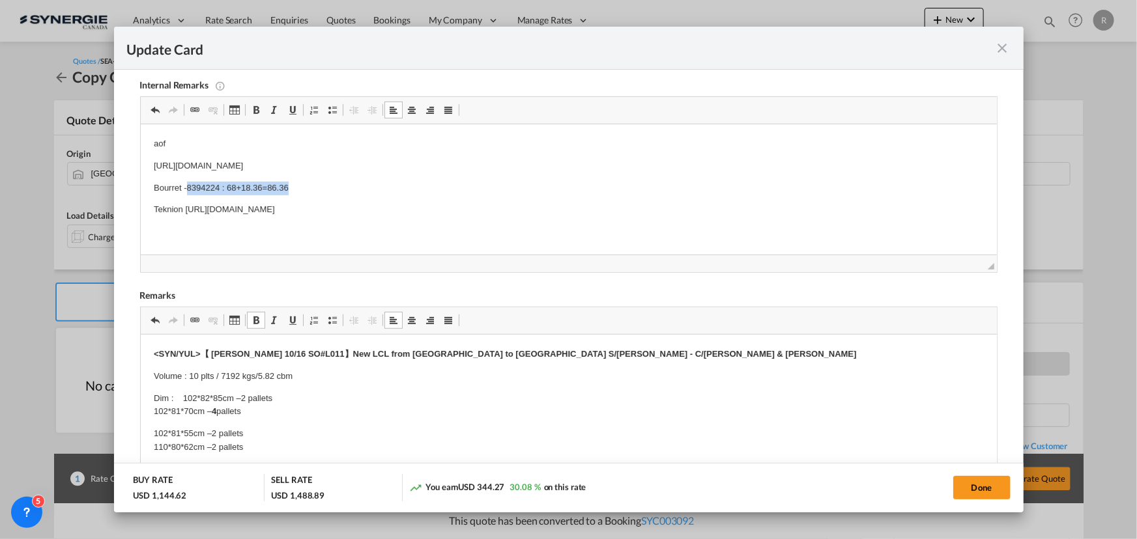
drag, startPoint x: 186, startPoint y: 186, endPoint x: 329, endPoint y: 194, distance: 143.5
click at [329, 194] on p "Bourret -8394224 : 68+18.36=86.36" at bounding box center [568, 189] width 830 height 14
click at [198, 185] on body "aof https://app.frontapp.com/open/msg_1hwqyaa7?key=W68Hg-uJGN-DesmzkjJT12IoMzIo…" at bounding box center [568, 188] width 830 height 102
click at [198, 185] on p "Bourret -" at bounding box center [568, 189] width 830 height 14
click at [166, 192] on p "Bourret -" at bounding box center [568, 189] width 830 height 14
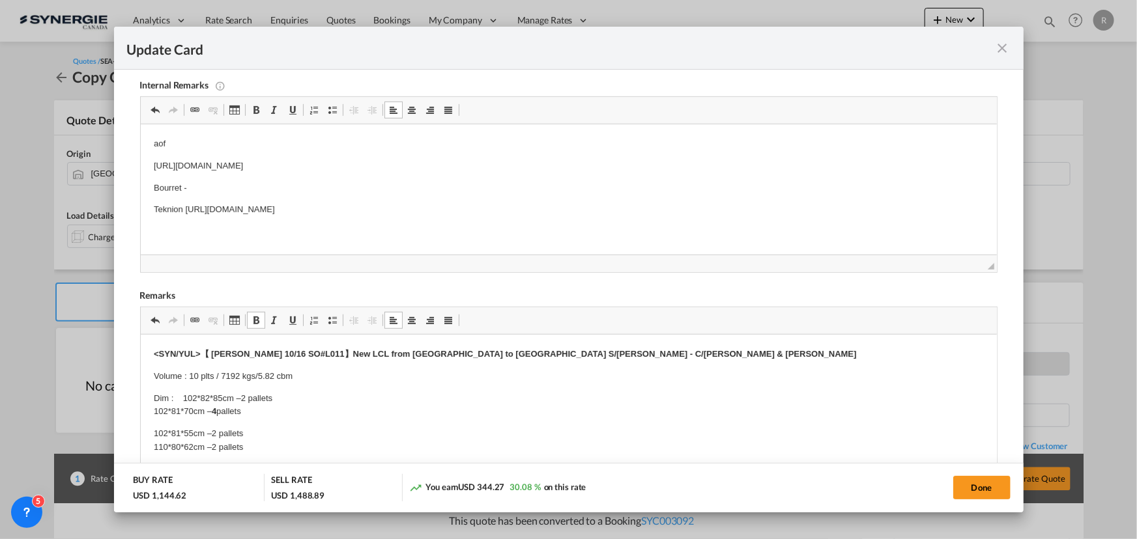
click at [199, 191] on p "Bourret -" at bounding box center [568, 189] width 830 height 14
click at [195, 186] on p "Bourret -" at bounding box center [568, 189] width 830 height 14
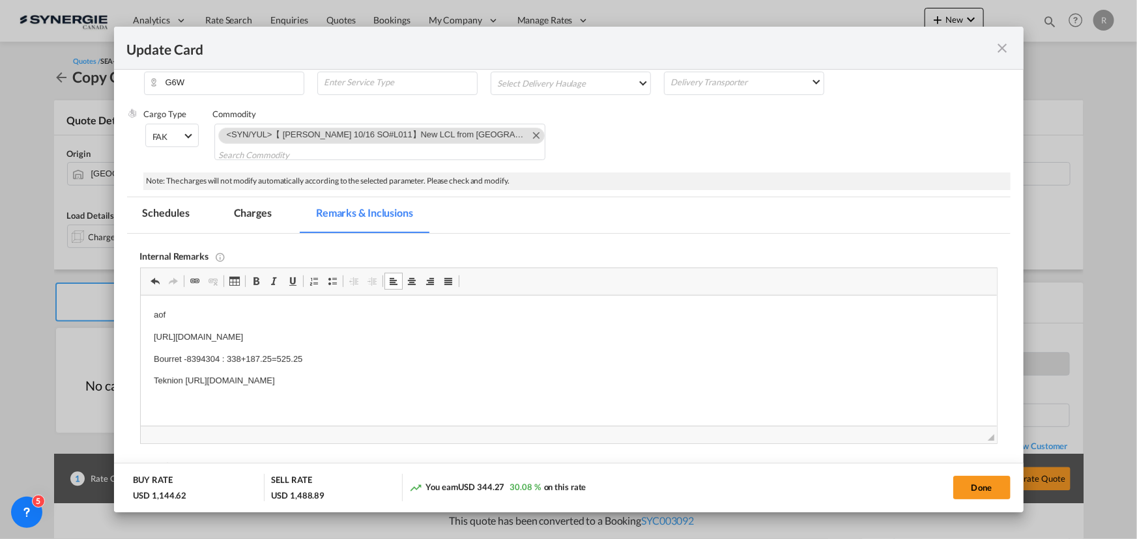
scroll to position [177, 0]
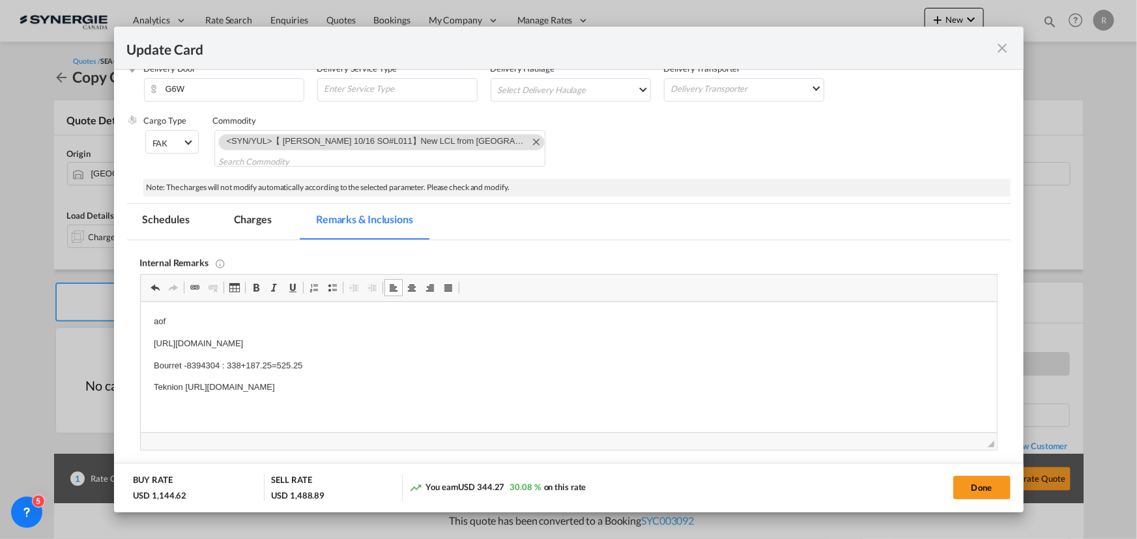
click at [255, 222] on md-tab-item "Charges" at bounding box center [252, 222] width 69 height 36
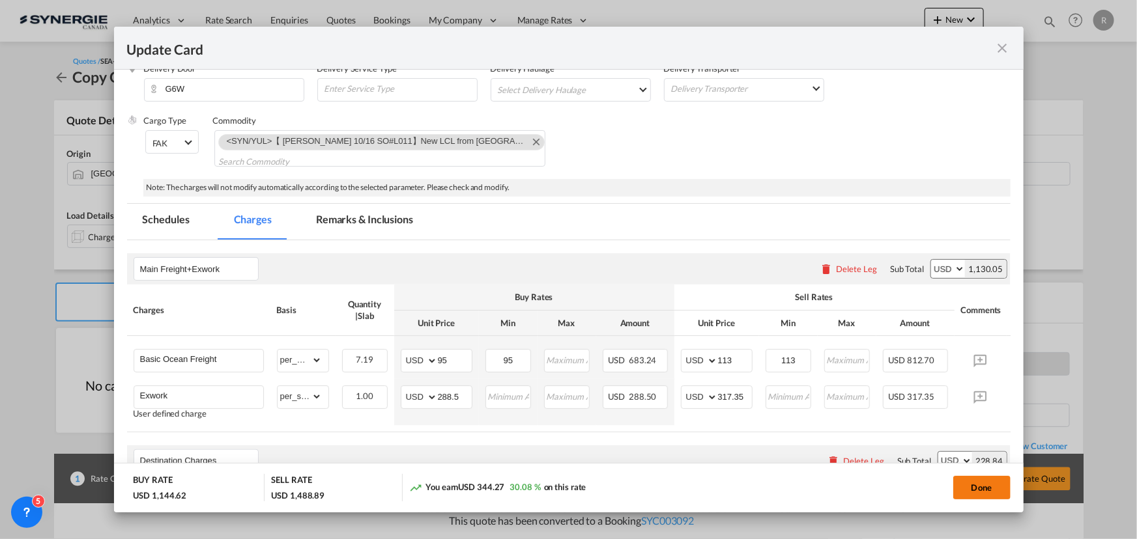
click at [984, 483] on button "Done" at bounding box center [981, 487] width 57 height 23
type input "[DATE]"
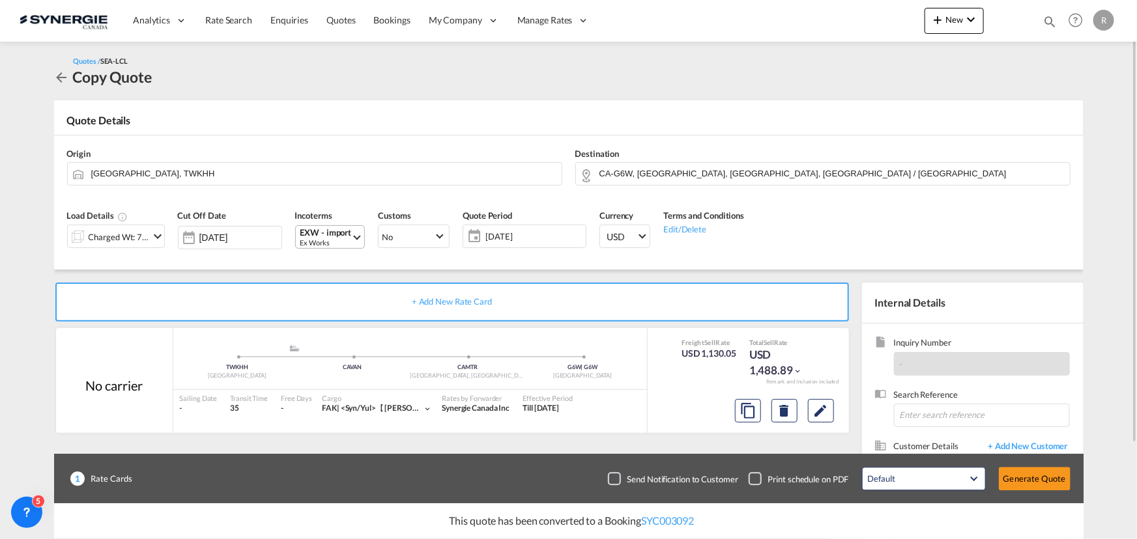
click at [332, 239] on div "Ex Works" at bounding box center [325, 243] width 51 height 10
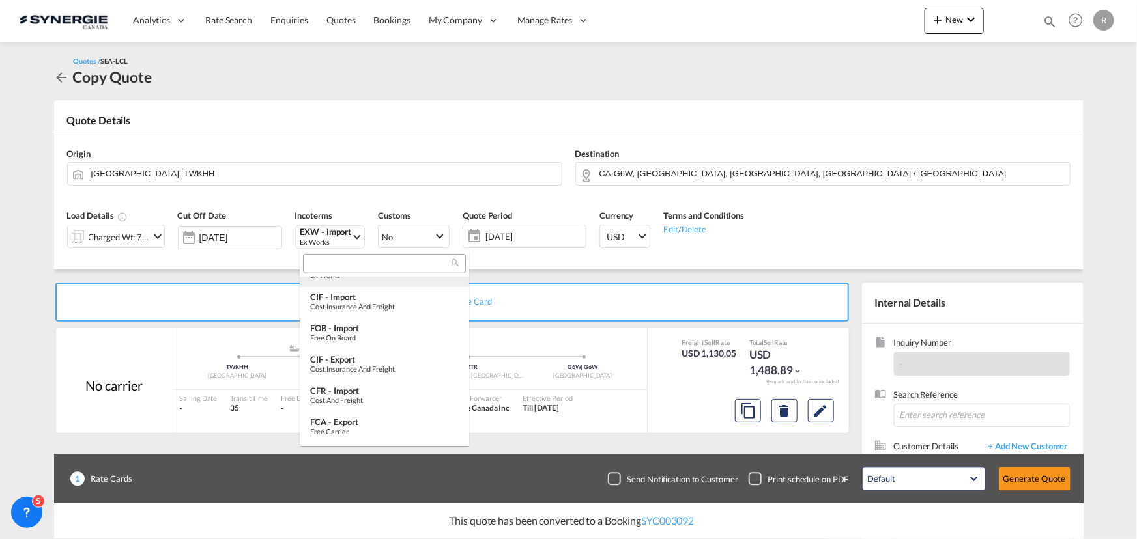
scroll to position [375, 0]
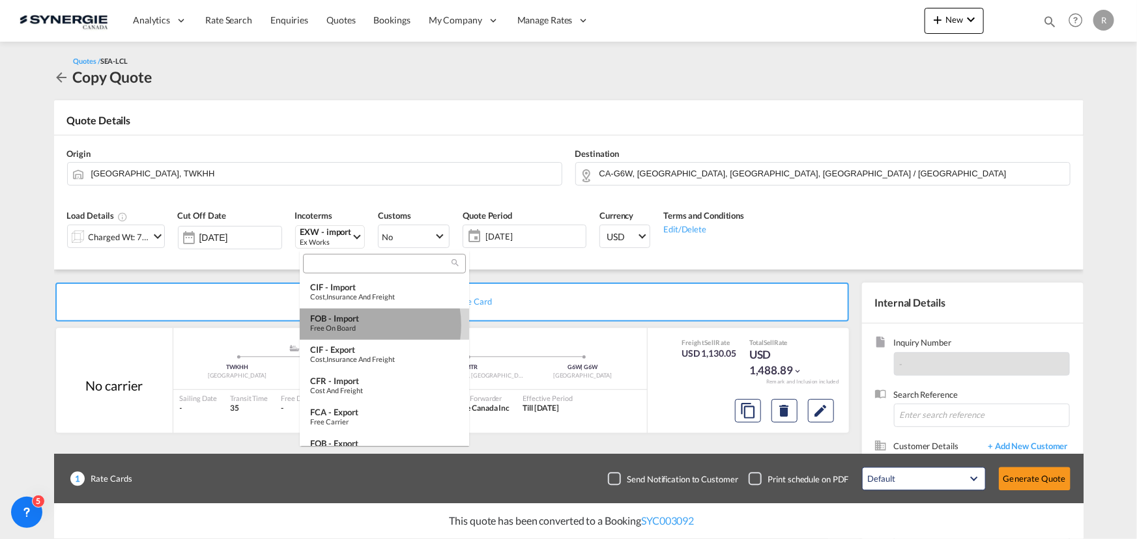
click at [361, 325] on div "Free on Board" at bounding box center [384, 328] width 148 height 8
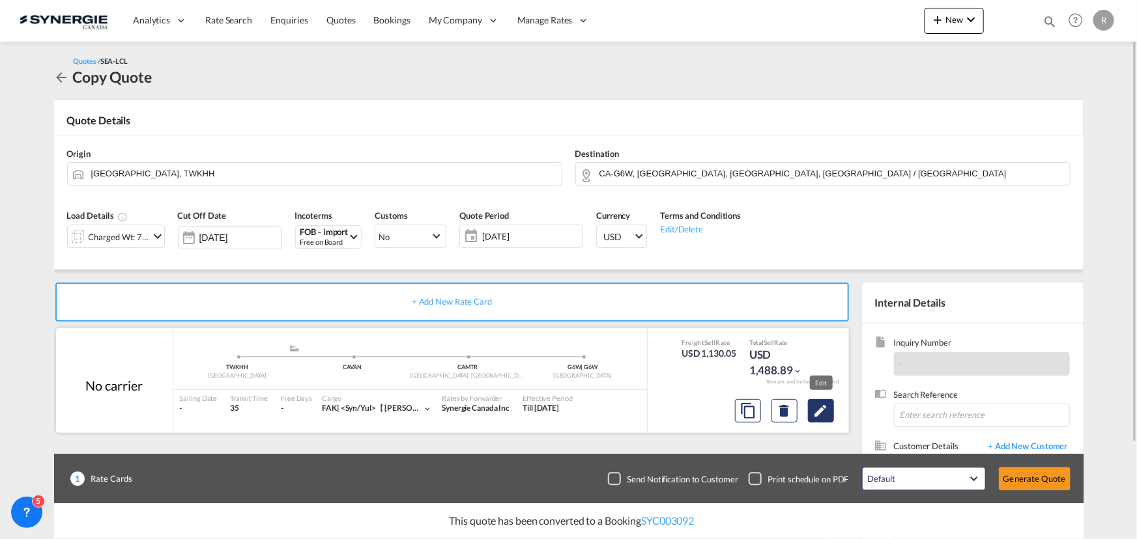
click at [824, 411] on md-icon "Edit" at bounding box center [821, 411] width 16 height 16
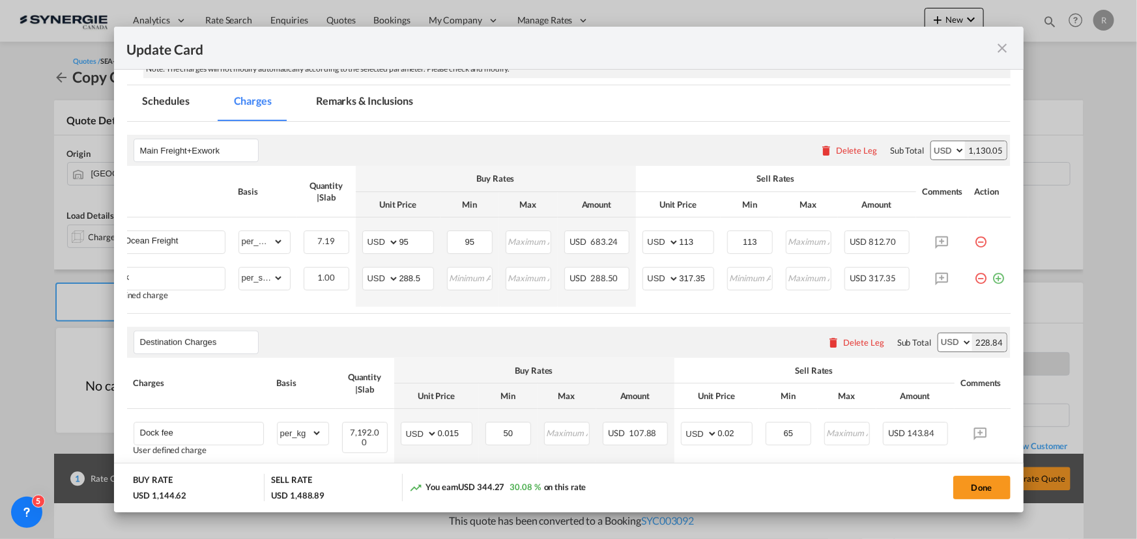
scroll to position [0, 48]
click at [973, 278] on md-icon "icon-minus-circle-outline red-400-fg pt-7" at bounding box center [979, 273] width 13 height 13
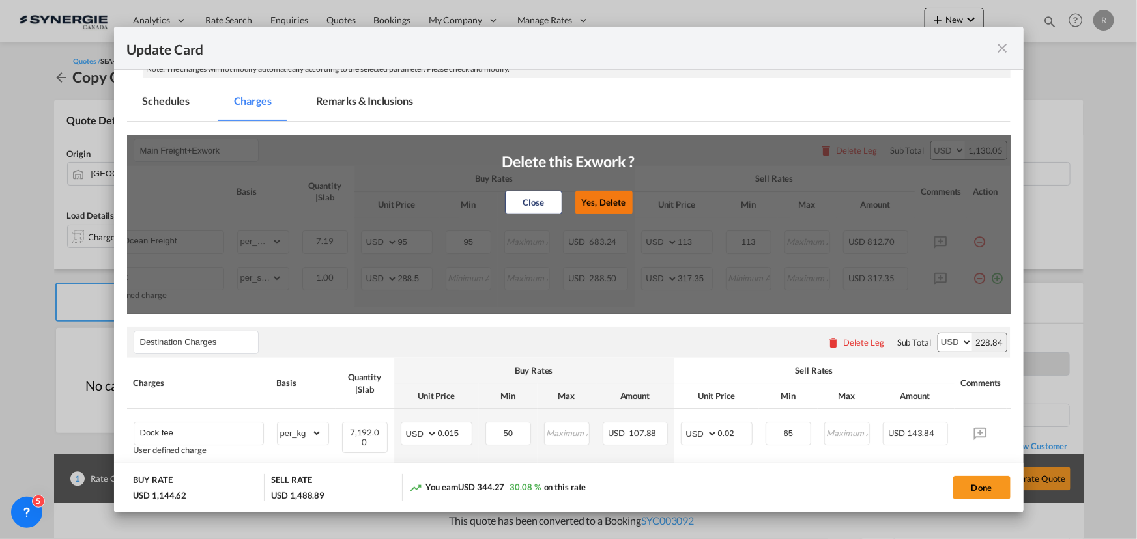
click at [614, 204] on button "Yes, Delete" at bounding box center [603, 202] width 57 height 23
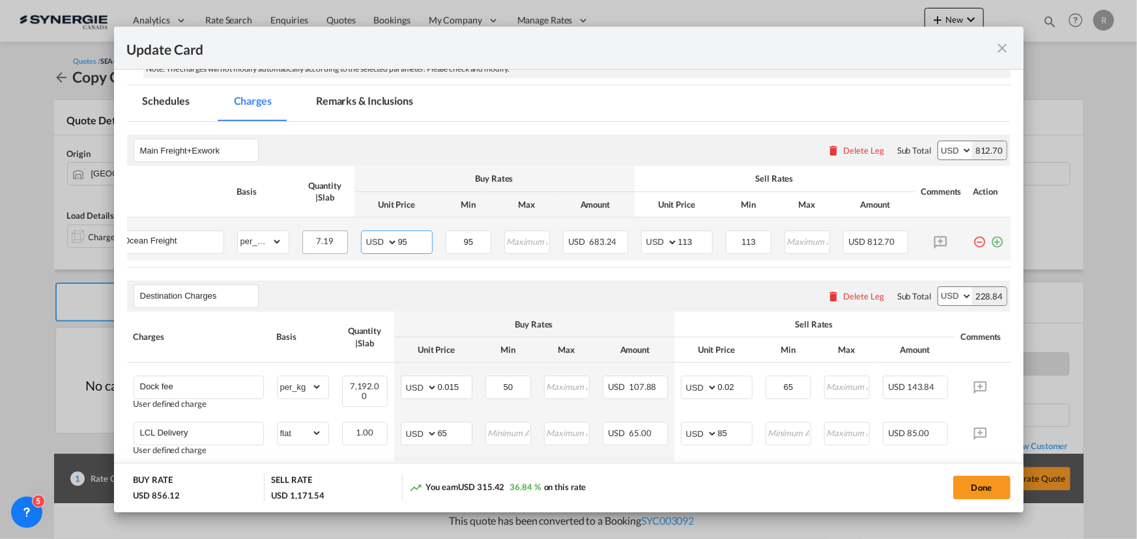
drag, startPoint x: 401, startPoint y: 241, endPoint x: 321, endPoint y: 231, distance: 80.7
click at [321, 231] on tr "Basic Ocean Freight Please Enter Already Exists gross_weight volumetric_weight …" at bounding box center [548, 239] width 923 height 43
type input "128"
drag, startPoint x: 470, startPoint y: 234, endPoint x: 380, endPoint y: 213, distance: 92.4
click at [380, 213] on table "Charges Basis Quantity | Slab Buy Rates Sell Rates Comments Action Unit Price M…" at bounding box center [548, 216] width 923 height 101
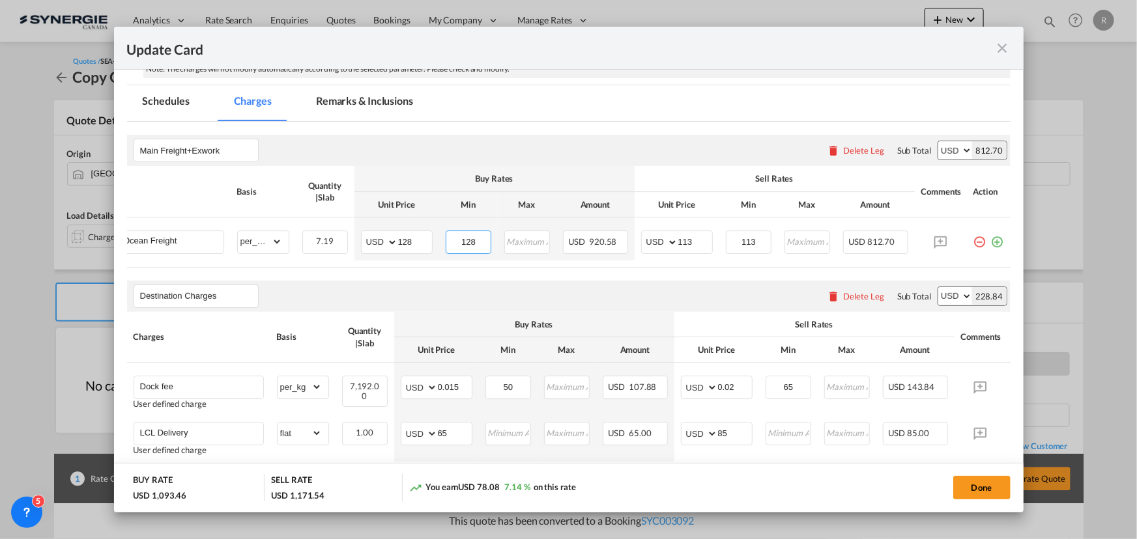
type input "128"
drag, startPoint x: 684, startPoint y: 237, endPoint x: 608, endPoint y: 221, distance: 77.8
click at [608, 221] on tr "Basic Ocean Freight Please Enter Already Exists gross_weight volumetric_weight …" at bounding box center [548, 239] width 923 height 43
type input "158"
drag, startPoint x: 750, startPoint y: 237, endPoint x: 533, endPoint y: 104, distance: 254.7
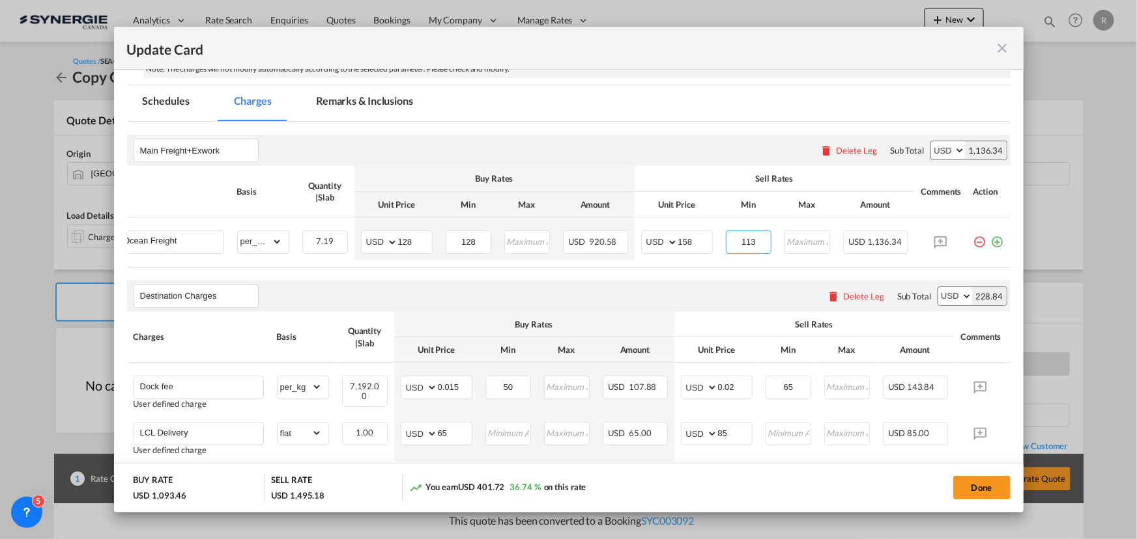
click at [603, 213] on table "Charges Basis Quantity | Slab Buy Rates Sell Rates Comments Action Unit Price M…" at bounding box center [548, 216] width 923 height 101
type input "158"
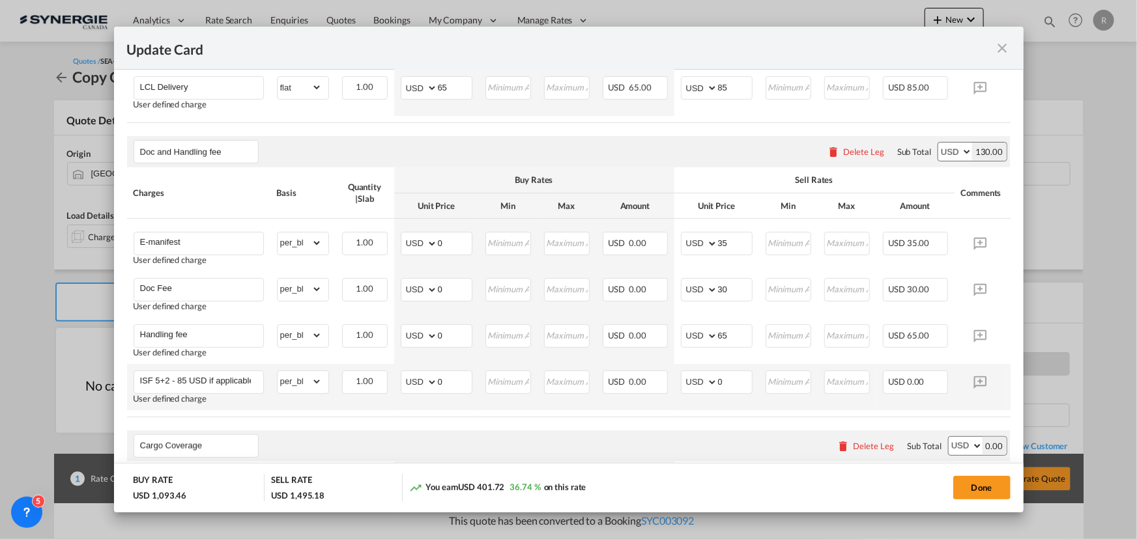
scroll to position [651, 0]
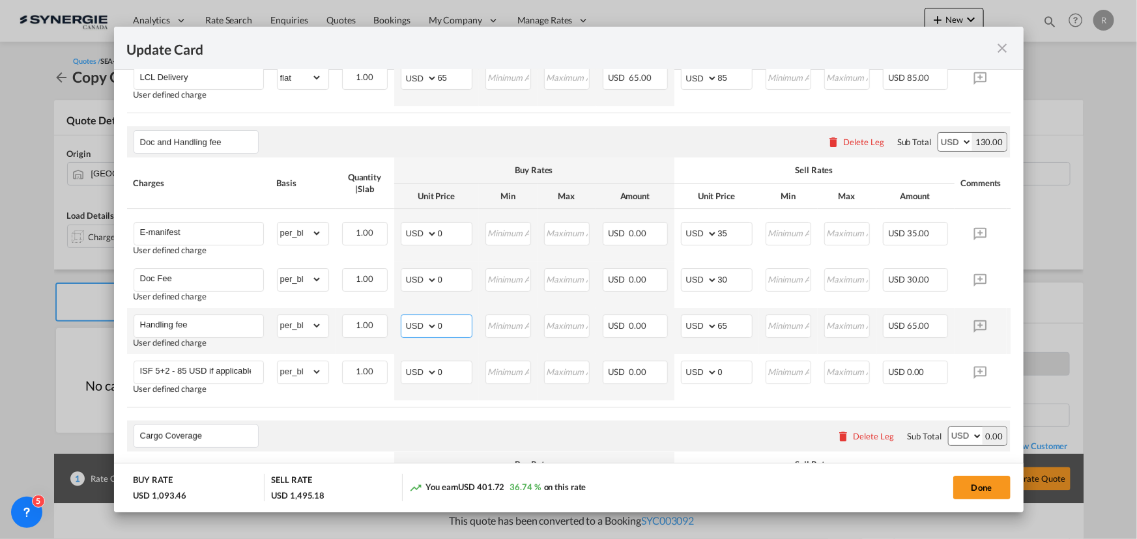
drag, startPoint x: 457, startPoint y: 333, endPoint x: 339, endPoint y: 325, distance: 118.1
click at [339, 325] on tr "Handling fee User defined charge Please Enter Already Exists gross_weight volum…" at bounding box center [588, 331] width 923 height 46
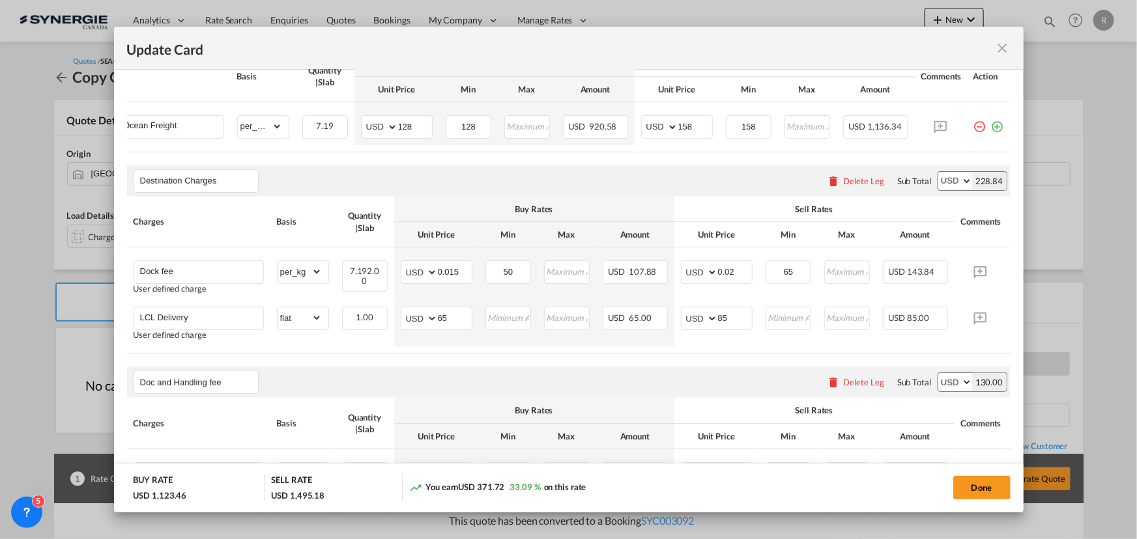
scroll to position [355, 0]
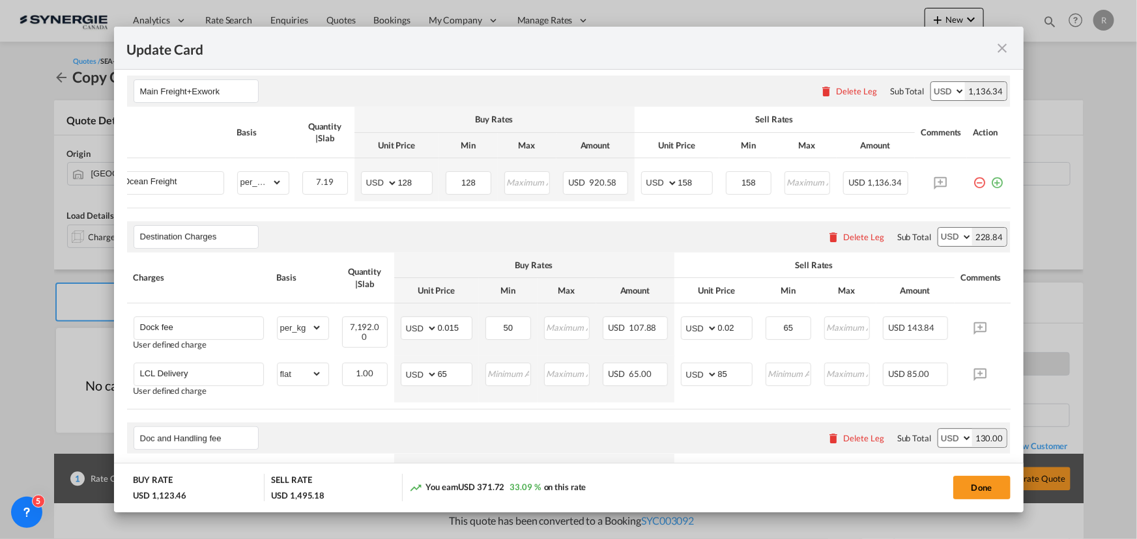
type input "30"
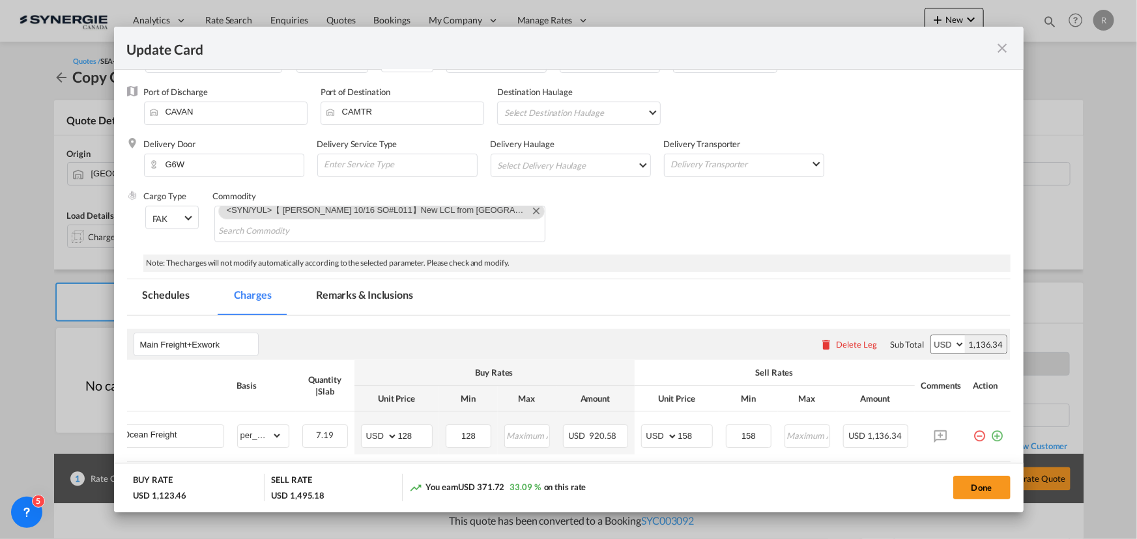
scroll to position [0, 0]
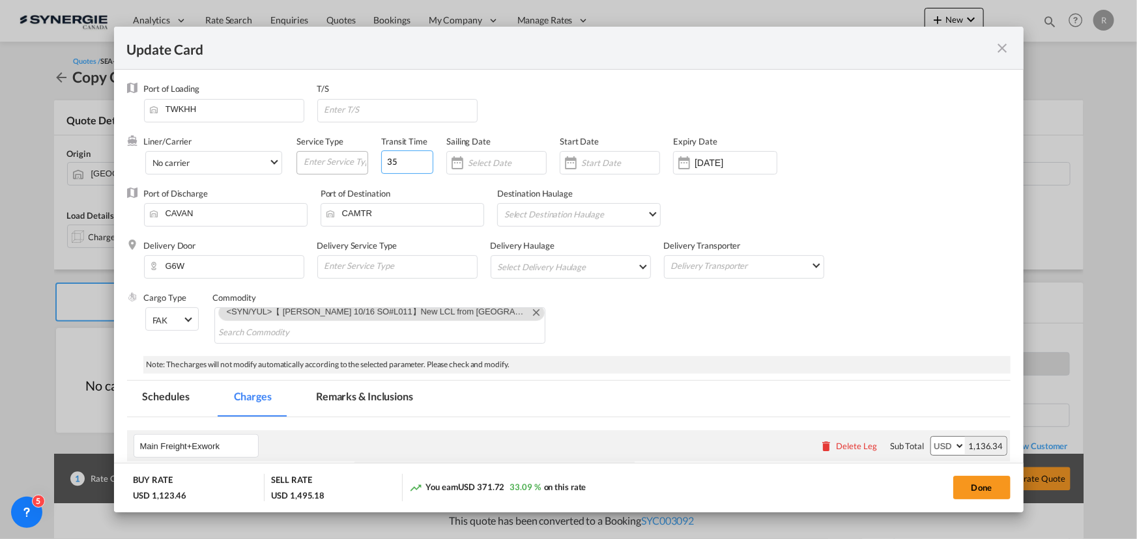
drag, startPoint x: 411, startPoint y: 159, endPoint x: 313, endPoint y: 150, distance: 98.8
click at [313, 150] on div "Liner/Carrier No carrier Atlantic Container Line (ACL) Baker Transport (GB) | D…" at bounding box center [526, 161] width 765 height 52
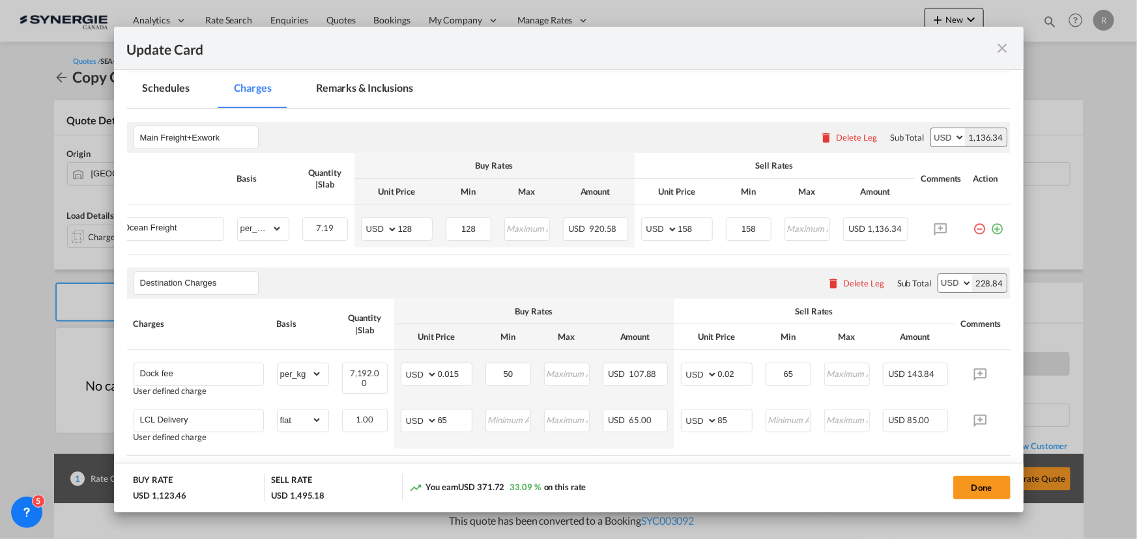
scroll to position [355, 0]
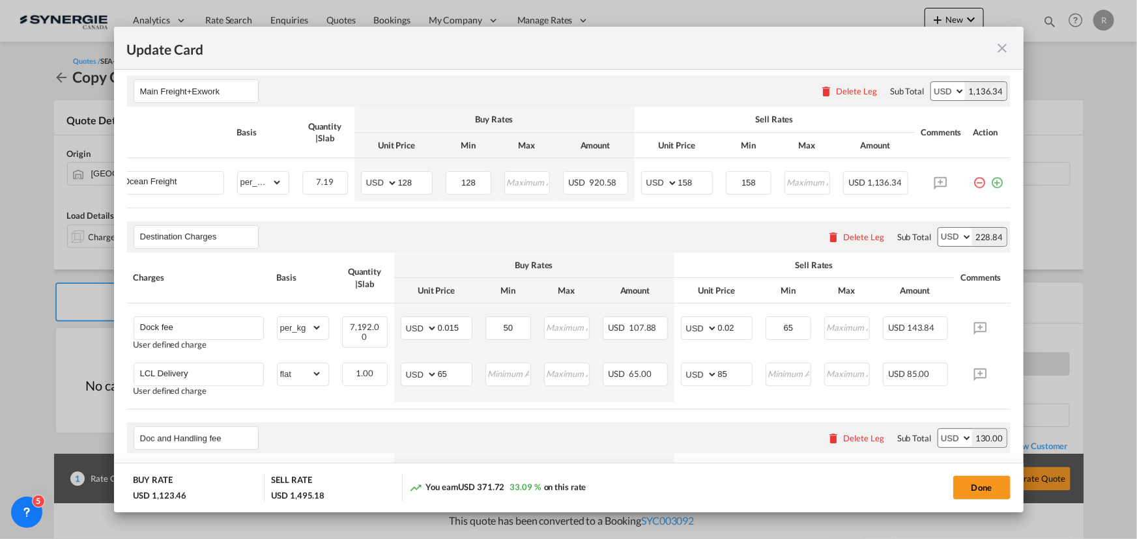
type input "25"
drag, startPoint x: 452, startPoint y: 372, endPoint x: 255, endPoint y: 324, distance: 202.4
click at [276, 346] on tbody "Dock fee User defined charge Please Enter Already Exists gross_weight volumetri…" at bounding box center [588, 353] width 923 height 99
type input "395"
drag, startPoint x: 729, startPoint y: 380, endPoint x: 671, endPoint y: 376, distance: 58.7
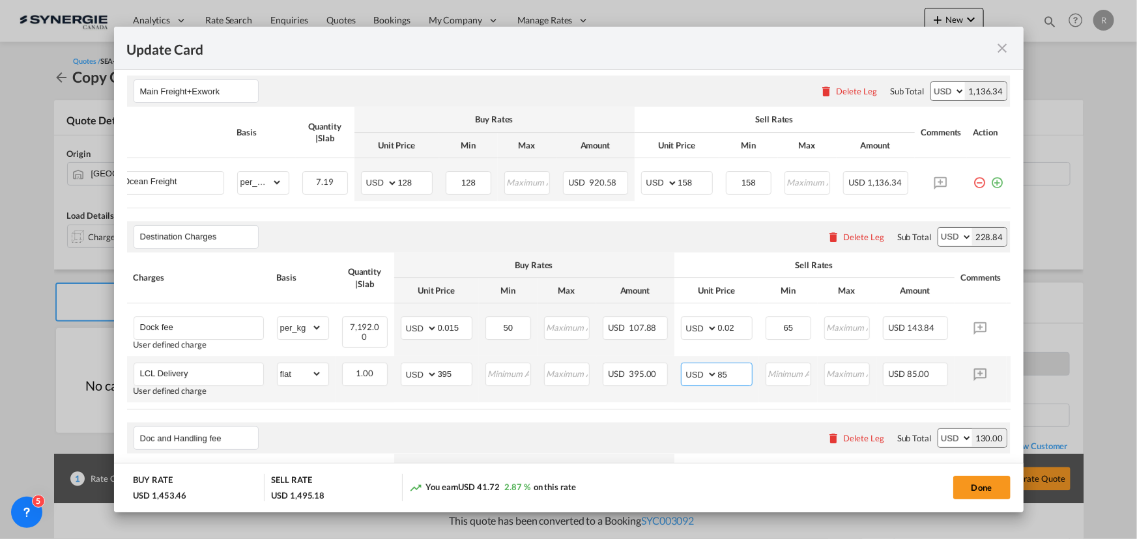
click at [671, 376] on tr "LCL Delivery User defined charge Please Enter Already Exists gross_weight volum…" at bounding box center [588, 379] width 923 height 46
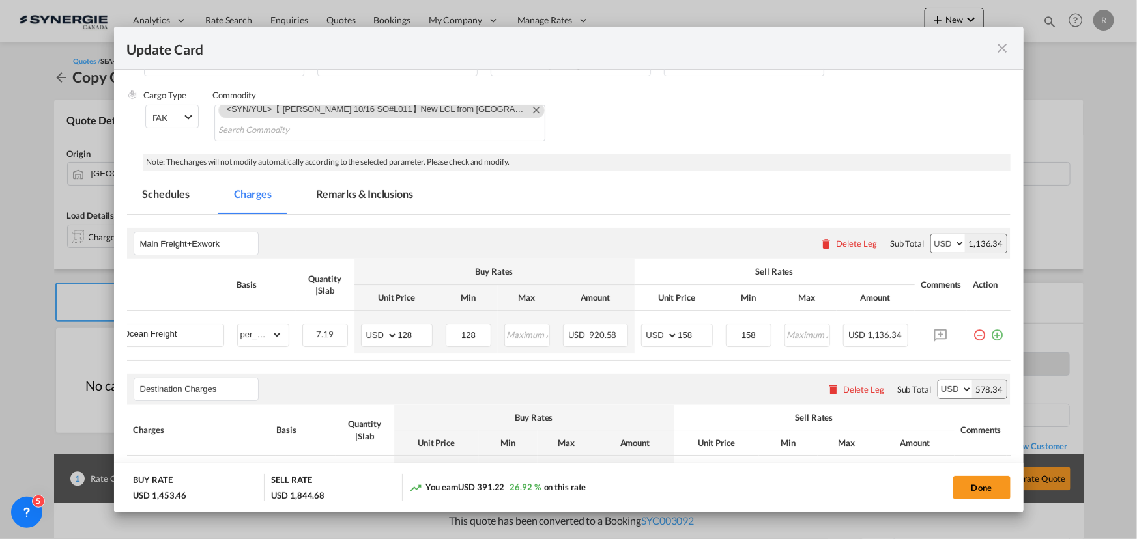
scroll to position [177, 0]
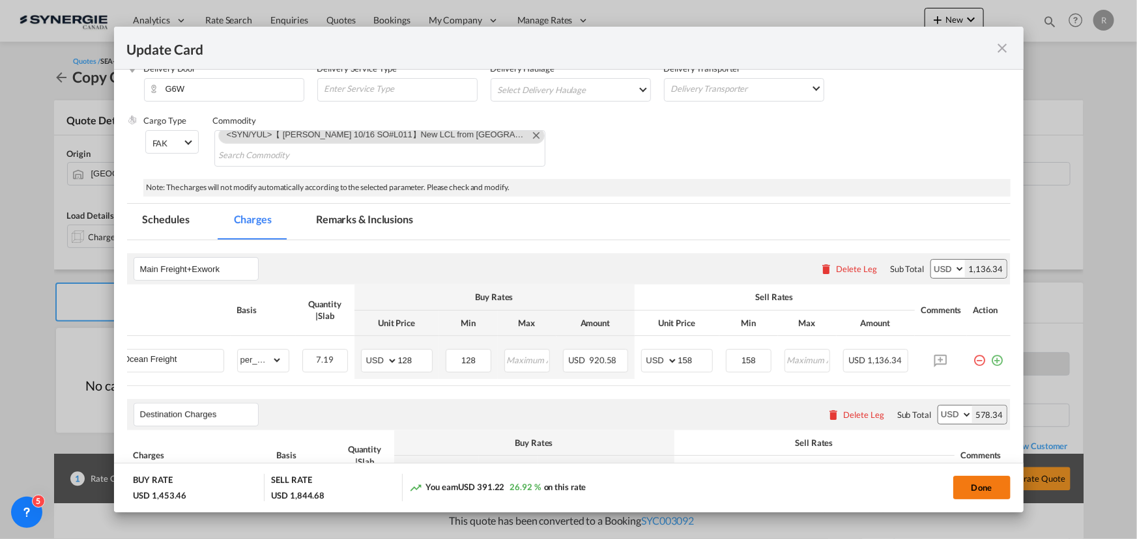
type input "434.5"
click at [968, 492] on button "Done" at bounding box center [981, 487] width 57 height 23
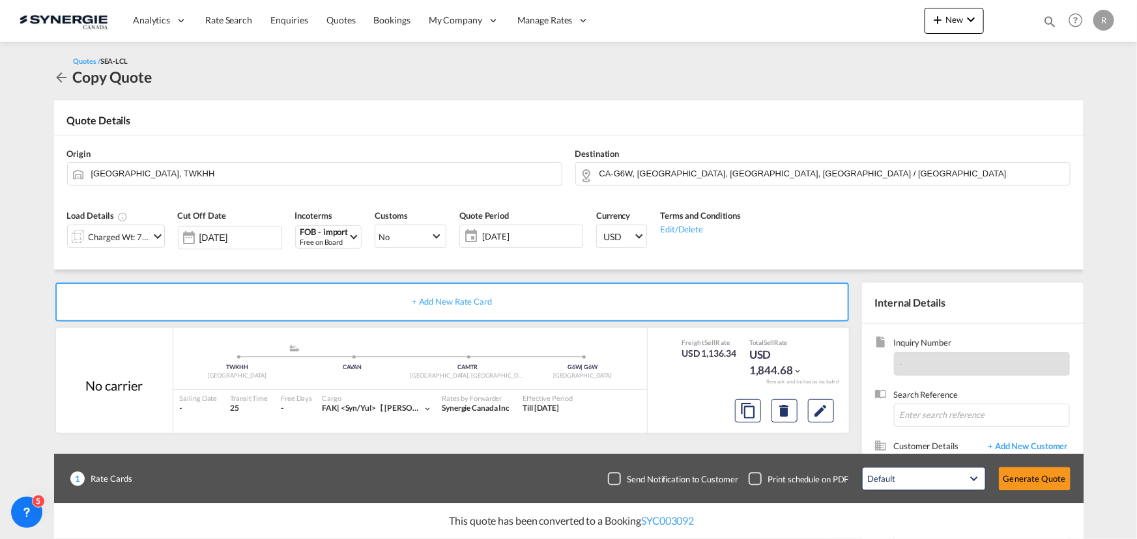
type input "[DATE]"
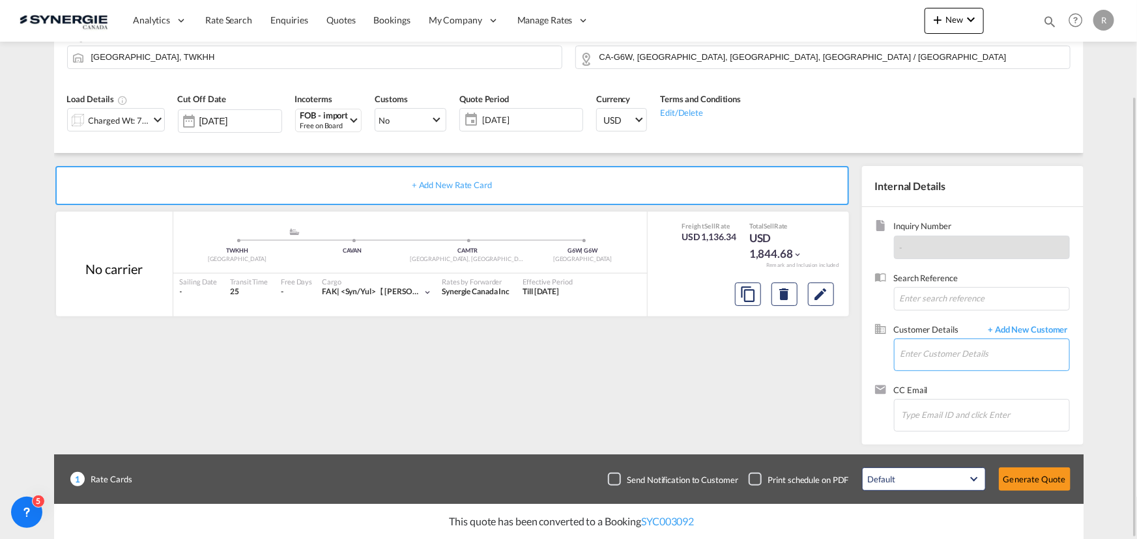
click at [937, 358] on input "Enter Customer Details" at bounding box center [984, 353] width 169 height 29
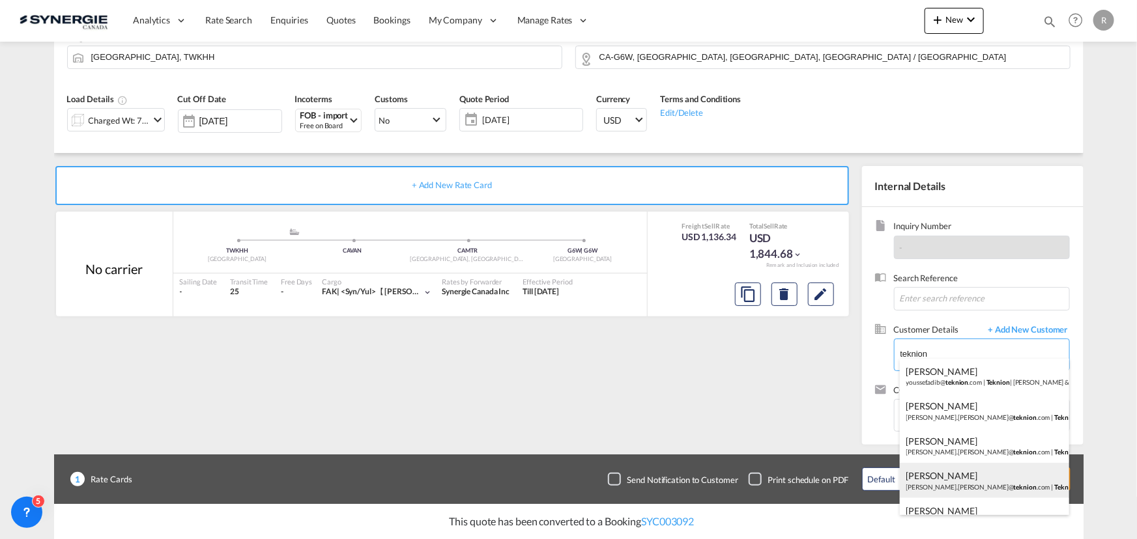
click at [974, 482] on div "Charles-Olivier Thibault charles-olivier.thibault@ teknion .com | Teknion" at bounding box center [983, 480] width 169 height 35
type input "Teknion, Charles-Olivier Thibault, charles-olivier.thibault@teknion.com"
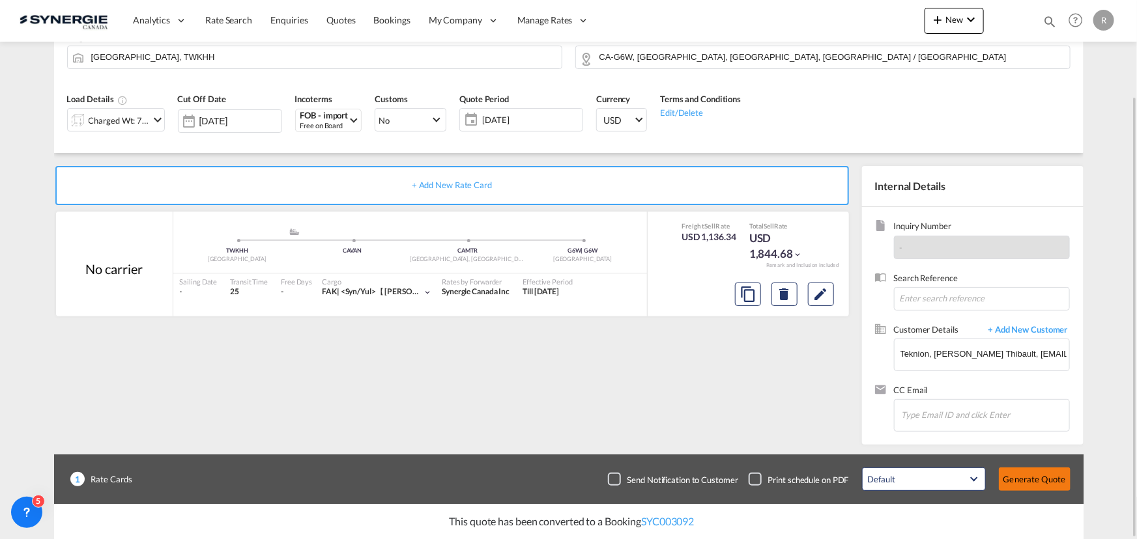
click at [1032, 488] on button "Generate Quote" at bounding box center [1034, 479] width 72 height 23
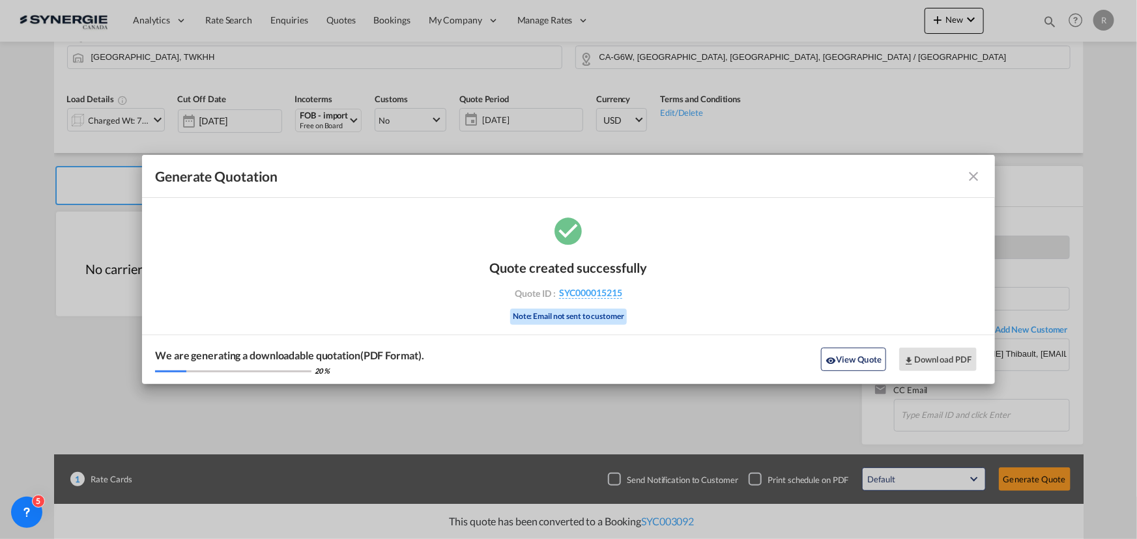
click at [978, 180] on md-icon "icon-close fg-AAA8AD cursor m-0" at bounding box center [974, 177] width 16 height 16
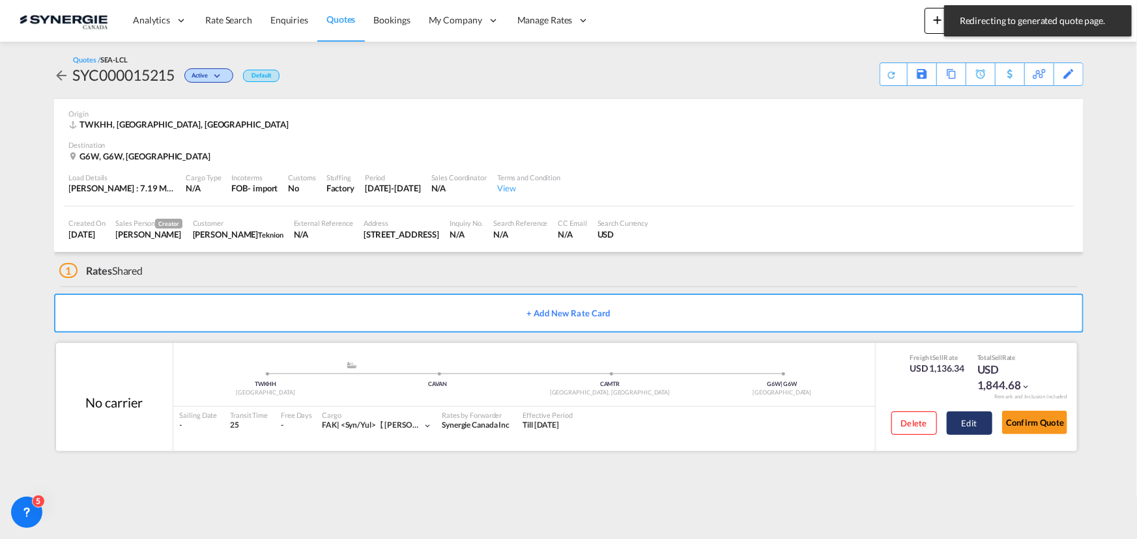
click at [964, 422] on button "Edit" at bounding box center [969, 423] width 46 height 23
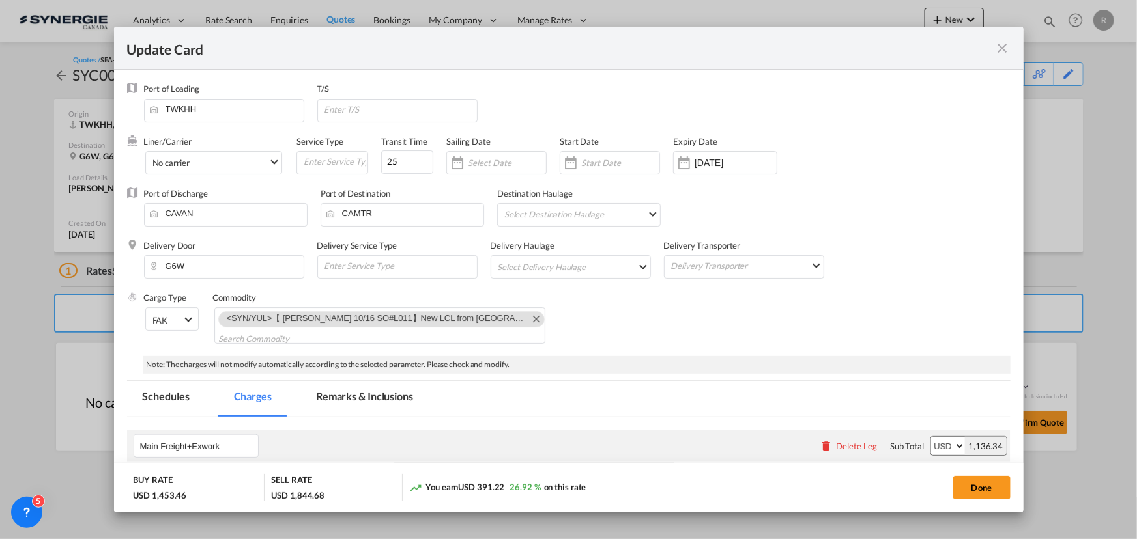
scroll to position [177, 0]
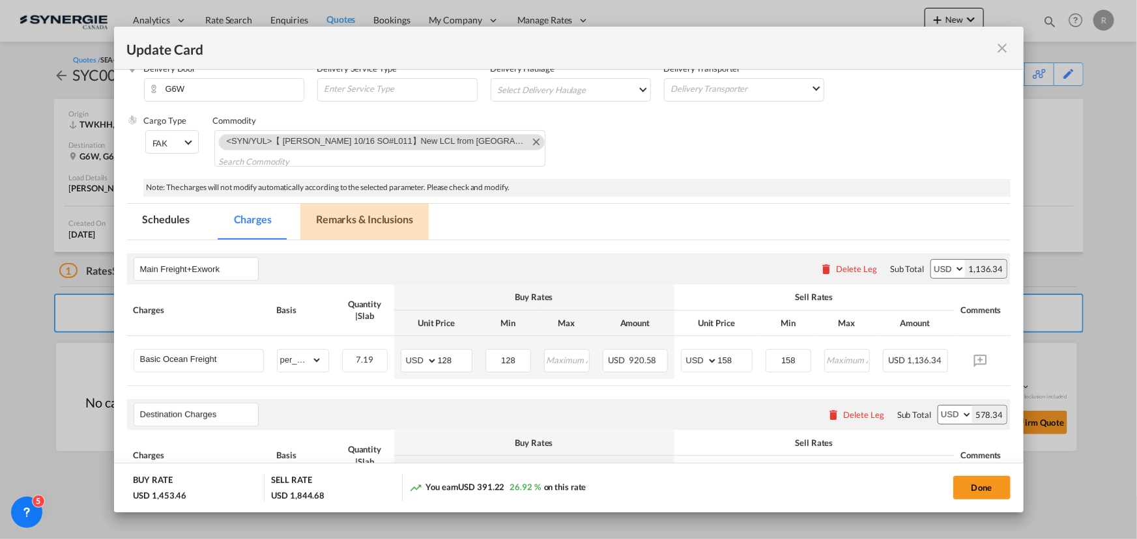
click at [344, 219] on md-tab-item "Remarks & Inclusions" at bounding box center [364, 222] width 128 height 36
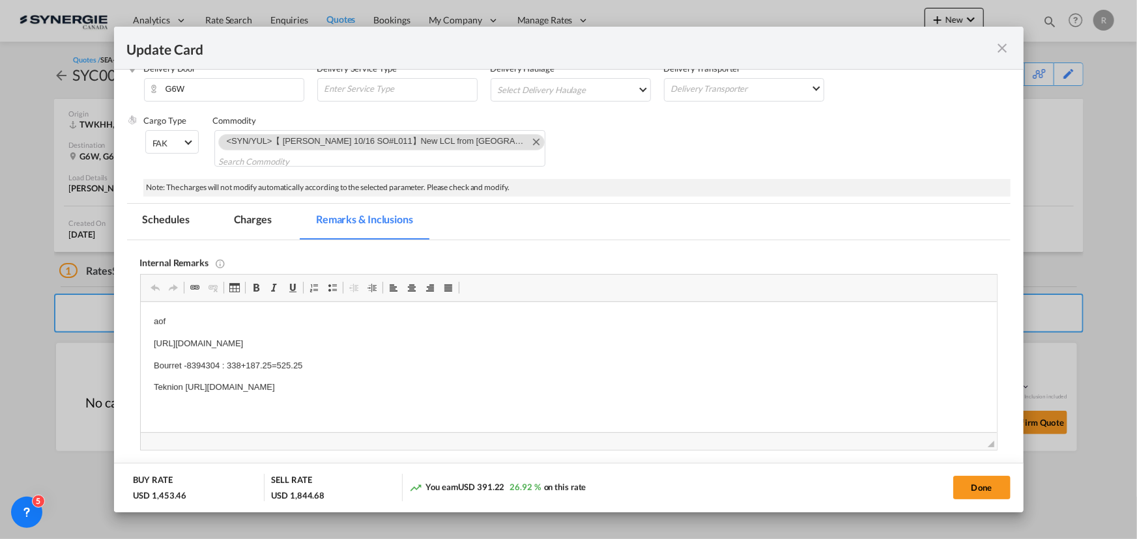
scroll to position [0, 0]
click at [961, 486] on button "Done" at bounding box center [981, 487] width 57 height 23
type input "[DATE]"
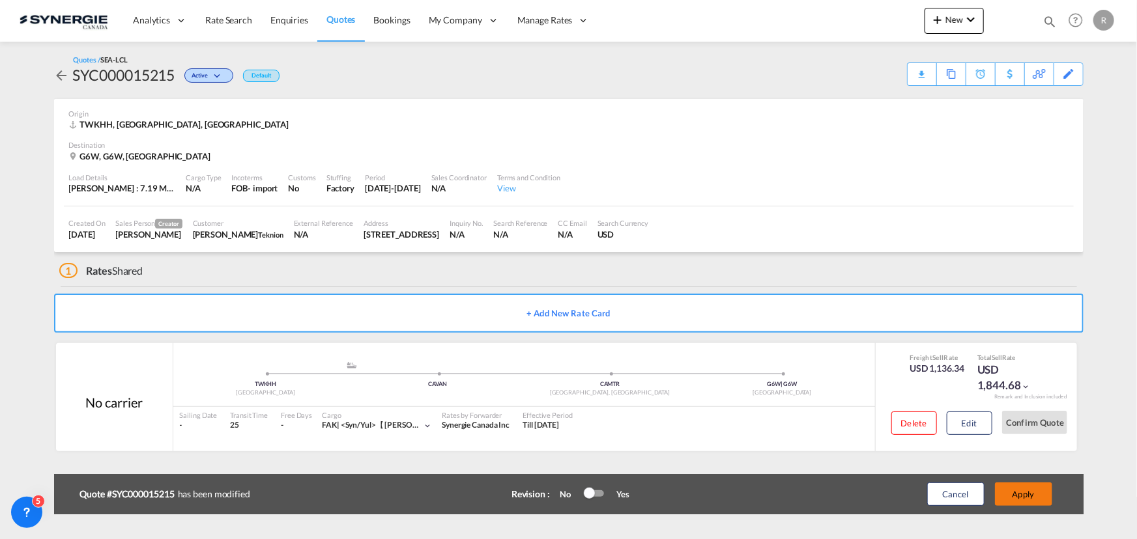
click at [1013, 501] on button "Apply" at bounding box center [1023, 494] width 57 height 23
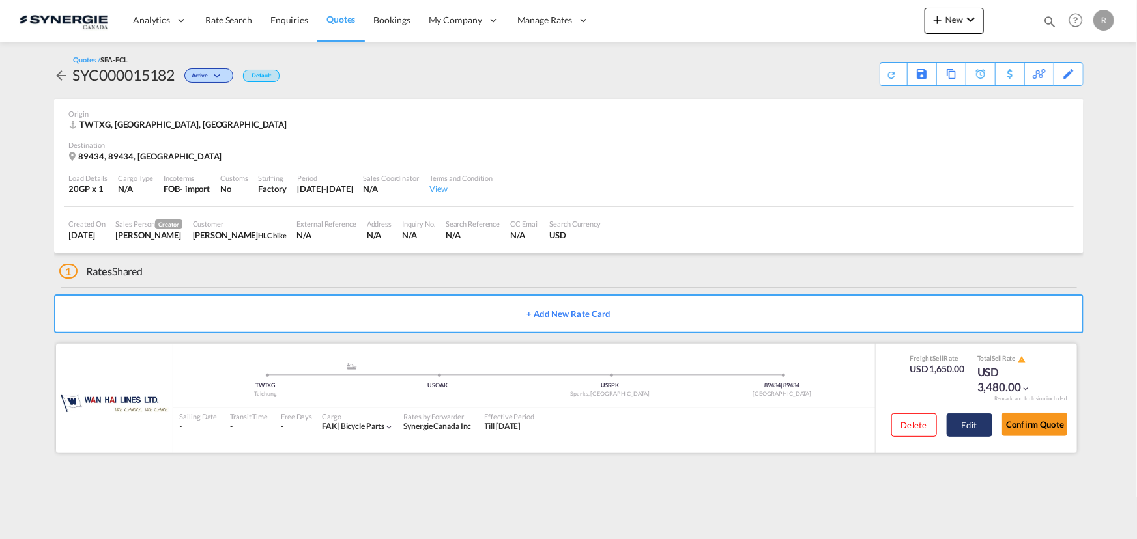
click at [955, 434] on button "Edit" at bounding box center [969, 425] width 46 height 23
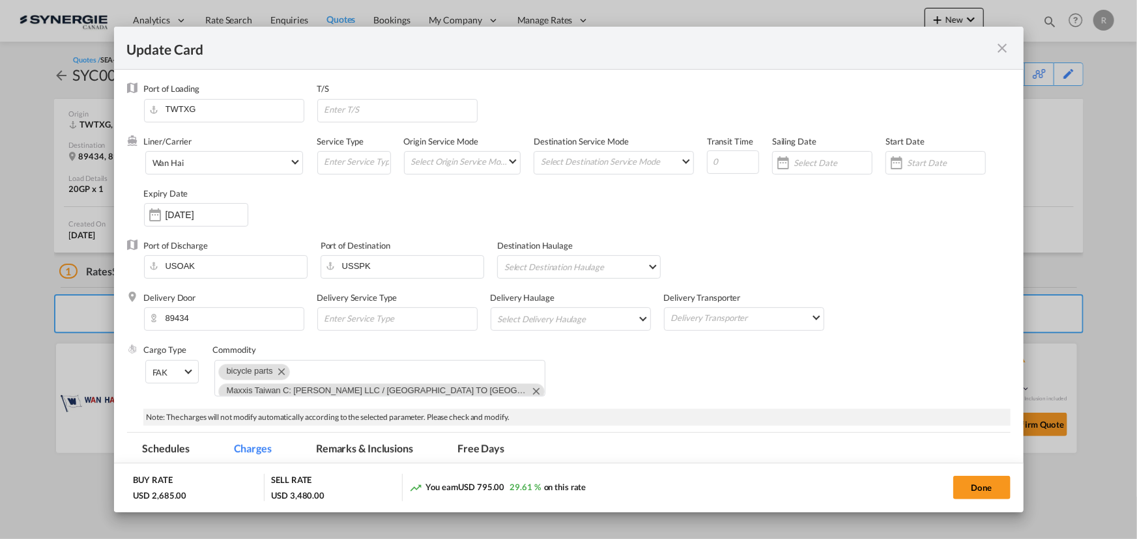
select select "per equipment"
select select "per container"
select select "per day"
select select "per shipment"
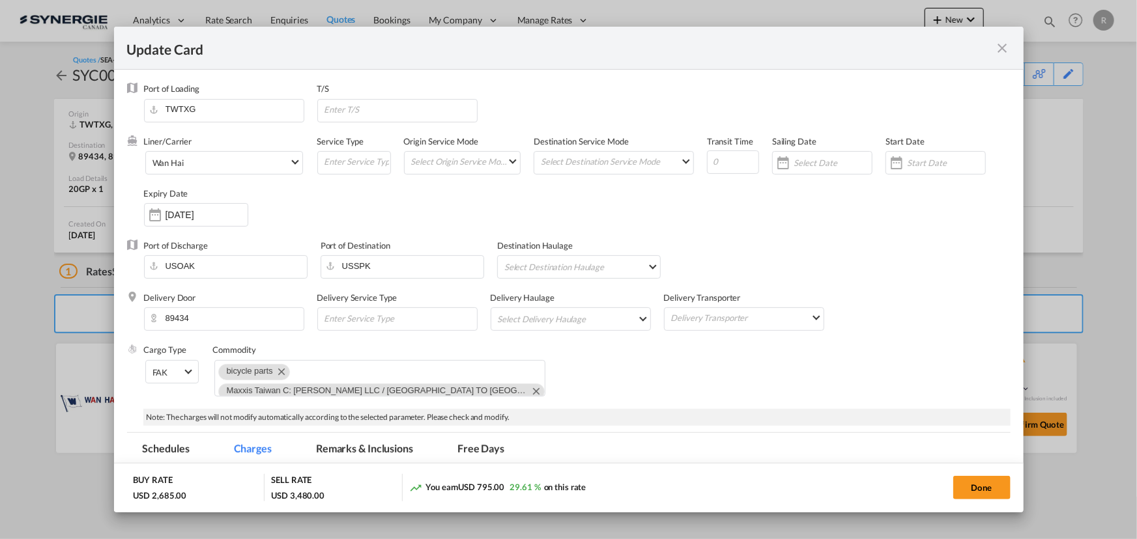
select select "per B/L"
select select "per shipment"
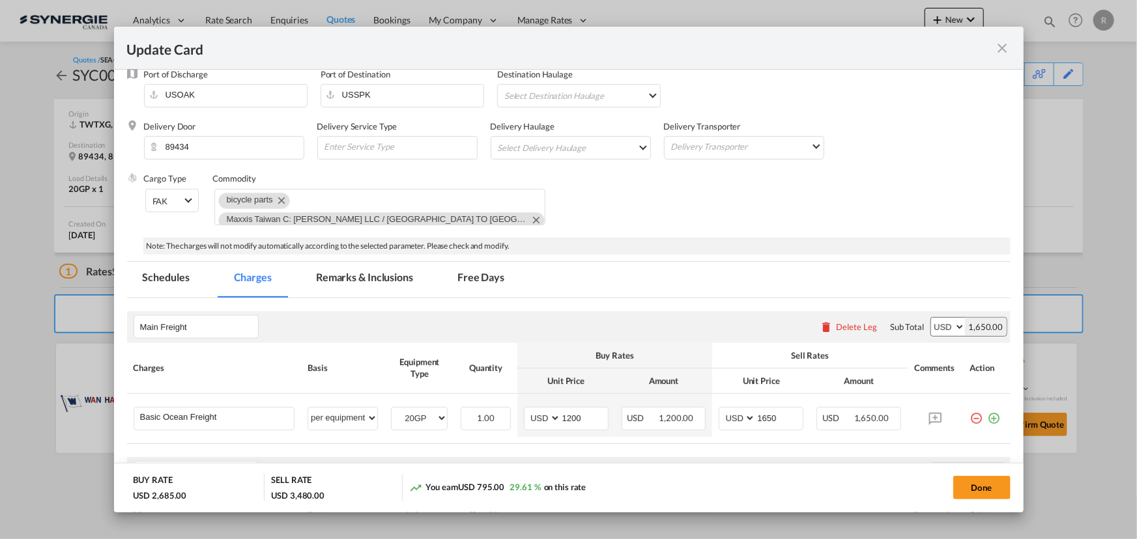
scroll to position [59, 0]
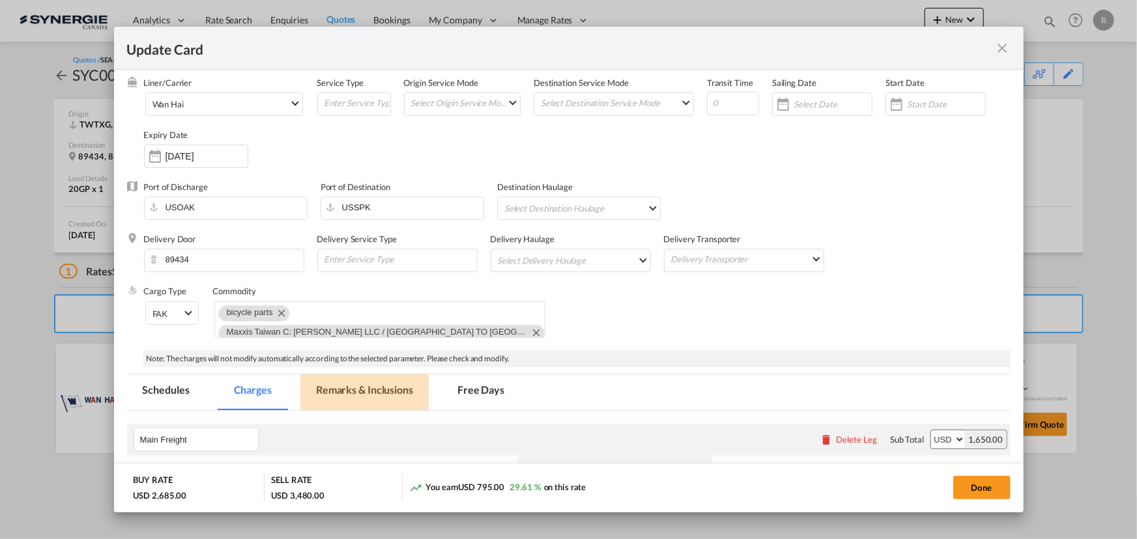
click at [377, 388] on md-tab-item "Remarks & Inclusions" at bounding box center [364, 393] width 128 height 36
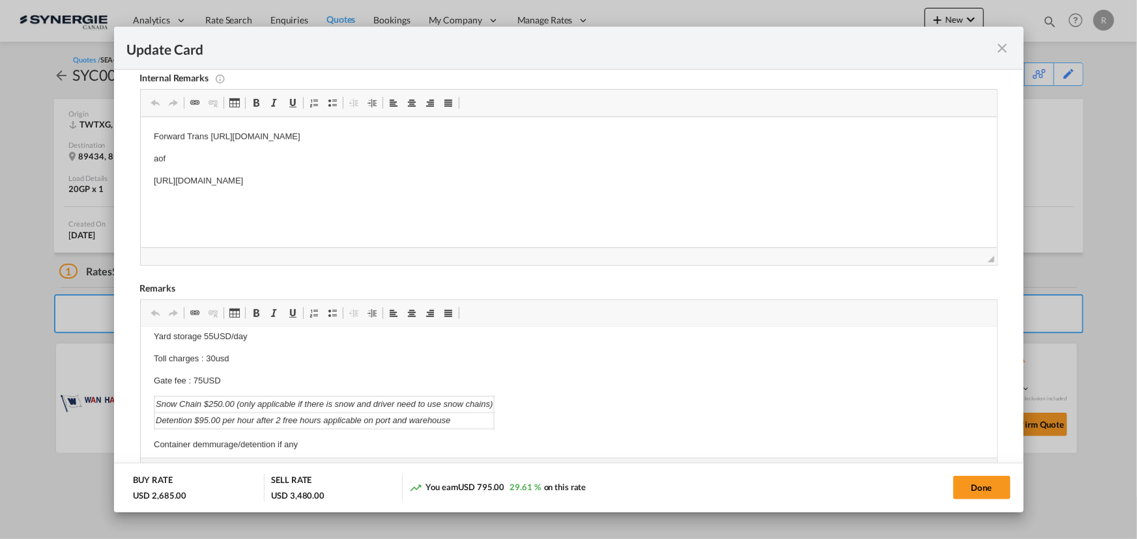
scroll to position [651, 0]
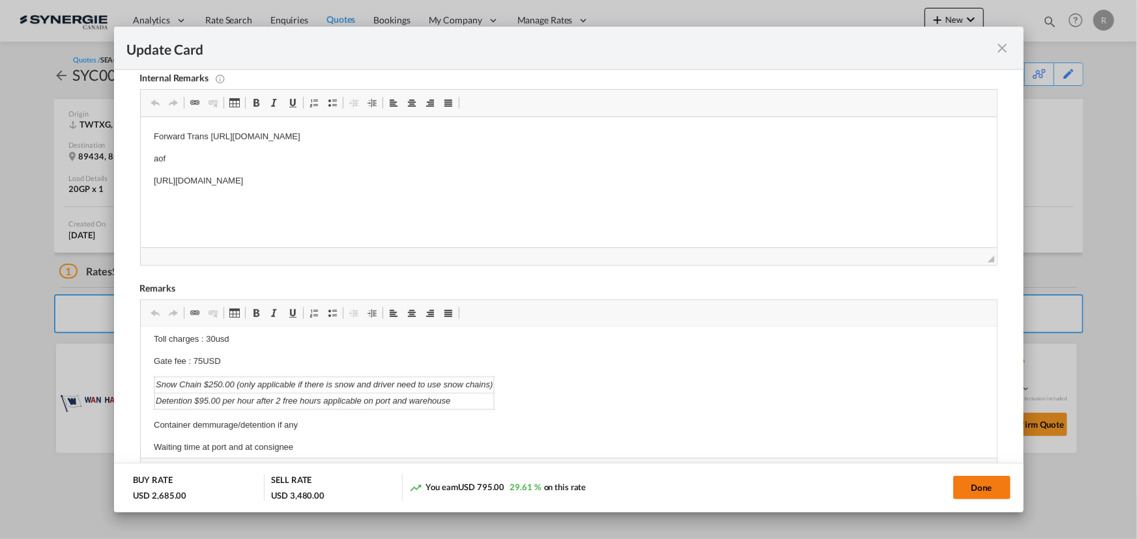
click at [979, 492] on button "Done" at bounding box center [981, 487] width 57 height 23
type input "[DATE]"
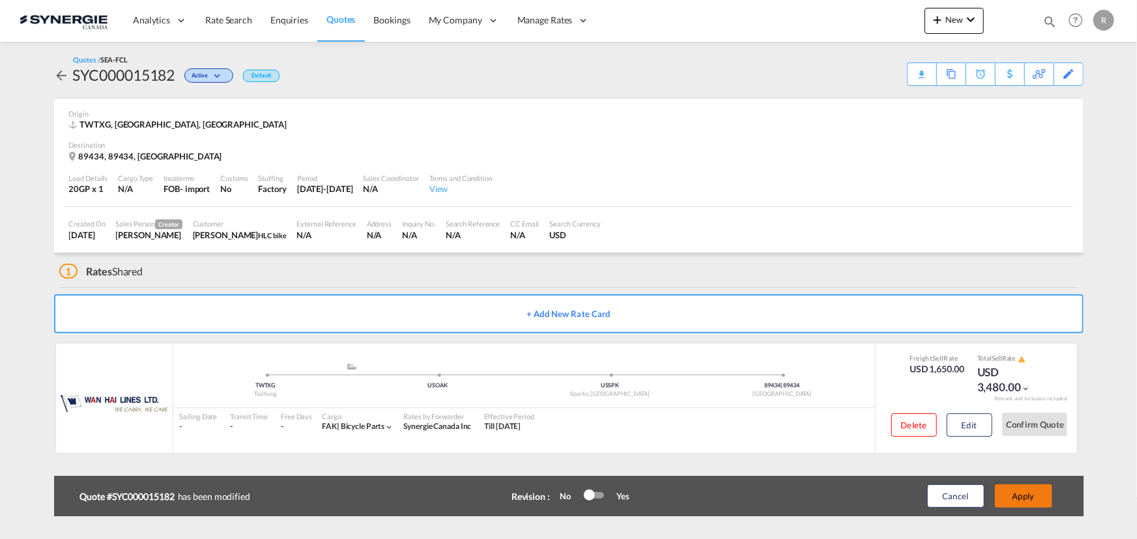
click at [1034, 497] on button "Apply" at bounding box center [1023, 496] width 57 height 23
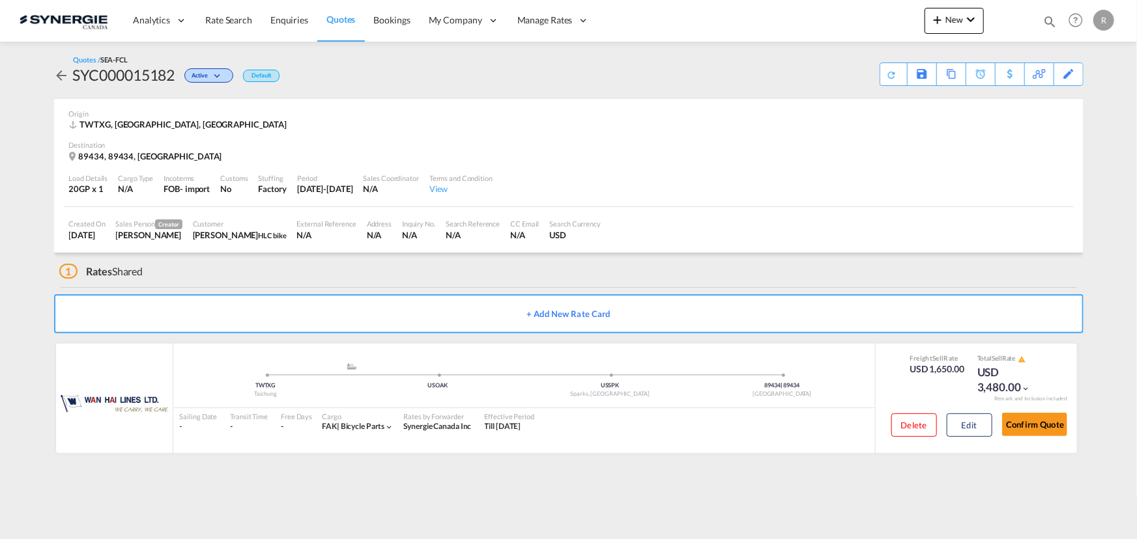
click at [0, 0] on div "Edit" at bounding box center [0, 0] width 0 height 0
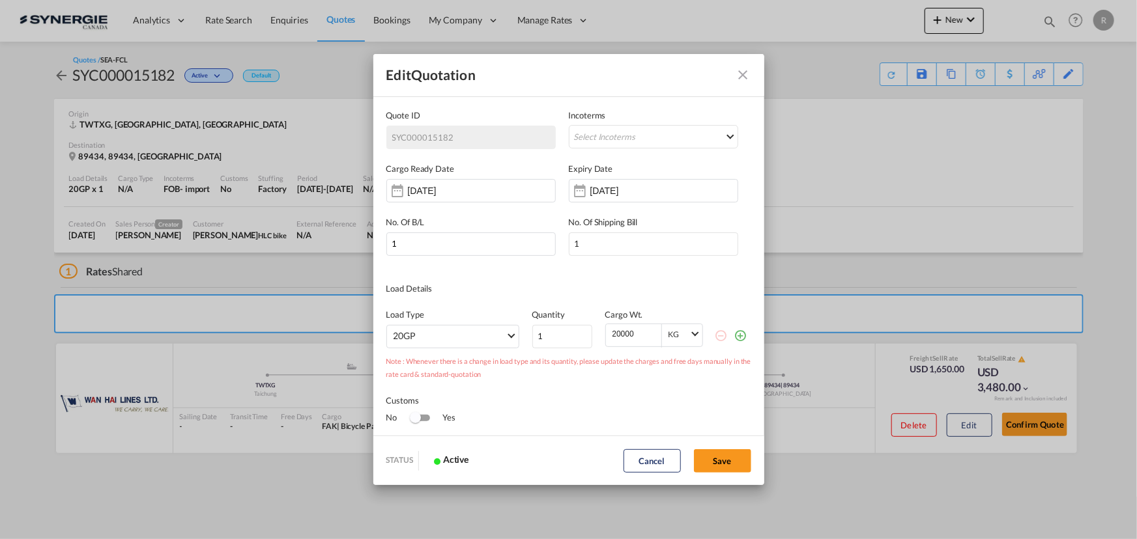
scroll to position [0, 0]
click at [657, 196] on div "[DATE]" at bounding box center [631, 190] width 82 height 13
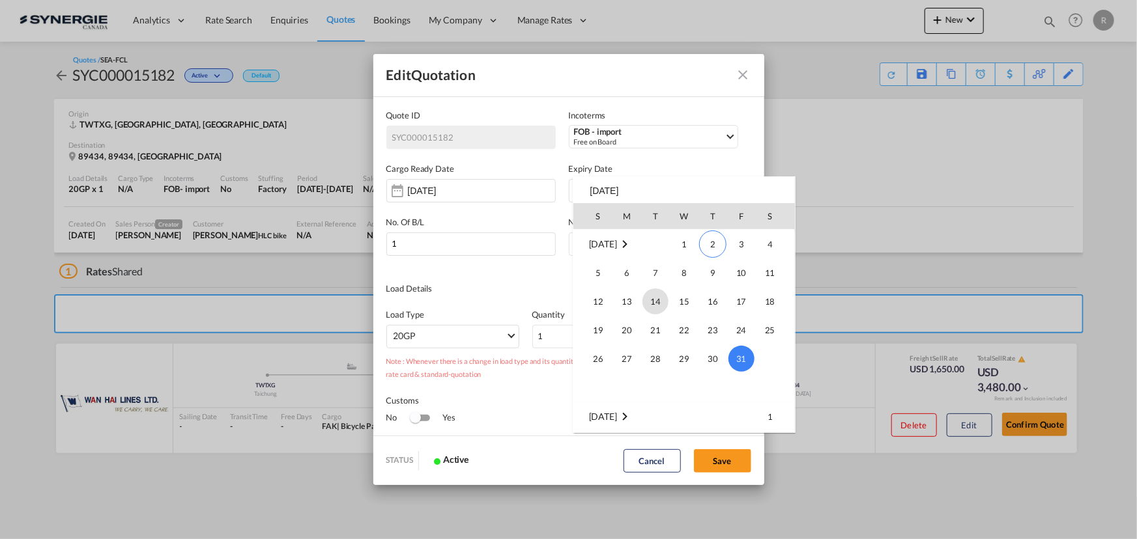
click at [649, 300] on span "14" at bounding box center [655, 302] width 26 height 26
type input "[DATE]"
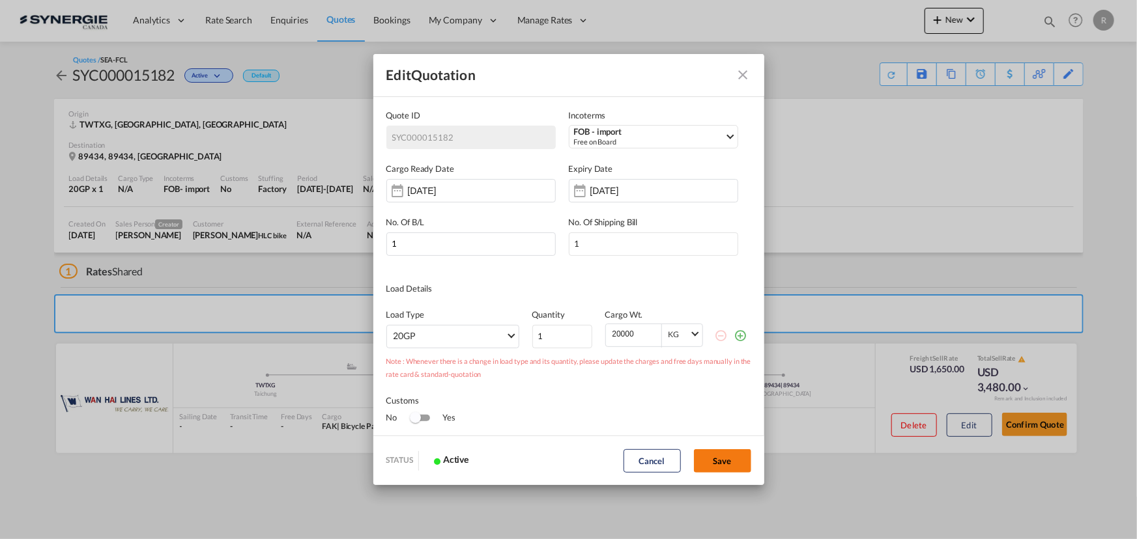
click at [720, 457] on button "Save" at bounding box center [722, 460] width 57 height 23
type input "[DATE]"
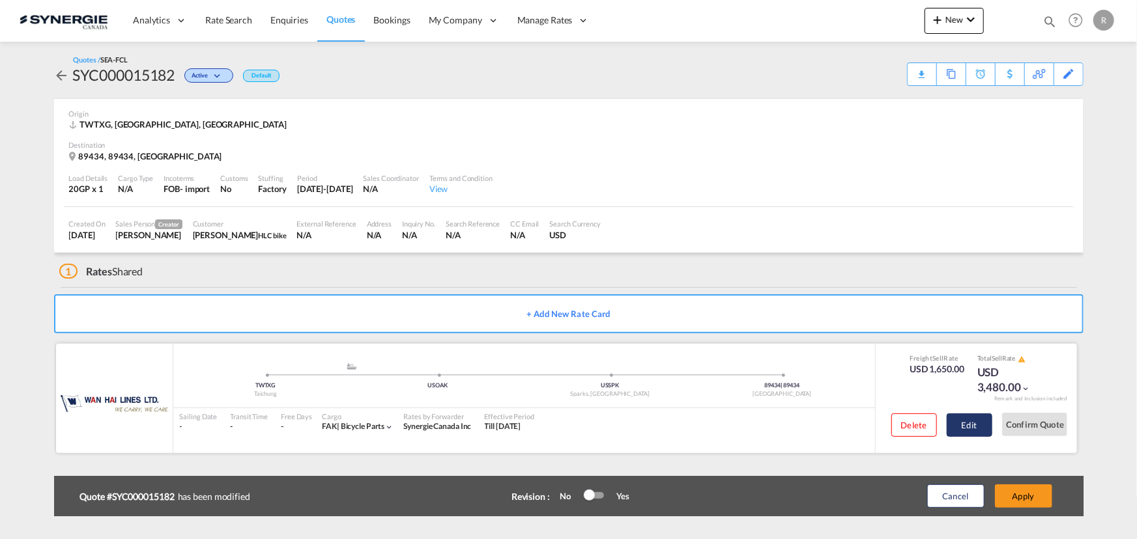
click at [970, 425] on button "Edit" at bounding box center [969, 425] width 46 height 23
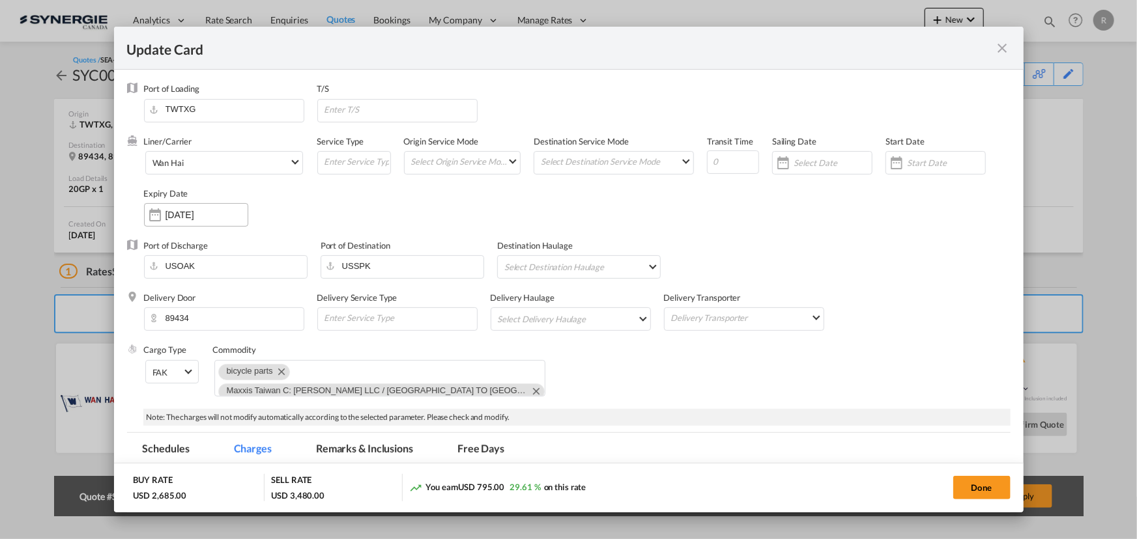
click at [180, 215] on input "[DATE]" at bounding box center [206, 215] width 82 height 10
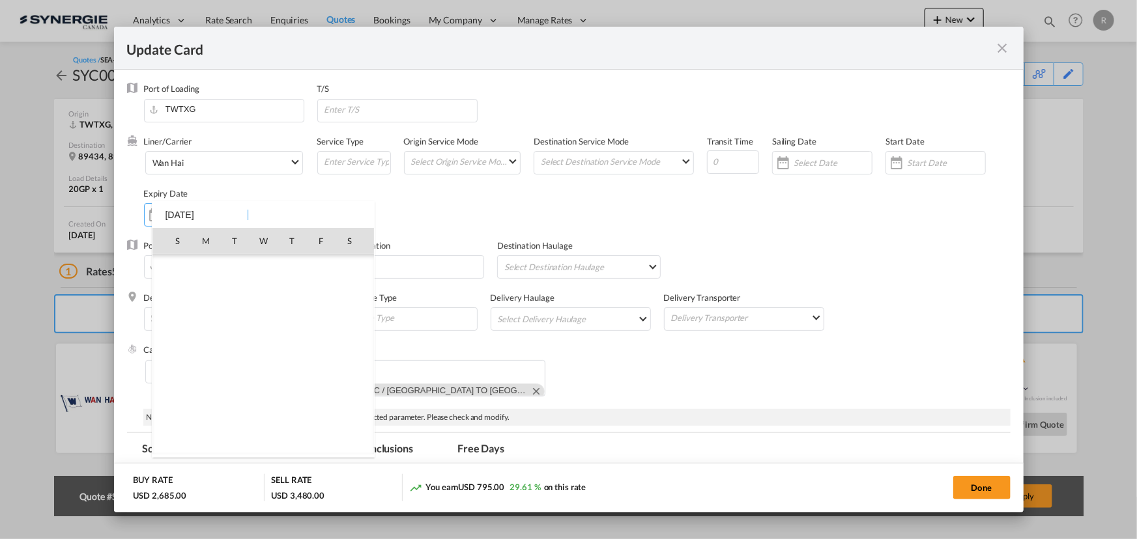
scroll to position [301870, 0]
click at [234, 329] on span "14" at bounding box center [234, 326] width 26 height 26
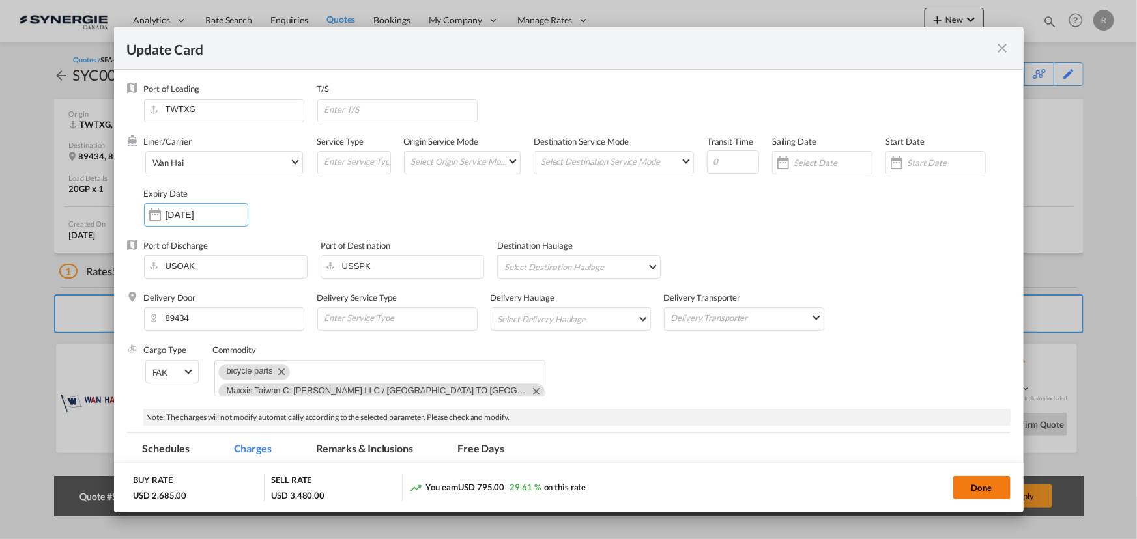
click at [994, 488] on button "Done" at bounding box center [981, 487] width 57 height 23
type input "[DATE]"
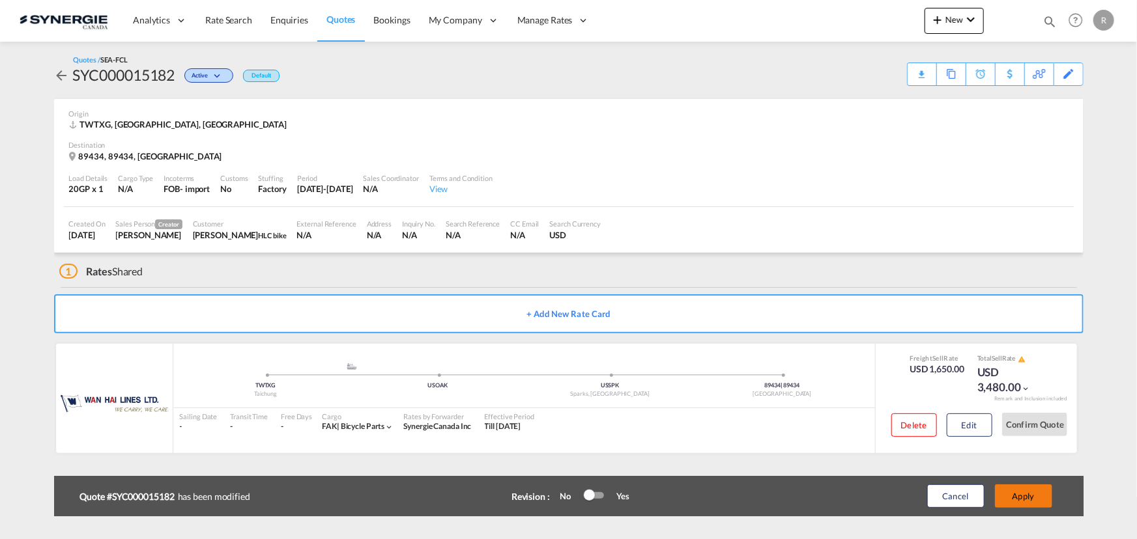
click at [1018, 497] on button "Apply" at bounding box center [1023, 496] width 57 height 23
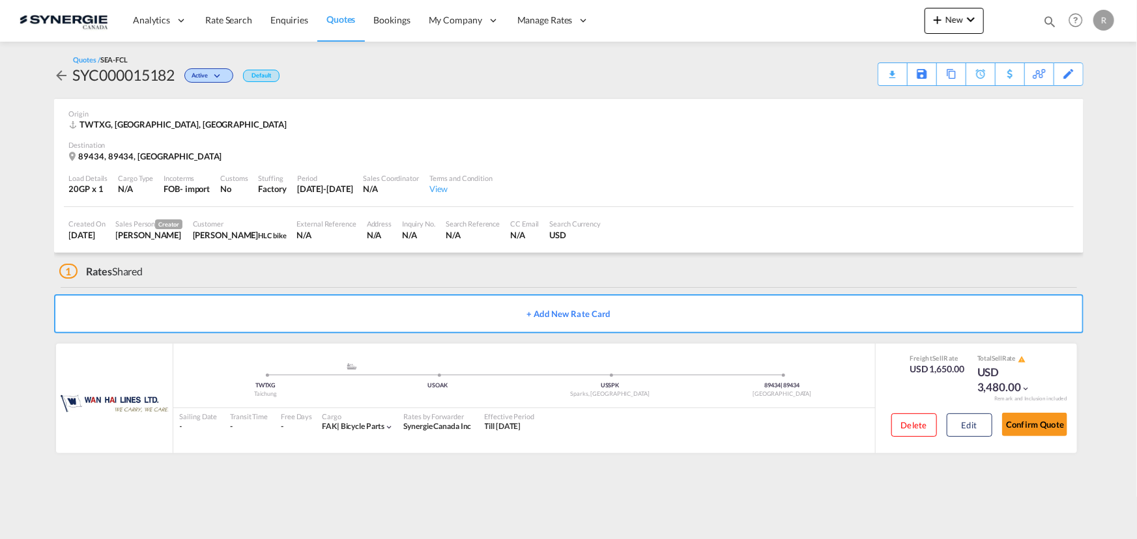
click at [0, 0] on div "Download Quote" at bounding box center [0, 0] width 0 height 0
click at [967, 430] on button "Edit" at bounding box center [969, 425] width 46 height 23
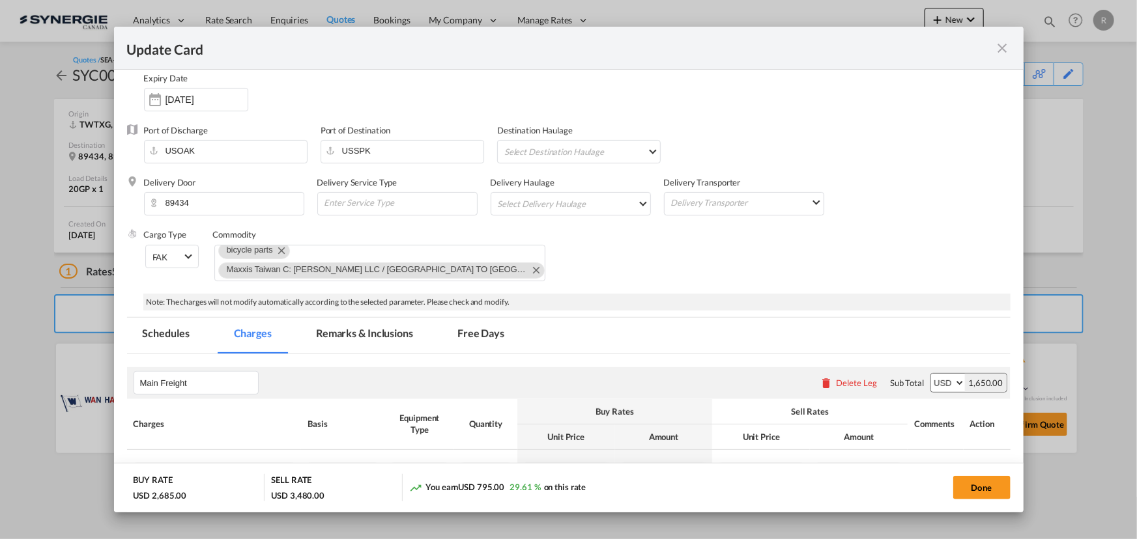
scroll to position [118, 0]
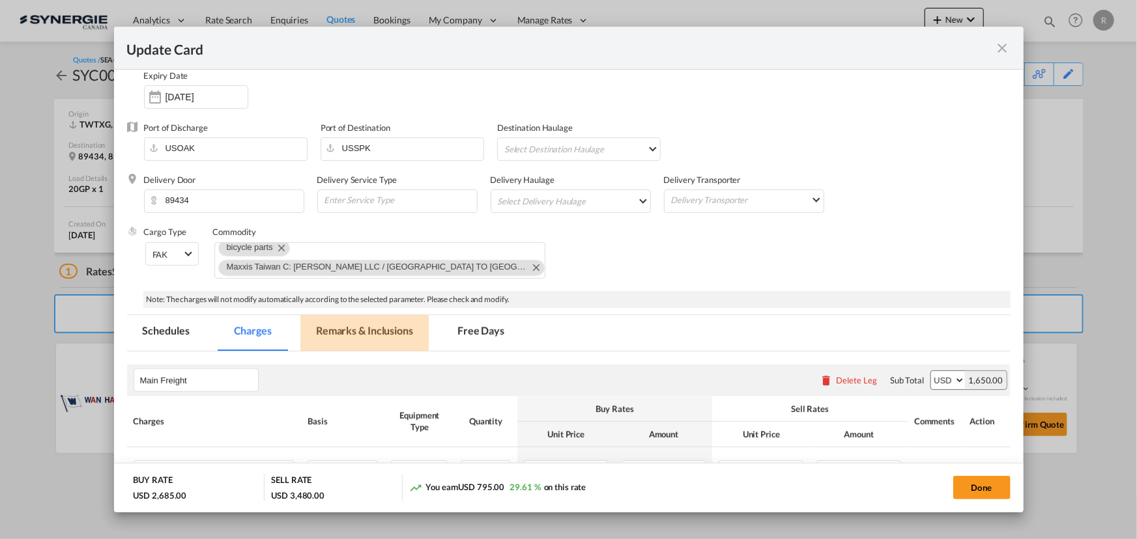
click at [375, 328] on md-tab-item "Remarks & Inclusions" at bounding box center [364, 333] width 128 height 36
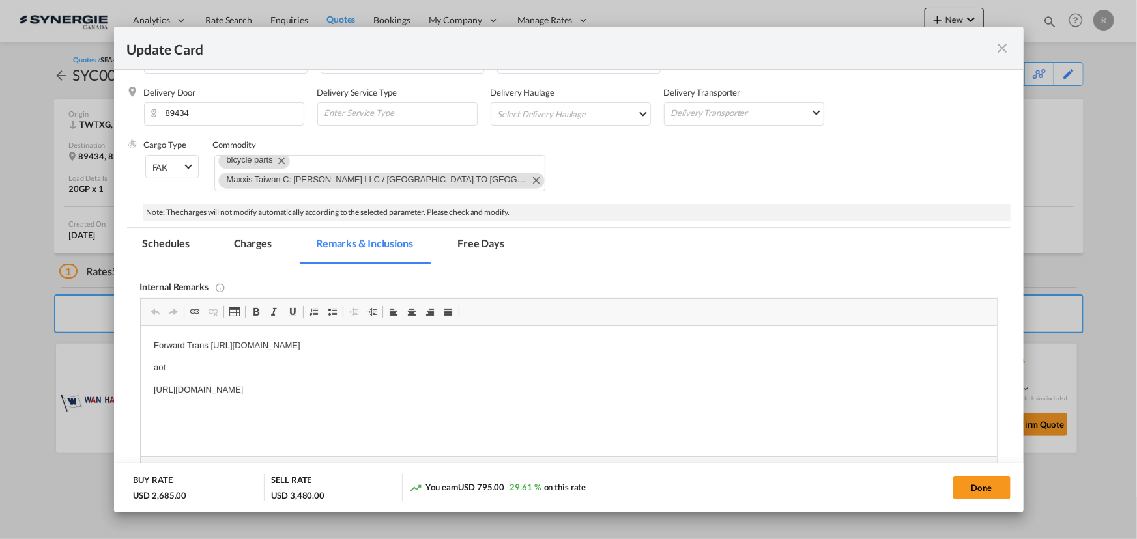
scroll to position [236, 0]
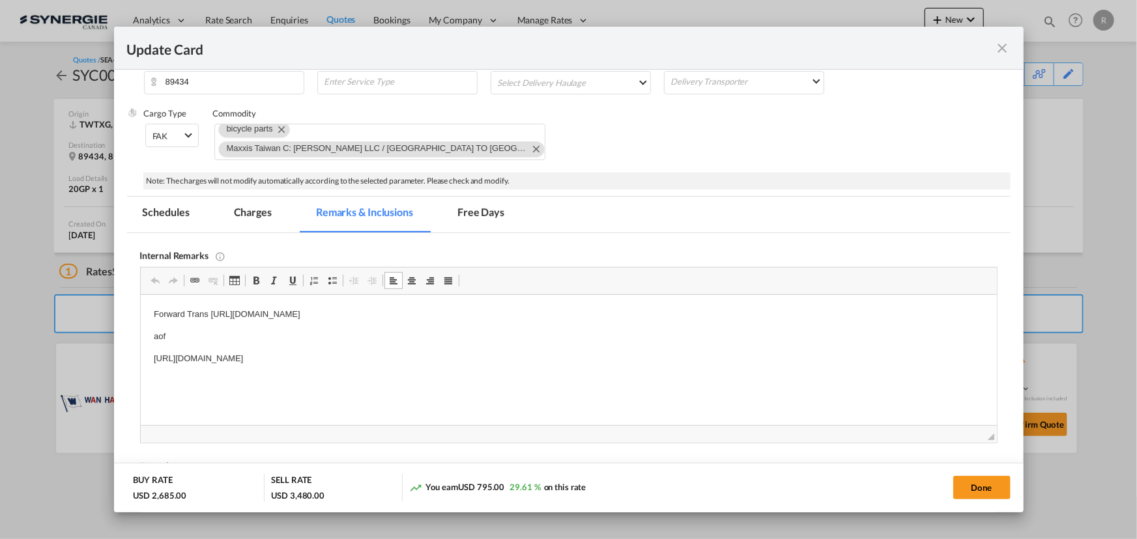
drag, startPoint x: 210, startPoint y: 311, endPoint x: 600, endPoint y: 318, distance: 390.2
click at [600, 318] on p "Forward Trans [URL][DOMAIN_NAME]" at bounding box center [568, 315] width 830 height 14
copy p "[URL][DOMAIN_NAME]"
click at [247, 215] on md-tab-item "Charges" at bounding box center [252, 215] width 69 height 36
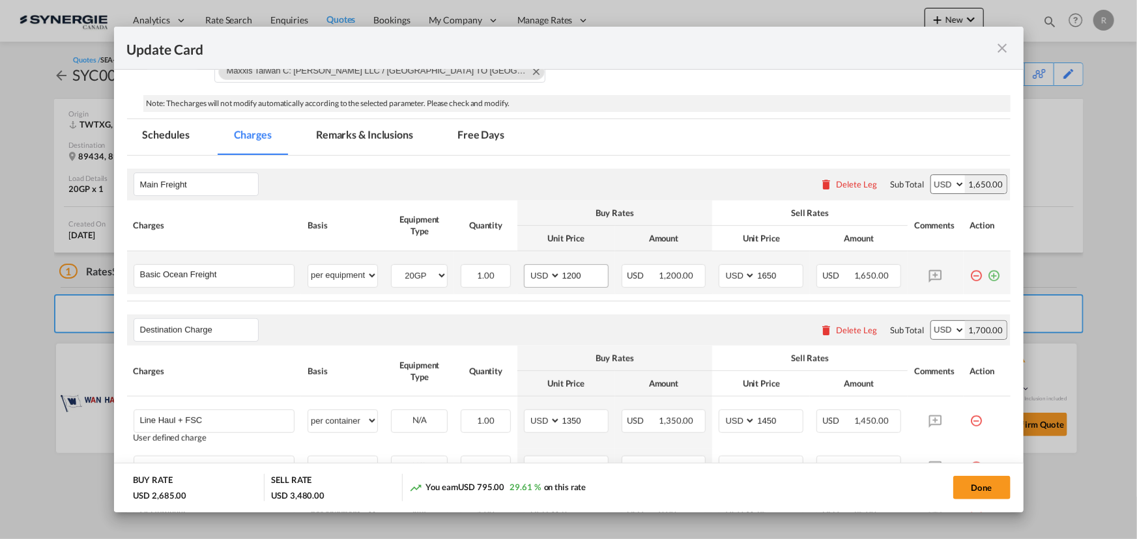
scroll to position [414, 0]
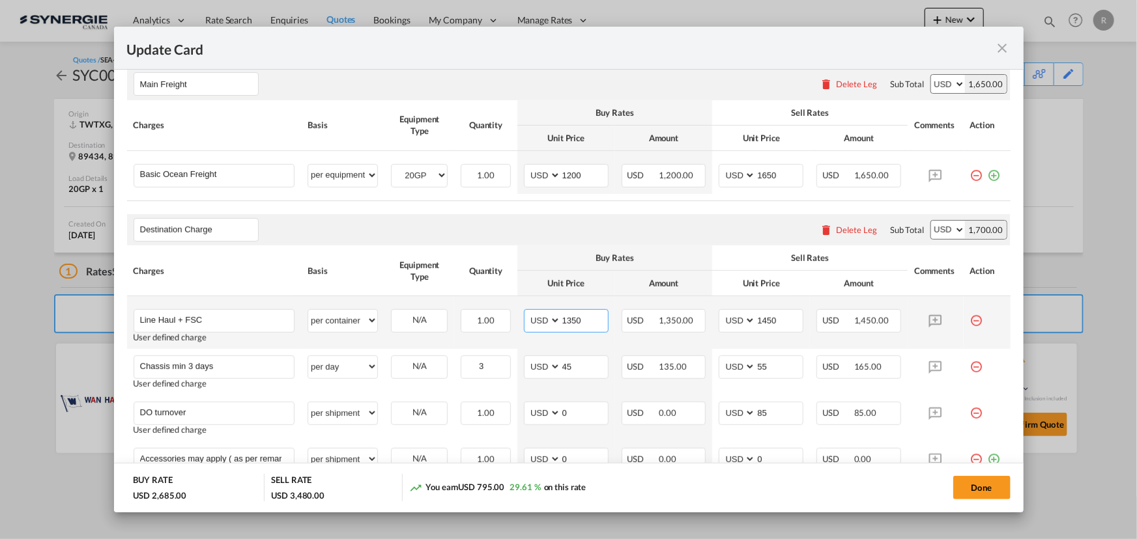
click at [587, 320] on input "1350" at bounding box center [584, 320] width 47 height 20
type input "1355"
click at [976, 493] on button "Done" at bounding box center [981, 487] width 57 height 23
type input "[DATE]"
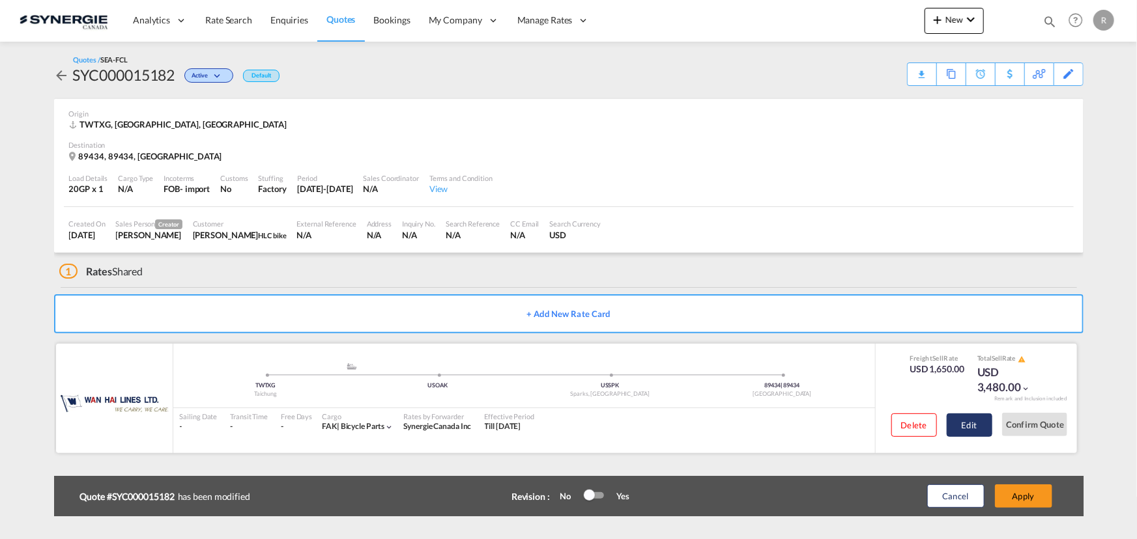
click at [959, 425] on button "Edit" at bounding box center [969, 425] width 46 height 23
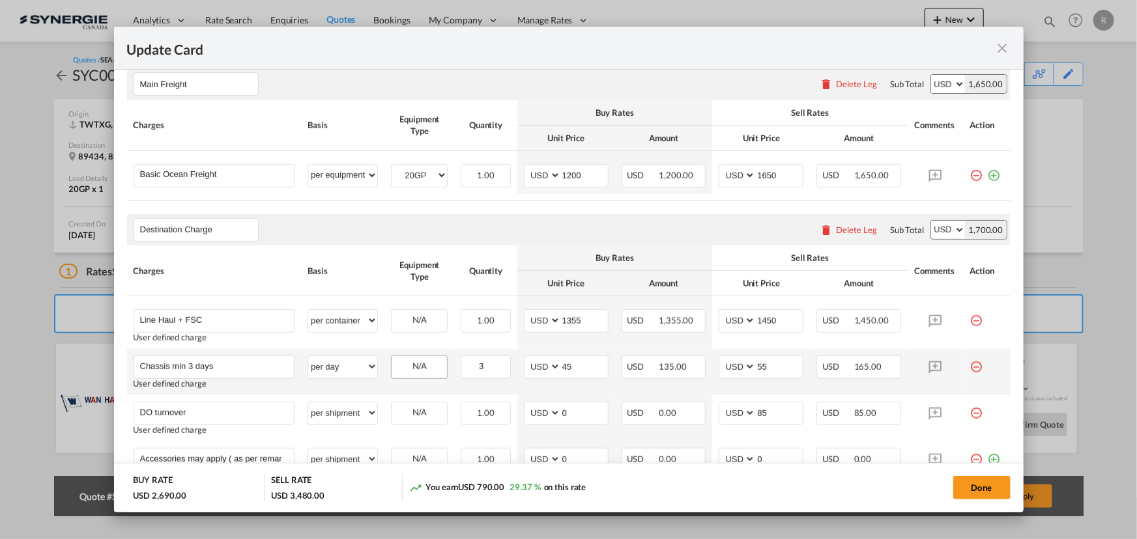
click at [409, 360] on div "N/A" at bounding box center [418, 366] width 55 height 20
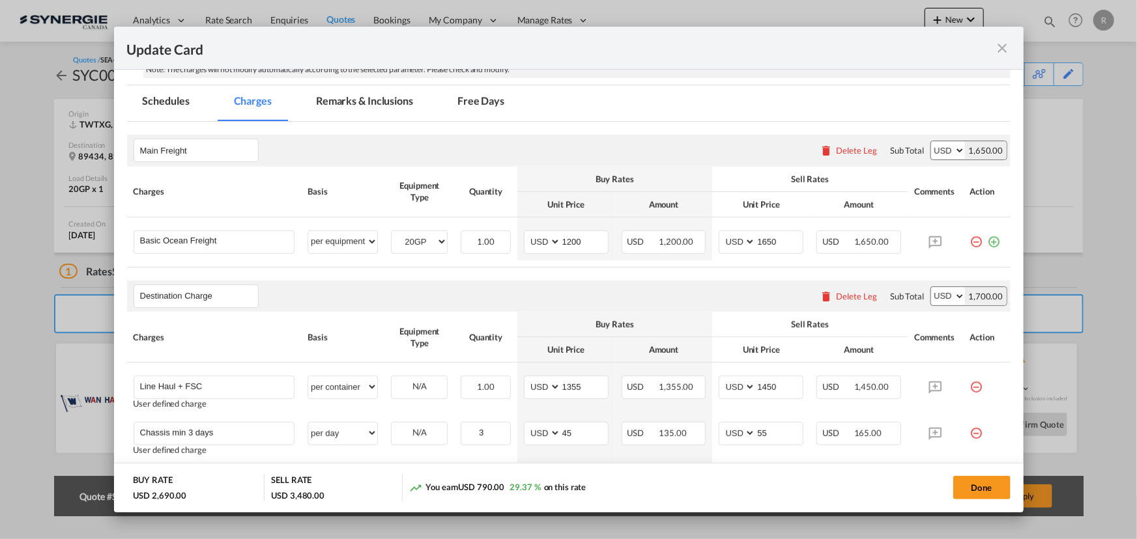
scroll to position [473, 0]
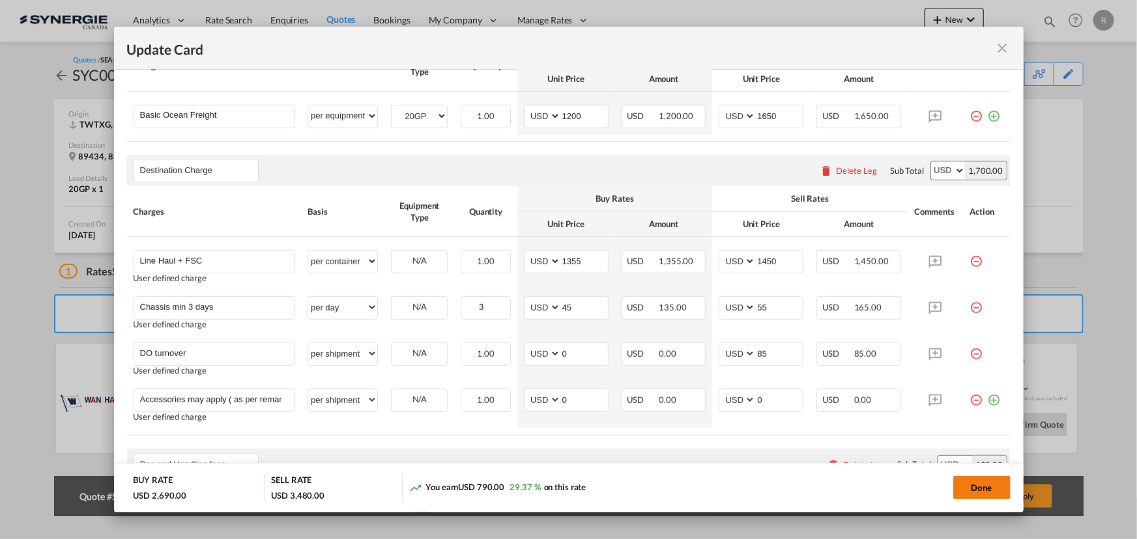
click at [977, 490] on button "Done" at bounding box center [981, 487] width 57 height 23
type input "[DATE]"
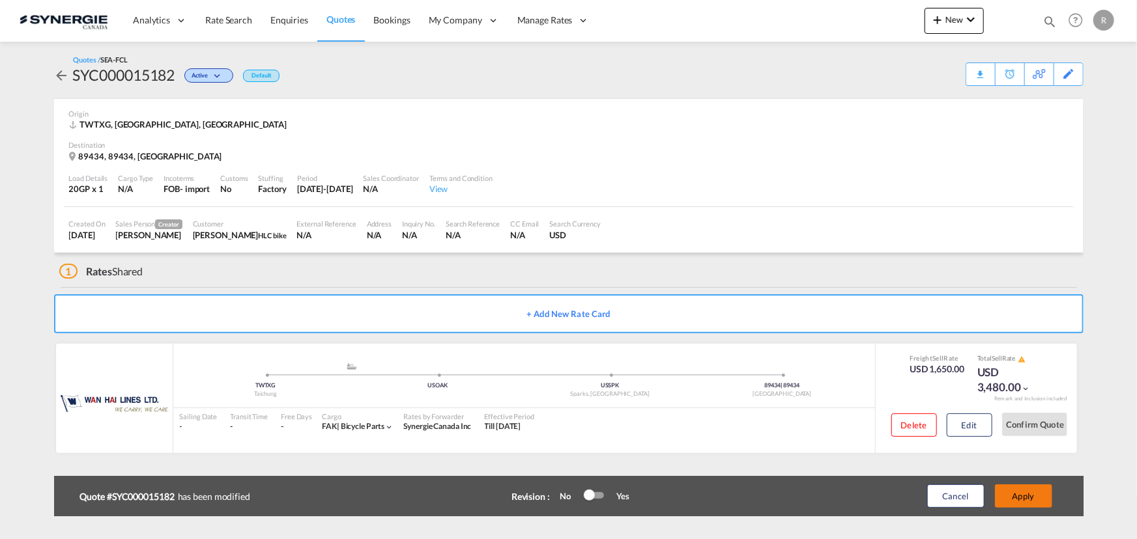
click at [1032, 495] on button "Apply" at bounding box center [1023, 496] width 57 height 23
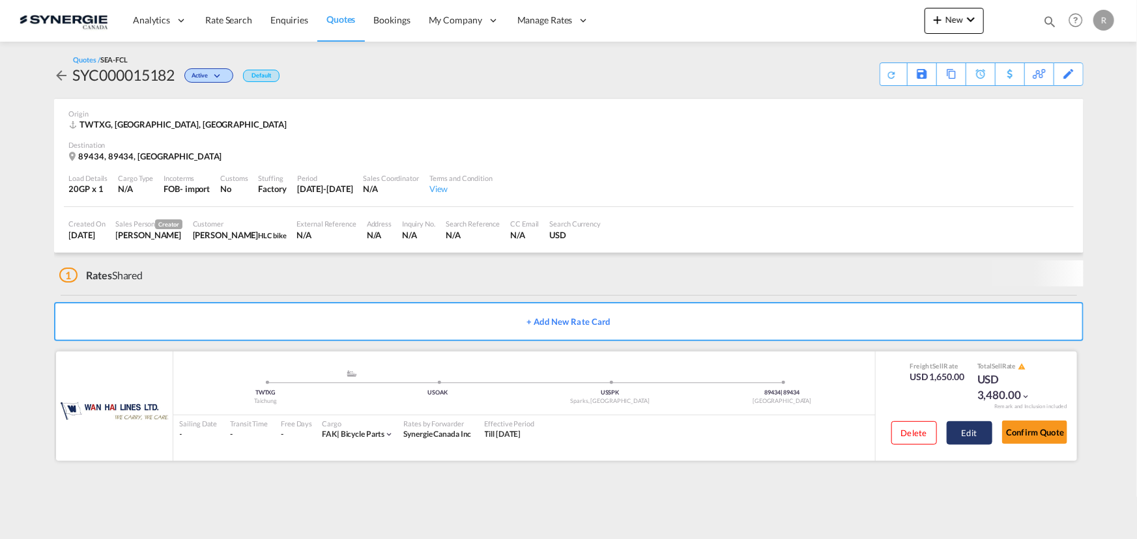
click at [965, 437] on button "Edit" at bounding box center [969, 432] width 46 height 23
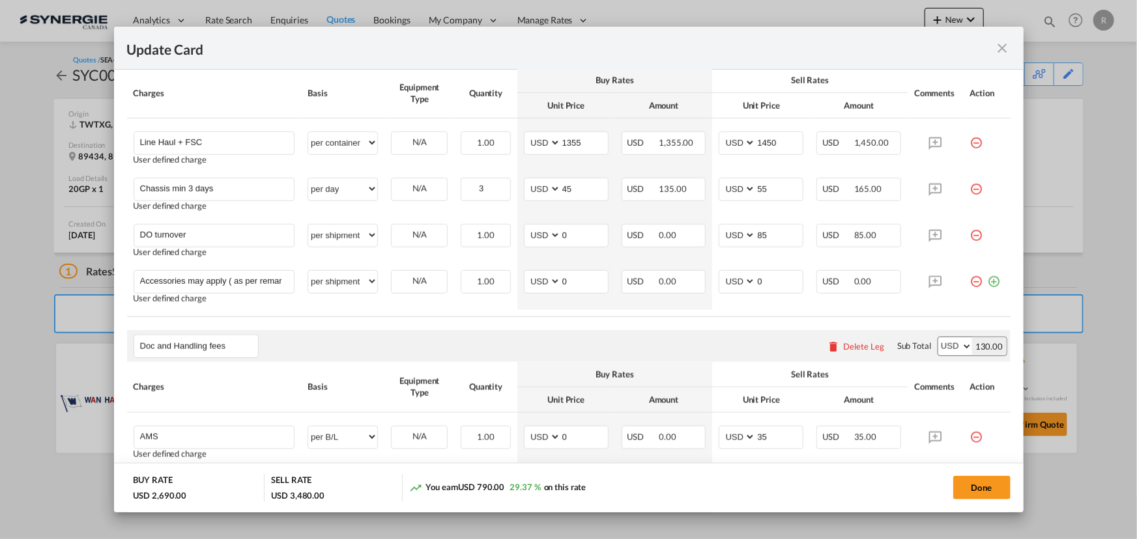
scroll to position [828, 0]
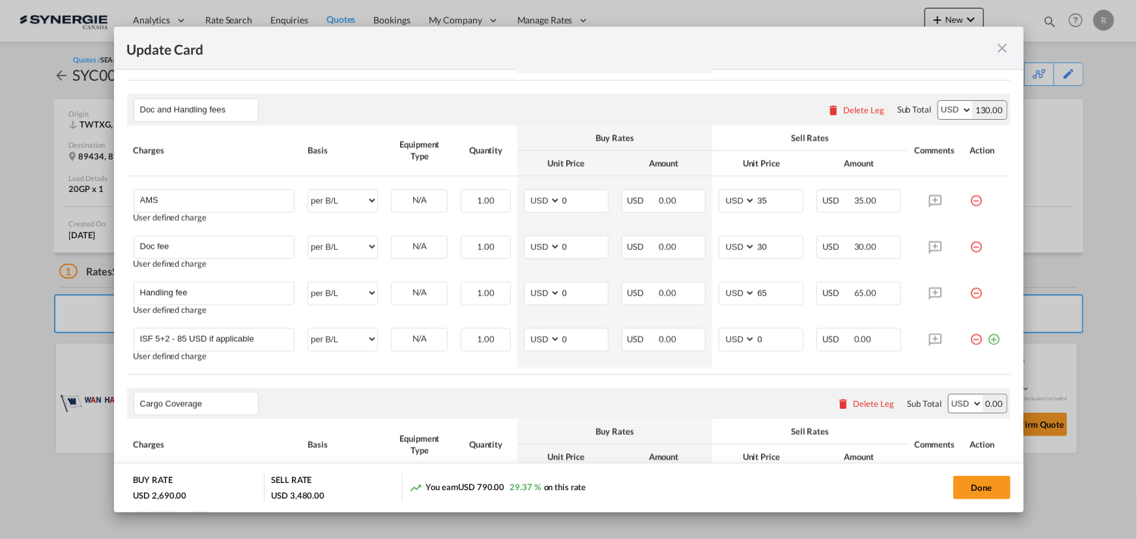
click at [401, 417] on div "Cargo Coverage Please enter leg name Leg Name Already Exists Delete Leg Sub Tot…" at bounding box center [568, 403] width 883 height 31
click at [417, 409] on div "Cargo Coverage Please enter leg name Leg Name Already Exists Delete Leg Sub Tot…" at bounding box center [568, 403] width 883 height 31
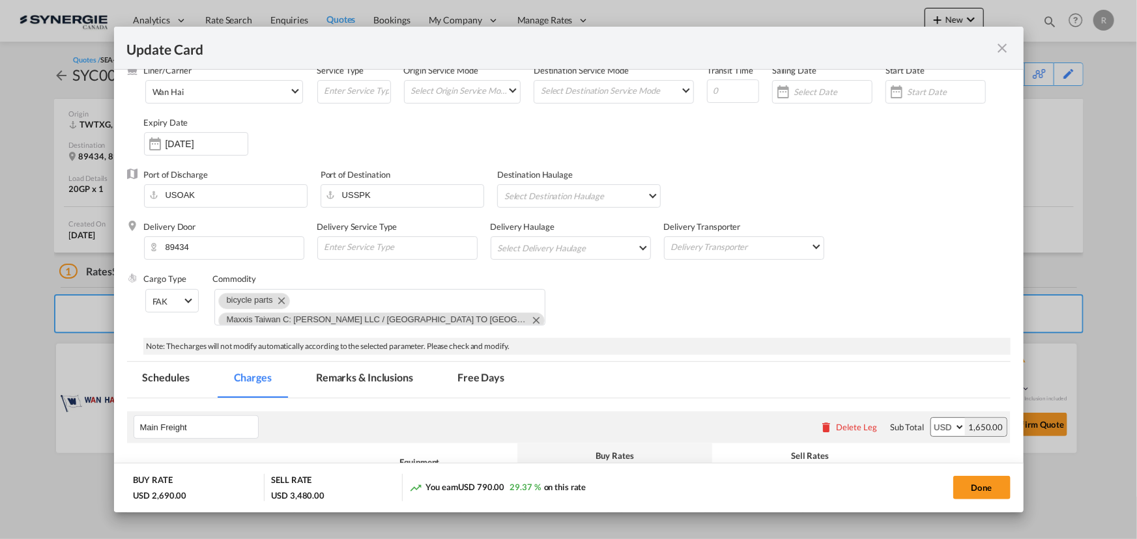
scroll to position [0, 0]
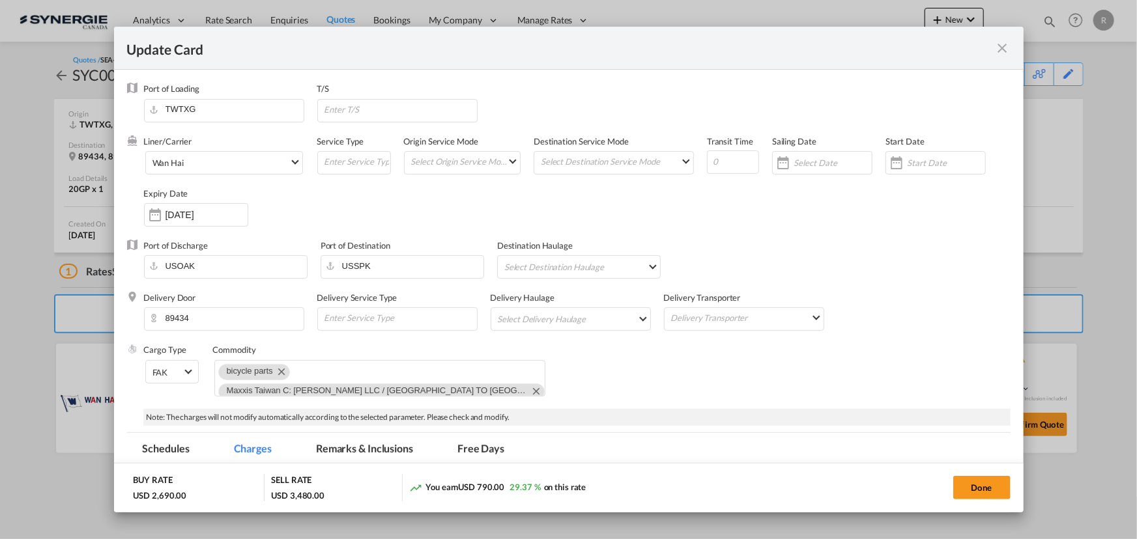
click at [996, 55] on md-icon "icon-close fg-AAA8AD m-0 pointer" at bounding box center [1003, 48] width 16 height 16
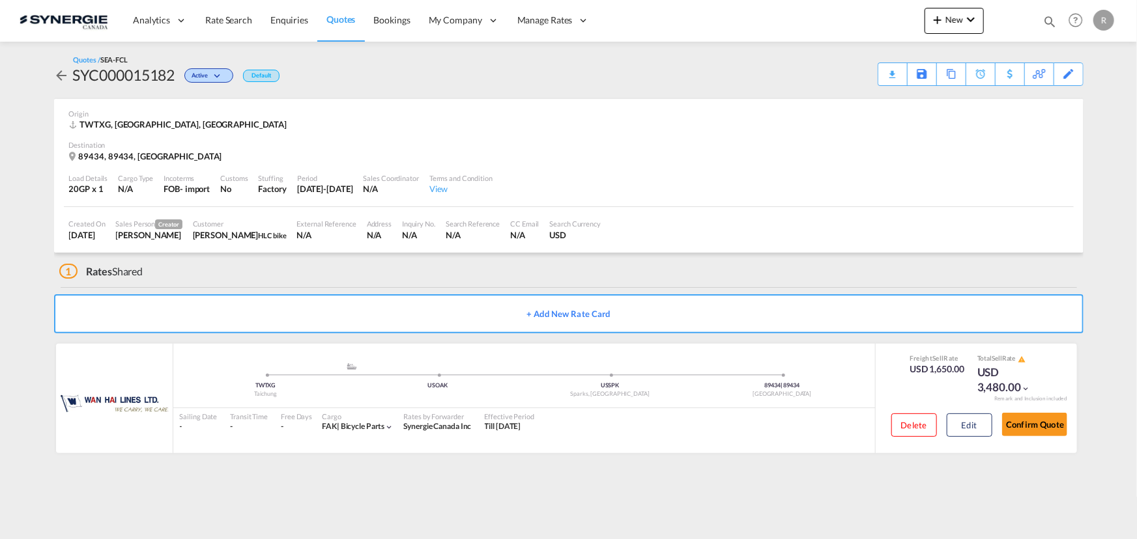
click at [54, 75] on md-icon "icon-arrow-left" at bounding box center [62, 76] width 16 height 16
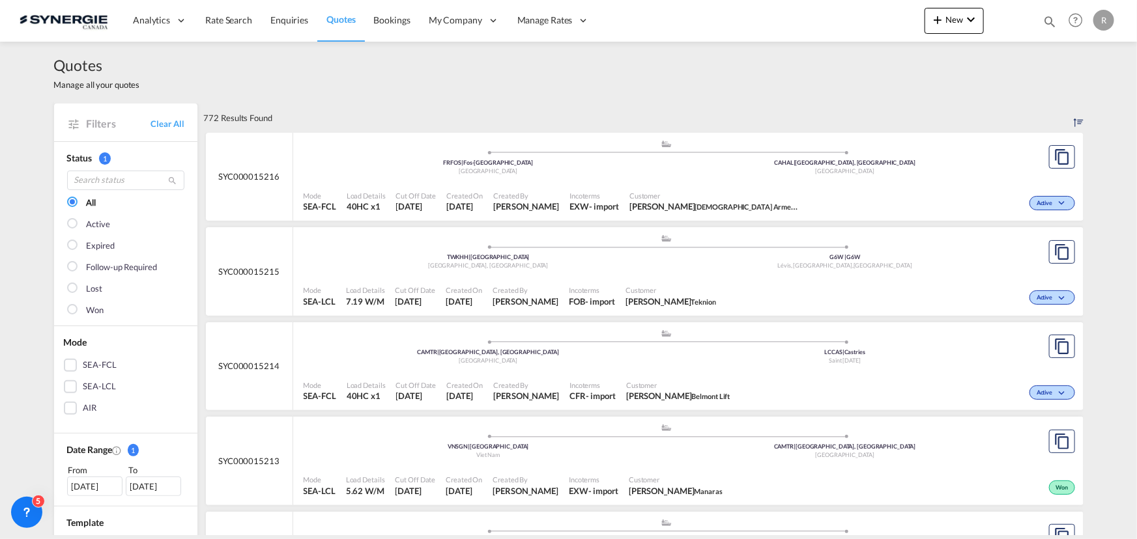
click at [1050, 20] on md-icon "icon-magnify" at bounding box center [1049, 21] width 14 height 14
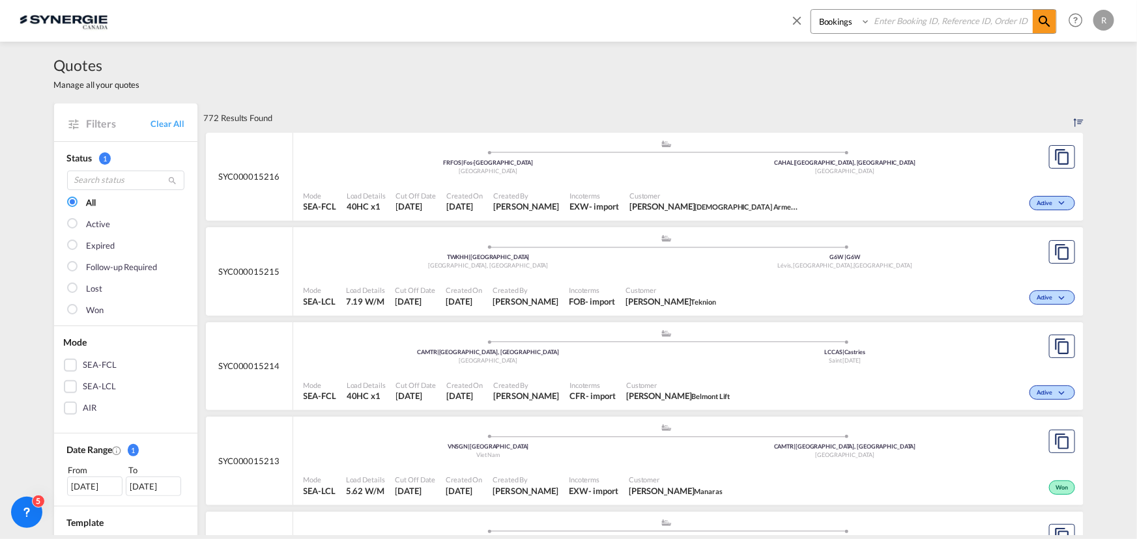
click at [836, 27] on select "Bookings Quotes Enquiries" at bounding box center [842, 21] width 62 height 23
select select "Quotes"
click at [811, 10] on select "Bookings Quotes Enquiries" at bounding box center [842, 21] width 62 height 23
click at [899, 23] on input at bounding box center [951, 21] width 162 height 23
type input "15182"
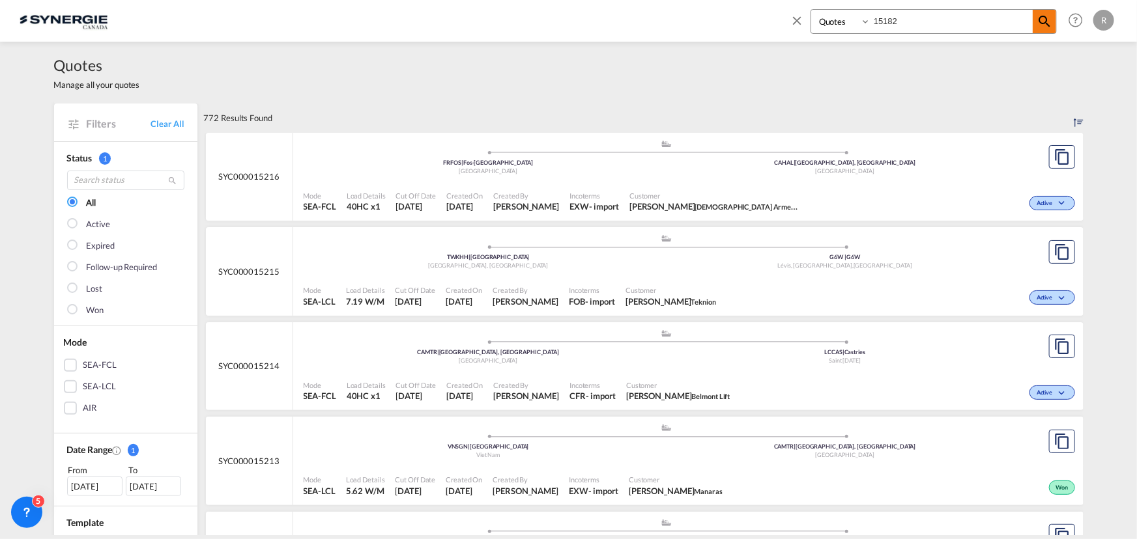
click at [1041, 29] on span at bounding box center [1043, 21] width 23 height 23
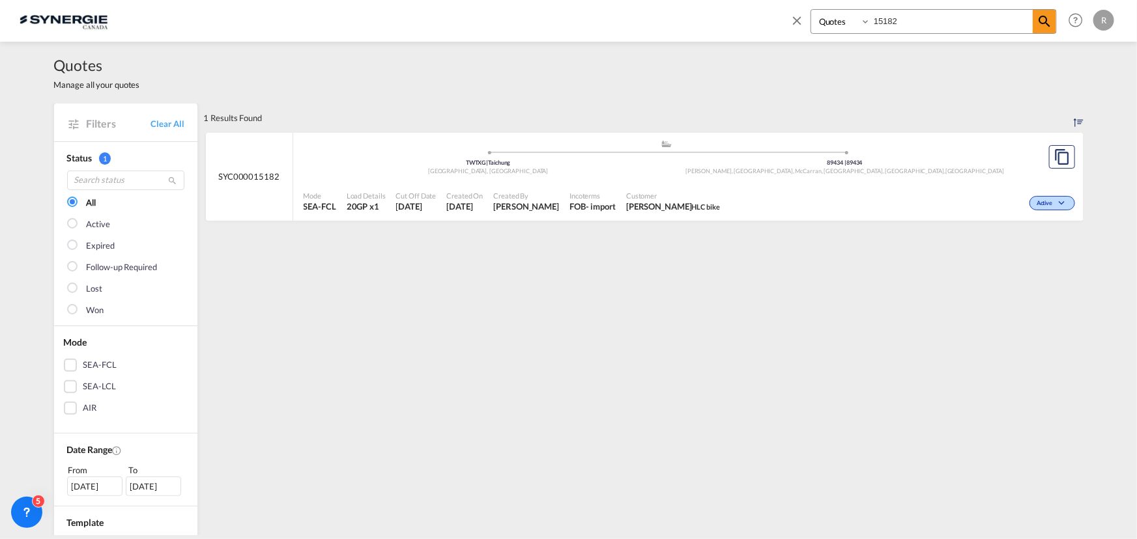
click at [814, 193] on div "Active" at bounding box center [901, 202] width 353 height 33
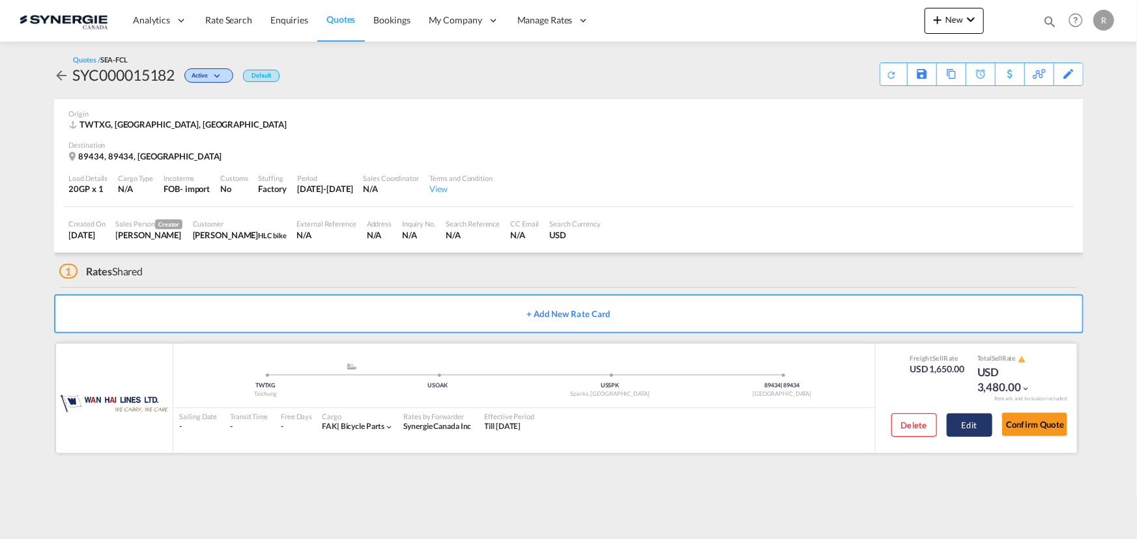
click at [974, 432] on button "Edit" at bounding box center [969, 425] width 46 height 23
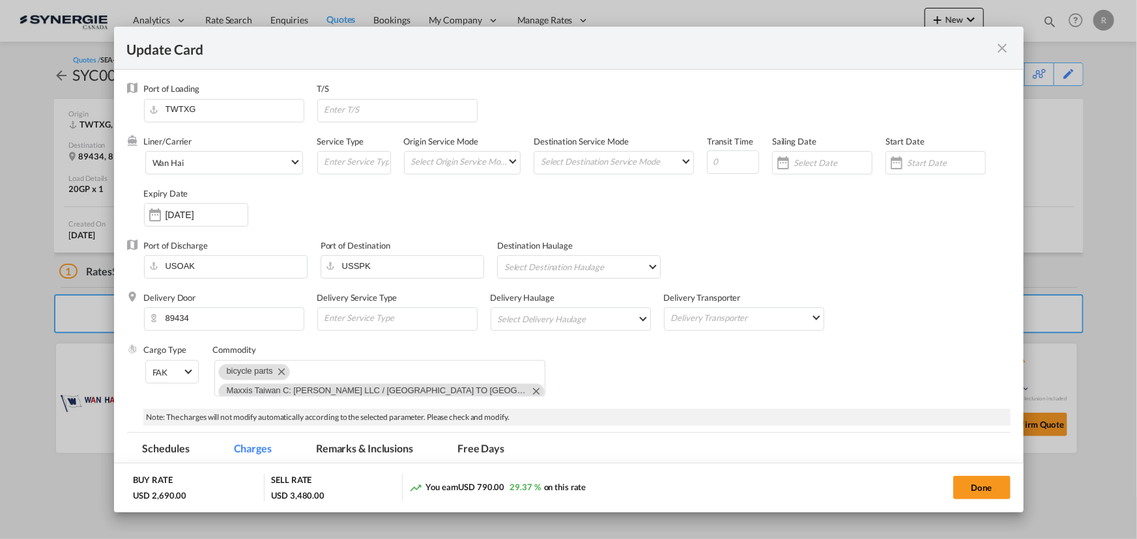
select select "per equipment"
select select "per container"
select select "per day"
select select "per shipment"
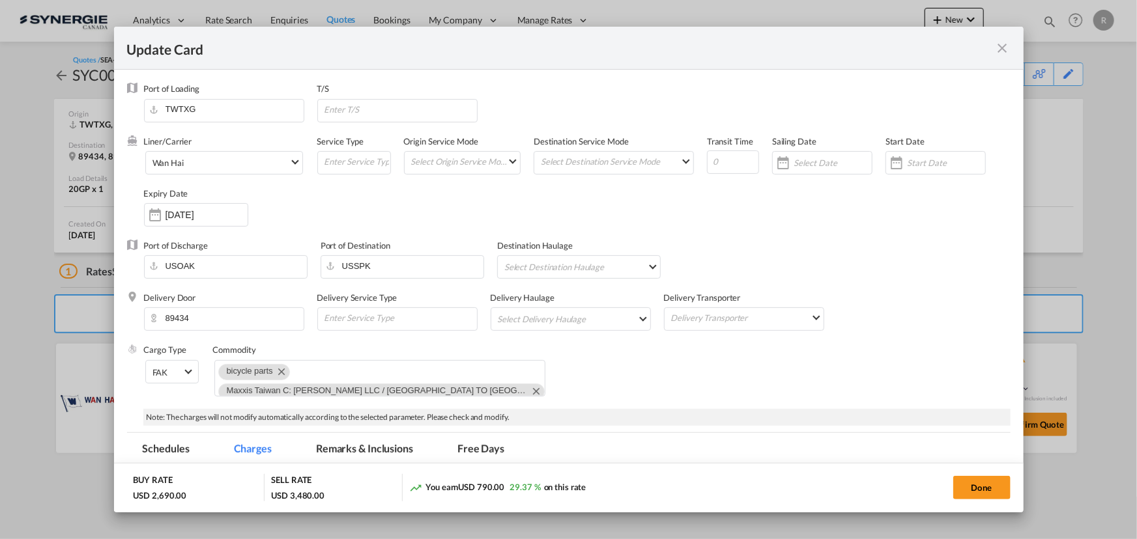
select select "per B/L"
select select "per shipment"
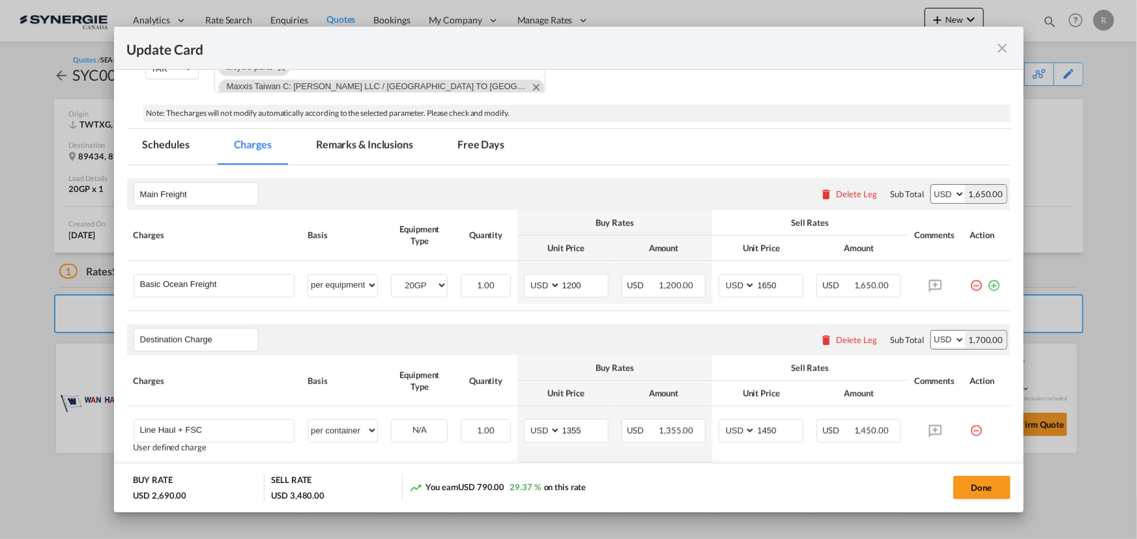
scroll to position [414, 0]
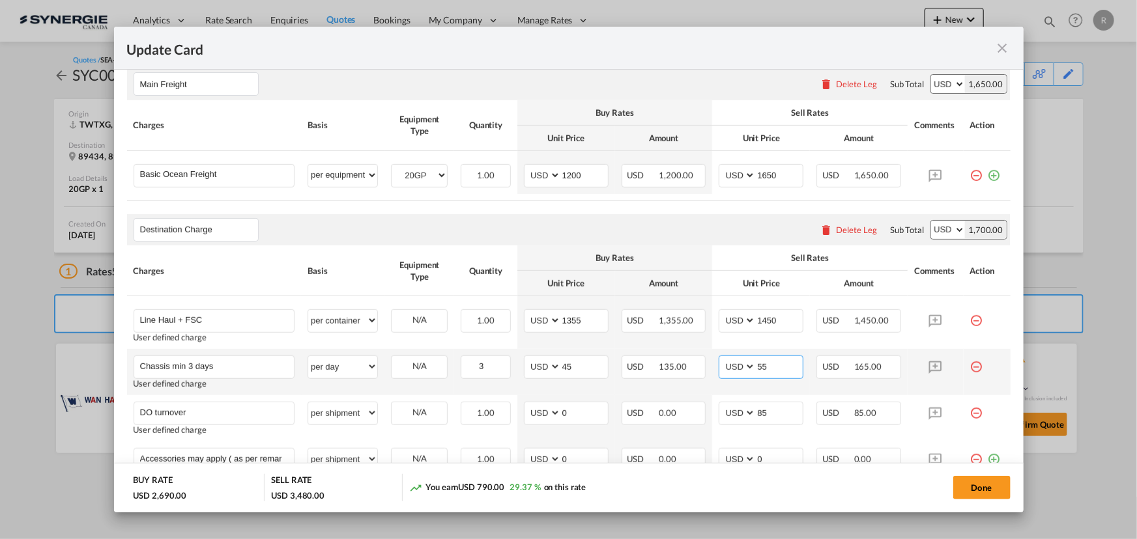
click at [775, 367] on input "55" at bounding box center [779, 366] width 47 height 20
click at [989, 493] on button "Done" at bounding box center [981, 487] width 57 height 23
type input "[DATE]"
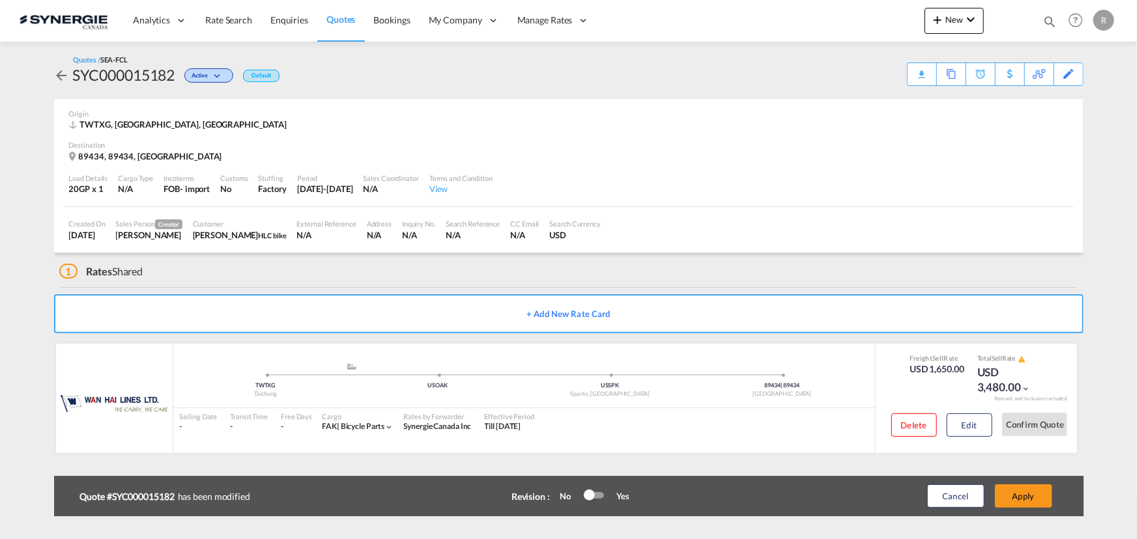
click at [1015, 508] on div "Cancel Apply" at bounding box center [975, 496] width 163 height 31
click at [1020, 501] on button "Apply" at bounding box center [1023, 496] width 57 height 23
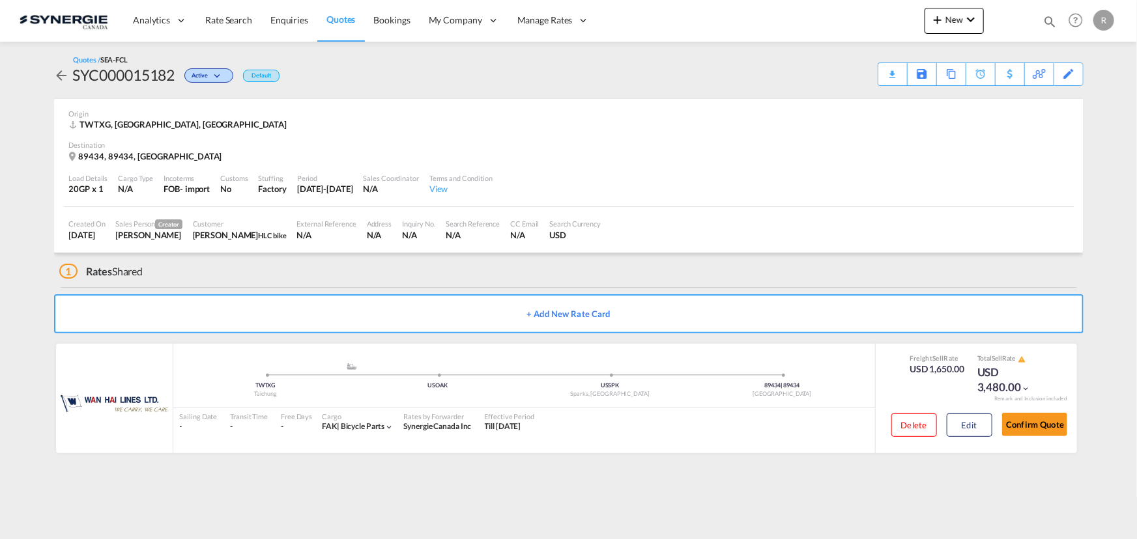
click at [0, 0] on div "Download Quote" at bounding box center [0, 0] width 0 height 0
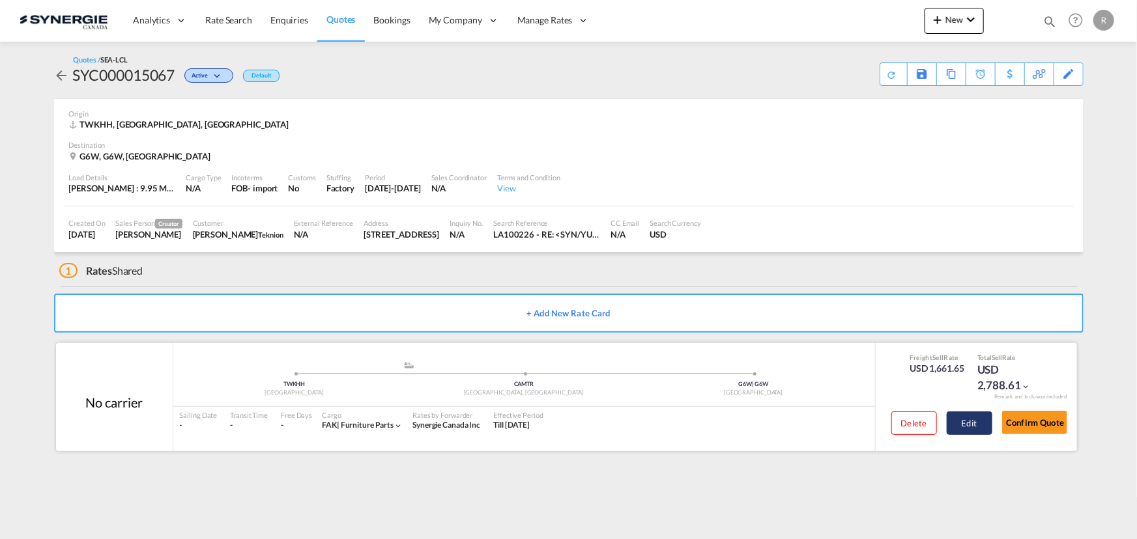
click at [970, 432] on button "Edit" at bounding box center [969, 423] width 46 height 23
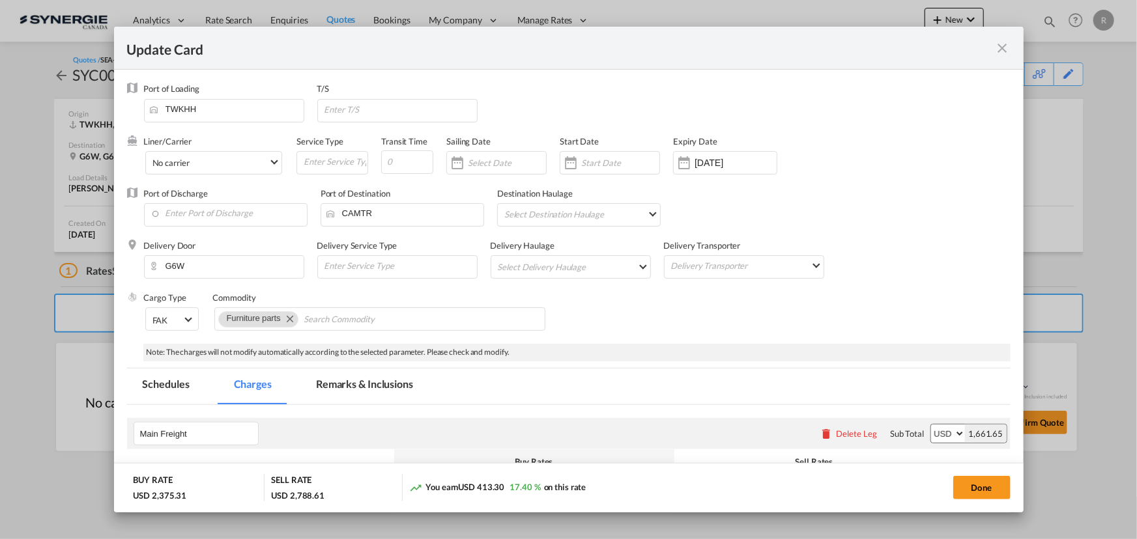
select select "per_ton"
select select "per_kg"
select select "flat"
select select "per_bl"
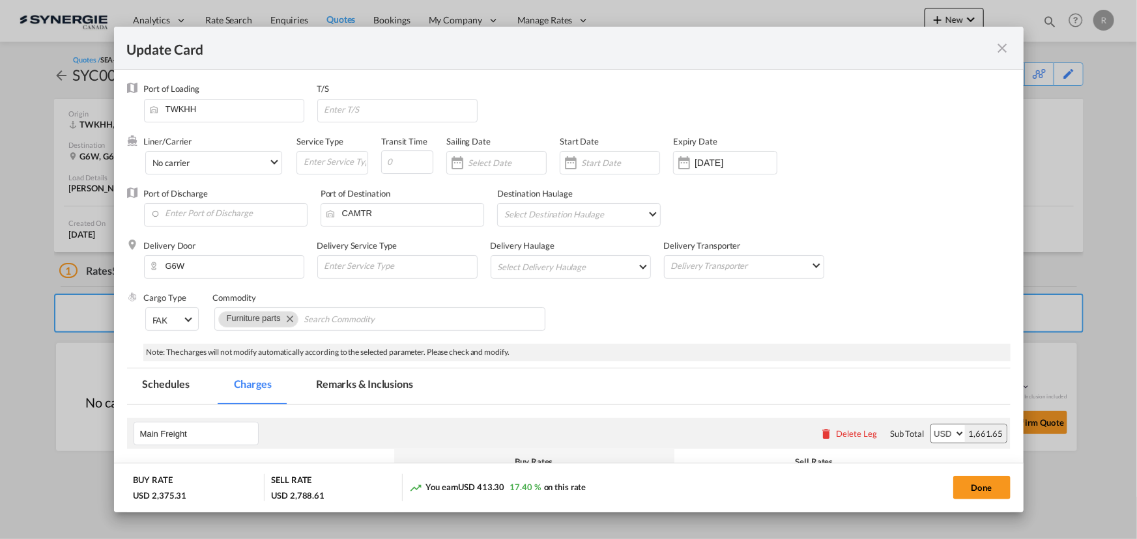
select select "per_bl"
select select "per_shipment"
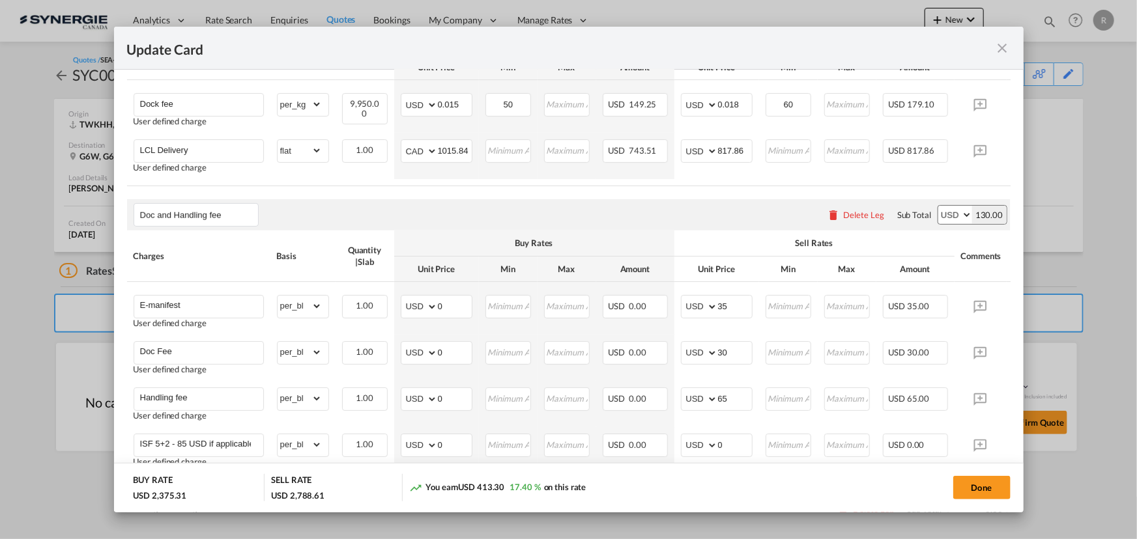
scroll to position [533, 0]
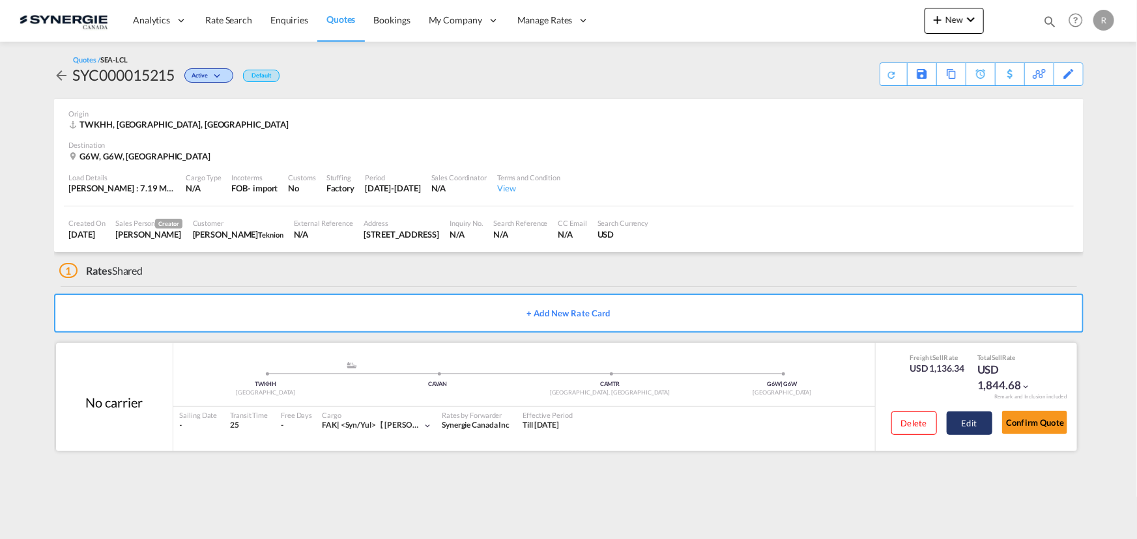
click at [961, 416] on button "Edit" at bounding box center [969, 423] width 46 height 23
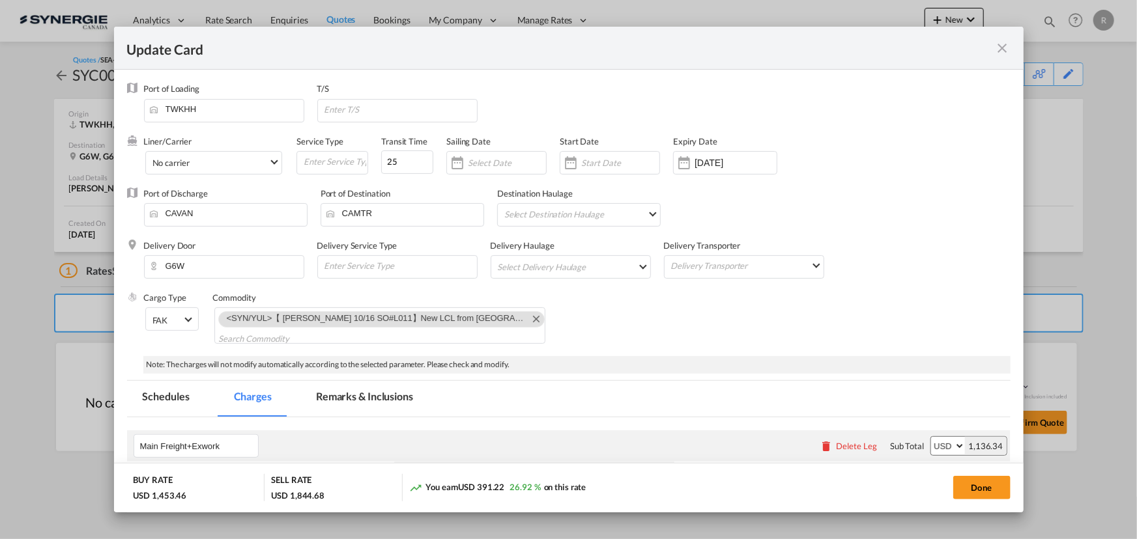
select select "per_w/m"
select select "per_kg"
select select "flat"
select select "per_bl"
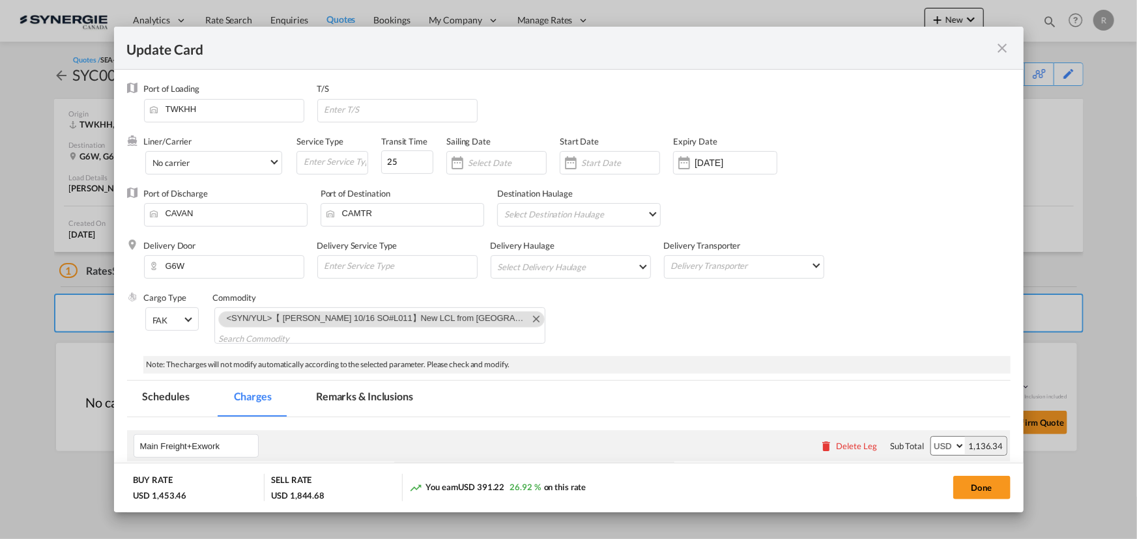
select select "per_bl"
select select "per_shipment"
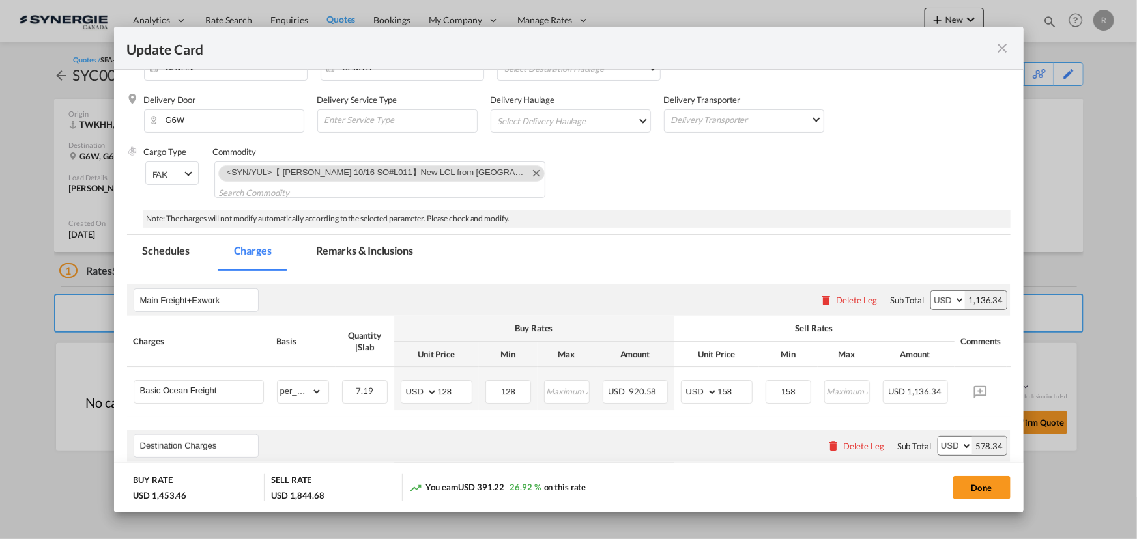
scroll to position [177, 0]
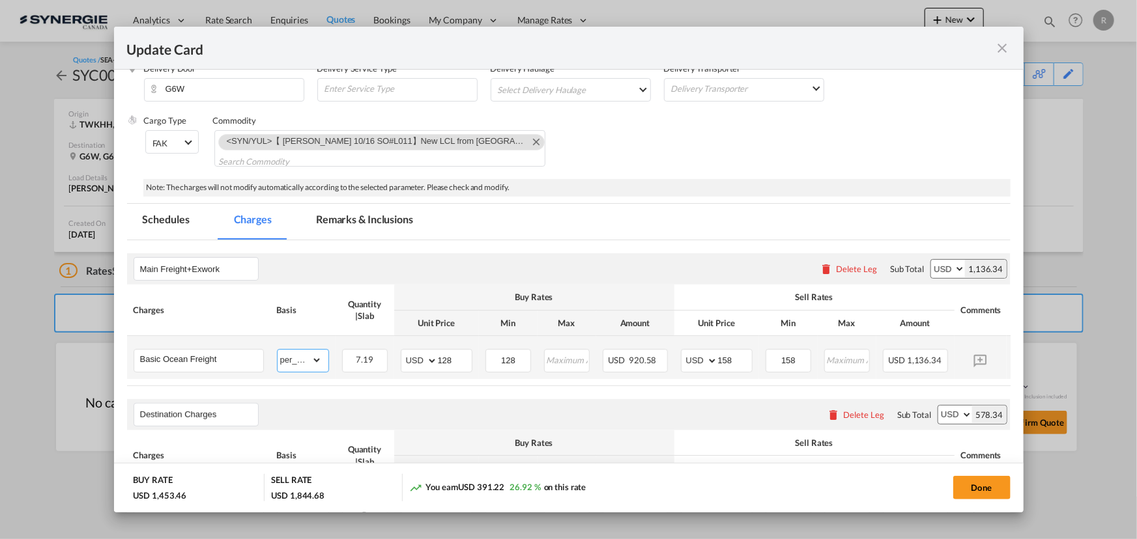
click at [314, 367] on select "gross_weight volumetric_weight per_shipment per_bl per_km per_hawb per_kg flat …" at bounding box center [299, 360] width 44 height 21
select select "per_ton"
click at [277, 350] on select "gross_weight volumetric_weight per_shipment per_bl per_km per_hawb per_kg flat …" at bounding box center [299, 360] width 44 height 21
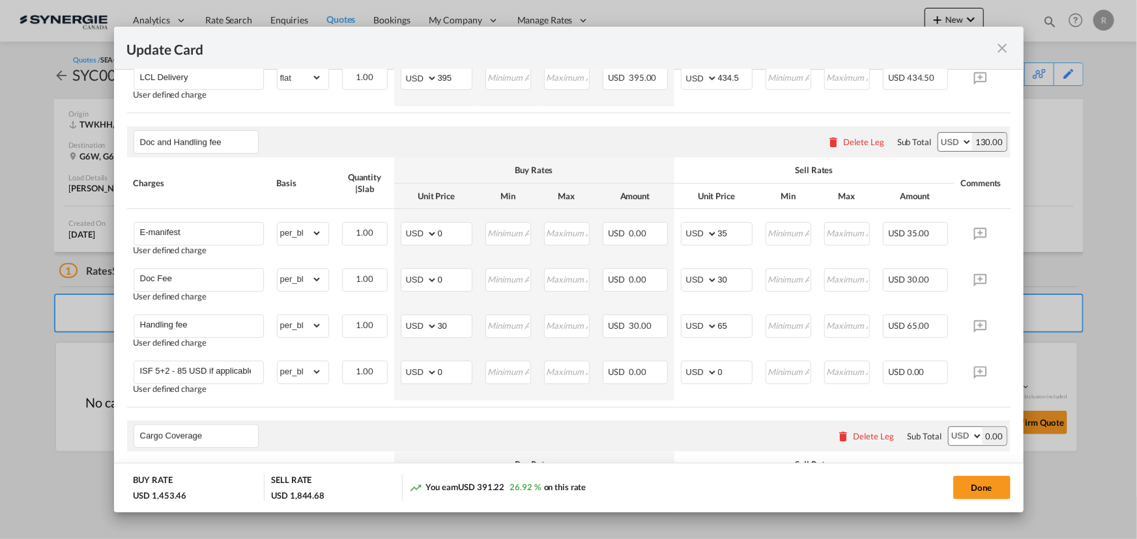
scroll to position [533, 0]
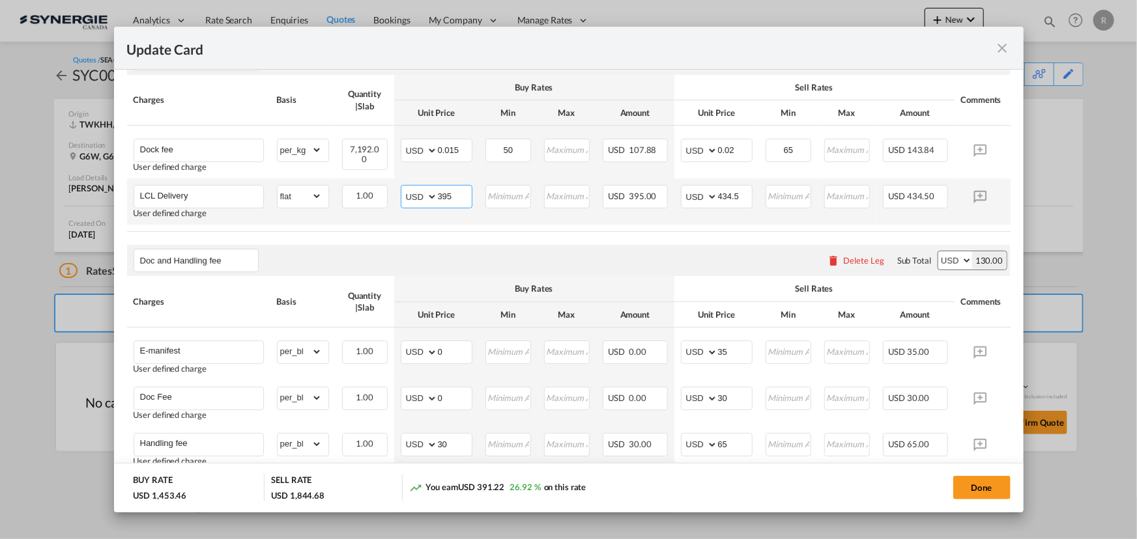
click at [415, 202] on select "AED AFN ALL AMD ANG AOA ARS AUD AWG AZN BAM BBD BDT BGN BHD BIF BMD BND [PERSON…" at bounding box center [420, 197] width 34 height 18
click at [500, 240] on air-lcl-rate-modification "Main Freight+Exwork Please enter leg name Leg Name Already Exists Delete Leg Su…" at bounding box center [568, 301] width 883 height 833
click at [423, 202] on select "AED AFN ALL AMD ANG AOA ARS AUD AWG AZN BAM BBD BDT BGN BHD BIF BMD BND [PERSON…" at bounding box center [420, 197] width 34 height 18
select select "string:USD"
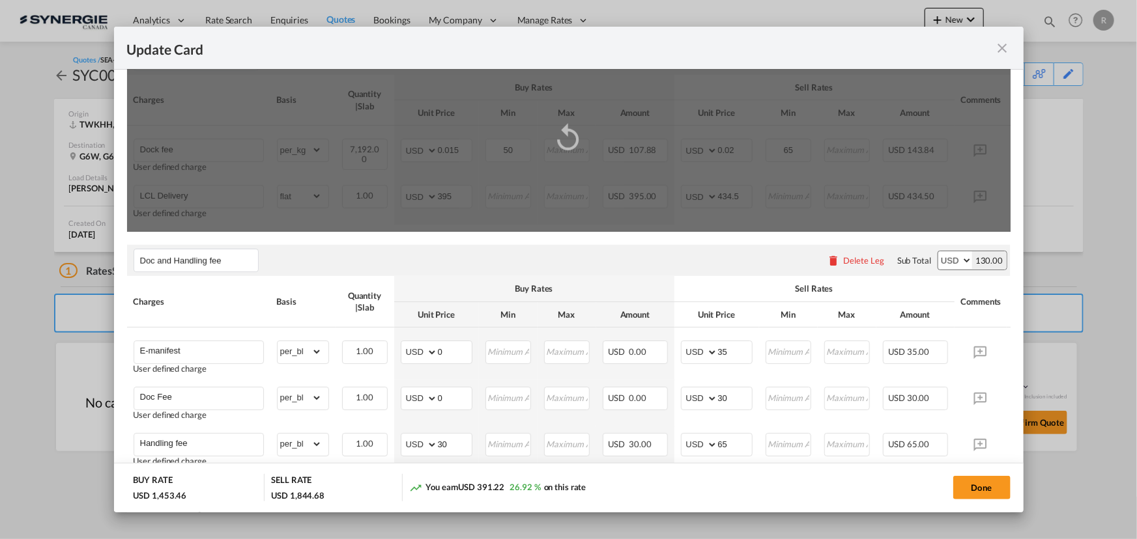
click at [530, 242] on air-lcl-rate-modification "Main Freight+Exwork Please enter leg name Leg Name Already Exists Delete Leg Su…" at bounding box center [568, 301] width 883 height 833
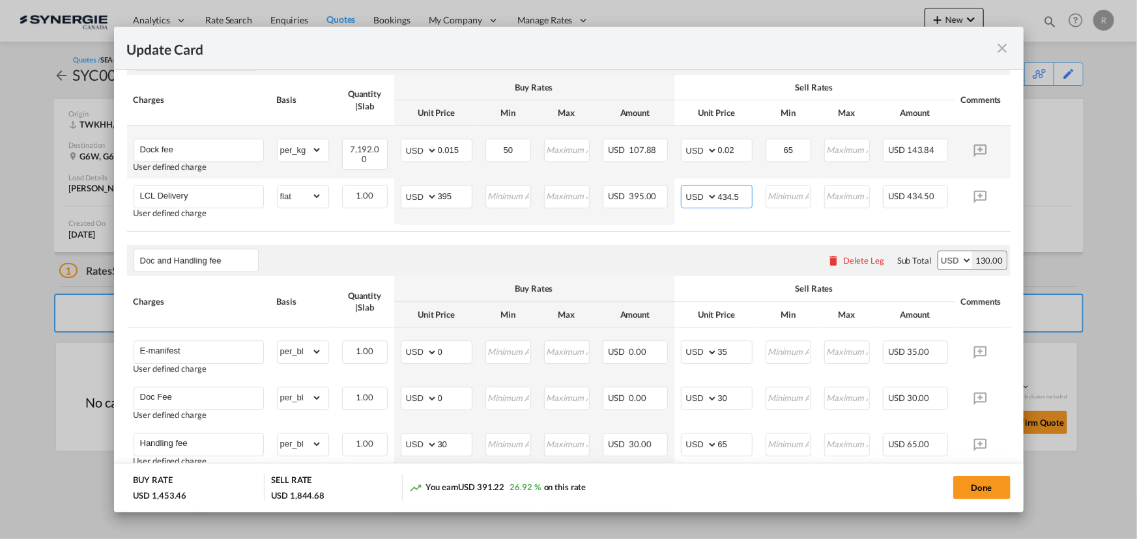
drag, startPoint x: 743, startPoint y: 191, endPoint x: 599, endPoint y: 154, distance: 149.3
click at [671, 190] on tr "LCL Delivery User defined charge Please Enter Already Exists gross_weight volum…" at bounding box center [588, 201] width 923 height 46
type input "594"
click at [555, 261] on div "Doc and Handling fee Please enter leg name Leg Name Already Exists Delete Leg S…" at bounding box center [568, 260] width 883 height 31
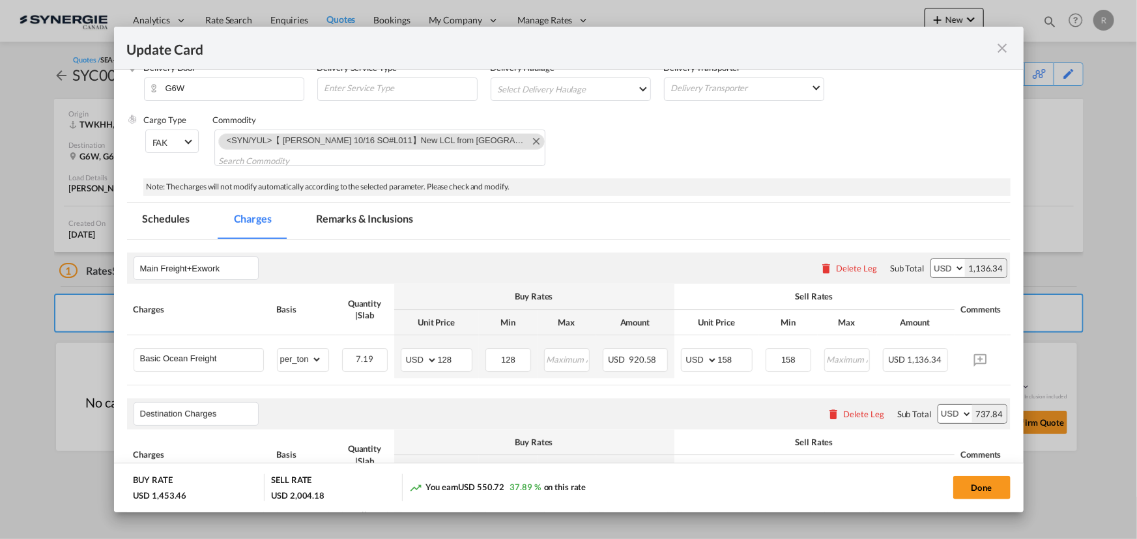
scroll to position [177, 0]
click at [383, 221] on md-tab-item "Remarks & Inclusions" at bounding box center [364, 222] width 128 height 36
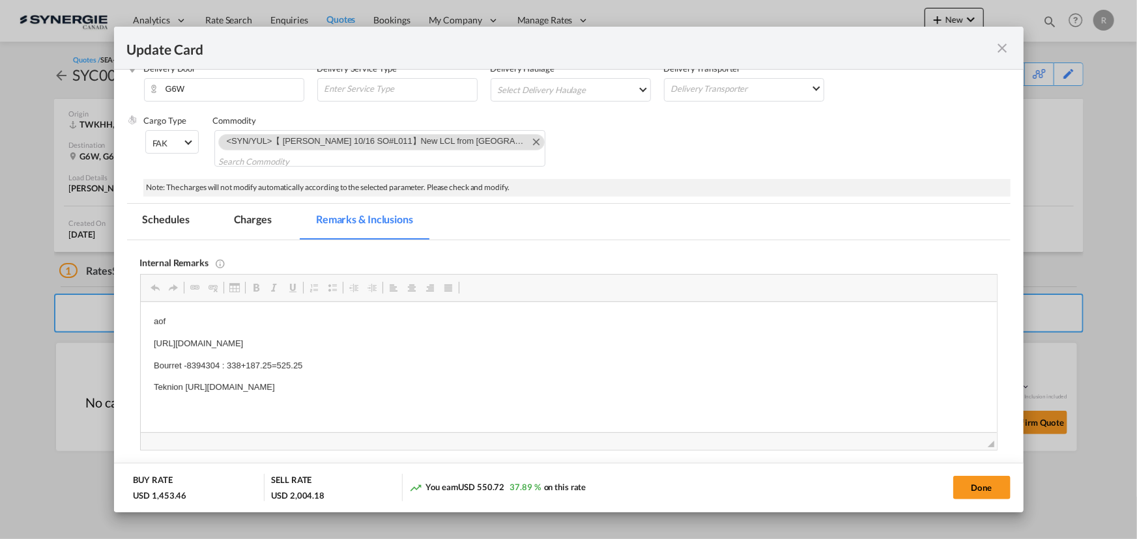
scroll to position [0, 0]
click at [341, 365] on p "Bourret -8394304 : 338+187.25=525.25" at bounding box center [568, 367] width 830 height 14
click at [480, 364] on p "Bourret -8394304 : 338+187.25=525.25 or transkid 715.99 ( LA104021 (Spot Quote)" at bounding box center [568, 367] width 830 height 14
click at [968, 485] on button "Done" at bounding box center [981, 487] width 57 height 23
type input "[DATE]"
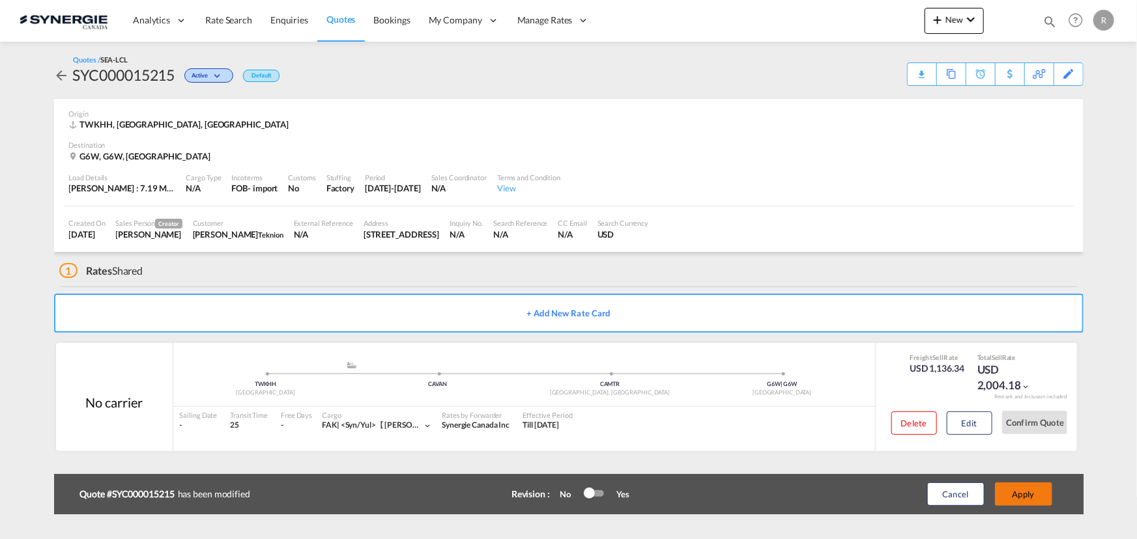
click at [1004, 495] on button "Apply" at bounding box center [1023, 494] width 57 height 23
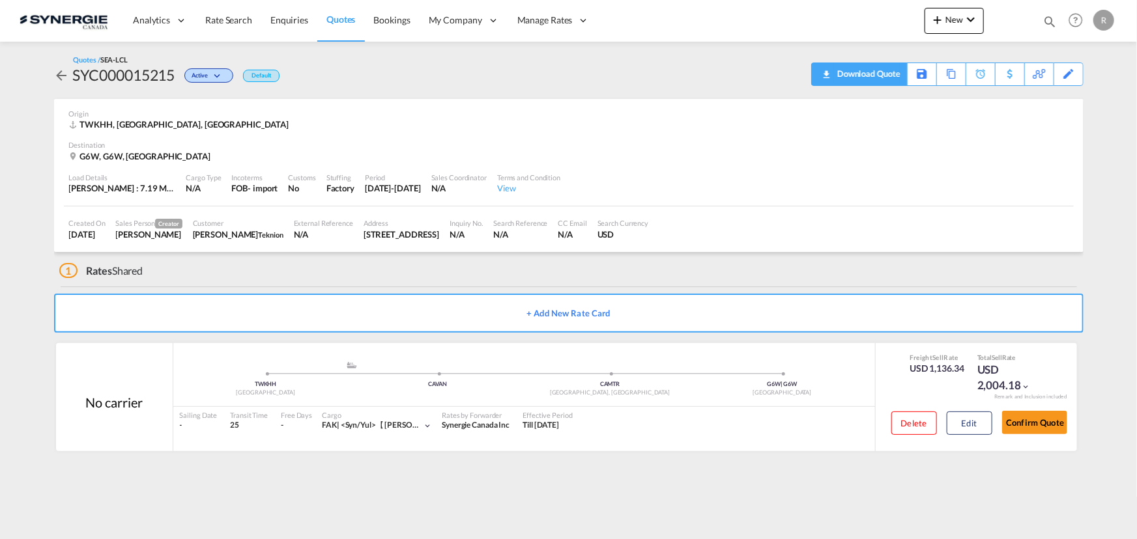
click at [886, 72] on div "Download Quote" at bounding box center [867, 73] width 66 height 21
